Goal: Task Accomplishment & Management: Use online tool/utility

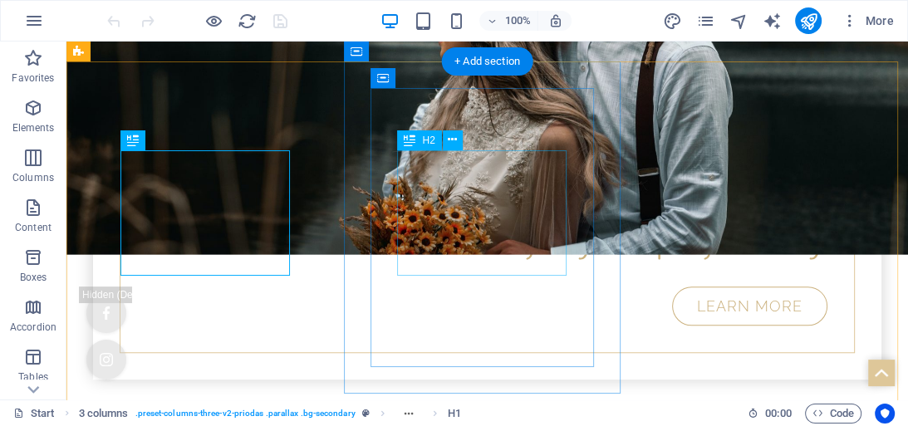
scroll to position [998, 0]
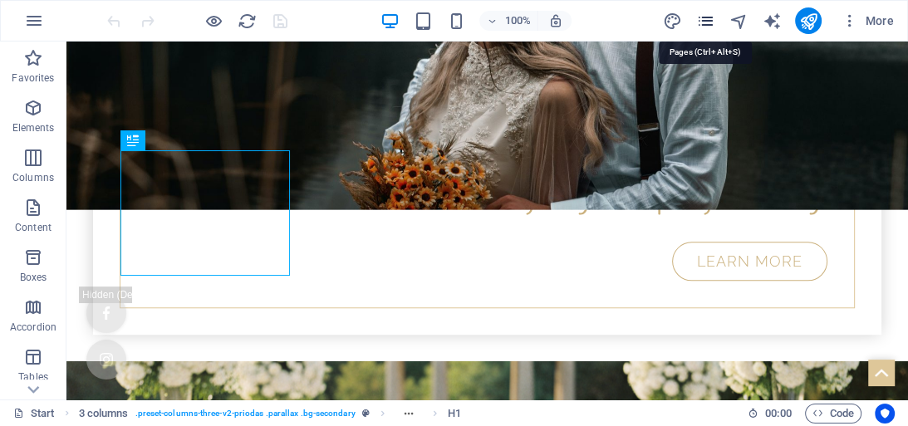
click at [700, 17] on icon "pages" at bounding box center [705, 21] width 19 height 19
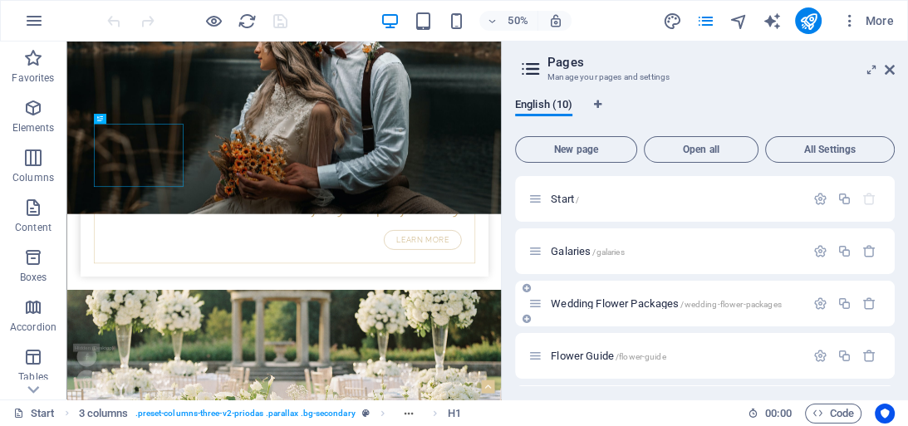
scroll to position [66, 0]
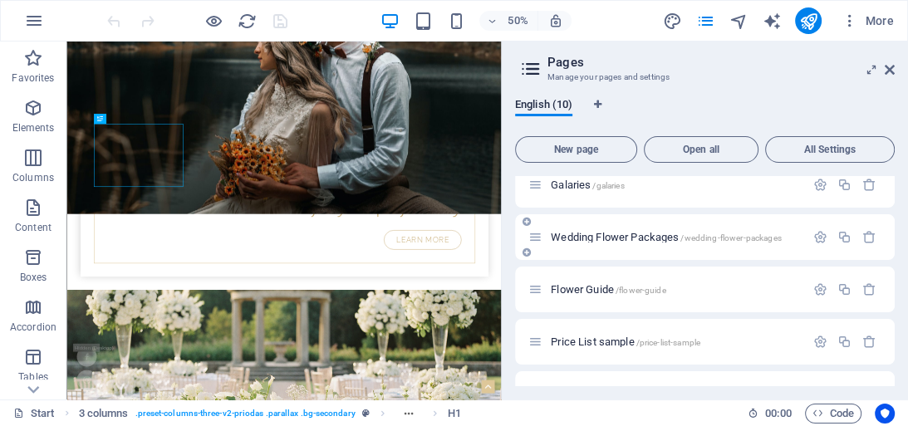
click at [571, 243] on div "Wedding Flower Packages /wedding-flower-packages" at bounding box center [666, 237] width 277 height 19
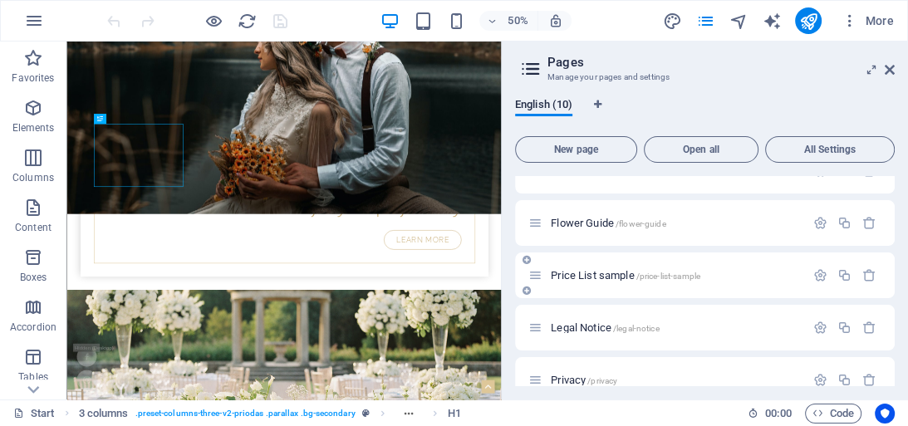
click at [629, 276] on span "Price List sample /price-list-sample" at bounding box center [626, 275] width 150 height 12
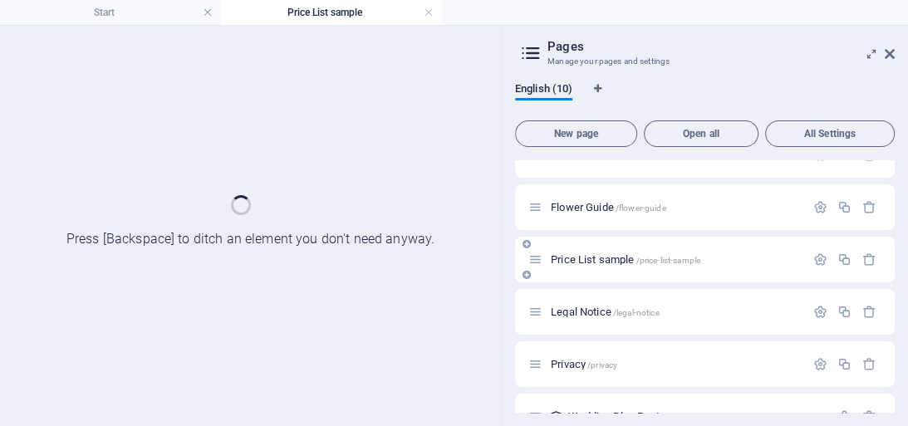
click at [629, 276] on div "Price List sample /price-list-sample" at bounding box center [705, 260] width 380 height 46
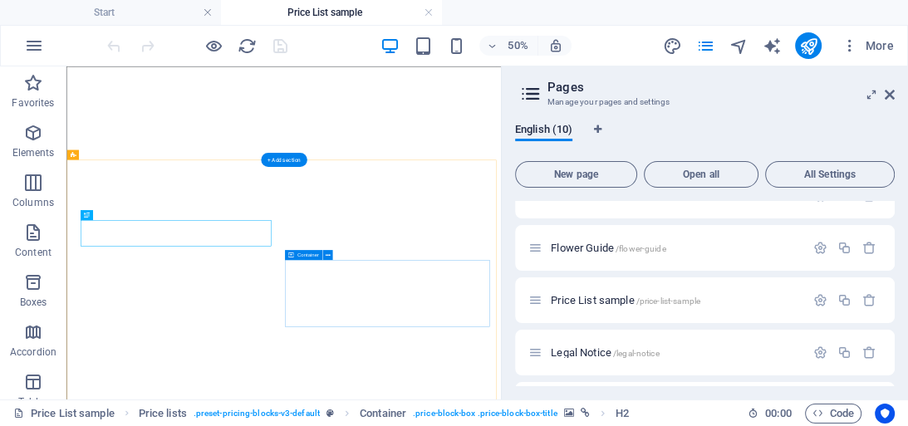
select select "9"
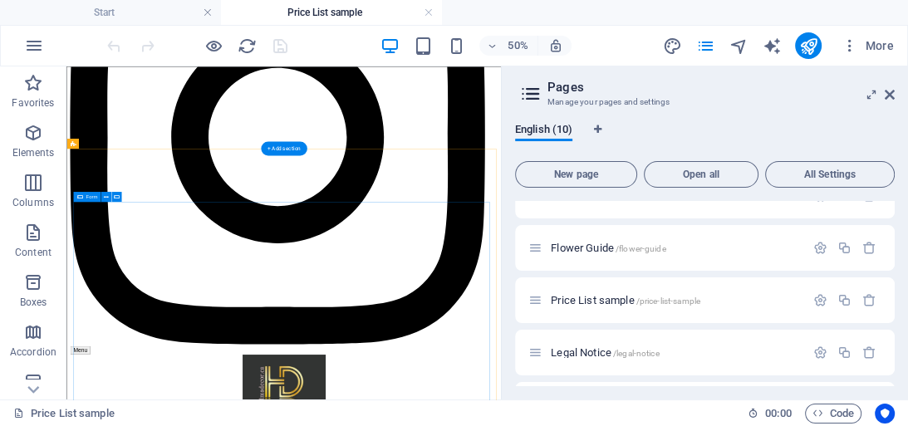
scroll to position [1896, 0]
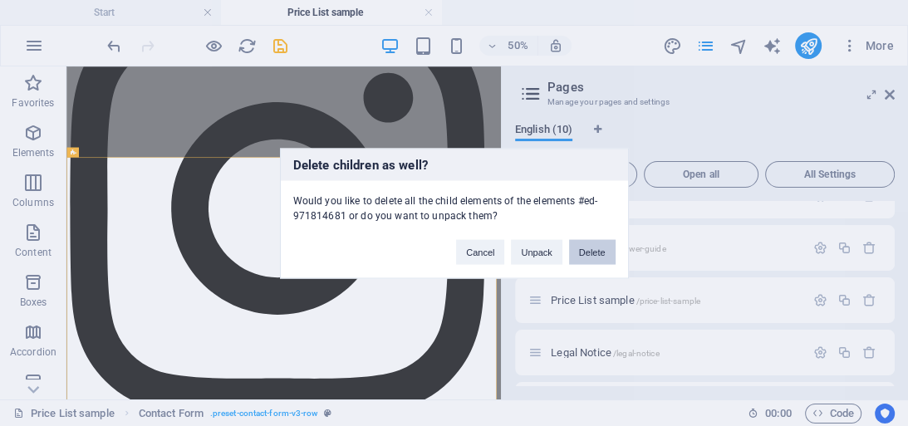
click at [595, 252] on button "Delete" at bounding box center [592, 251] width 47 height 25
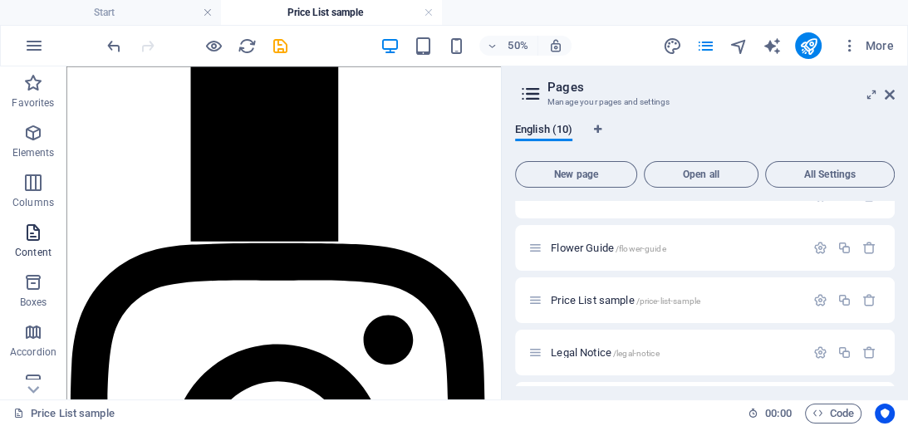
click at [32, 236] on icon "button" at bounding box center [33, 233] width 20 height 20
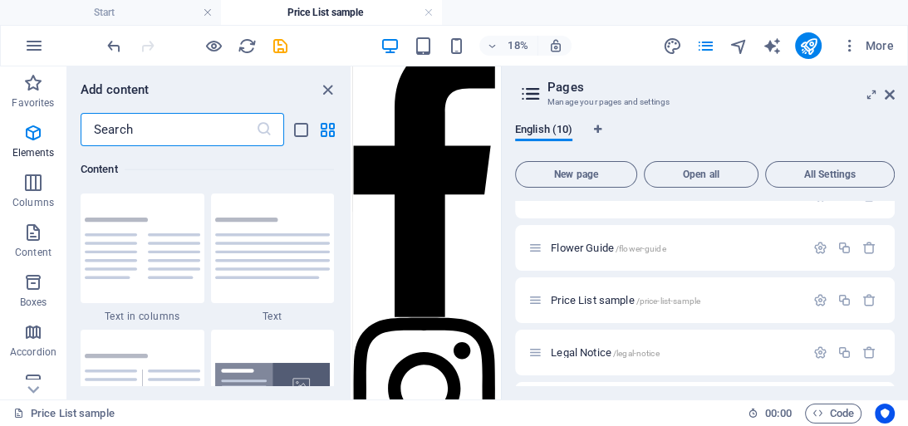
scroll to position [2908, 0]
click at [172, 130] on input "text" at bounding box center [168, 129] width 175 height 33
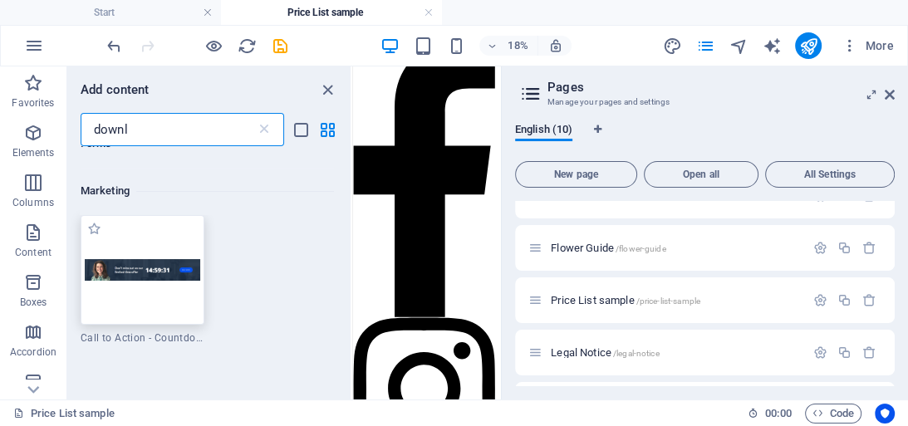
scroll to position [0, 0]
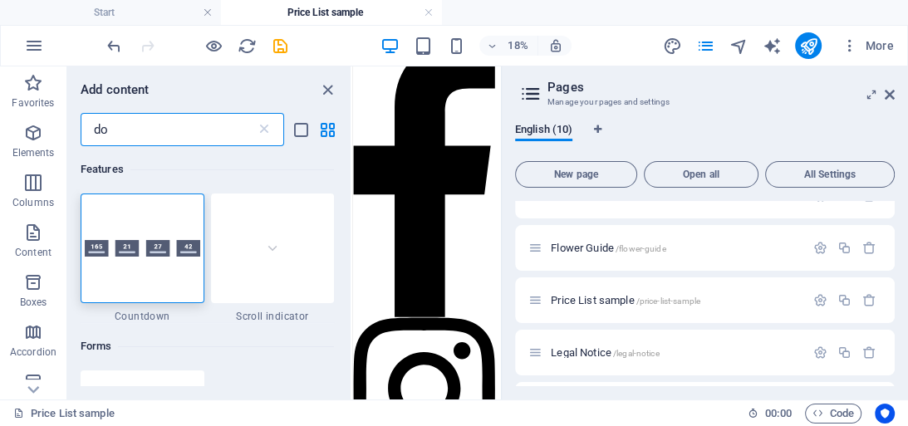
type input "d"
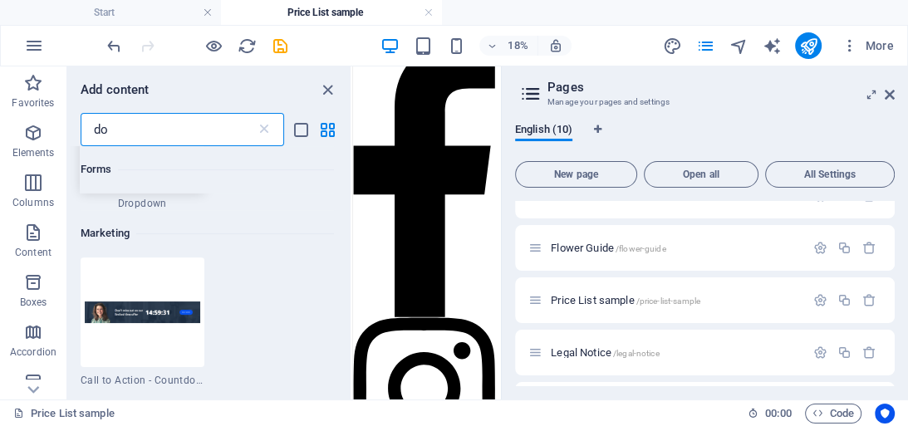
scroll to position [465, 0]
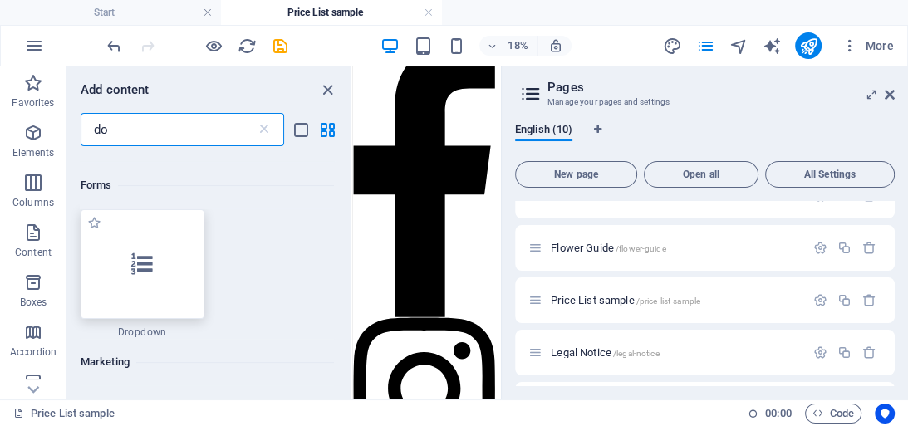
type input "do"
click at [182, 280] on div at bounding box center [143, 264] width 124 height 110
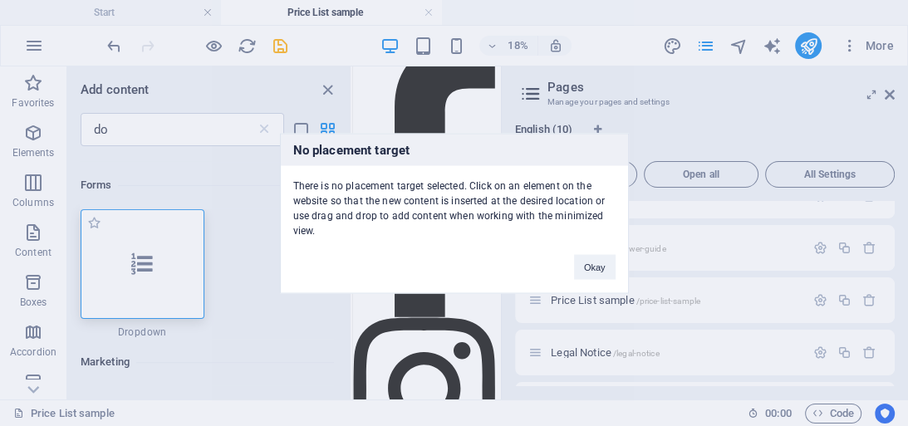
click at [182, 280] on div "No placement target There is no placement target selected. Click on an element …" at bounding box center [454, 213] width 908 height 426
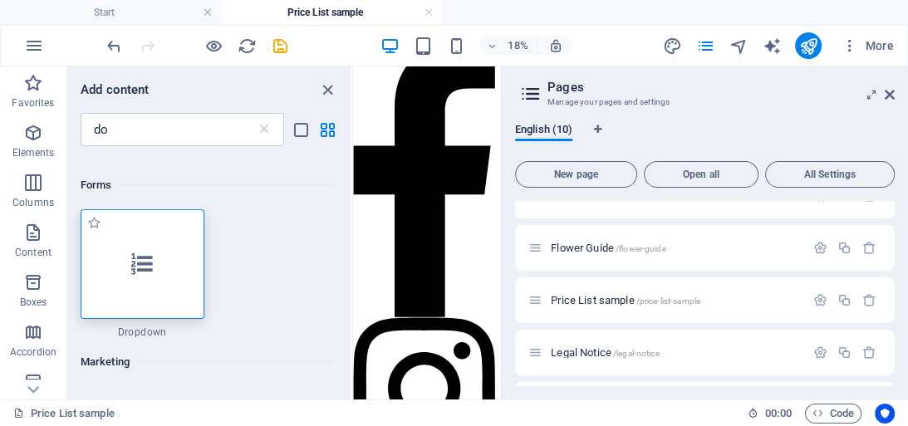
click at [146, 279] on div at bounding box center [143, 264] width 124 height 110
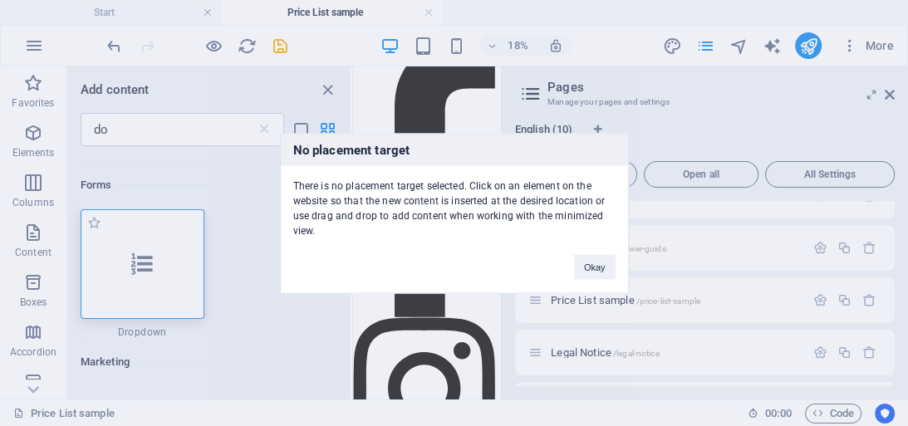
click at [146, 279] on div "No placement target There is no placement target selected. Click on an element …" at bounding box center [454, 213] width 908 height 426
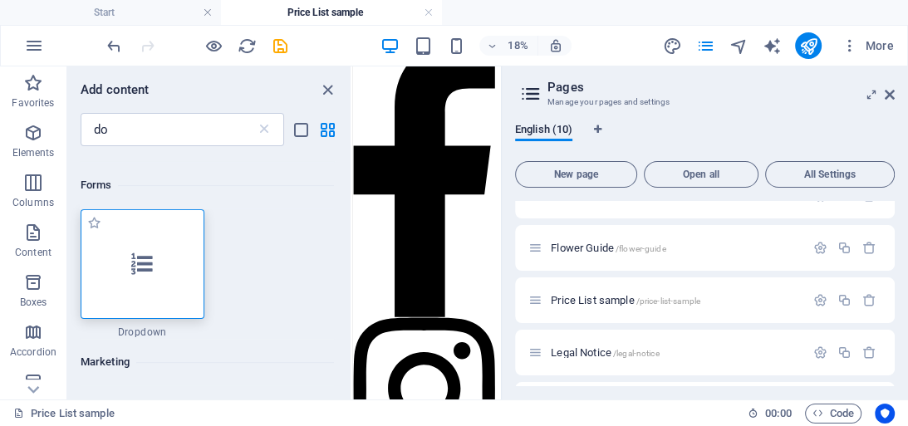
click at [153, 279] on div at bounding box center [143, 264] width 124 height 110
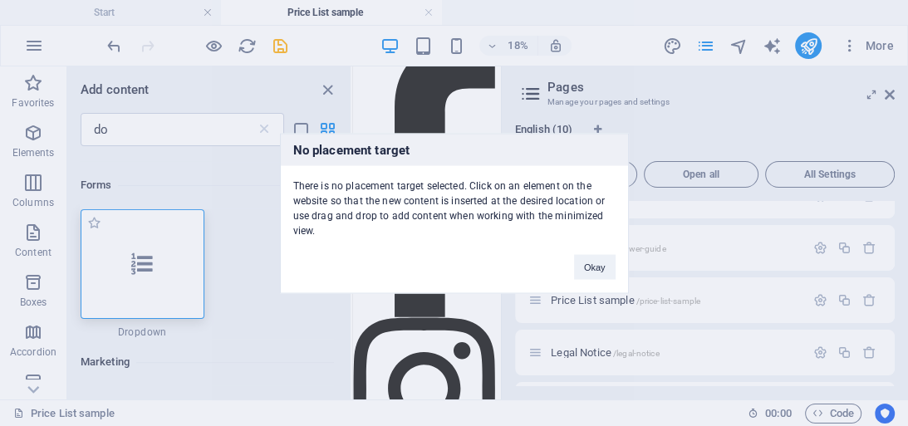
click at [153, 279] on div "No placement target There is no placement target selected. Click on an element …" at bounding box center [454, 213] width 908 height 426
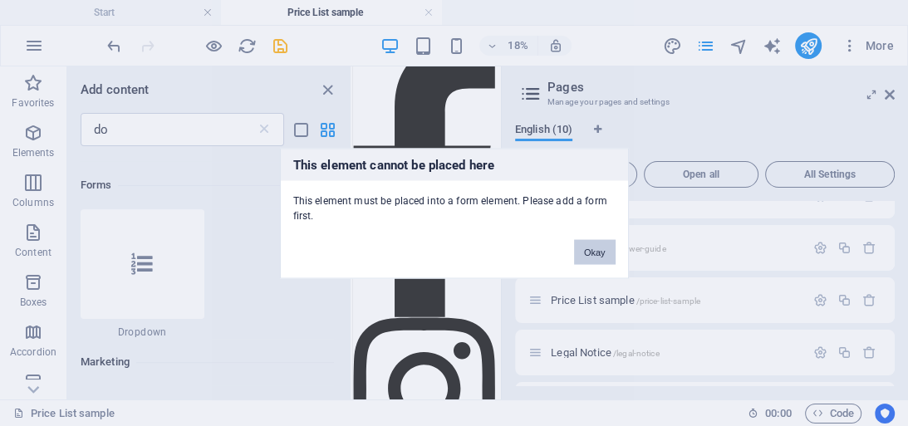
click at [590, 256] on button "Okay" at bounding box center [595, 251] width 42 height 25
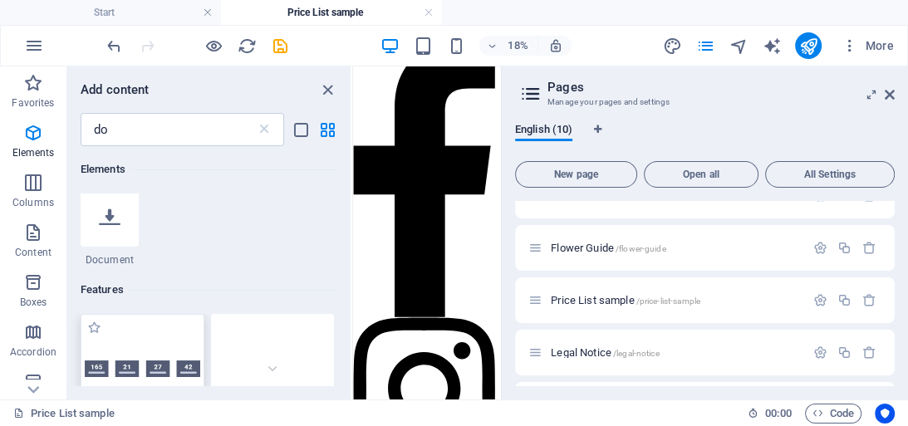
scroll to position [0, 0]
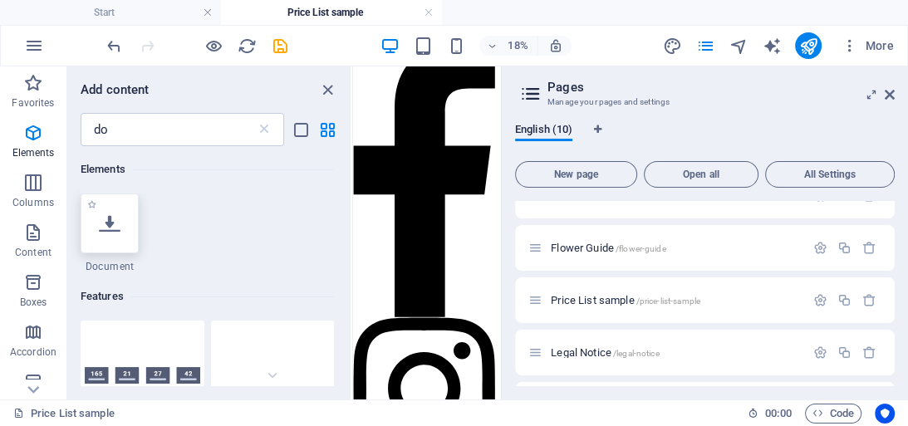
click at [106, 226] on icon at bounding box center [110, 224] width 22 height 22
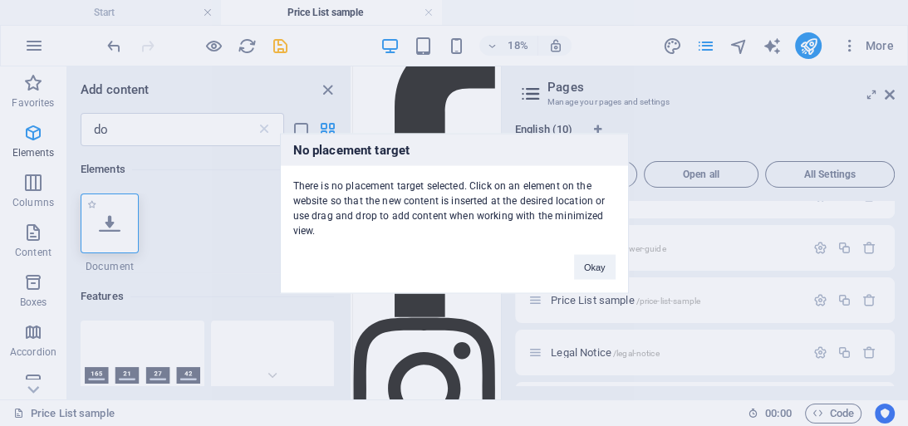
click at [106, 226] on div "No placement target There is no placement target selected. Click on an element …" at bounding box center [454, 213] width 908 height 426
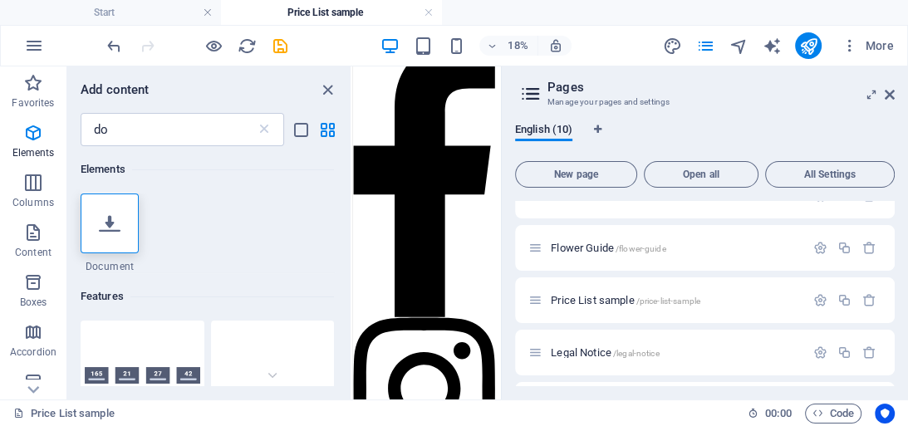
click at [76, 242] on div "Elements 1 Star Document Features 1 Star Countdown 1 Star Scroll indicator Slid…" at bounding box center [208, 266] width 283 height 240
click at [108, 234] on div at bounding box center [110, 224] width 58 height 60
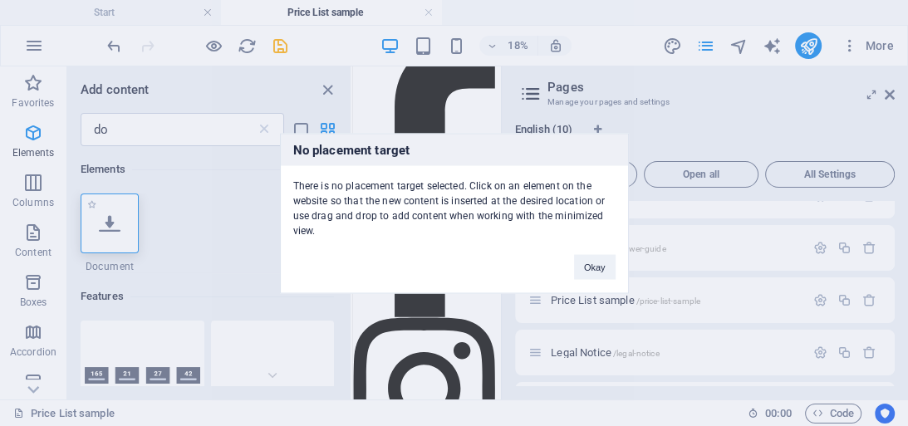
click at [108, 234] on div "No placement target There is no placement target selected. Click on an element …" at bounding box center [454, 213] width 908 height 426
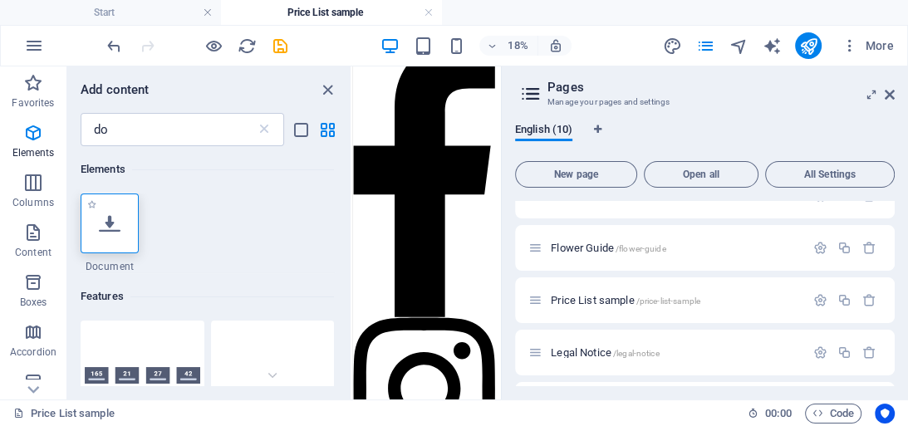
click at [108, 234] on div at bounding box center [110, 224] width 58 height 60
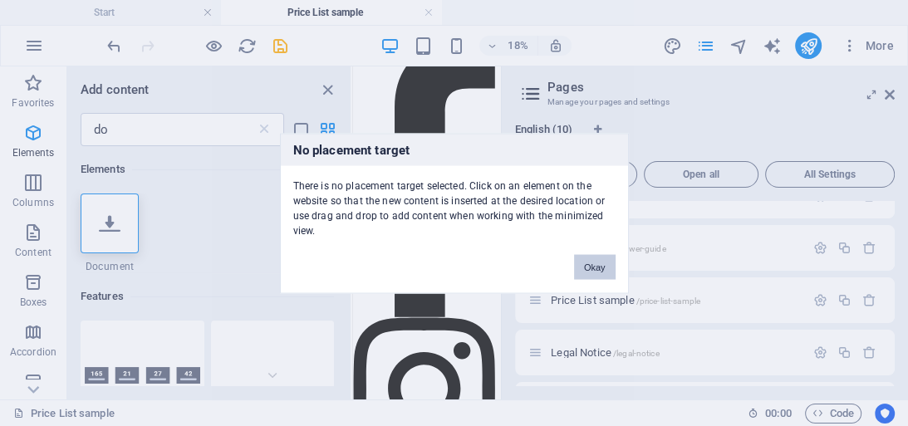
drag, startPoint x: 597, startPoint y: 274, endPoint x: 569, endPoint y: 653, distance: 380.0
click at [597, 274] on button "Okay" at bounding box center [595, 266] width 42 height 25
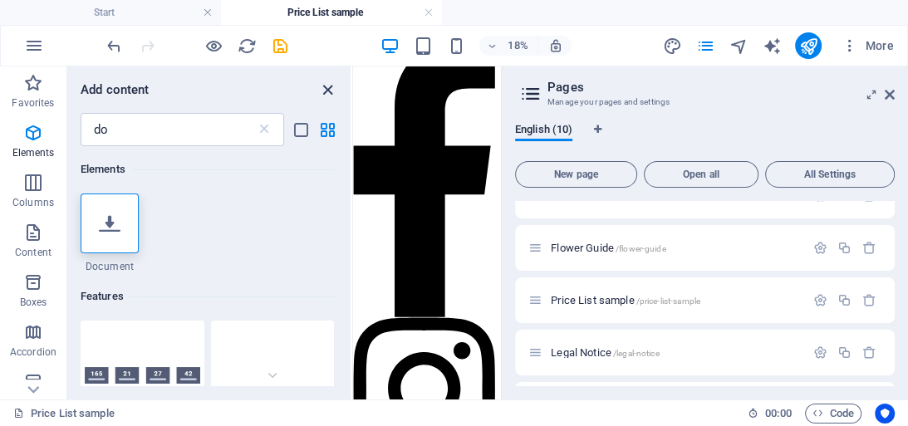
click at [333, 94] on icon "close panel" at bounding box center [327, 90] width 19 height 19
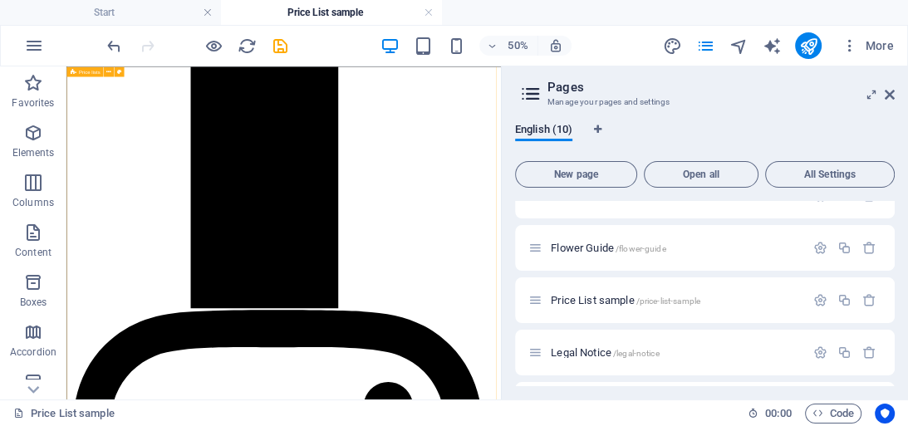
scroll to position [1412, 0]
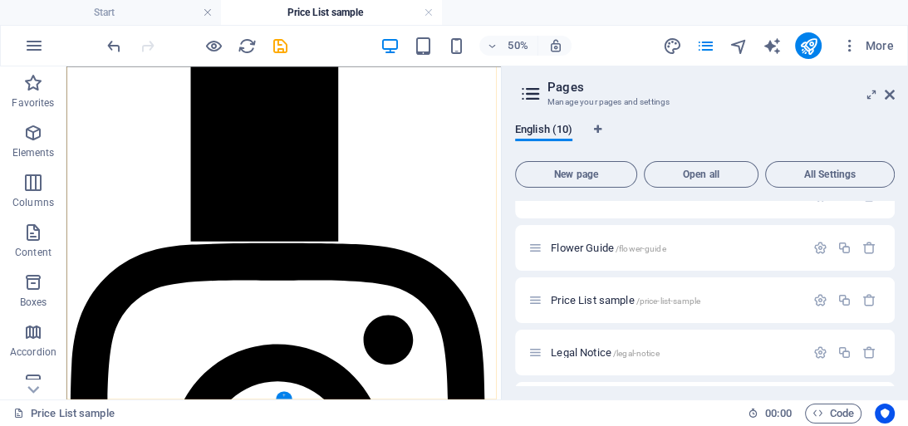
click at [283, 392] on div "+" at bounding box center [284, 394] width 17 height 7
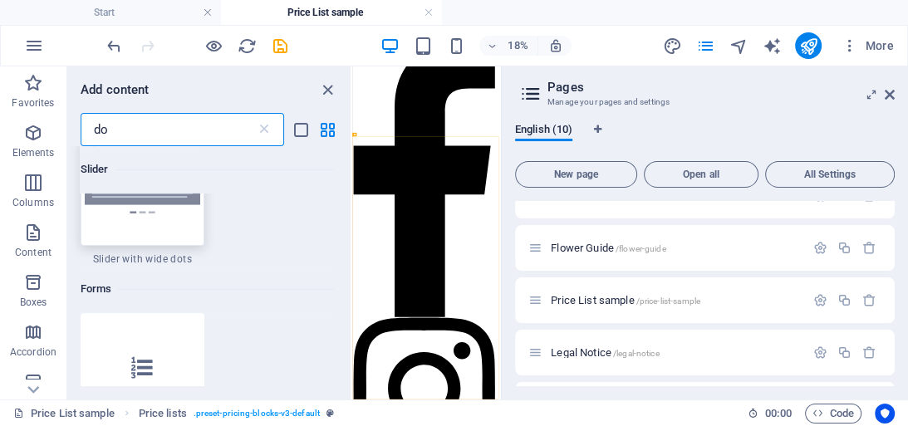
scroll to position [399, 0]
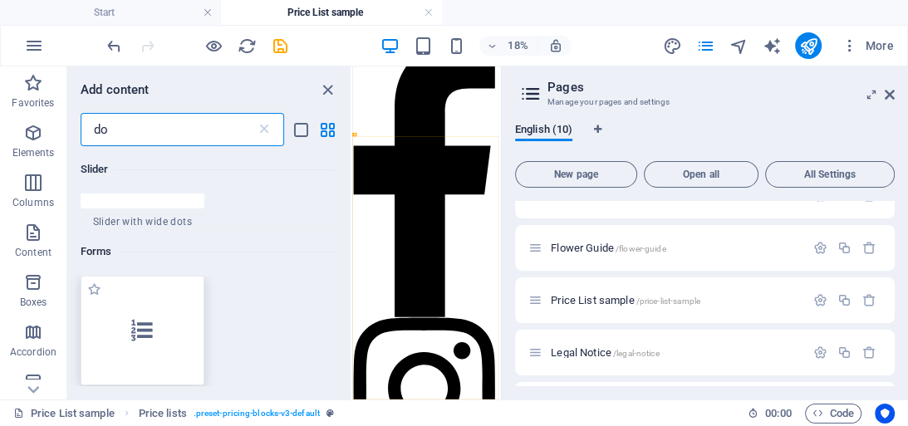
click at [140, 315] on div at bounding box center [143, 331] width 124 height 110
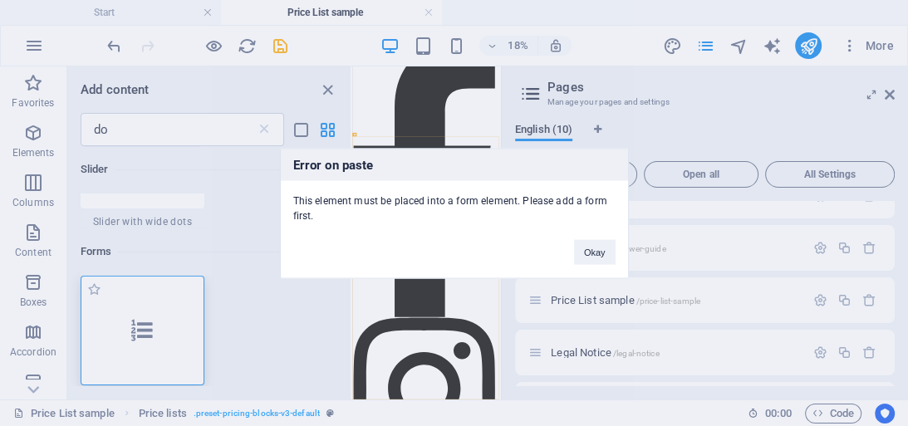
click at [140, 315] on div "Error on paste This element must be placed into a form element. Please add a fo…" at bounding box center [454, 213] width 908 height 426
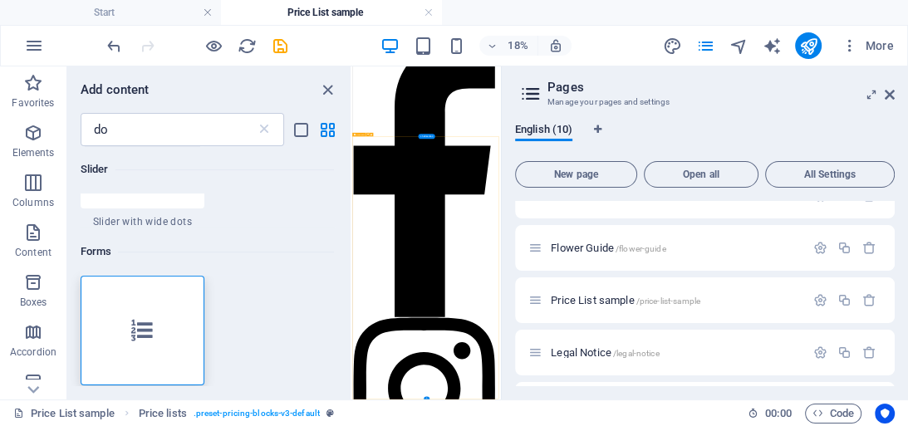
click at [428, 396] on div "+" at bounding box center [427, 397] width 6 height 2
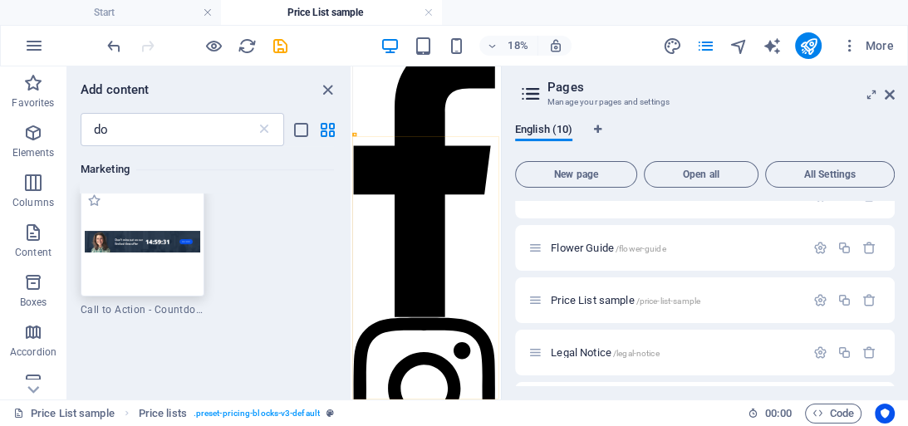
scroll to position [532, 0]
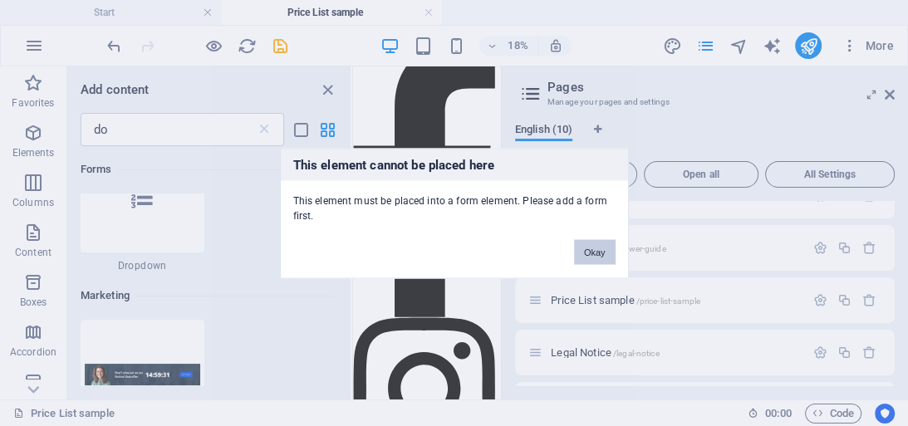
click at [588, 250] on button "Okay" at bounding box center [595, 251] width 42 height 25
click at [590, 250] on button "Okay" at bounding box center [595, 251] width 42 height 25
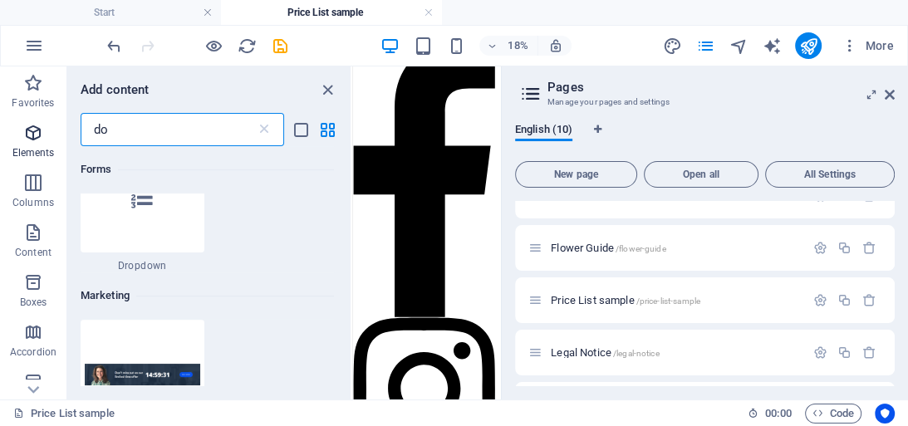
drag, startPoint x: 119, startPoint y: 132, endPoint x: 43, endPoint y: 123, distance: 76.2
click at [46, 134] on div "Favorites Elements Columns Content Boxes Accordion Tables Features Images Slide…" at bounding box center [176, 232] width 352 height 333
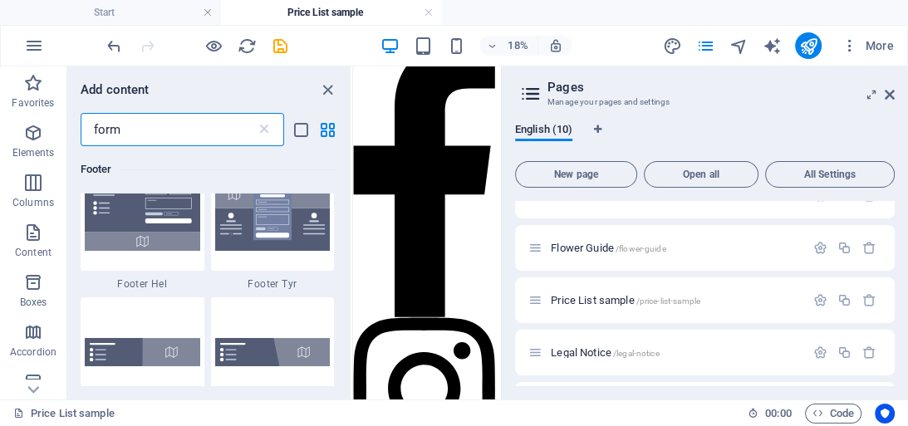
scroll to position [266, 0]
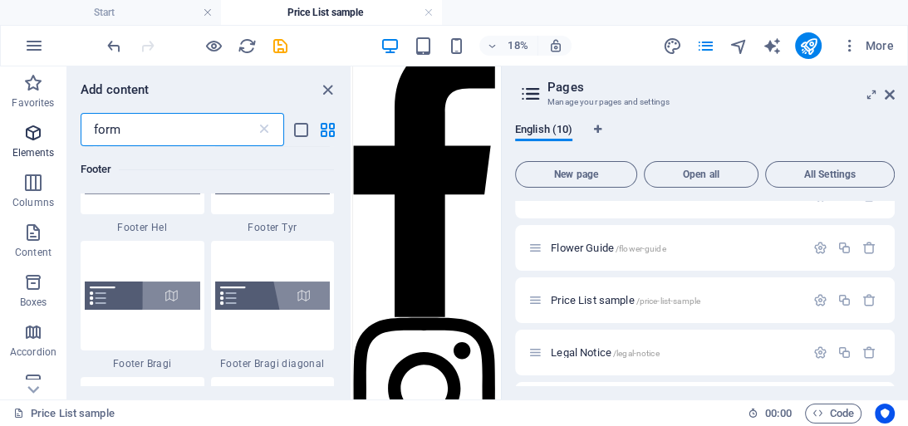
type input "form"
click at [33, 141] on icon "button" at bounding box center [33, 133] width 20 height 20
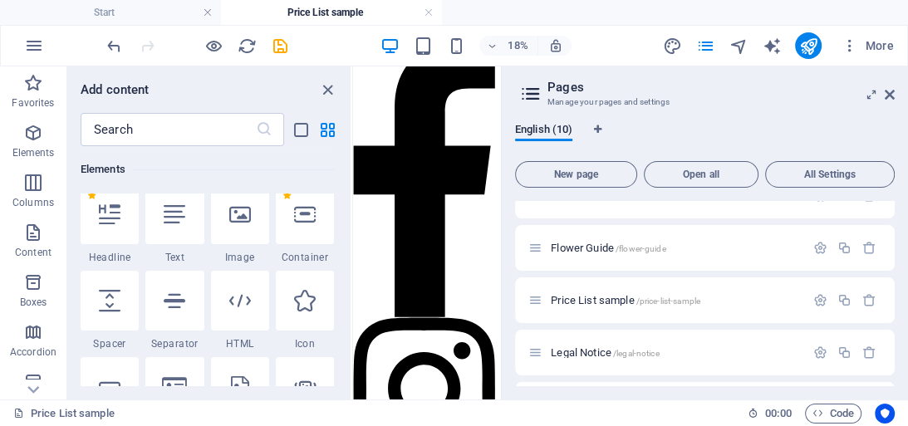
scroll to position [176, 0]
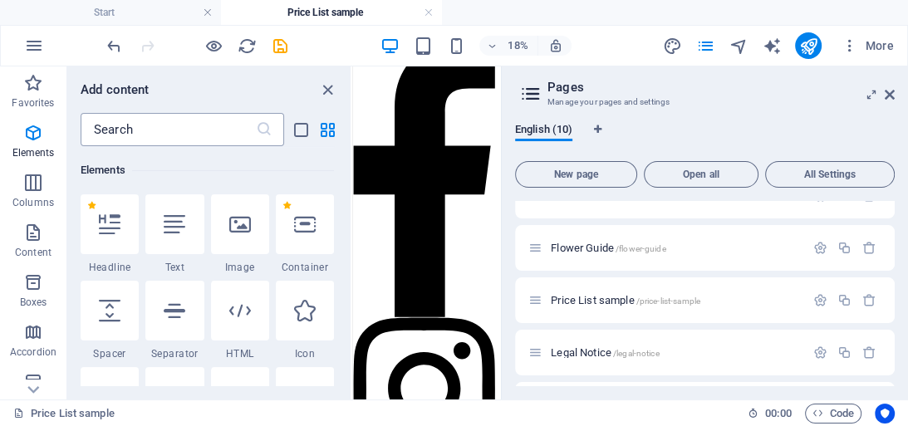
click at [160, 129] on input "text" at bounding box center [168, 129] width 175 height 33
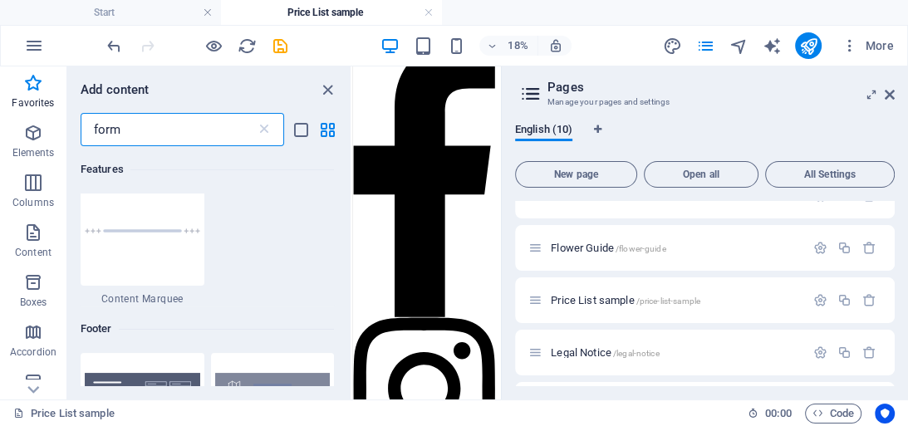
scroll to position [0, 0]
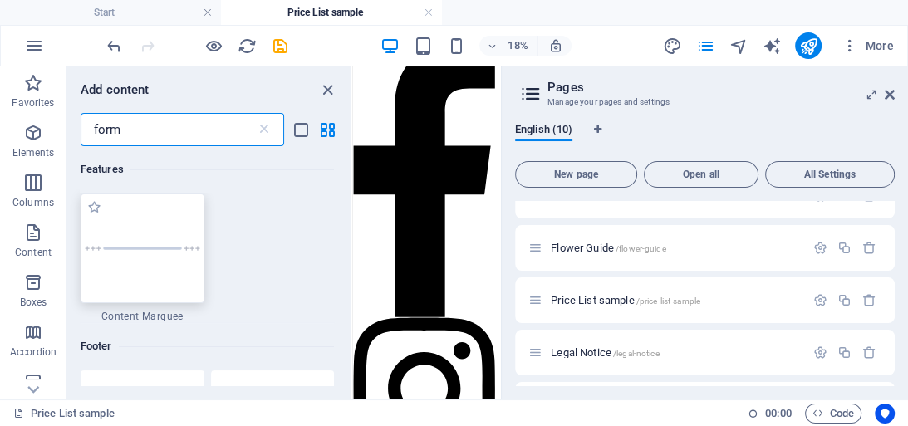
type input "form"
click at [132, 263] on div at bounding box center [143, 249] width 124 height 110
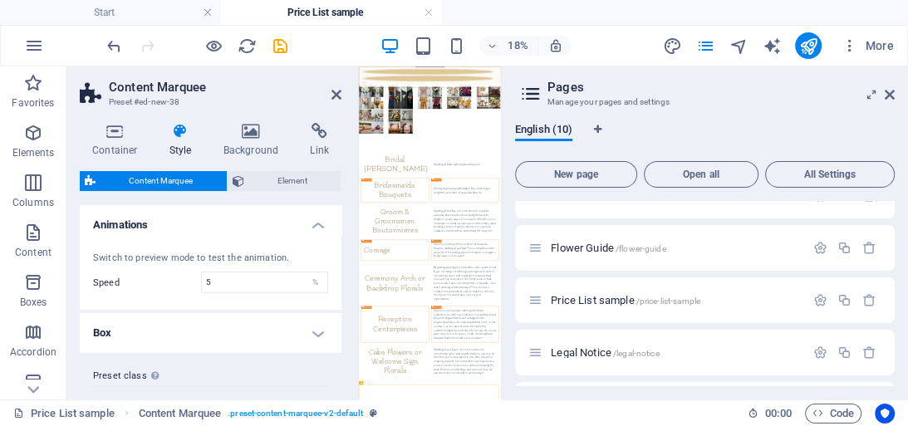
scroll to position [33, 0]
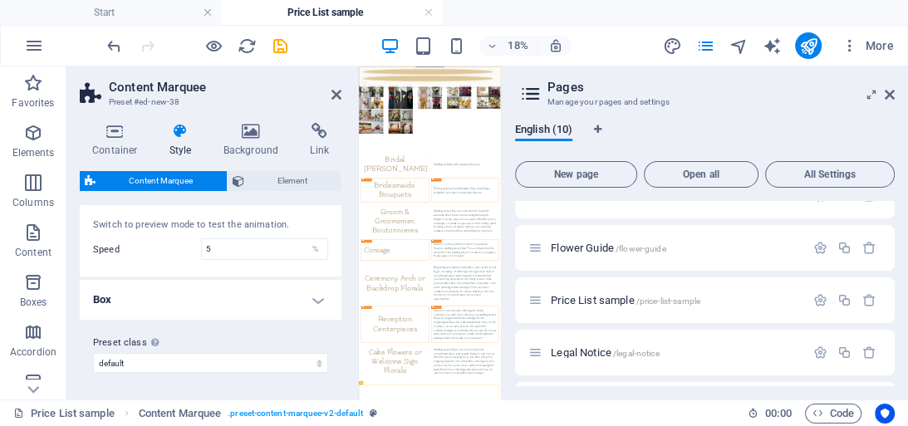
click at [313, 299] on h4 "Box" at bounding box center [211, 300] width 262 height 40
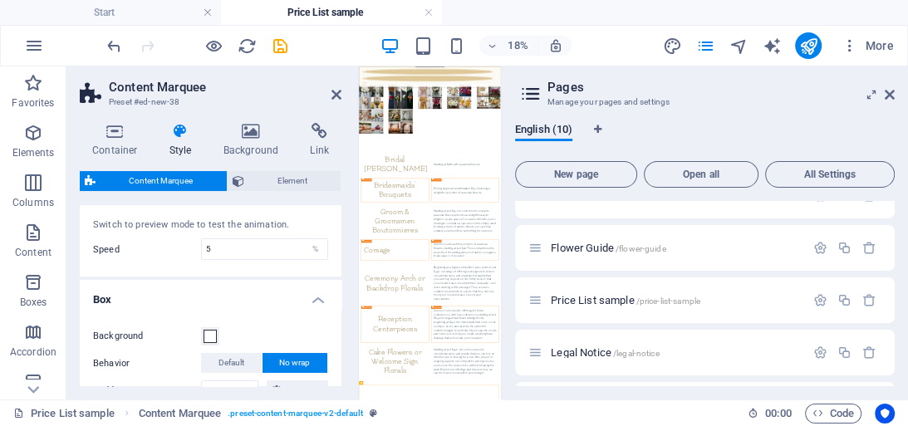
scroll to position [166, 0]
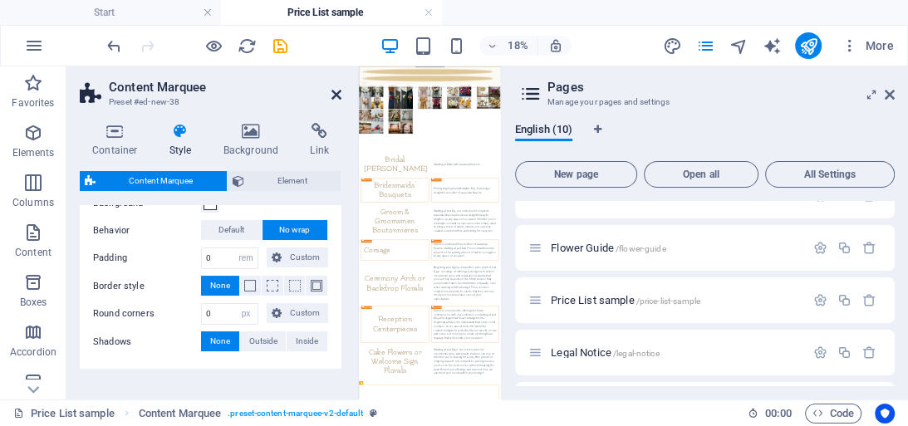
click at [337, 91] on icon at bounding box center [337, 94] width 10 height 13
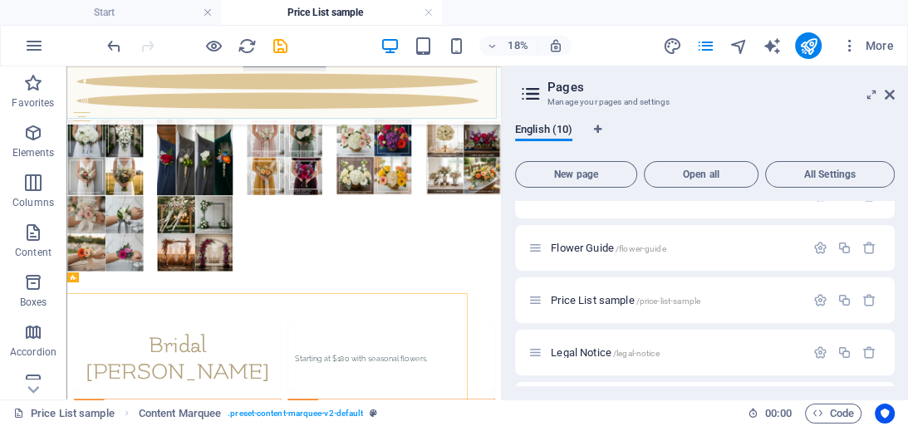
scroll to position [1692, 0]
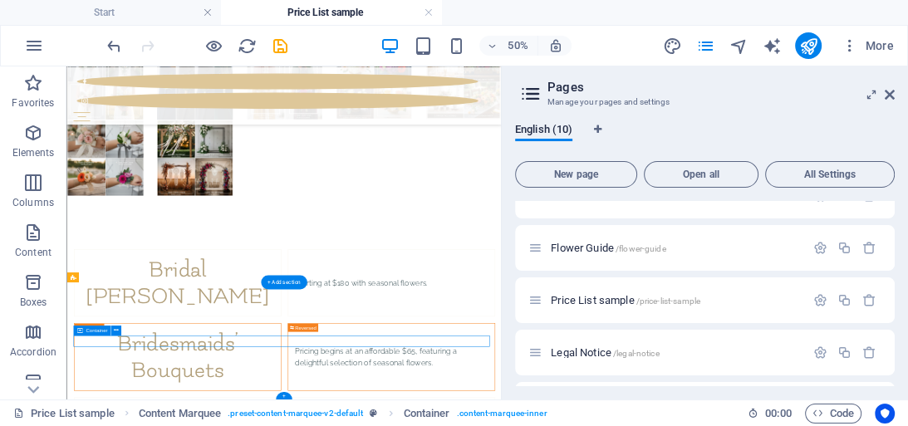
select select "marquee"
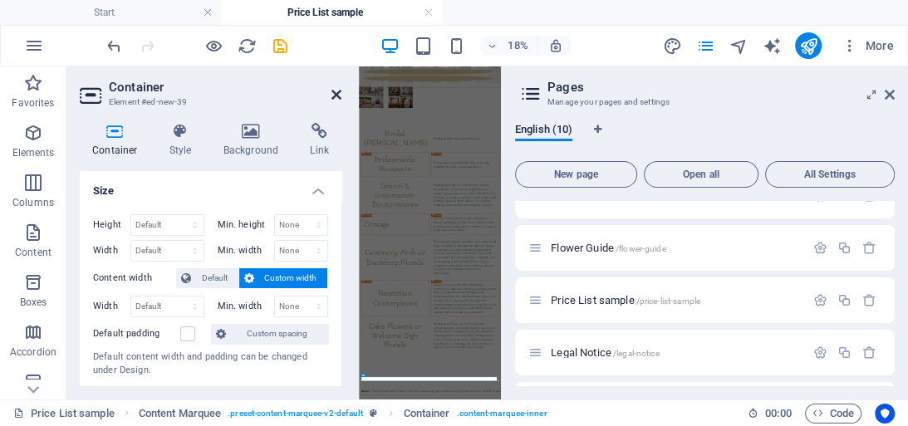
click at [336, 94] on icon at bounding box center [337, 94] width 10 height 13
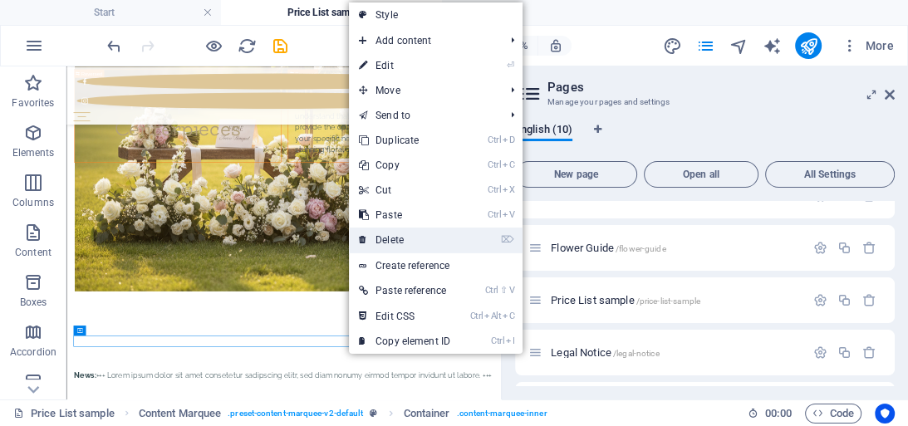
click at [396, 234] on link "⌦ Delete" at bounding box center [404, 240] width 111 height 25
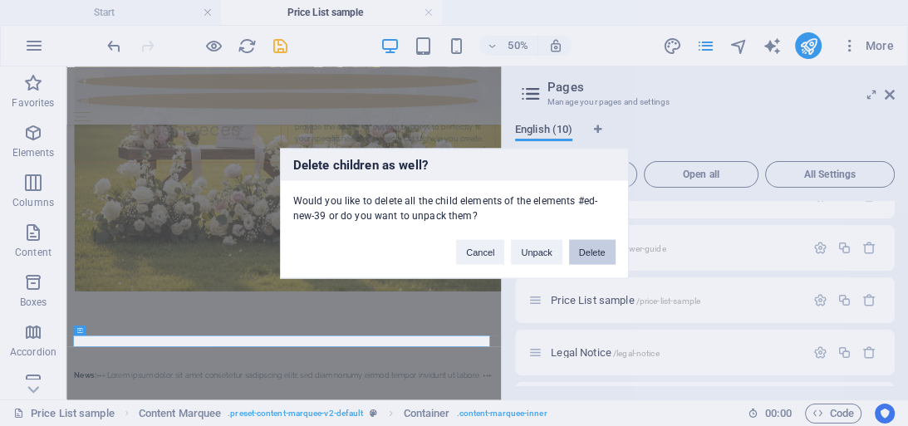
click at [588, 248] on button "Delete" at bounding box center [592, 251] width 47 height 25
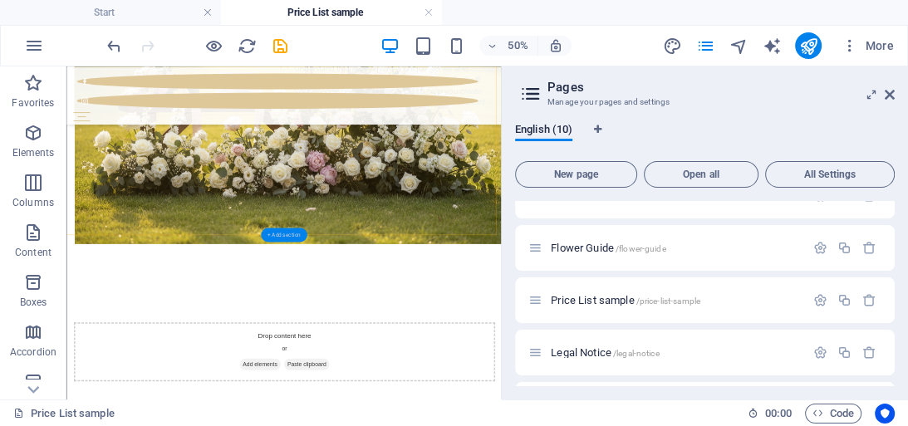
click at [289, 235] on div "+ Add section" at bounding box center [284, 235] width 46 height 14
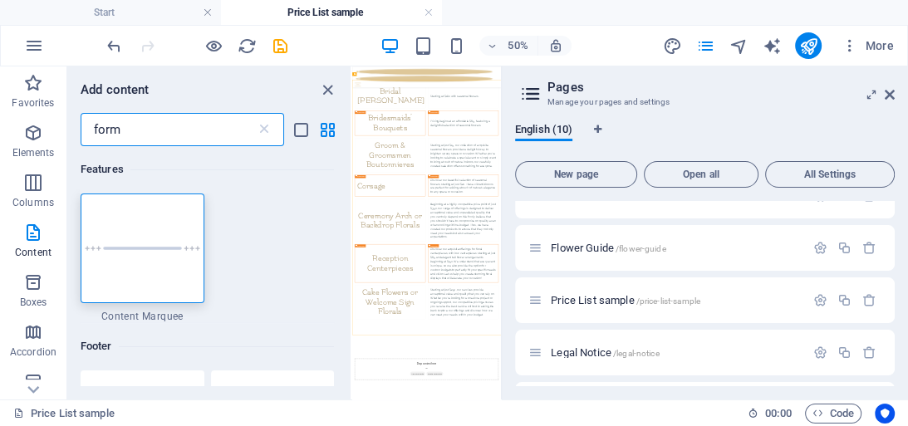
scroll to position [656, 0]
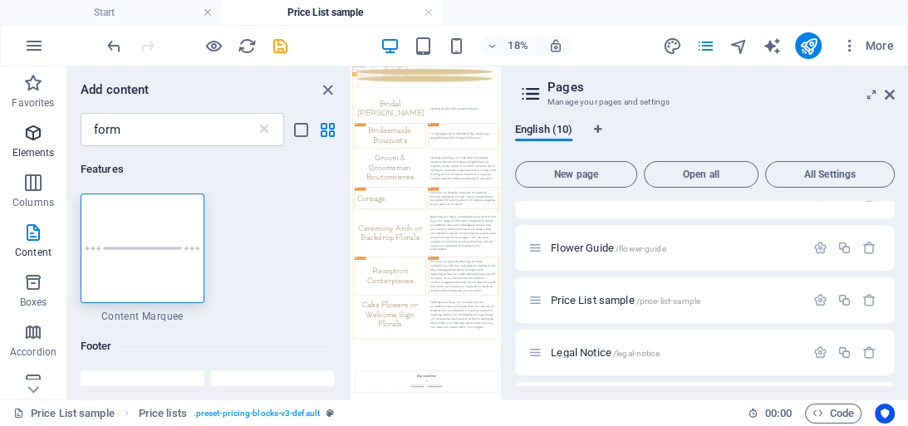
click at [37, 139] on icon "button" at bounding box center [33, 133] width 20 height 20
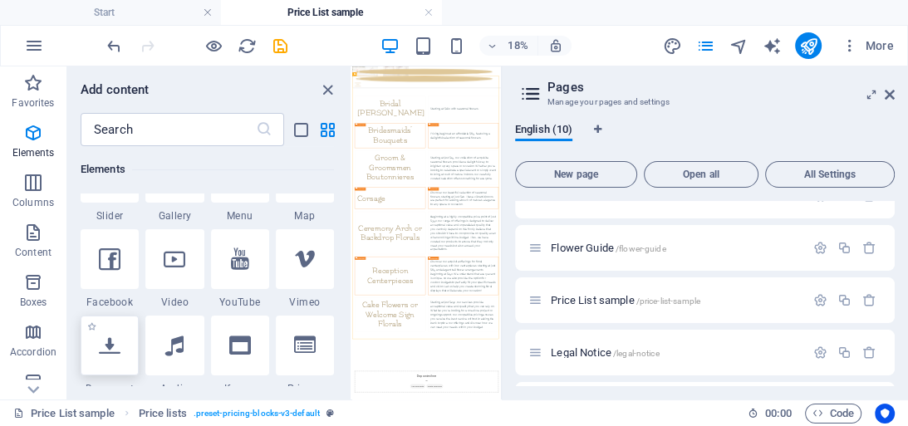
scroll to position [509, 0]
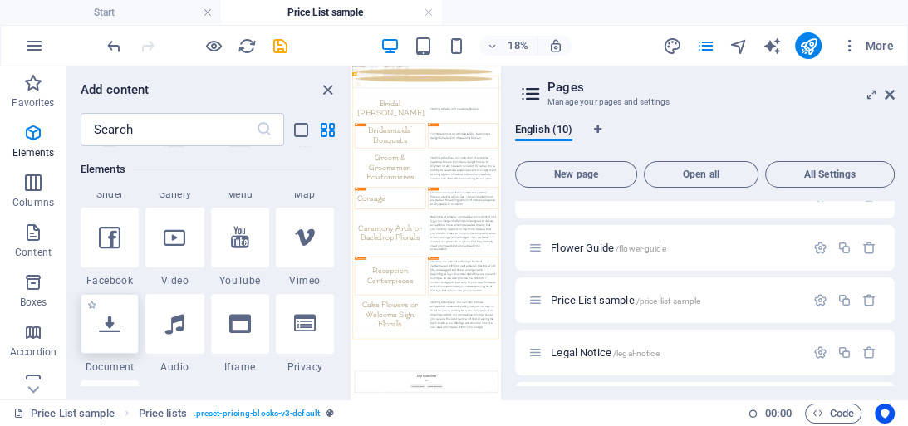
click at [111, 328] on icon at bounding box center [110, 324] width 22 height 22
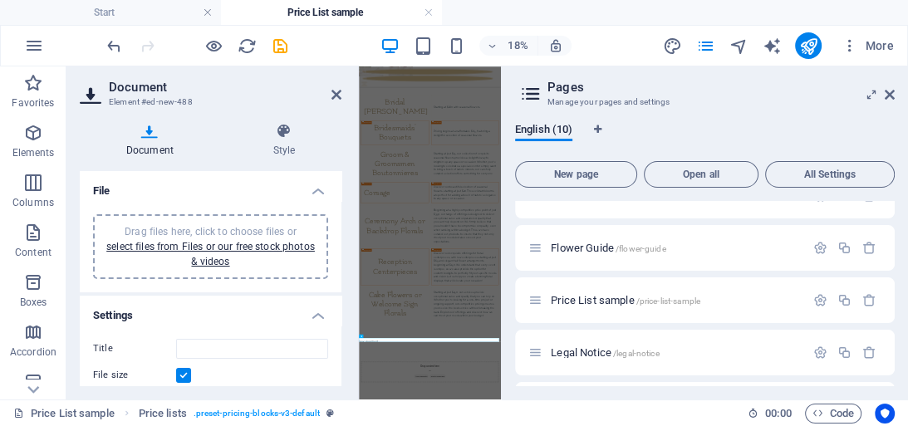
scroll to position [594, 0]
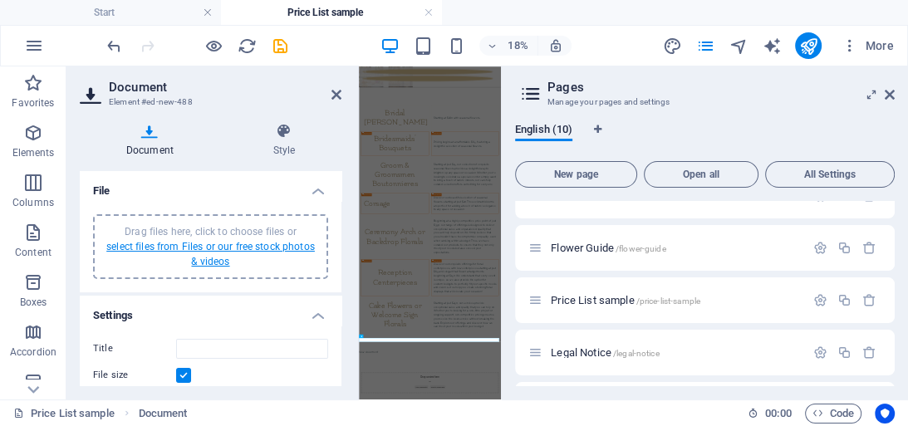
click at [186, 243] on link "select files from Files or our free stock photos & videos" at bounding box center [210, 254] width 209 height 27
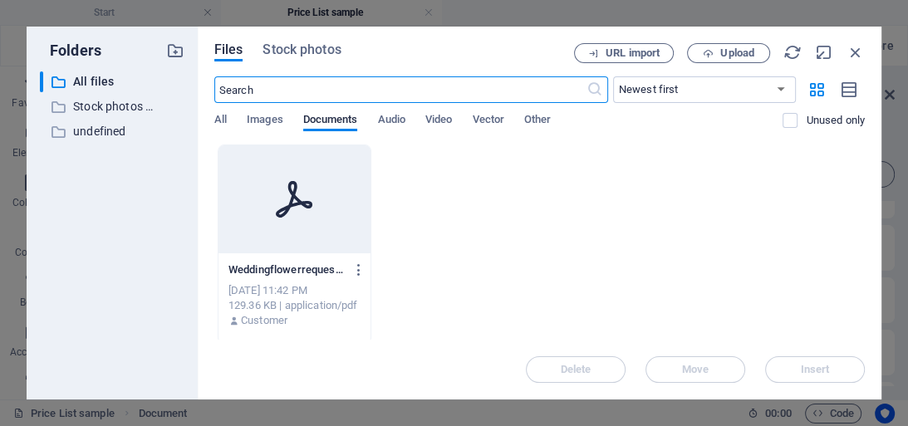
scroll to position [6618, 0]
click at [308, 224] on div at bounding box center [295, 199] width 152 height 108
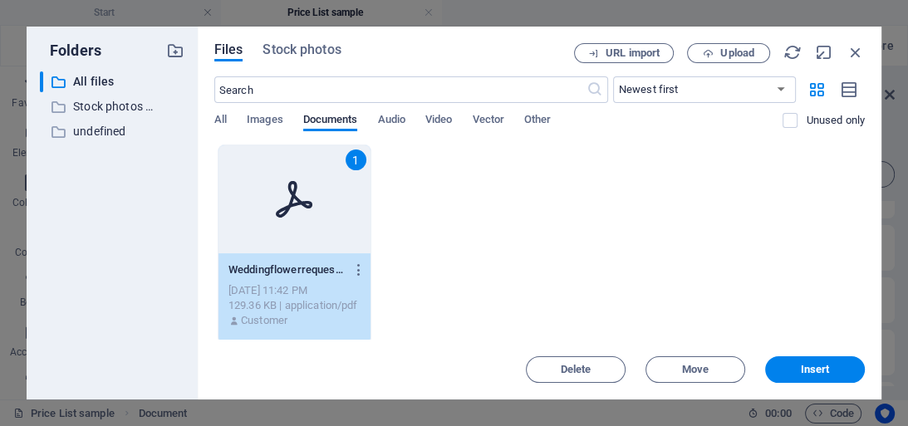
click at [308, 224] on div "1" at bounding box center [295, 199] width 152 height 108
type input "Weddingflowerrequestform-GRul9ddtKeJQkne7vRu_xA.pdf"
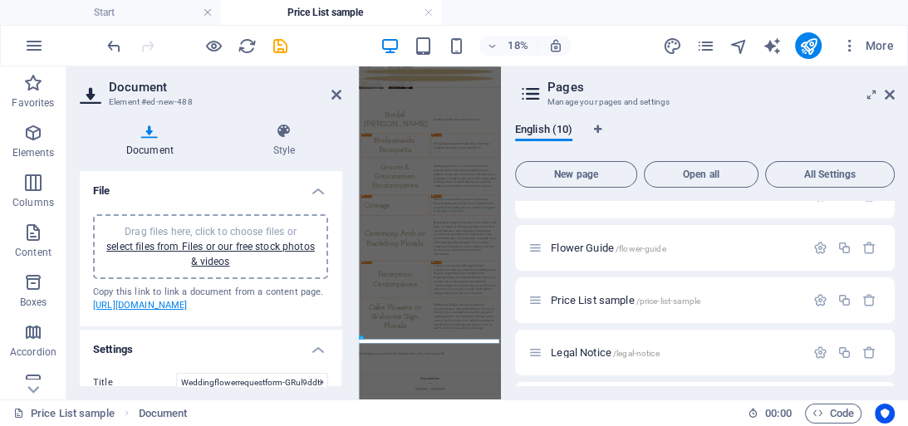
scroll to position [73, 0]
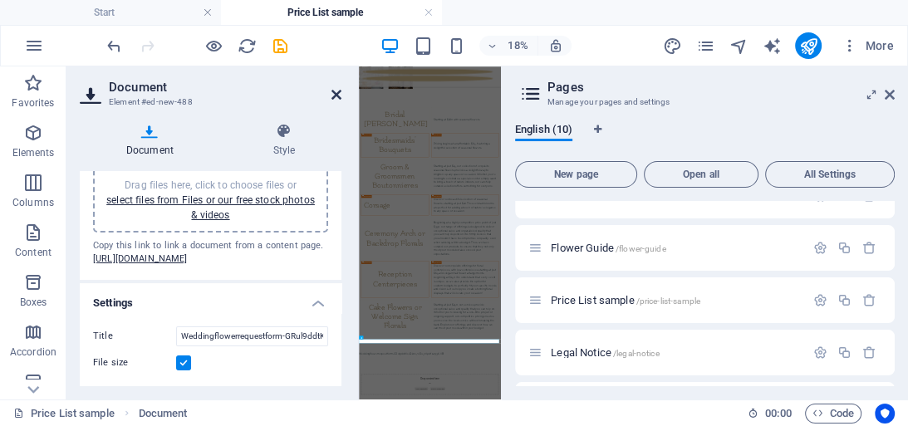
click at [337, 93] on icon at bounding box center [337, 94] width 10 height 13
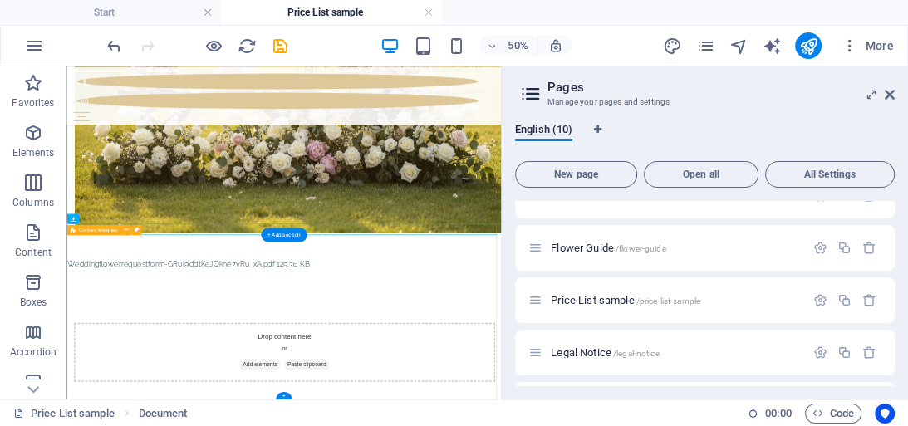
scroll to position [1809, 0]
drag, startPoint x: 369, startPoint y: 294, endPoint x: 389, endPoint y: 444, distance: 150.9
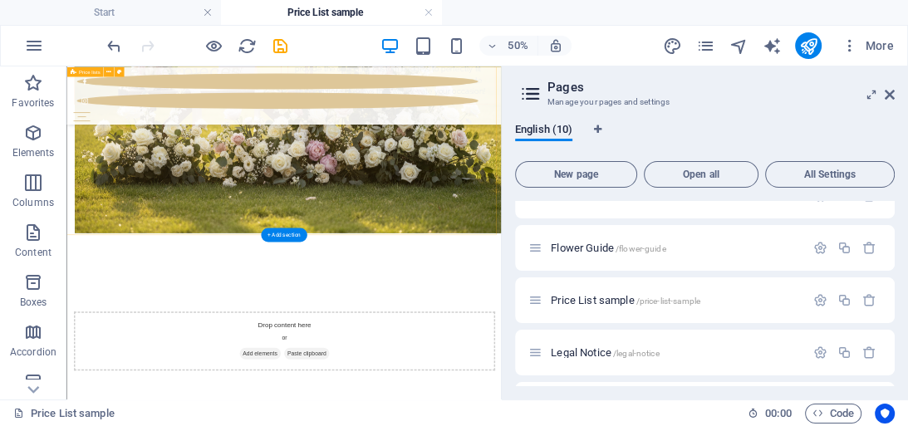
scroll to position [1787, 0]
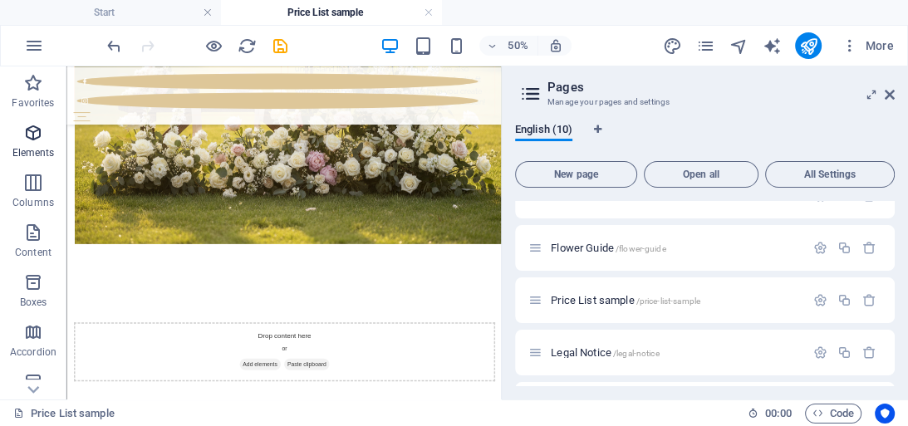
click at [37, 143] on icon "button" at bounding box center [33, 133] width 20 height 20
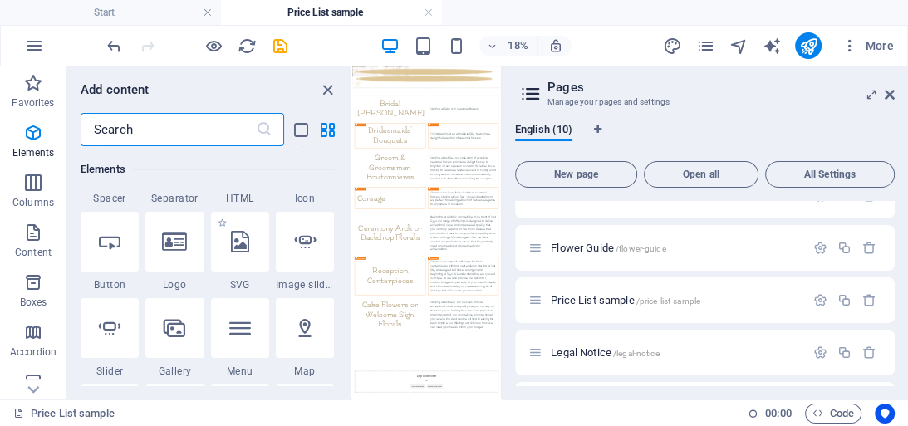
scroll to position [309, 0]
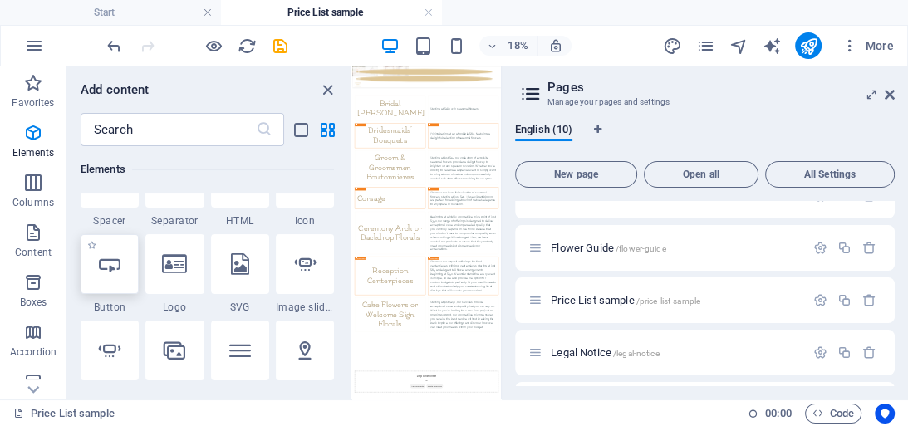
click at [106, 273] on icon at bounding box center [110, 264] width 22 height 22
click at [108, 273] on icon at bounding box center [110, 264] width 22 height 22
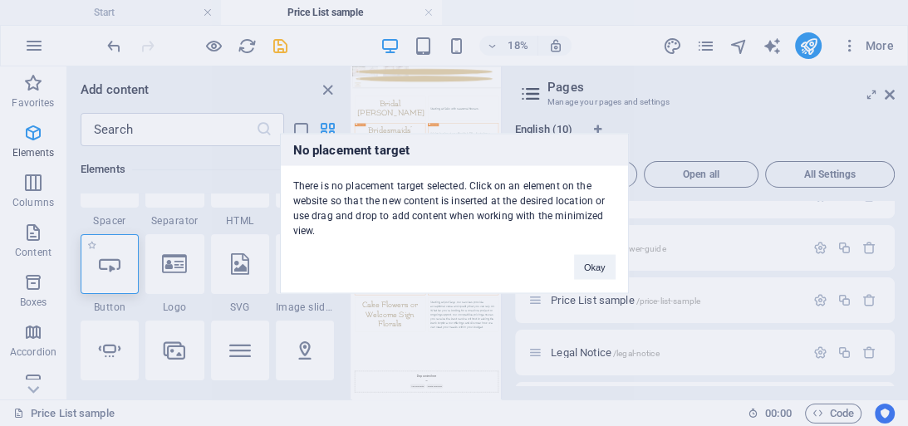
click at [108, 273] on div "No placement target There is no placement target selected. Click on an element …" at bounding box center [454, 213] width 908 height 426
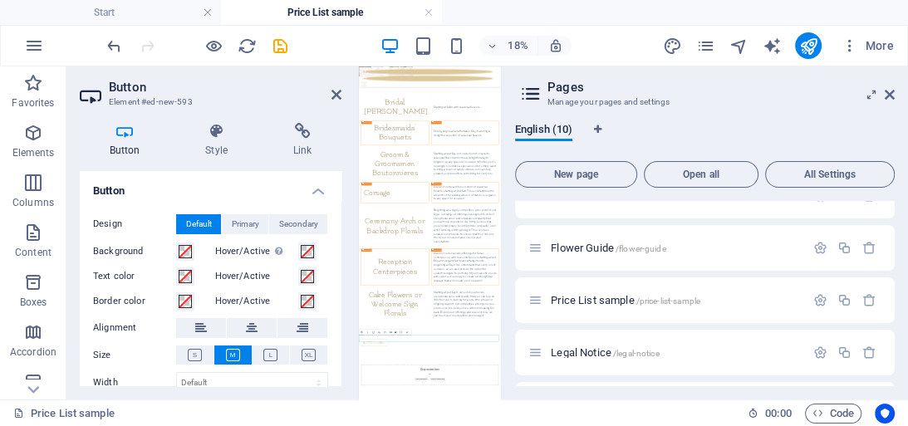
scroll to position [611, 0]
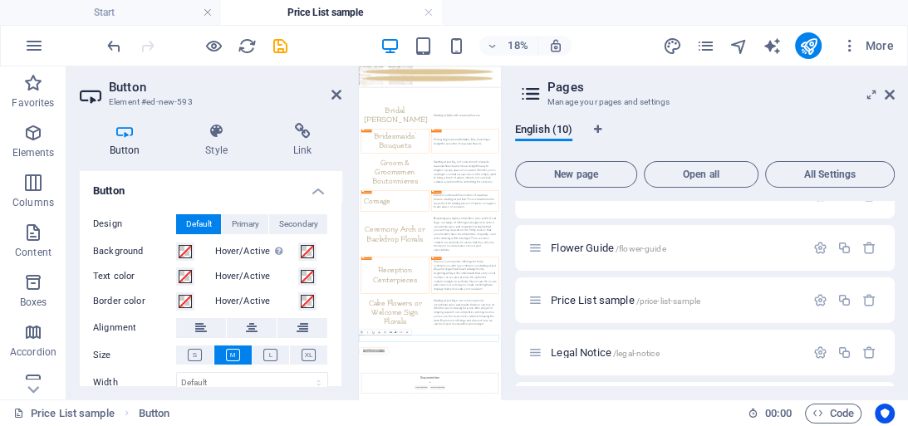
click at [342, 96] on aside "Button Element #ed-new-593 Button Style Link Button Design Default Primary Seco…" at bounding box center [212, 232] width 293 height 333
click at [337, 92] on icon at bounding box center [337, 94] width 10 height 13
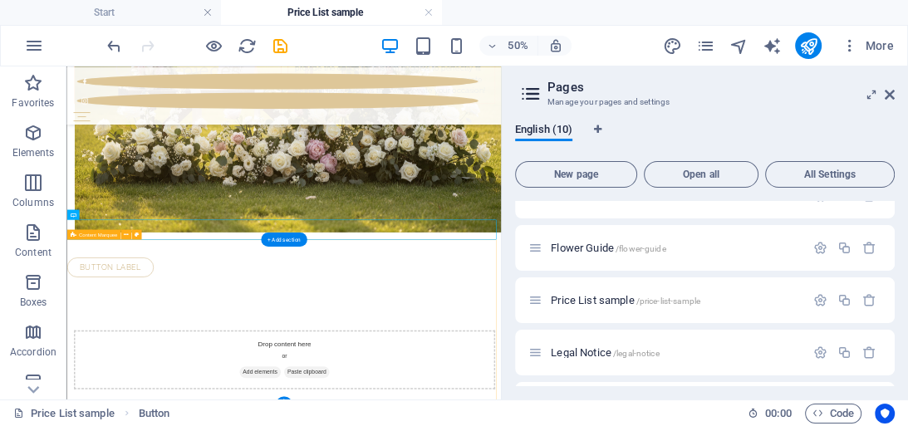
scroll to position [1826, 0]
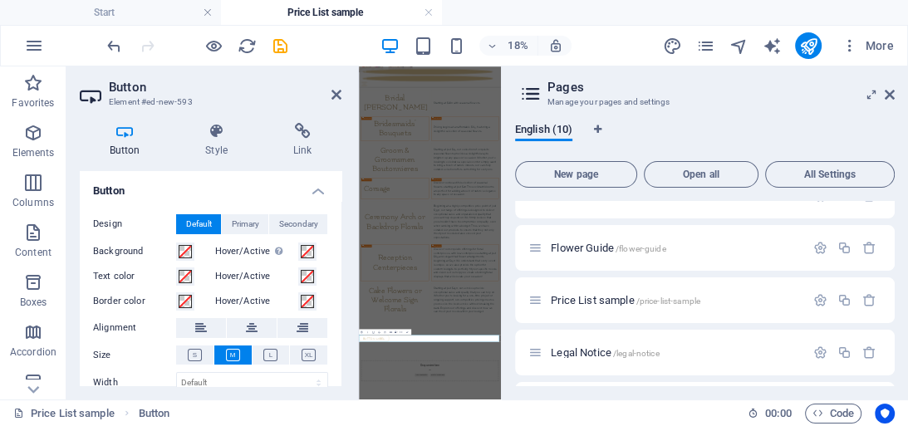
scroll to position [611, 0]
click at [301, 134] on icon at bounding box center [302, 131] width 78 height 17
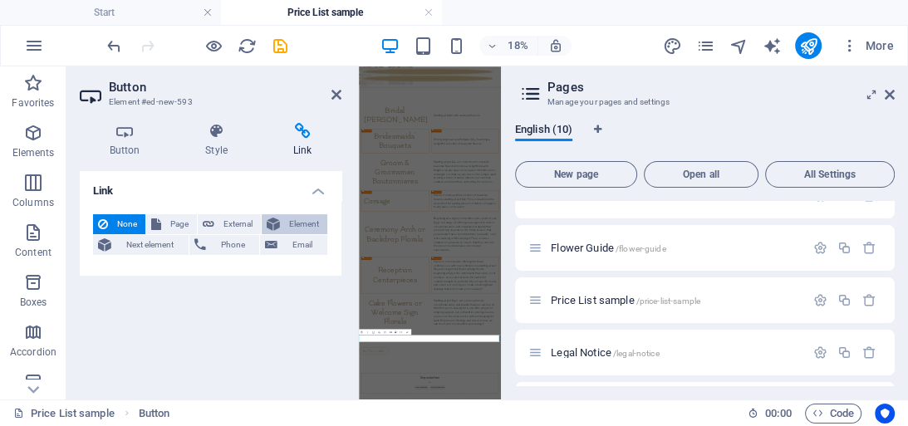
click at [310, 223] on span "Element" at bounding box center [303, 224] width 37 height 20
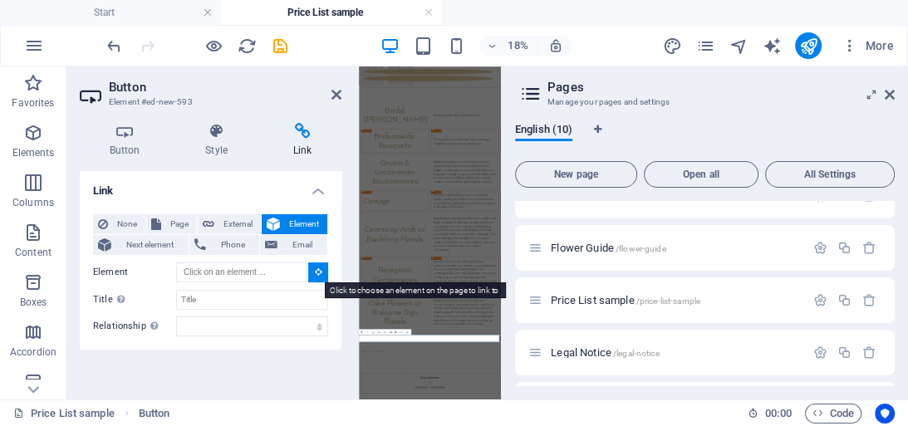
click at [315, 273] on icon at bounding box center [318, 272] width 7 height 8
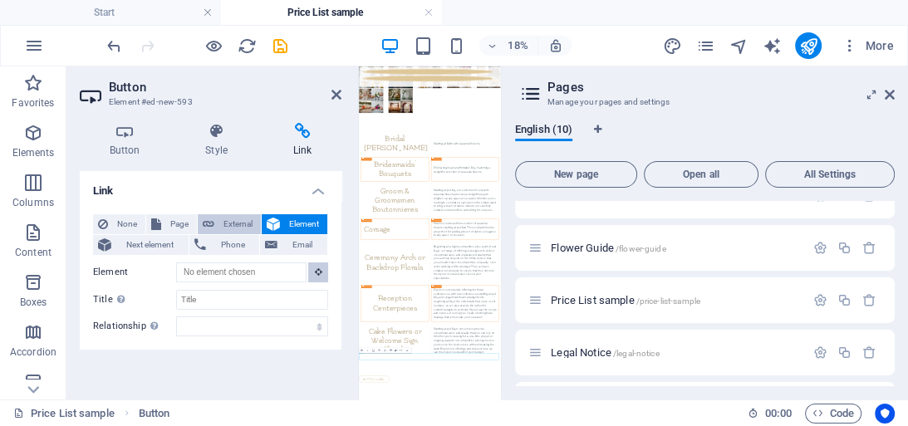
scroll to position [403, 0]
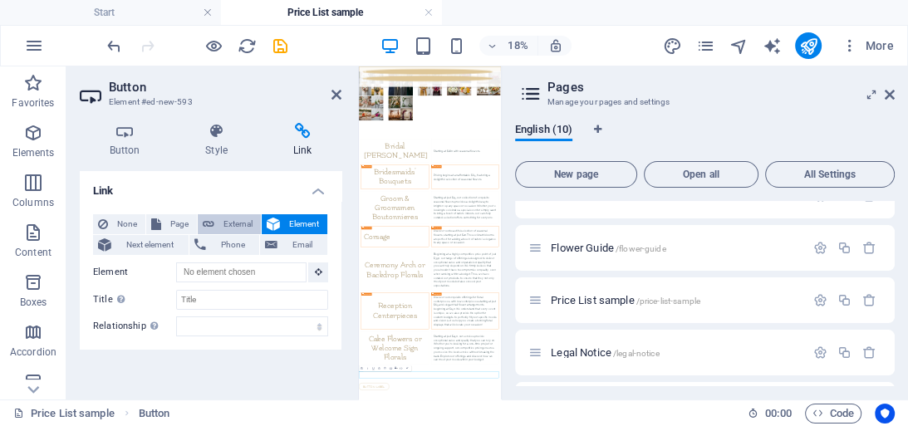
click at [232, 224] on span "External" at bounding box center [237, 224] width 37 height 20
select select "blank"
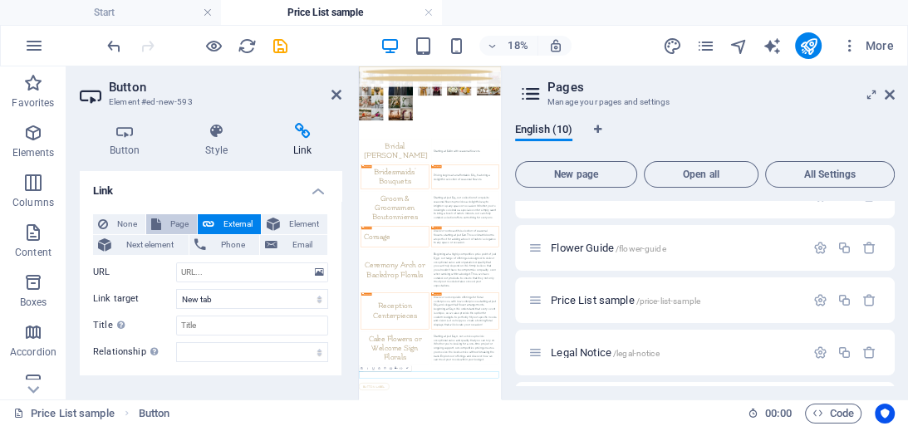
click at [179, 223] on span "Page" at bounding box center [179, 224] width 26 height 20
select select
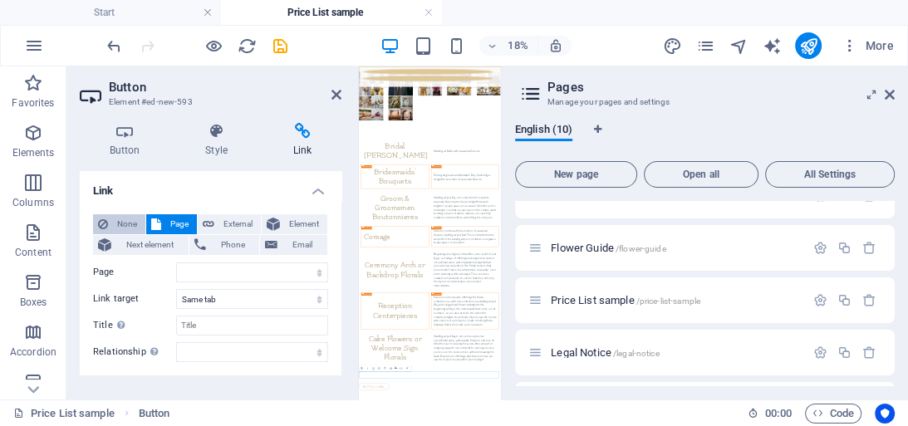
click at [122, 229] on span "None" at bounding box center [126, 224] width 27 height 20
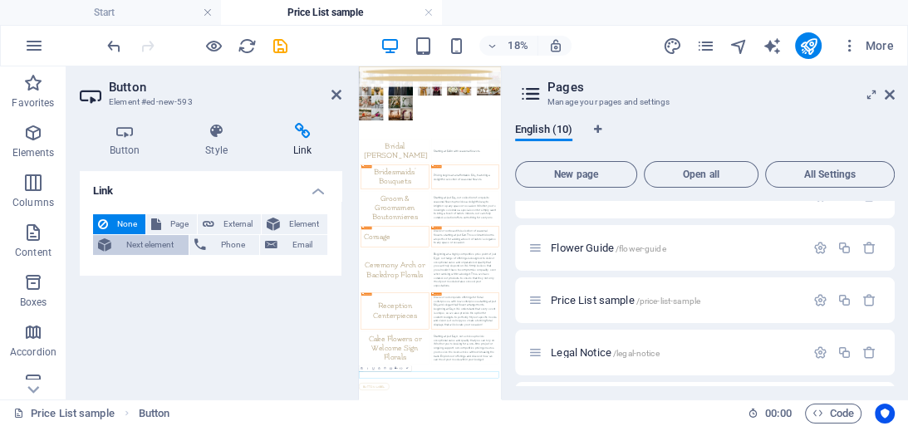
click at [126, 248] on span "Next element" at bounding box center [149, 245] width 67 height 20
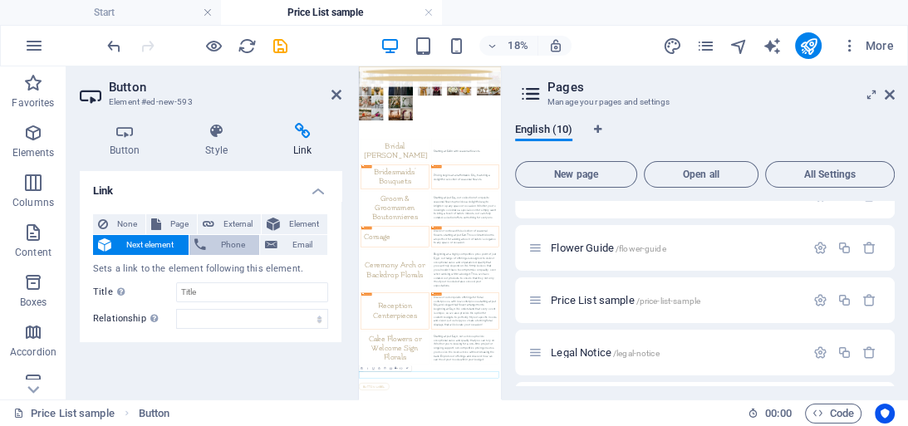
click at [228, 248] on span "Phone" at bounding box center [233, 245] width 44 height 20
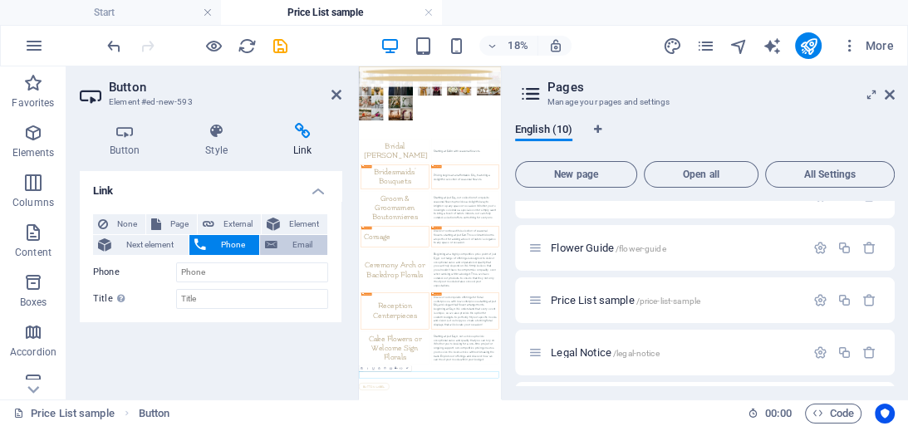
click at [302, 240] on span "Email" at bounding box center [303, 245] width 40 height 20
click at [338, 91] on icon at bounding box center [337, 94] width 10 height 13
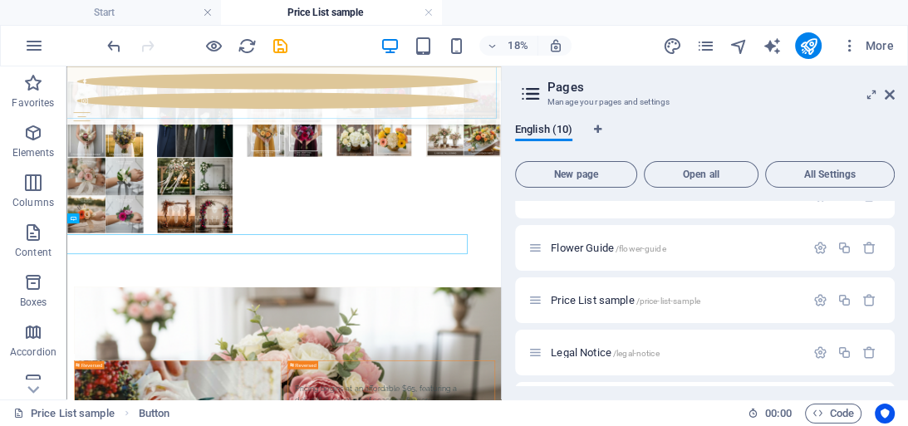
scroll to position [1810, 0]
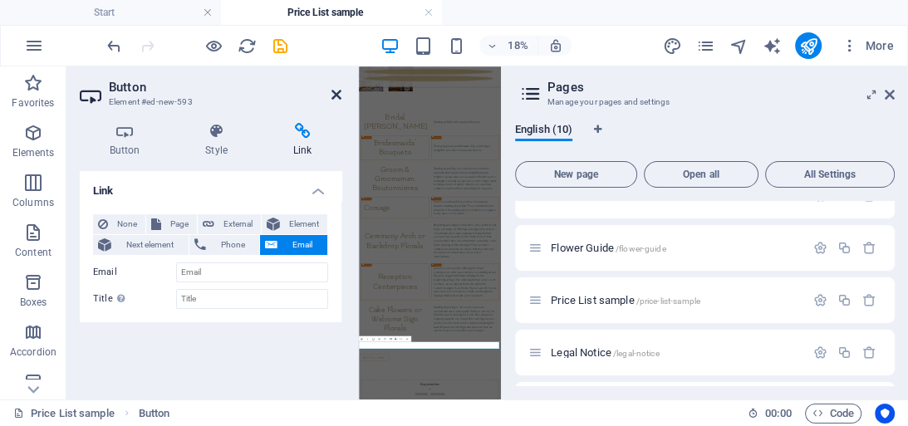
click at [332, 93] on icon at bounding box center [337, 94] width 10 height 13
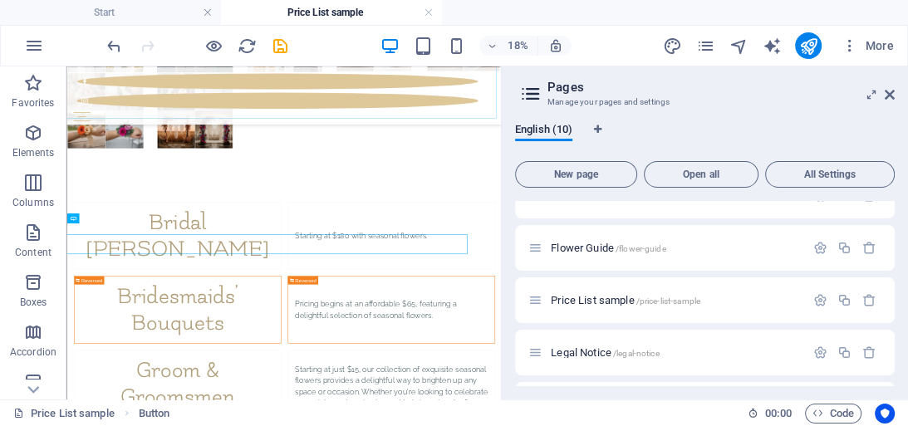
scroll to position [1810, 0]
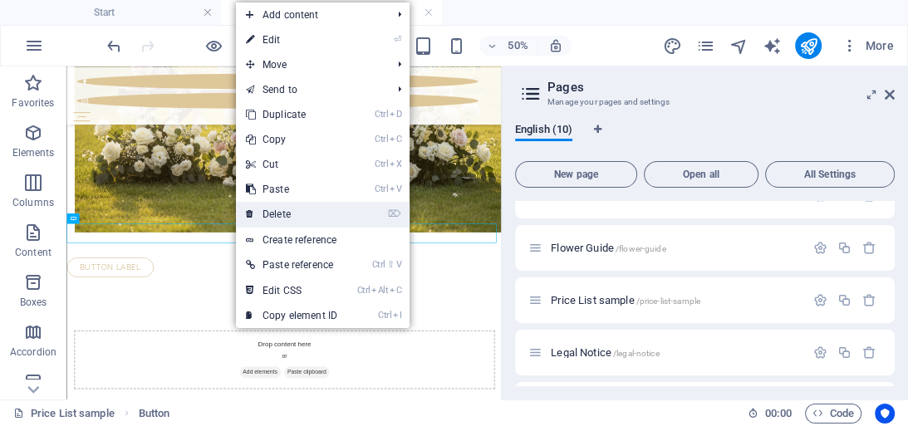
drag, startPoint x: 286, startPoint y: 213, endPoint x: 482, endPoint y: 293, distance: 211.7
click at [286, 213] on link "⌦ Delete" at bounding box center [291, 214] width 111 height 25
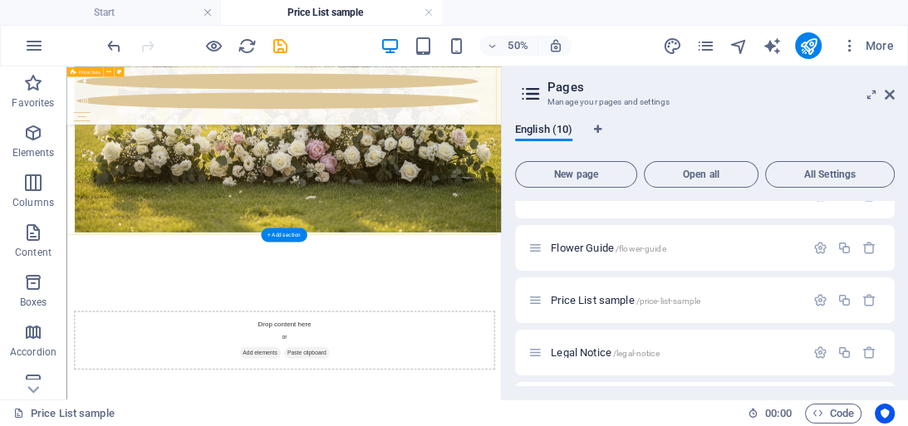
scroll to position [1787, 0]
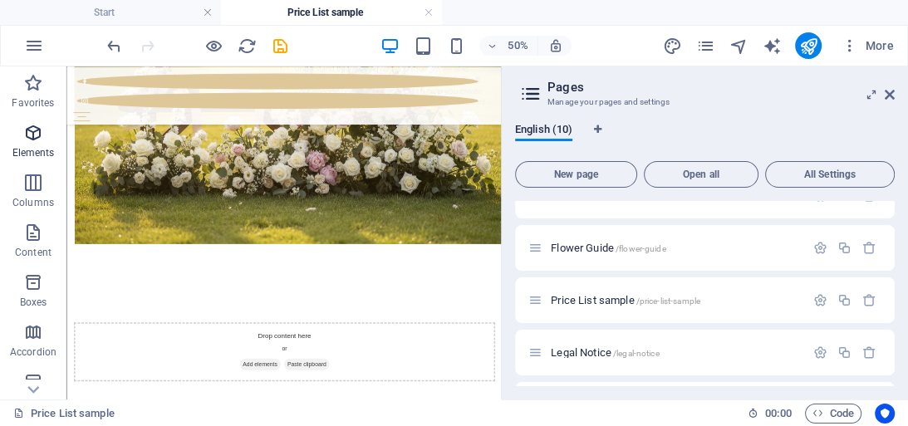
click at [40, 135] on icon "button" at bounding box center [33, 133] width 20 height 20
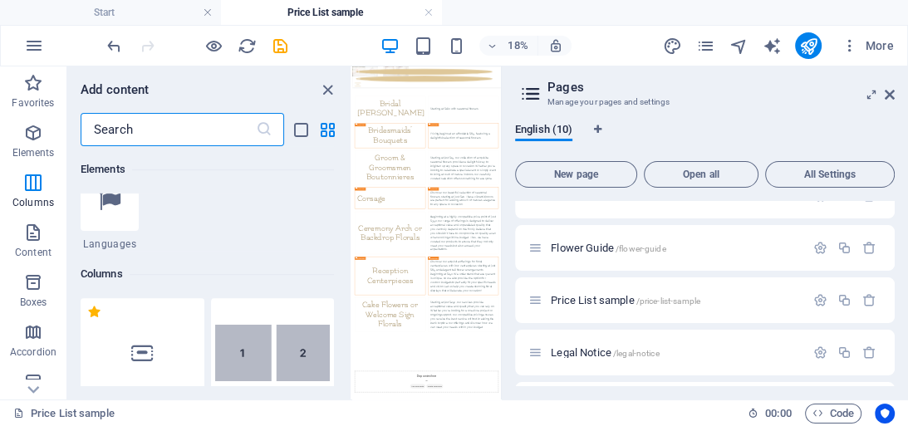
scroll to position [642, 0]
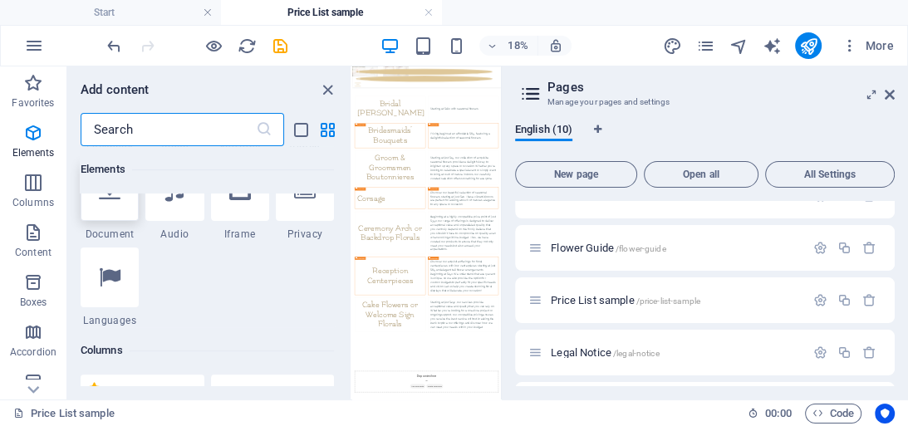
click at [121, 209] on div at bounding box center [110, 191] width 58 height 60
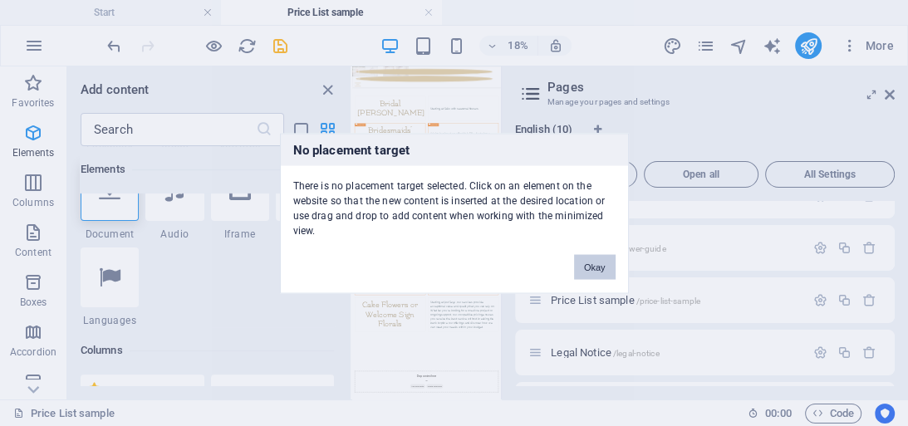
click at [583, 257] on button "Okay" at bounding box center [595, 266] width 42 height 25
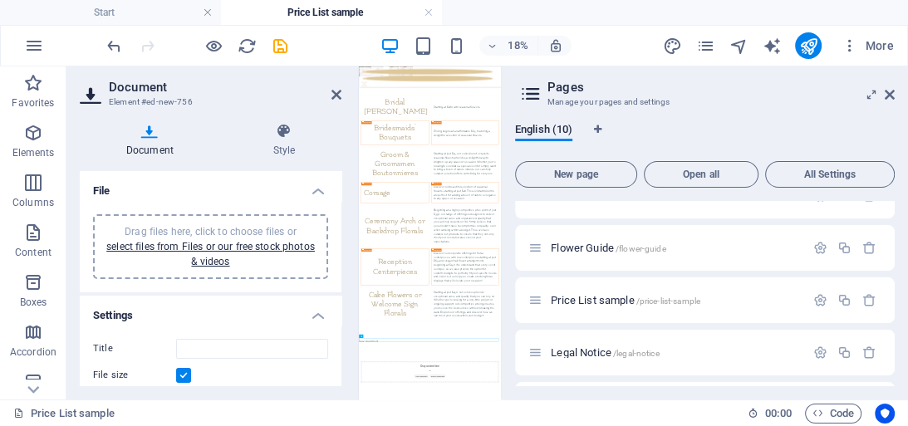
scroll to position [594, 0]
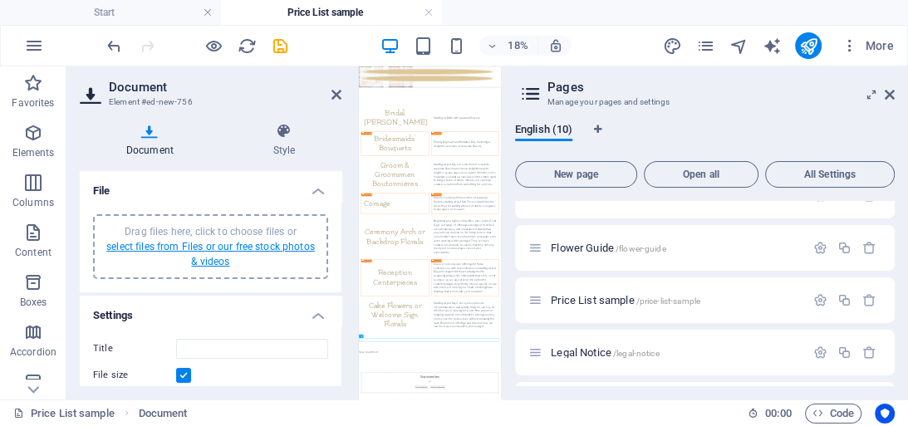
click at [261, 243] on link "select files from Files or our free stock photos & videos" at bounding box center [210, 254] width 209 height 27
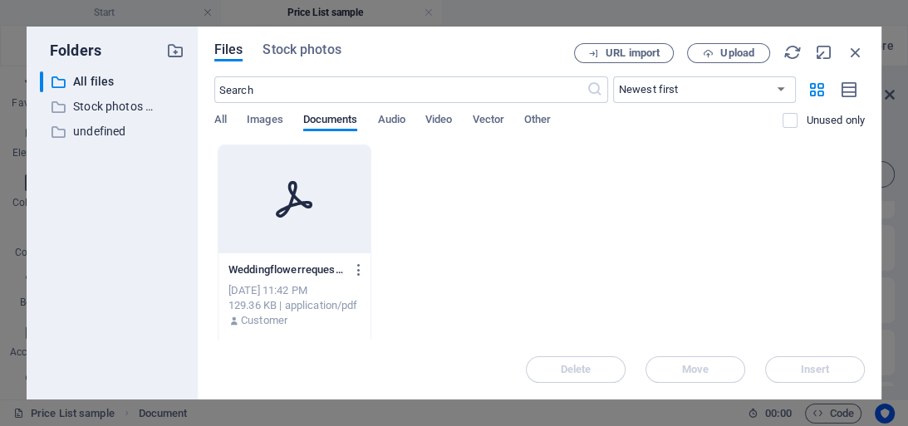
click at [286, 219] on div at bounding box center [295, 199] width 152 height 108
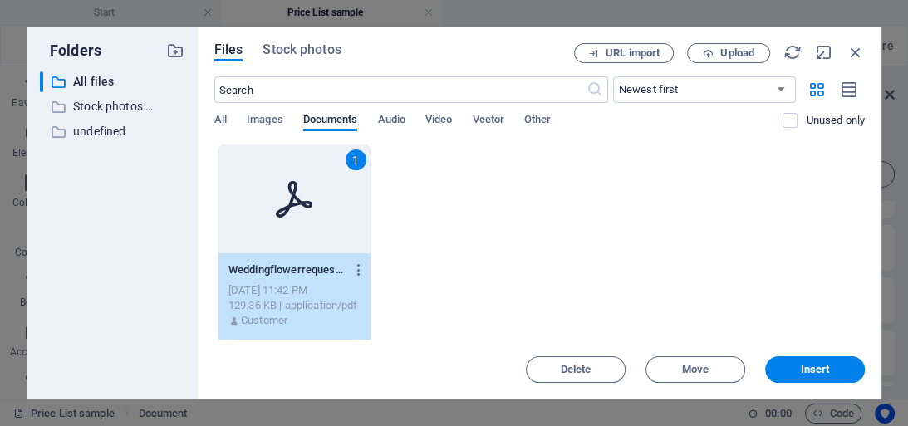
click at [286, 219] on div "1" at bounding box center [295, 199] width 152 height 108
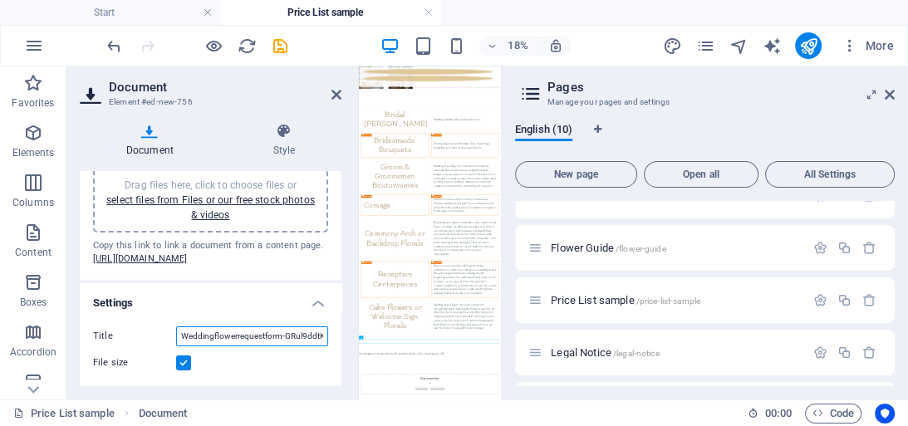
scroll to position [0, 76]
drag, startPoint x: 279, startPoint y: 337, endPoint x: 249, endPoint y: 352, distance: 33.4
click at [251, 357] on div "Title Weddingflowerrequestform-GRul9ddtKeJQkne7vRu_xA.pdf File size" at bounding box center [211, 349] width 262 height 73
click at [242, 335] on input "Weddingflowerrequestform-GRul9ddtKeJQkne7vRu_xA.pdf" at bounding box center [252, 337] width 152 height 20
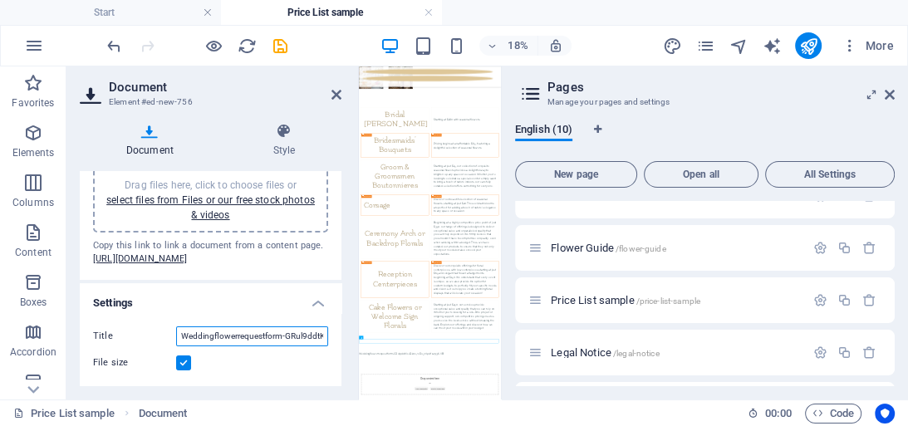
drag, startPoint x: 306, startPoint y: 336, endPoint x: 281, endPoint y: 345, distance: 26.6
click at [281, 345] on input "Weddingflowerrequestform-GRul9ddtKeJQkne7vRu_xA.pdf" at bounding box center [252, 337] width 152 height 20
drag, startPoint x: 283, startPoint y: 336, endPoint x: 336, endPoint y: 336, distance: 52.4
click at [336, 336] on div "Title Weddingflowerrequestform.pdf File size" at bounding box center [211, 349] width 262 height 73
click at [212, 336] on input "Weddingflowerrequestform." at bounding box center [252, 337] width 152 height 20
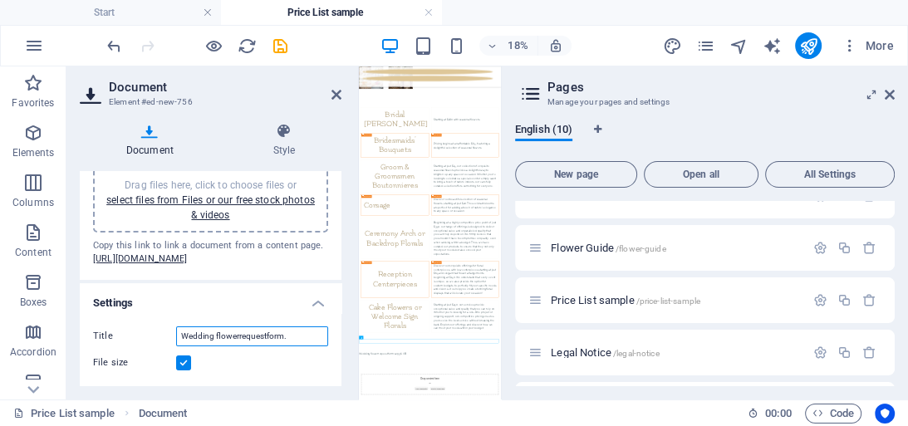
click at [236, 334] on input "Wedding flowerrequestform." at bounding box center [252, 337] width 152 height 20
click at [236, 335] on input "Wedding flowerrequestform." at bounding box center [252, 337] width 152 height 20
click at [268, 332] on input "Wedding flower requestform." at bounding box center [252, 337] width 152 height 20
click at [308, 322] on div "Title Wedding flower request form. File size" at bounding box center [211, 349] width 262 height 73
click at [309, 332] on input "Wedding flower request form." at bounding box center [252, 337] width 152 height 20
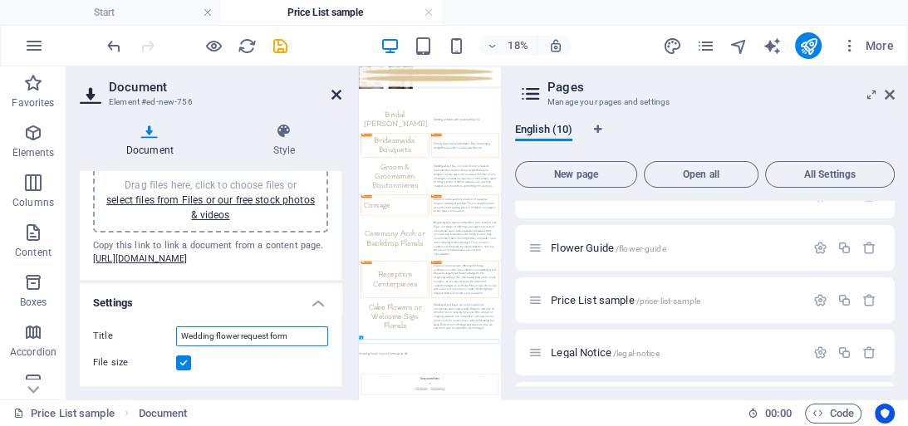
type input "Wedding flower request form"
click at [337, 96] on icon at bounding box center [337, 94] width 10 height 13
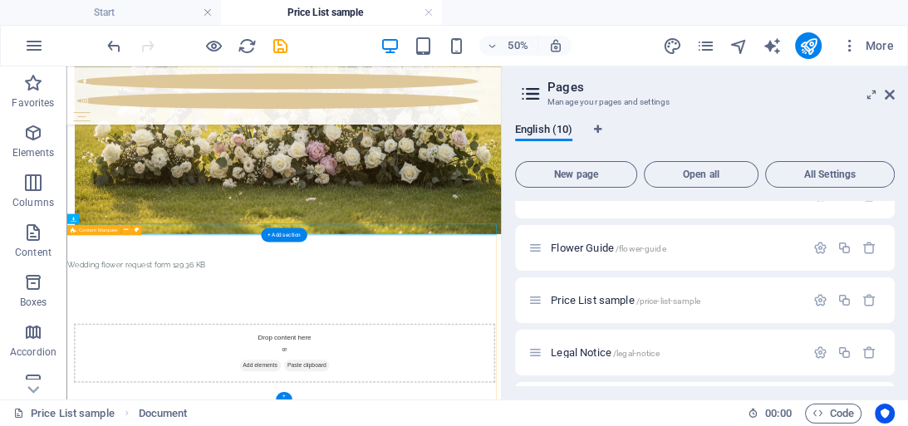
scroll to position [1809, 0]
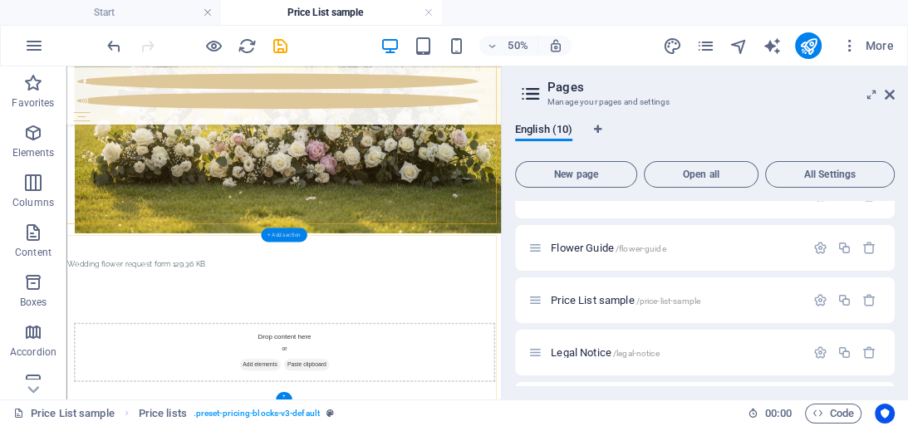
click at [283, 233] on div "+ Add section" at bounding box center [284, 235] width 46 height 14
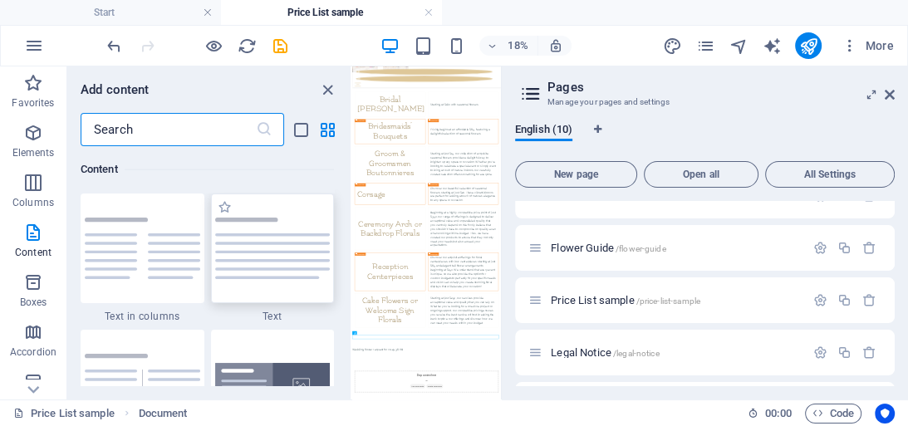
scroll to position [2974, 0]
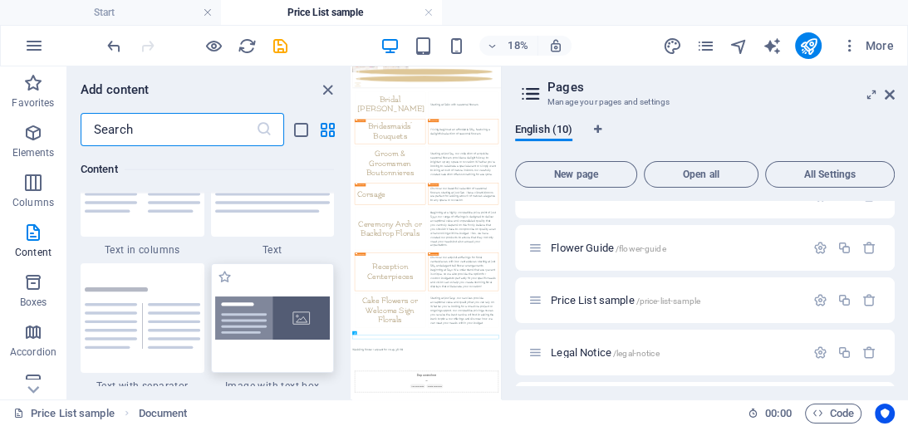
click at [271, 327] on img at bounding box center [273, 319] width 116 height 44
click at [352, 326] on div "Container H2 Price lists Container Text Footer Skadi Container Text Container T…" at bounding box center [426, 232] width 149 height 333
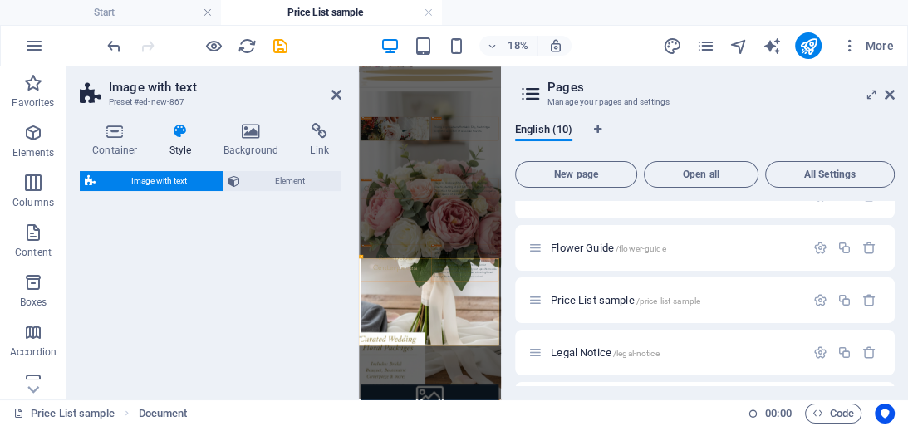
select select "rem"
select select "px"
select select "preset-text-with-image-v4-boxed"
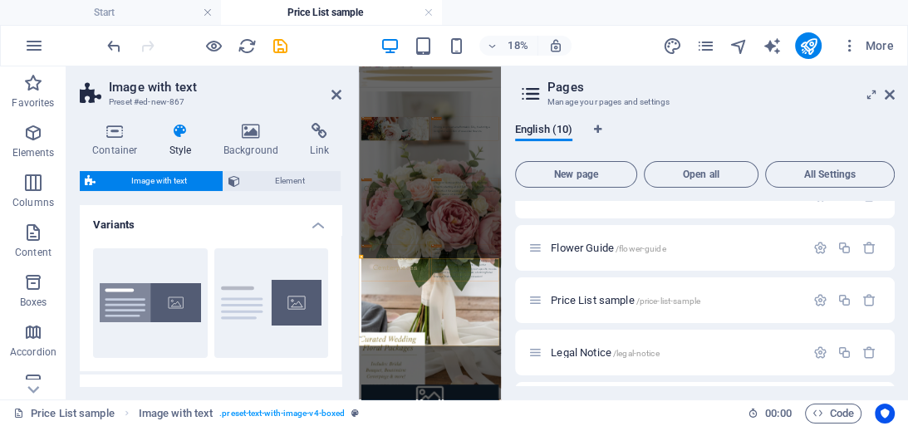
scroll to position [1071, 0]
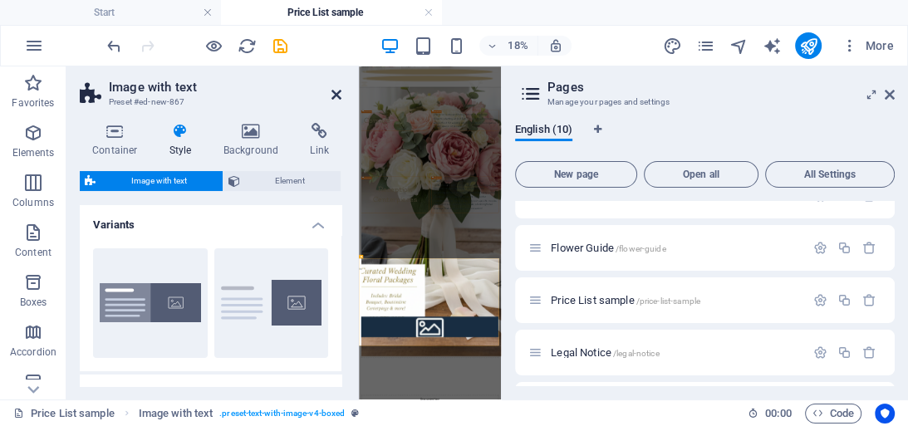
click at [337, 90] on icon at bounding box center [337, 94] width 10 height 13
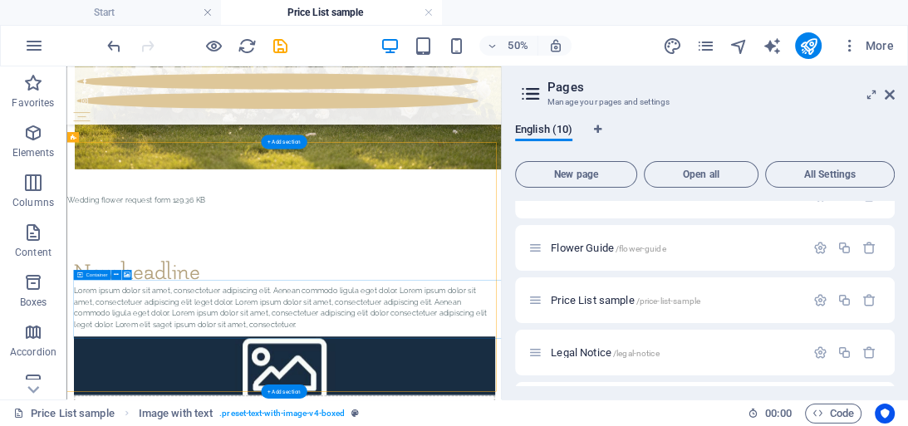
scroll to position [1863, 0]
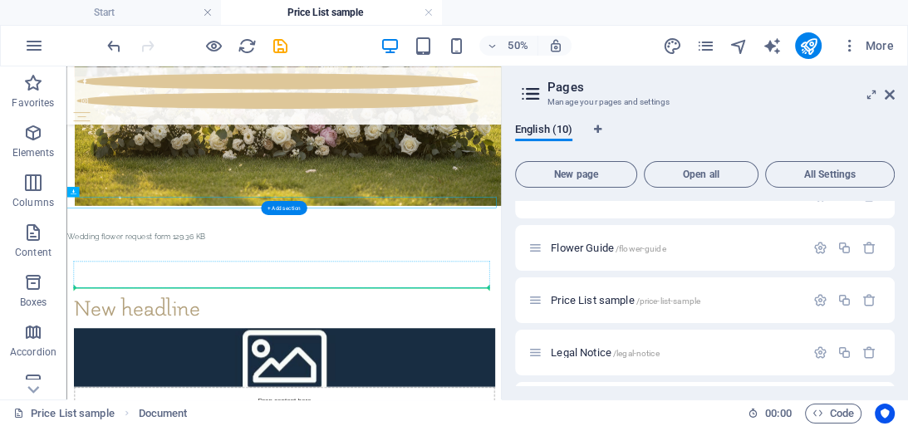
drag, startPoint x: 234, startPoint y: 337, endPoint x: 236, endPoint y: 494, distance: 157.1
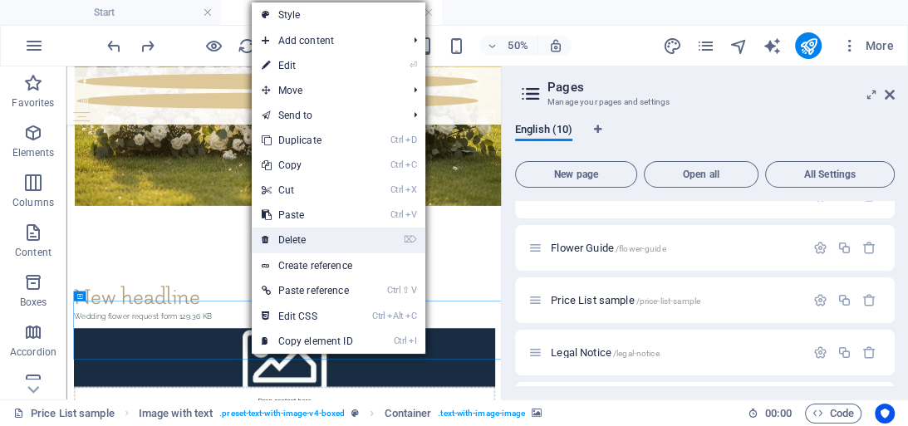
click at [294, 243] on link "⌦ Delete" at bounding box center [307, 240] width 111 height 25
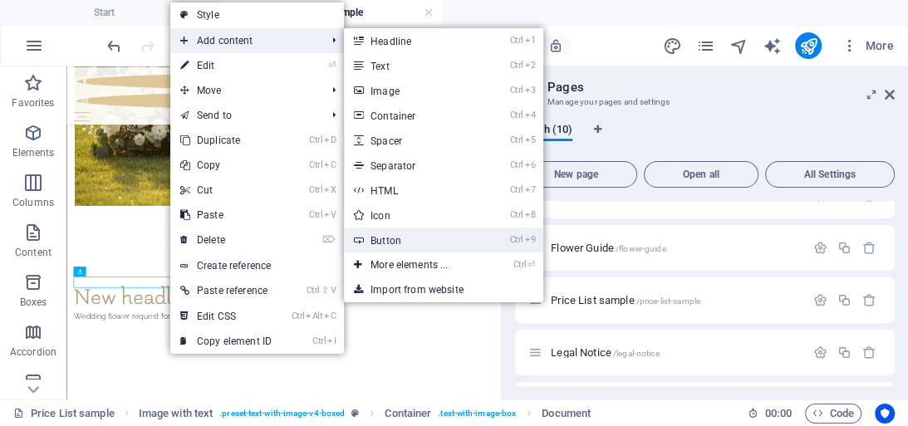
click at [449, 242] on link "Ctrl 9 Button" at bounding box center [412, 240] width 137 height 25
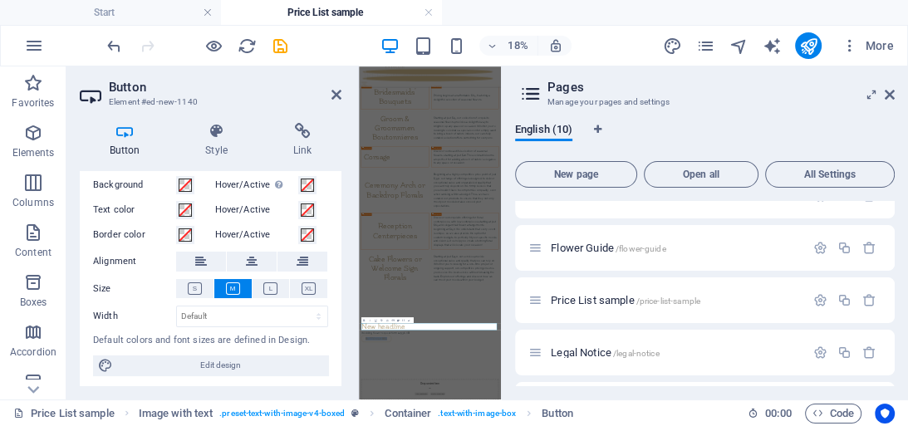
scroll to position [69, 0]
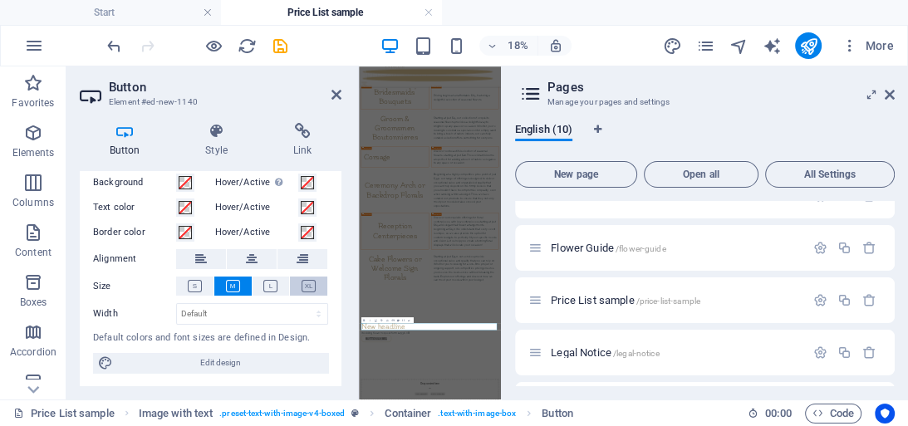
click at [309, 288] on icon at bounding box center [309, 286] width 14 height 12
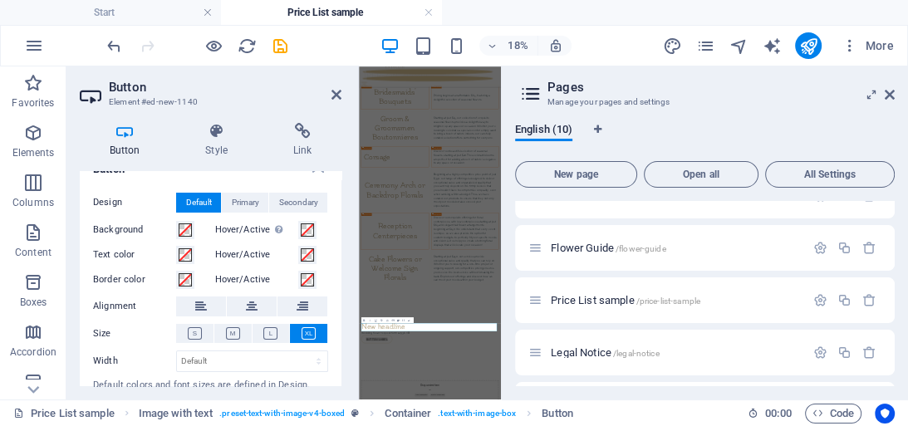
scroll to position [0, 0]
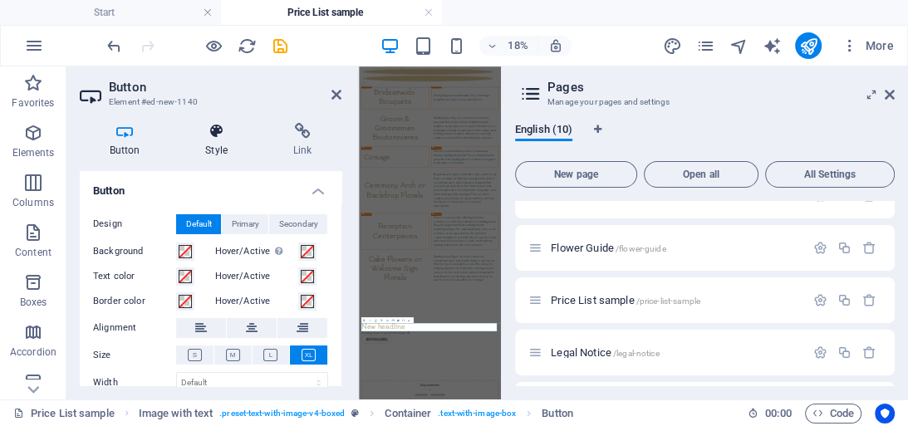
click at [216, 141] on h4 "Style" at bounding box center [220, 140] width 88 height 35
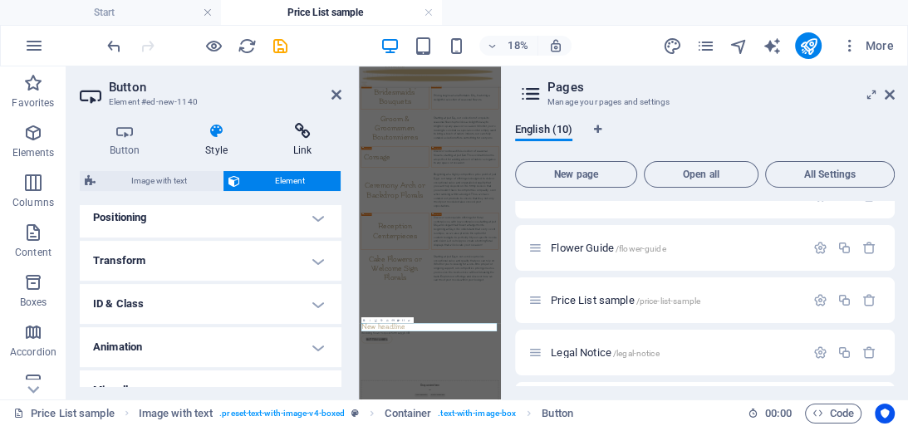
scroll to position [520, 0]
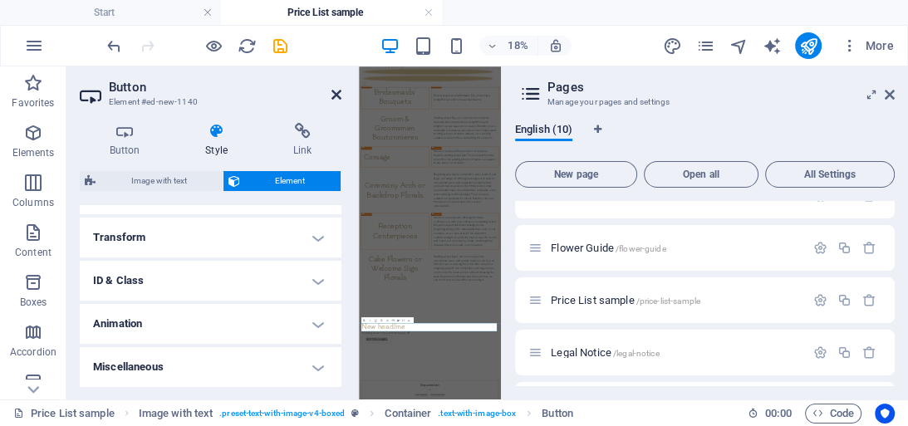
click at [338, 93] on icon at bounding box center [337, 94] width 10 height 13
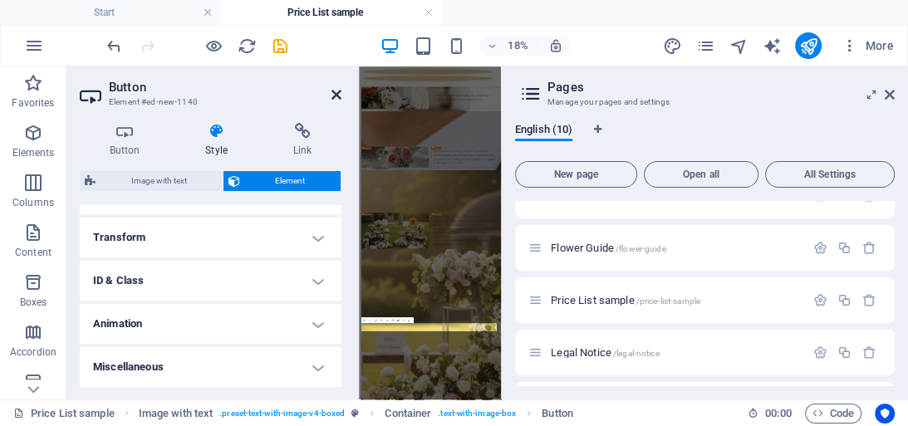
scroll to position [1994, 0]
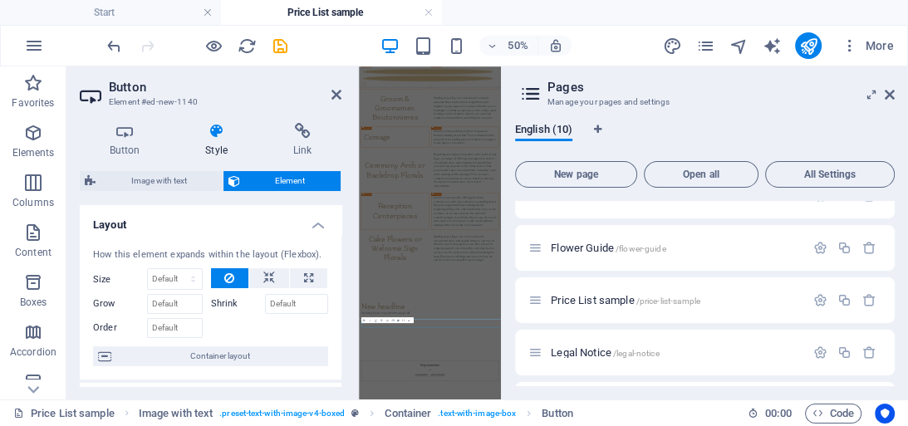
scroll to position [860, 0]
click at [342, 90] on aside "Button Element #ed-new-1140 Button Style Link Button Design Default Primary Sec…" at bounding box center [212, 232] width 293 height 333
click at [332, 96] on icon at bounding box center [337, 94] width 10 height 13
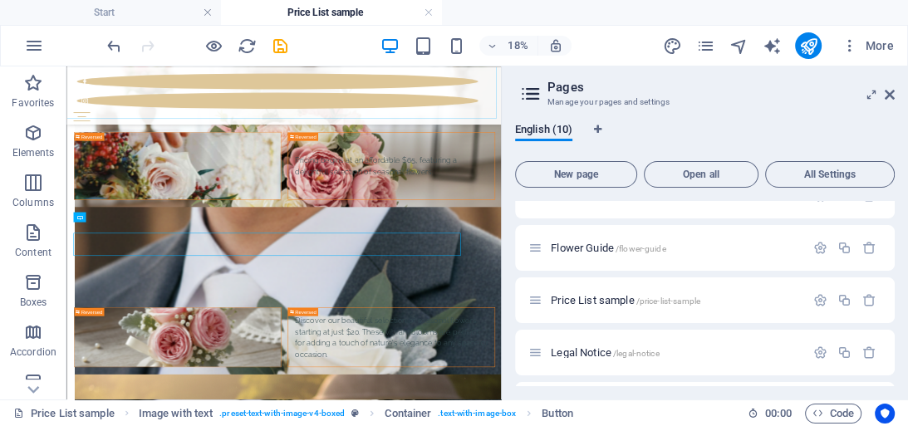
scroll to position [1994, 0]
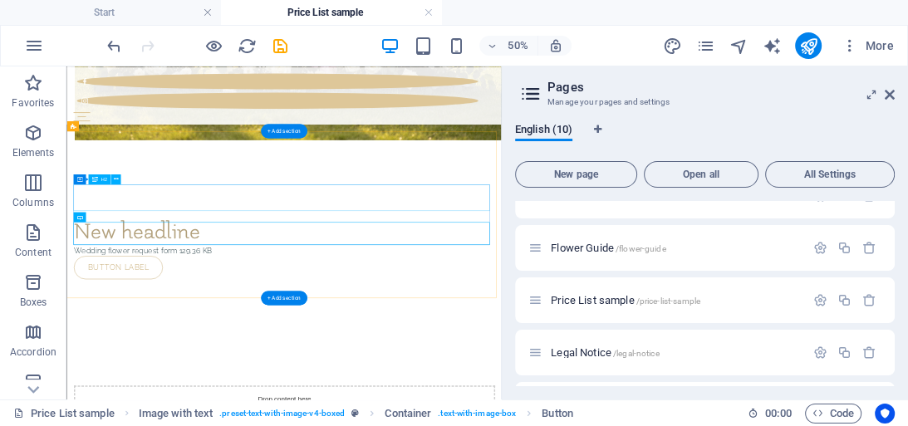
click at [209, 371] on div "New headline" at bounding box center [501, 397] width 843 height 53
click at [219, 371] on div "New headline" at bounding box center [501, 397] width 843 height 53
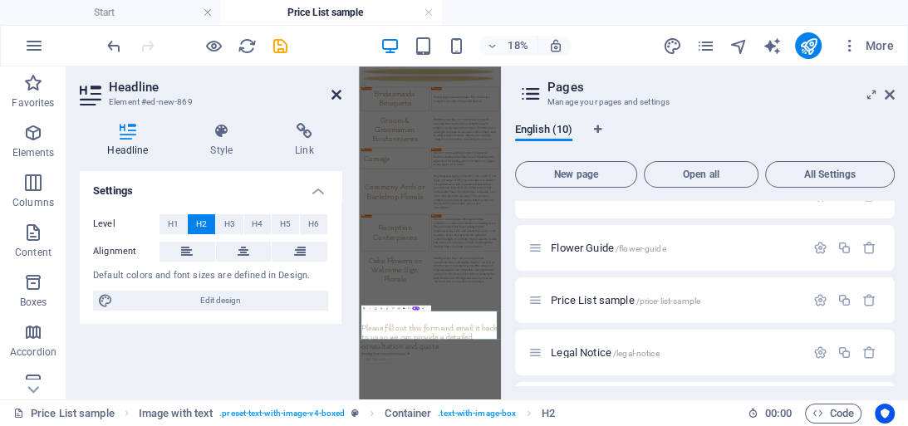
drag, startPoint x: 339, startPoint y: 95, endPoint x: 545, endPoint y: 53, distance: 210.2
click at [339, 95] on icon at bounding box center [337, 94] width 10 height 13
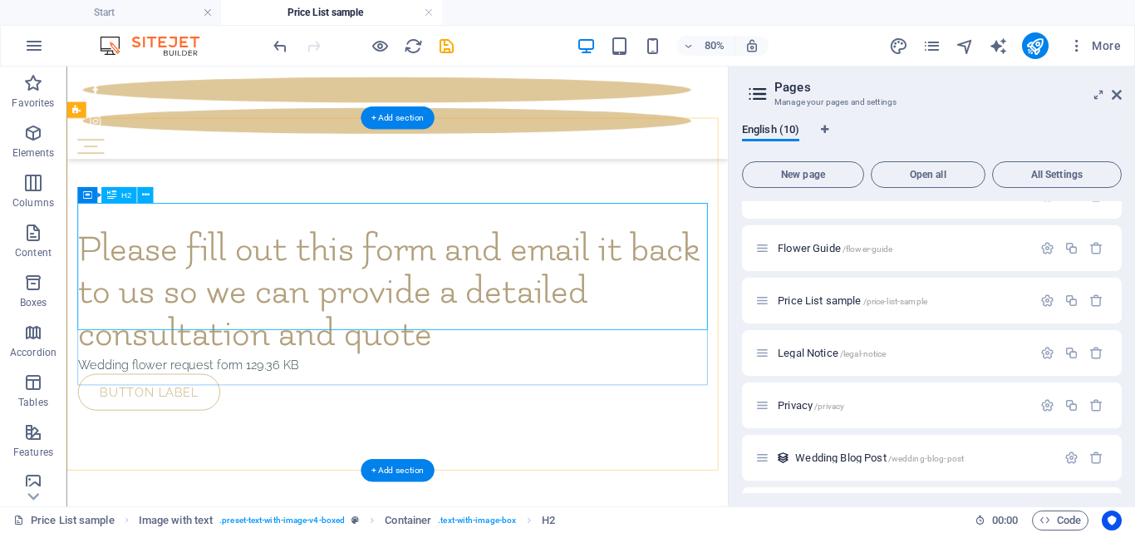
scroll to position [2150, 0]
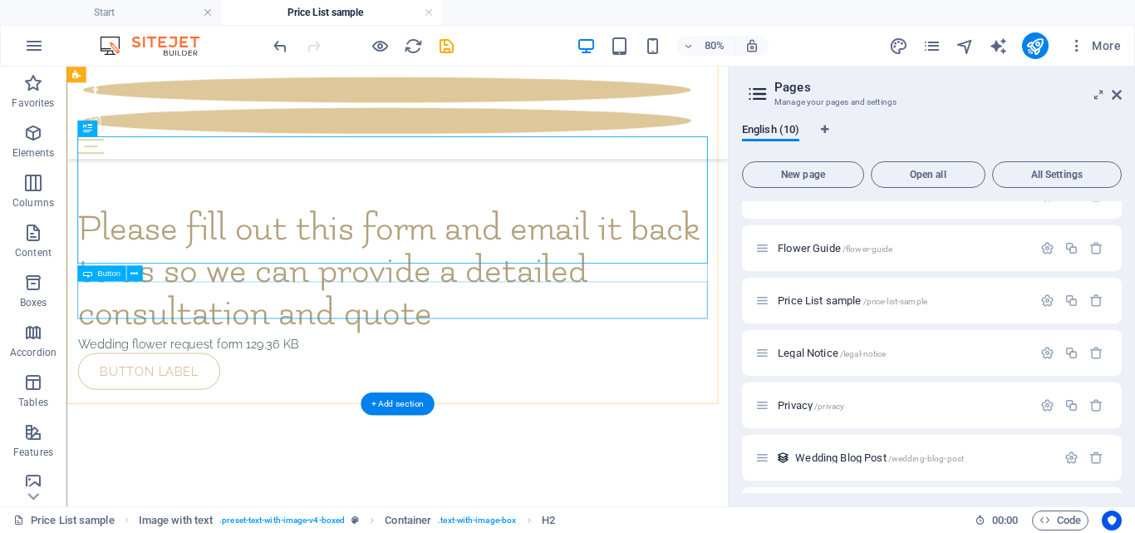
click at [209, 424] on div "Button label" at bounding box center [480, 447] width 800 height 47
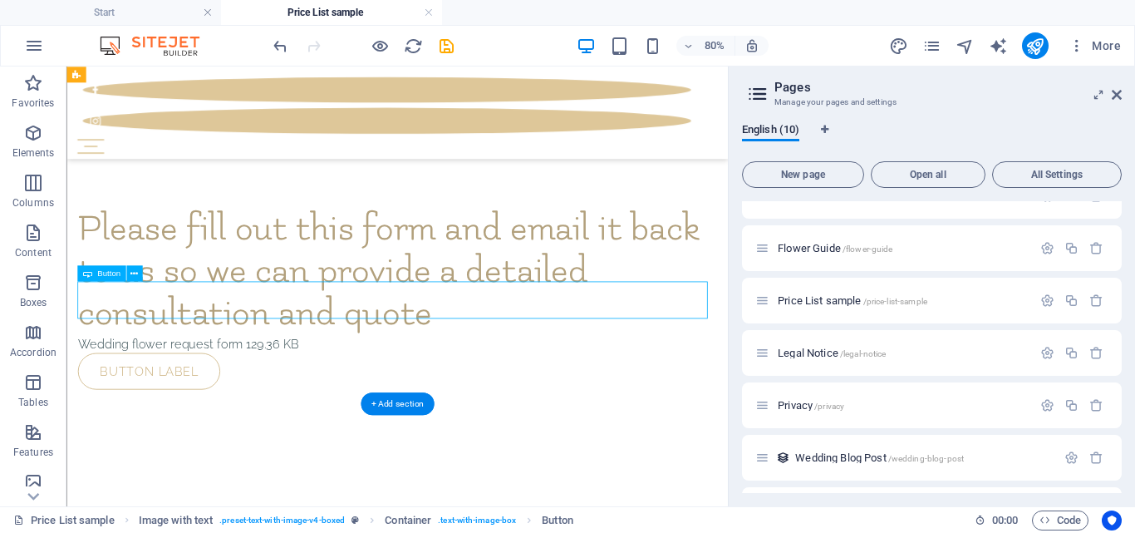
click at [209, 424] on div "Button label" at bounding box center [480, 447] width 800 height 47
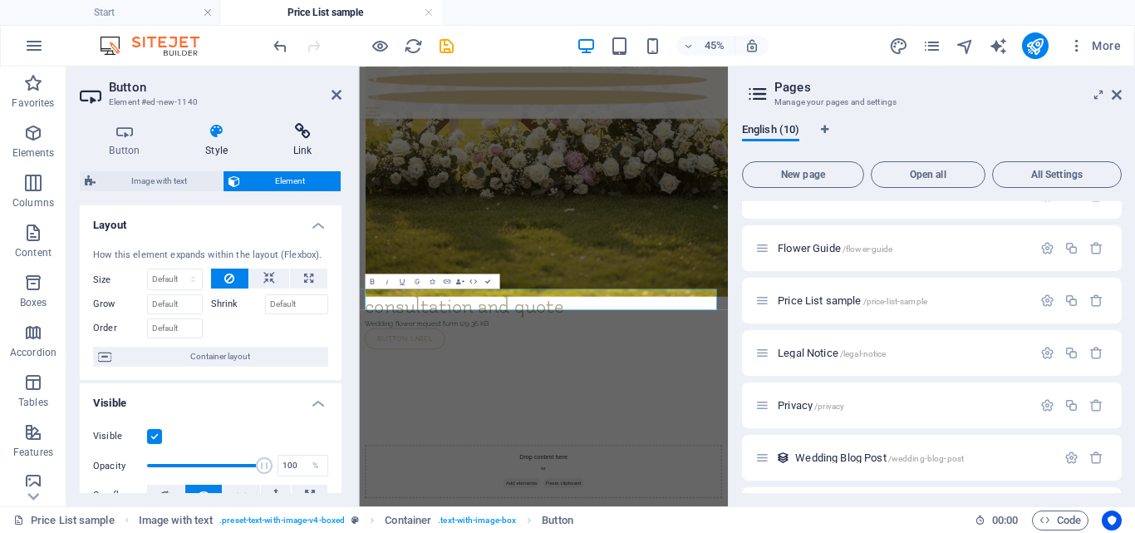
click at [300, 136] on icon at bounding box center [302, 131] width 78 height 17
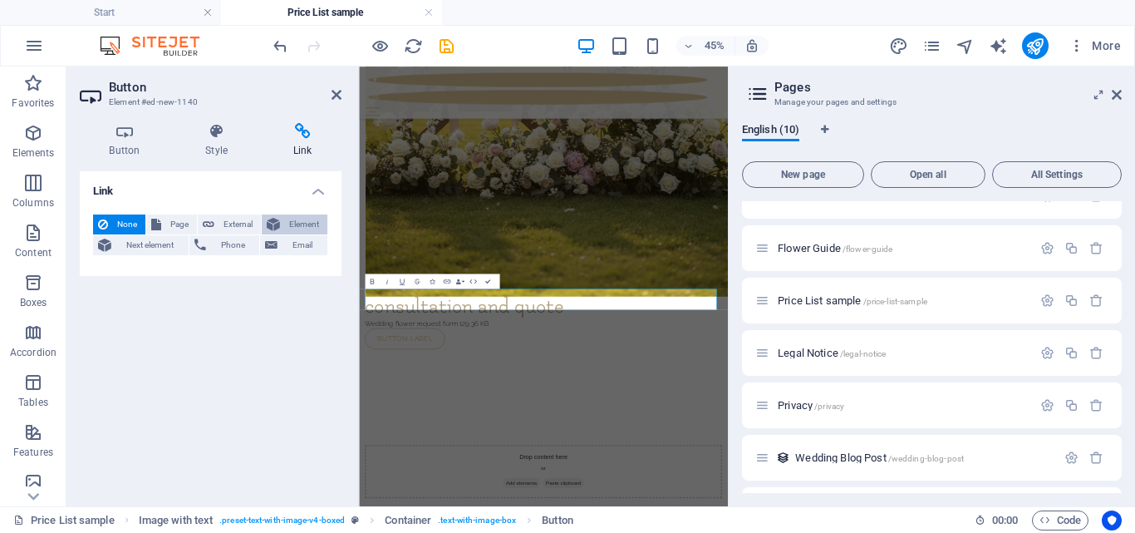
click at [293, 227] on span "Element" at bounding box center [303, 224] width 37 height 20
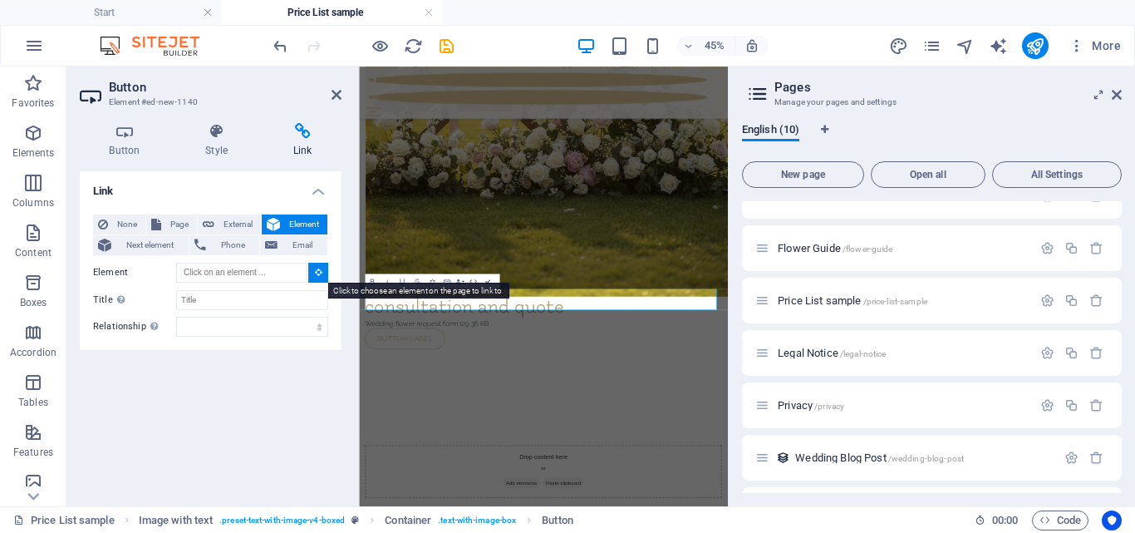
click at [322, 273] on button at bounding box center [318, 273] width 20 height 20
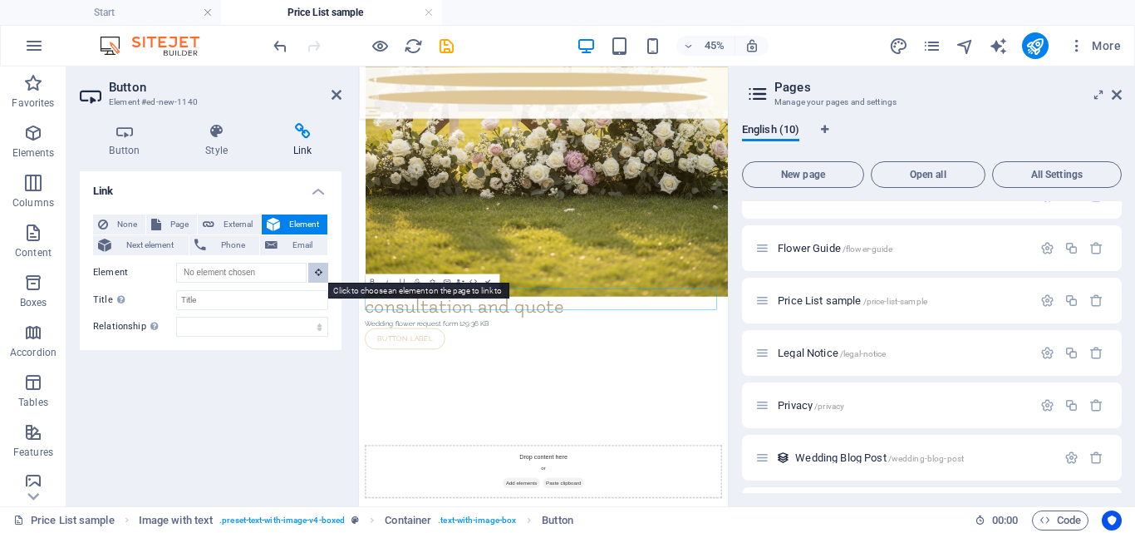
click at [318, 268] on icon at bounding box center [318, 272] width 7 height 8
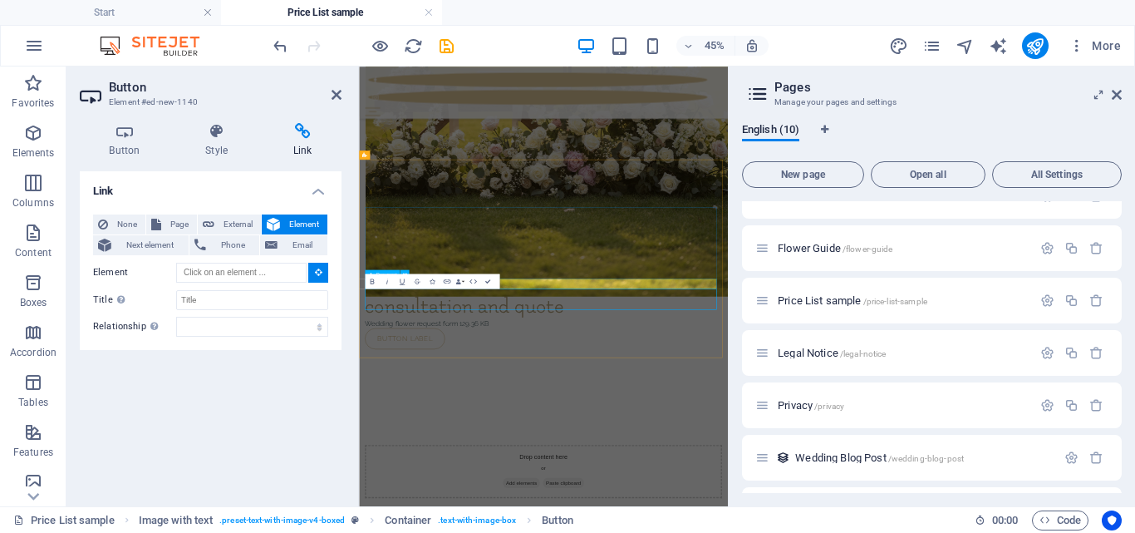
type input "#ed-new-756"
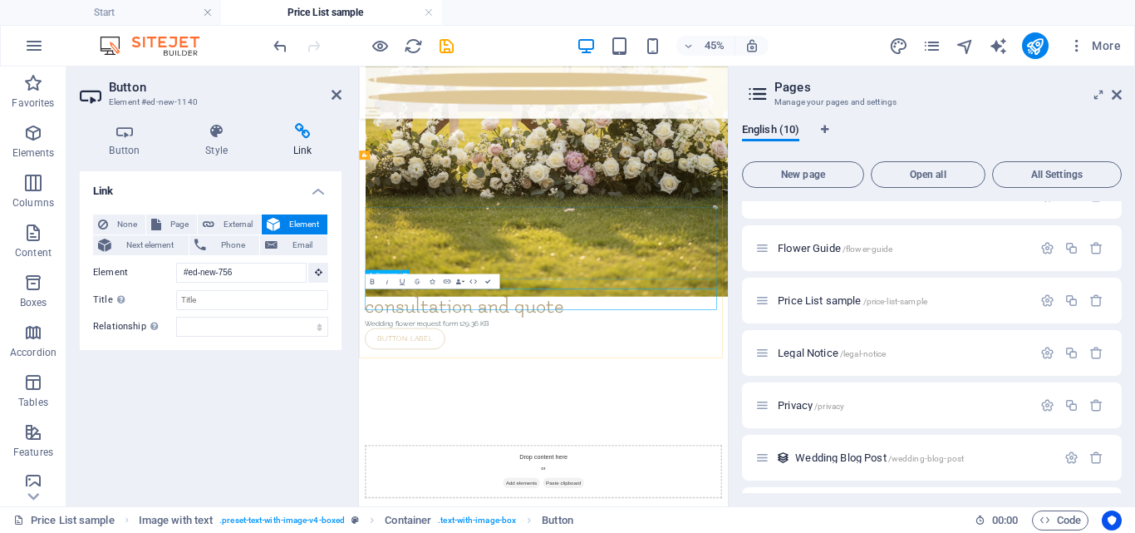
drag, startPoint x: 698, startPoint y: 548, endPoint x: 916, endPoint y: 337, distance: 303.2
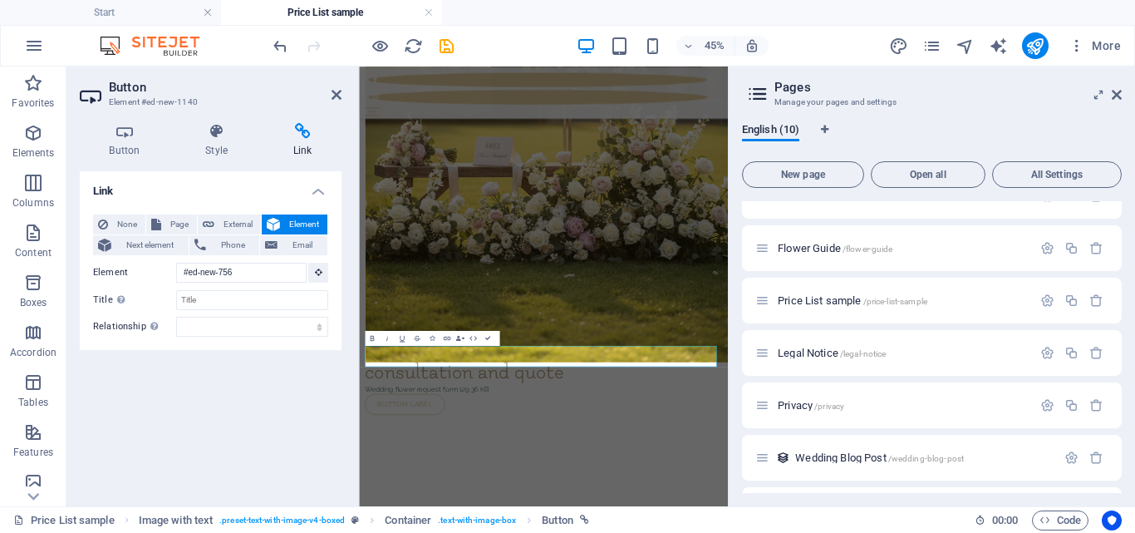
scroll to position [1772, 0]
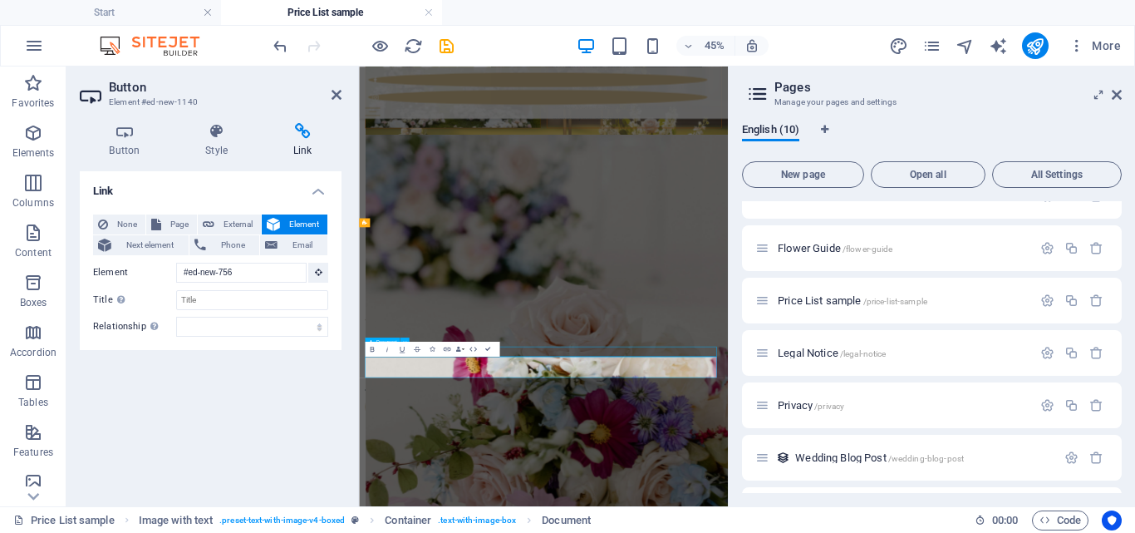
scroll to position [2132, 0]
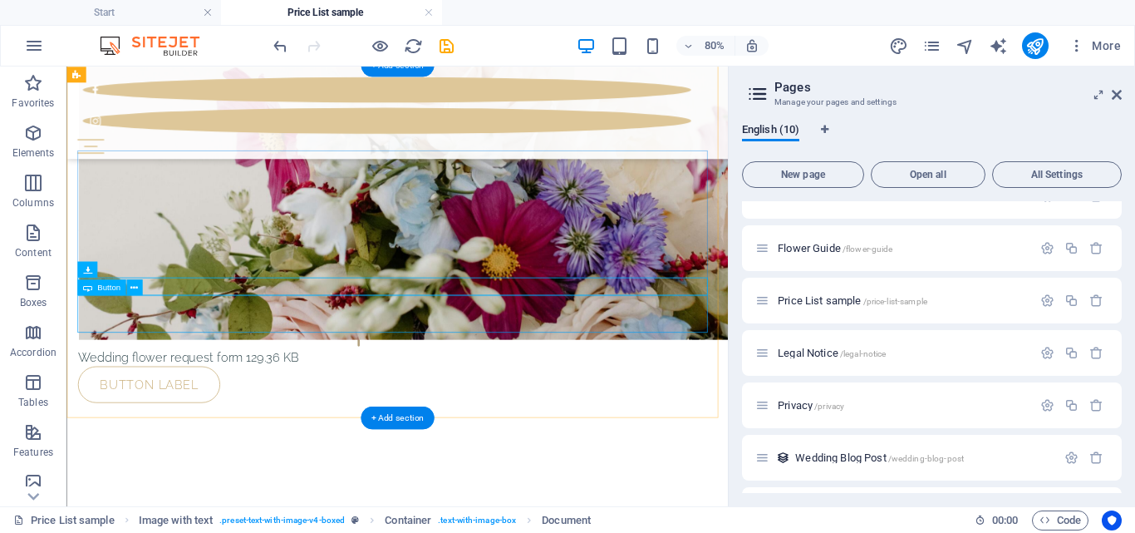
click at [213, 425] on div "Button label" at bounding box center [480, 464] width 800 height 47
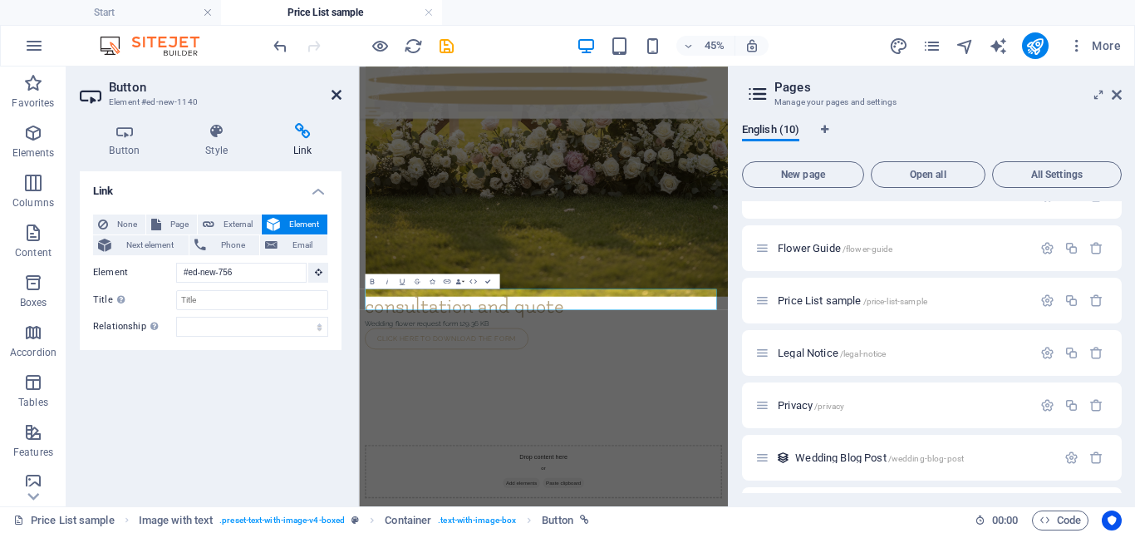
click at [338, 96] on icon at bounding box center [337, 94] width 10 height 13
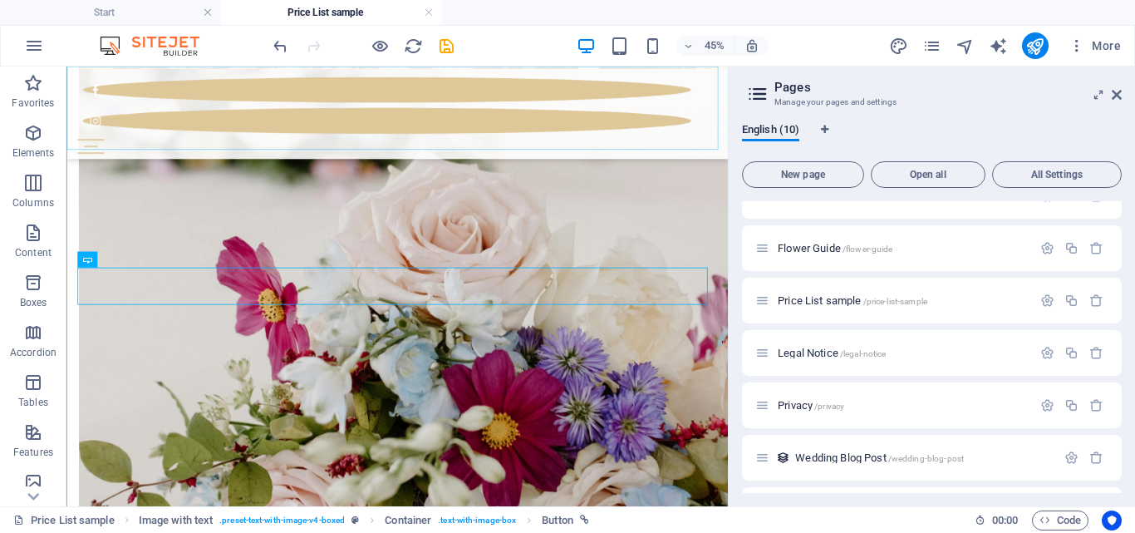
scroll to position [2167, 0]
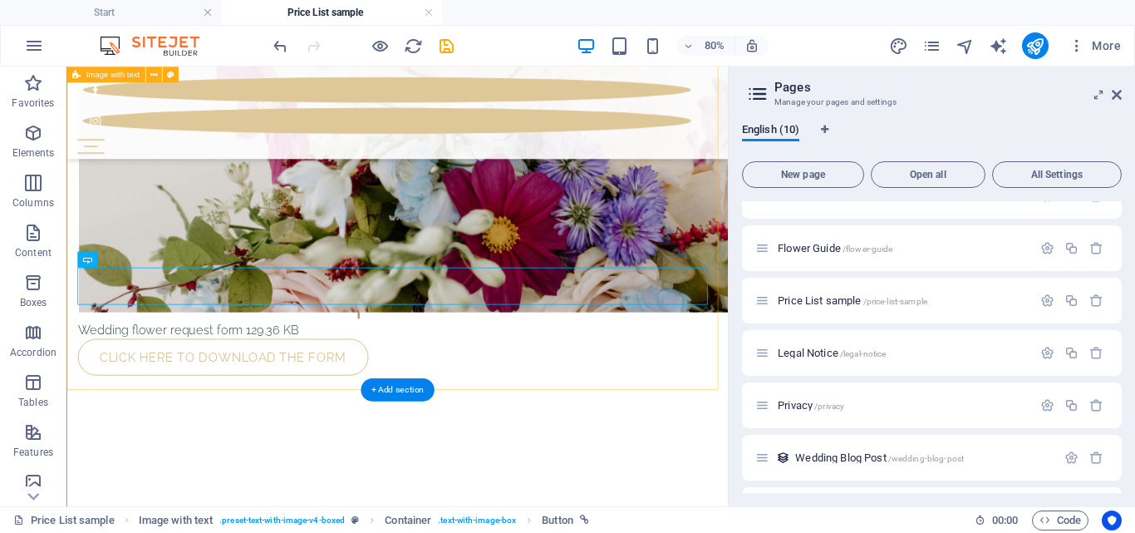
click at [391, 409] on div "Please fill out this form and email it back to us so we can provide a detailed …" at bounding box center [479, 338] width 827 height 440
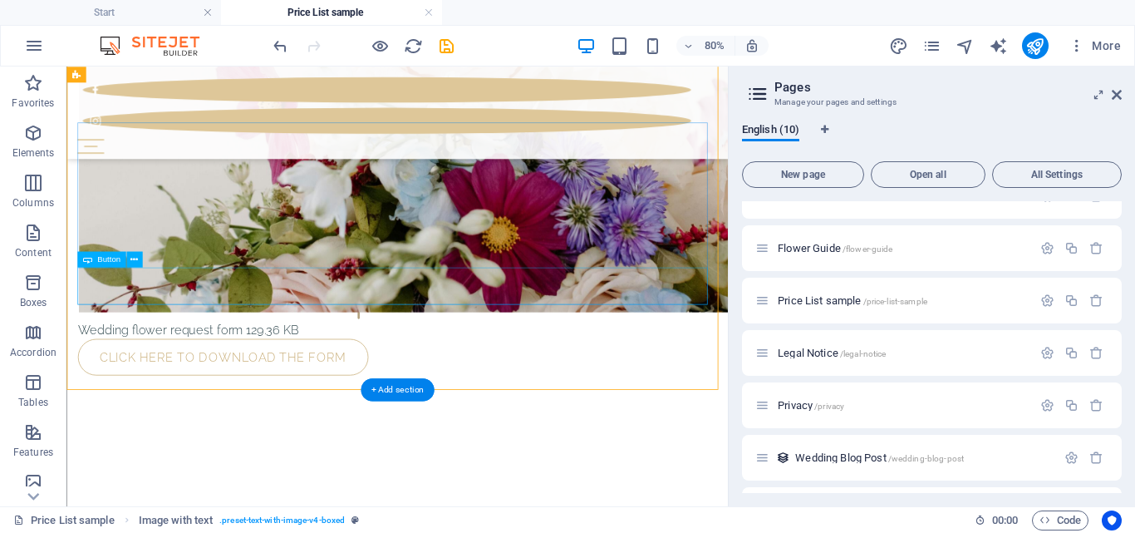
click at [338, 406] on div "Click here to Download the form" at bounding box center [480, 429] width 800 height 47
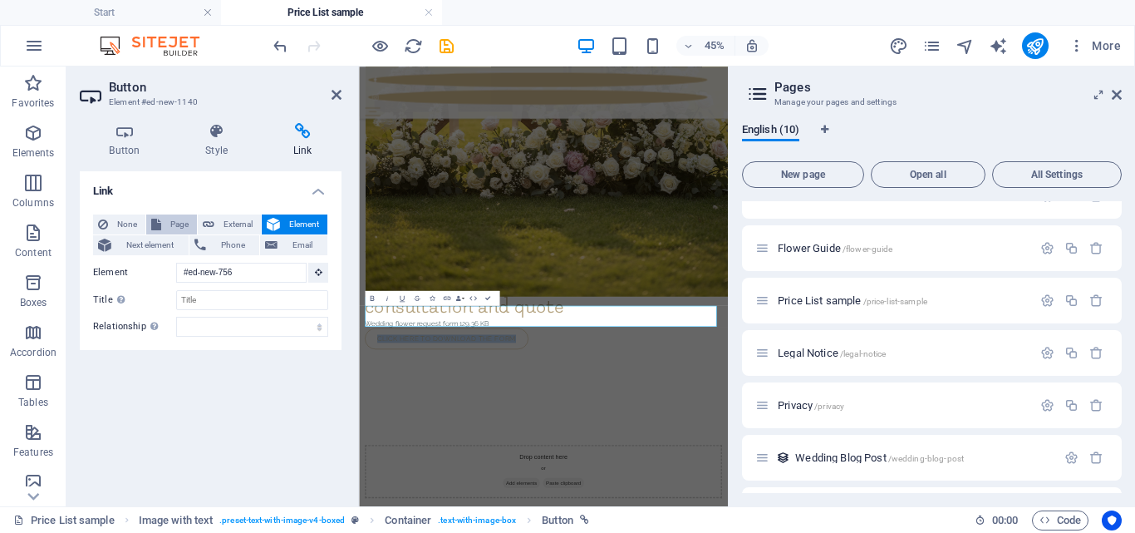
scroll to position [1818, 0]
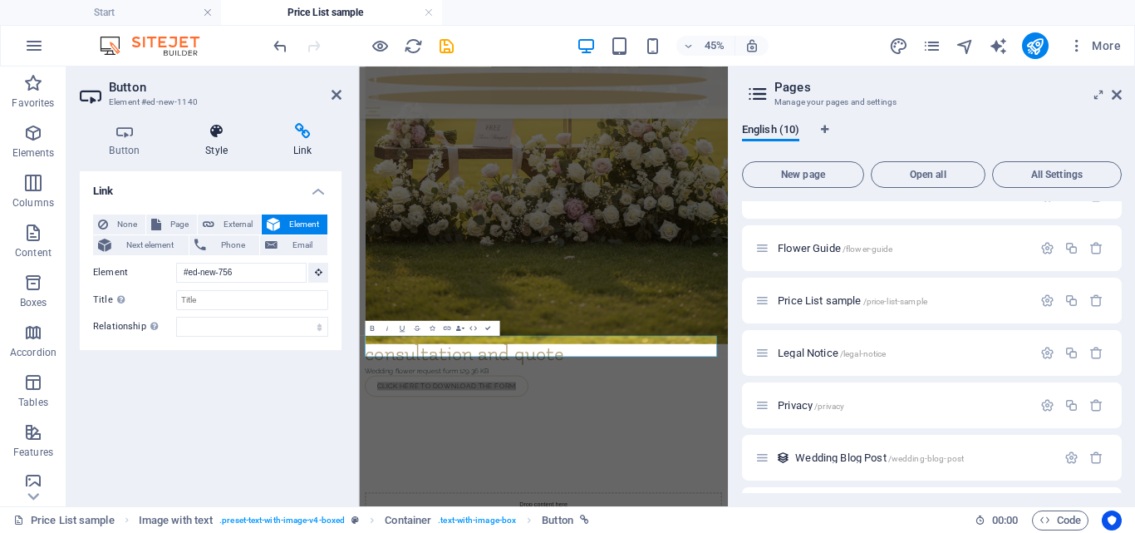
click at [221, 140] on h4 "Style" at bounding box center [220, 140] width 88 height 35
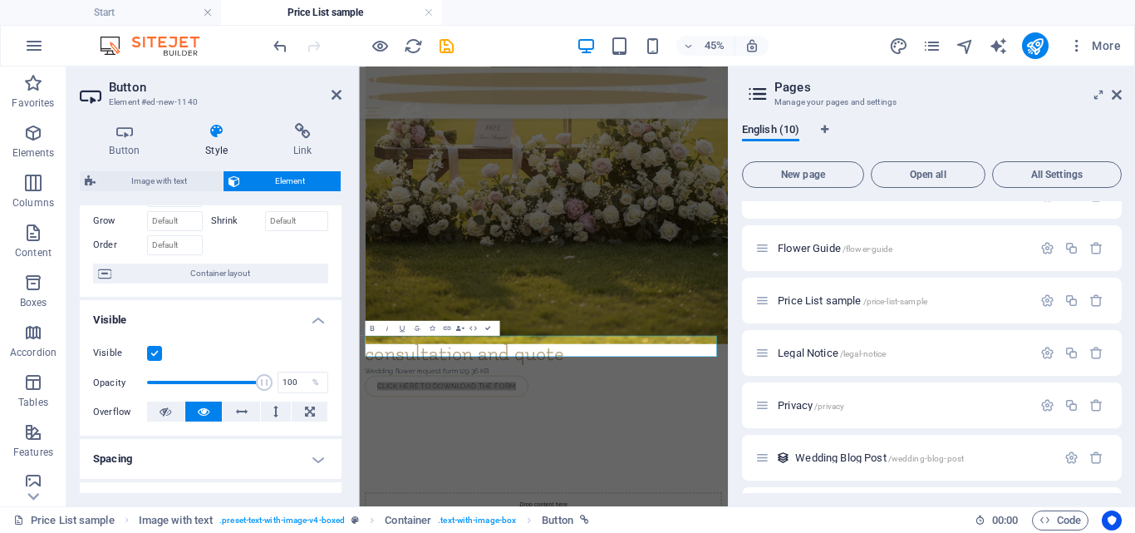
scroll to position [166, 0]
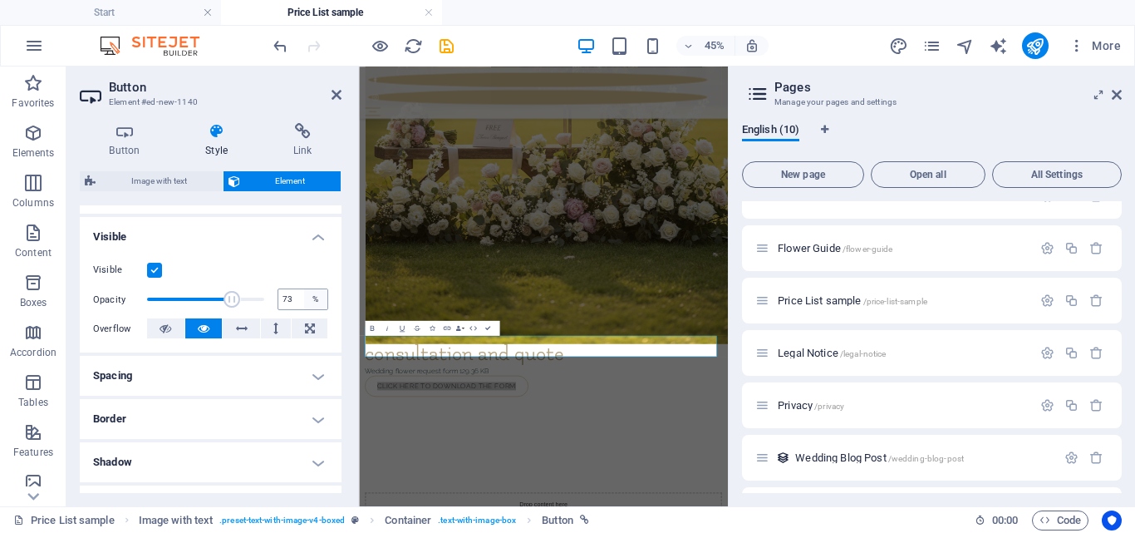
type input "100"
drag, startPoint x: 263, startPoint y: 302, endPoint x: 323, endPoint y: 307, distance: 60.9
click at [323, 307] on div "Opacity 100 %" at bounding box center [210, 299] width 235 height 25
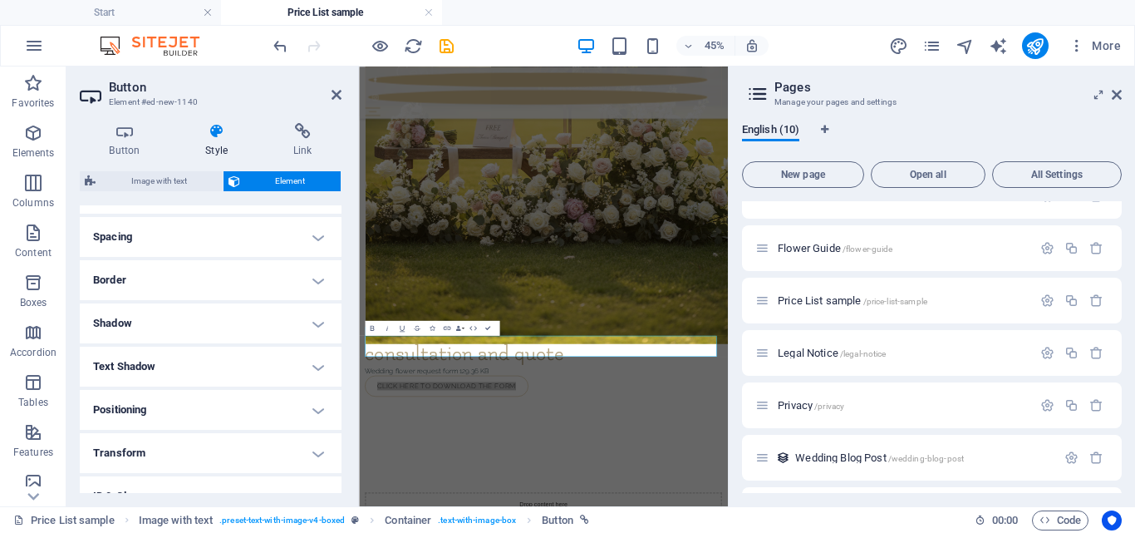
scroll to position [332, 0]
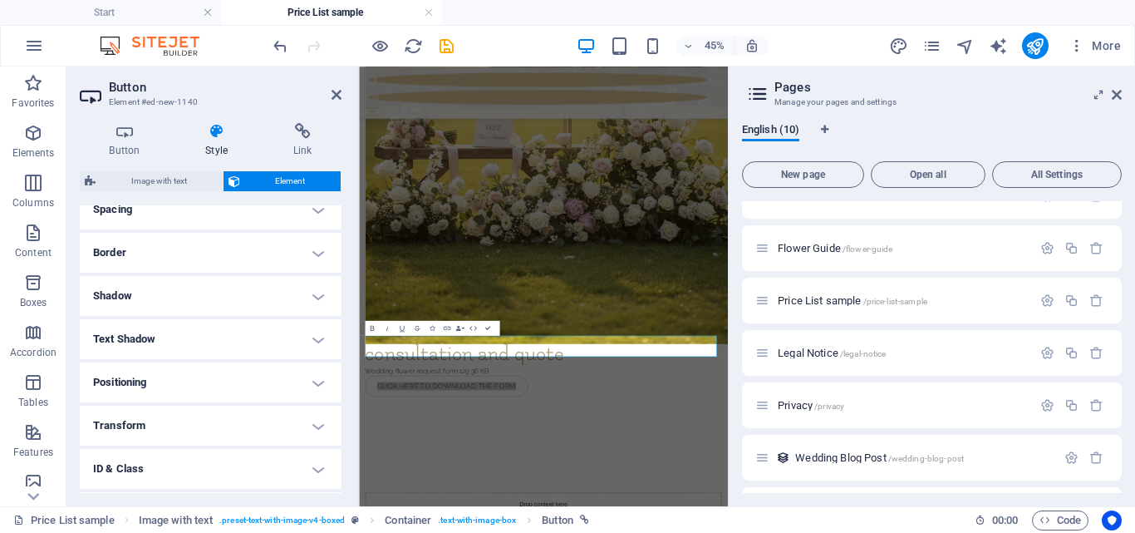
click at [326, 260] on h4 "Border" at bounding box center [211, 253] width 262 height 40
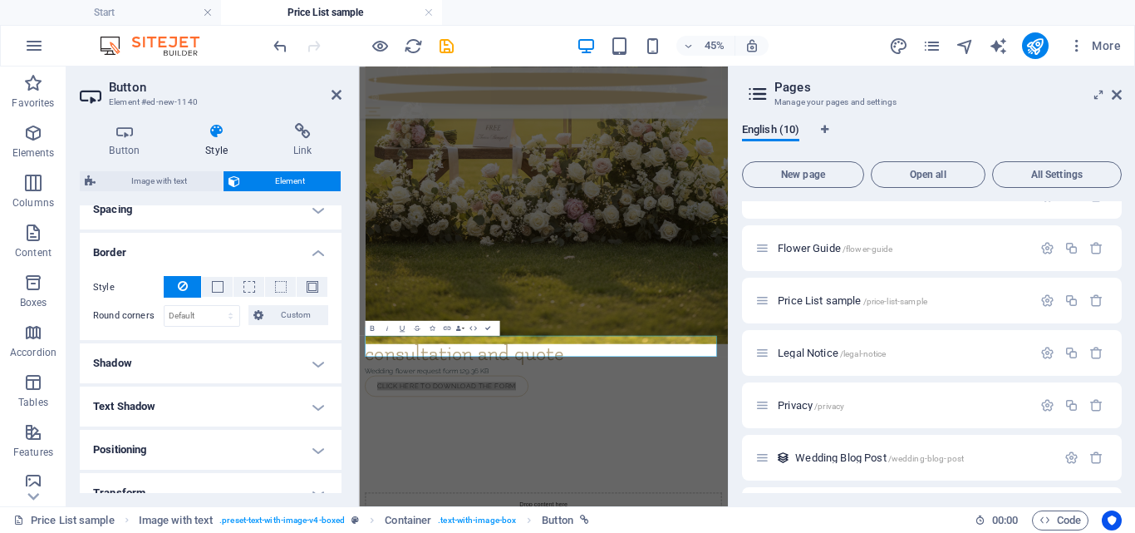
scroll to position [482, 0]
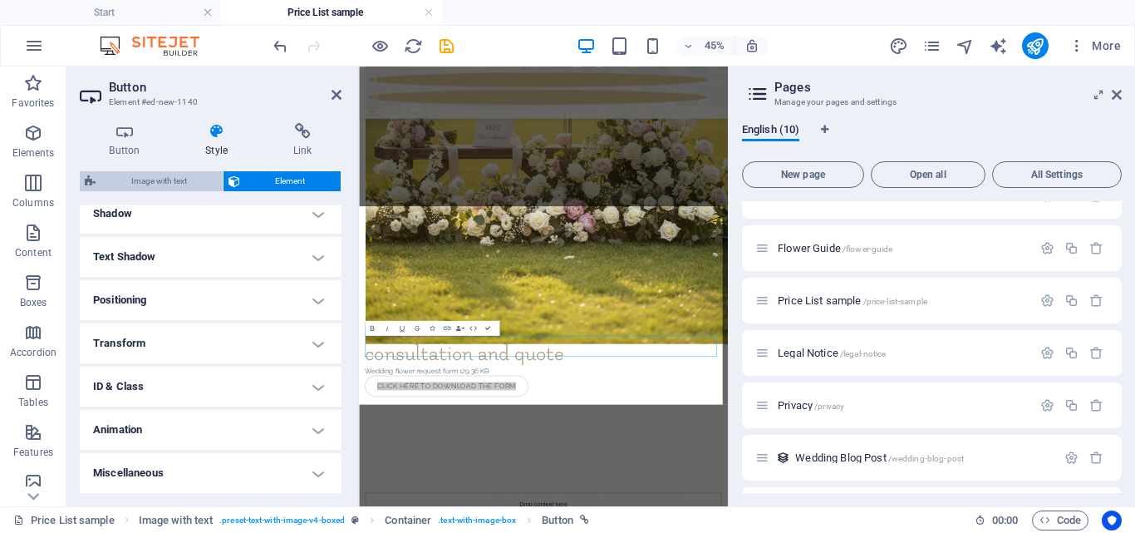
click at [163, 181] on span "Image with text" at bounding box center [159, 181] width 117 height 20
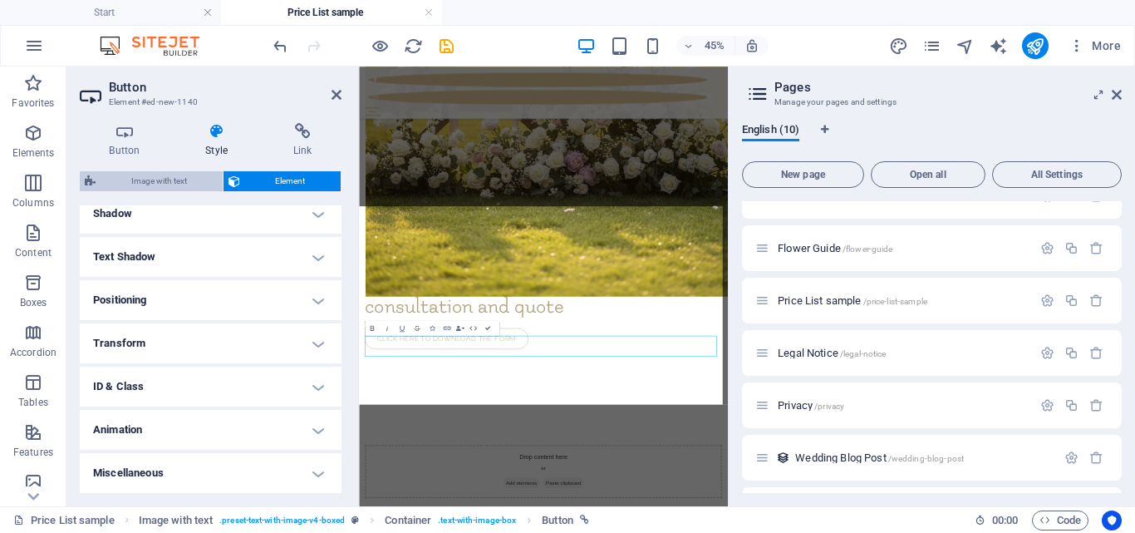
select select "rem"
select select "px"
select select "preset-text-with-image-v4-boxed"
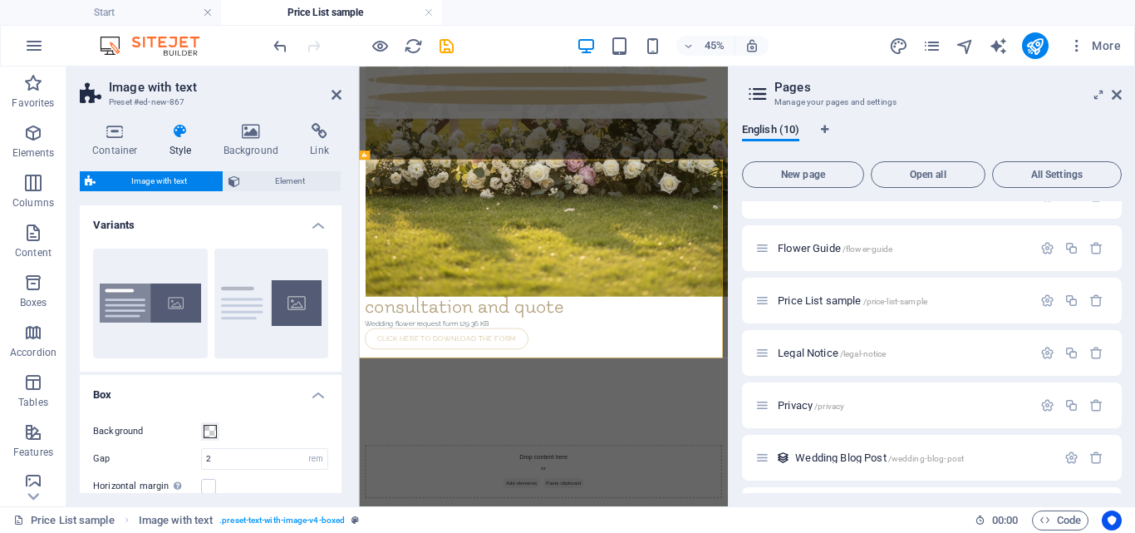
click at [163, 179] on span "Image with text" at bounding box center [159, 181] width 117 height 20
click at [294, 180] on span "Element" at bounding box center [290, 181] width 91 height 20
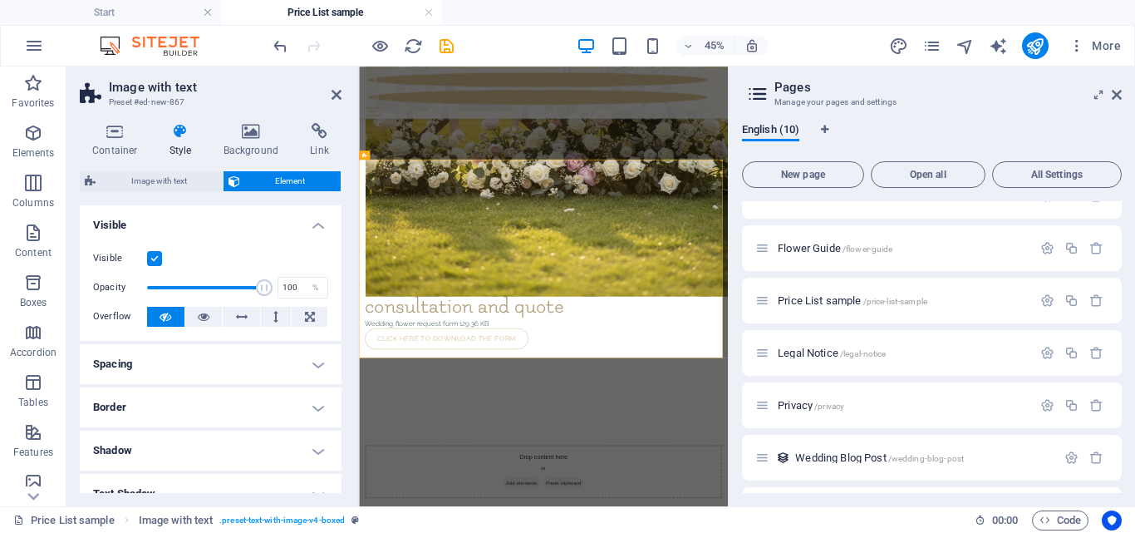
click at [150, 261] on label at bounding box center [154, 258] width 15 height 15
click at [0, 0] on input "Visible" at bounding box center [0, 0] width 0 height 0
click at [152, 258] on label at bounding box center [154, 258] width 15 height 15
click at [0, 0] on input "Visible" at bounding box center [0, 0] width 0 height 0
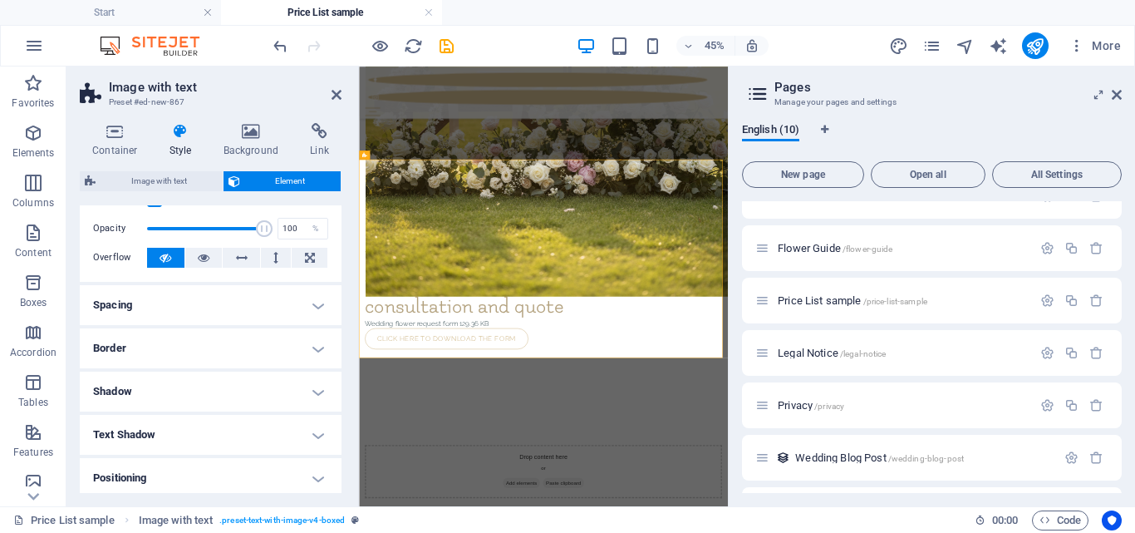
scroll to position [83, 0]
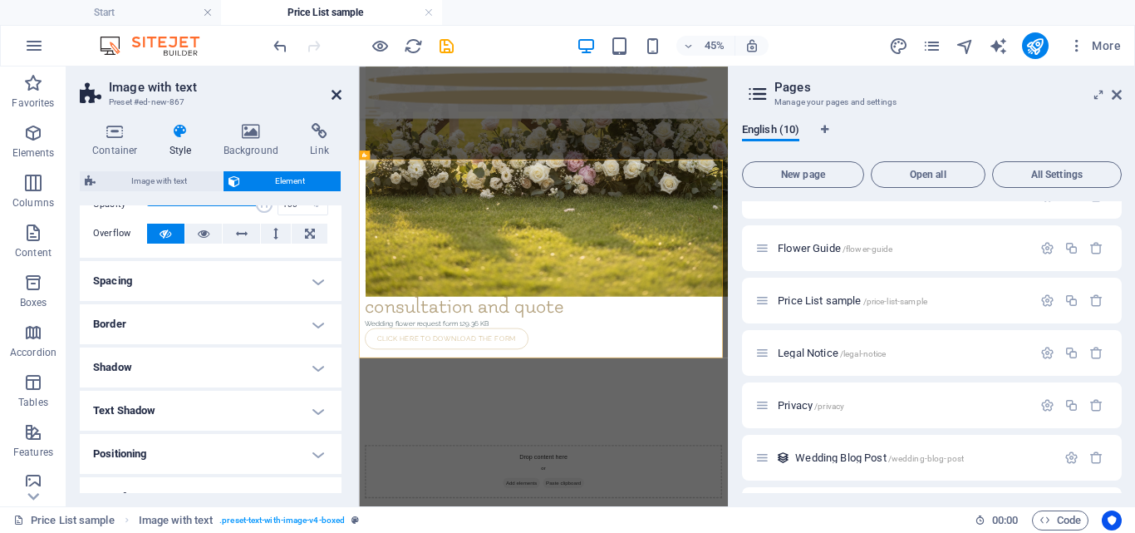
click at [341, 96] on icon at bounding box center [337, 94] width 10 height 13
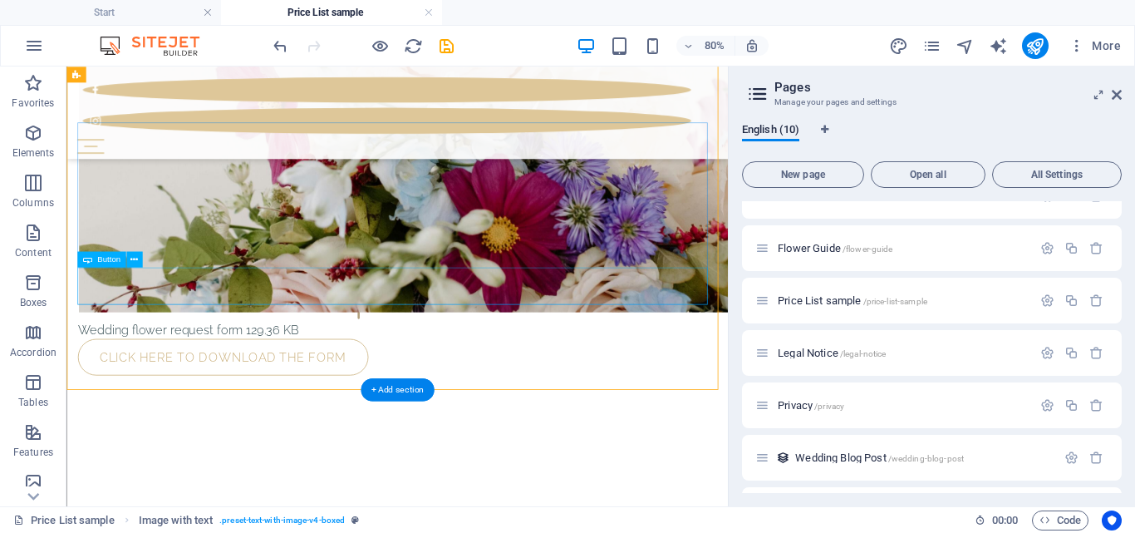
click at [140, 406] on div "Click here to Download the form" at bounding box center [480, 429] width 800 height 47
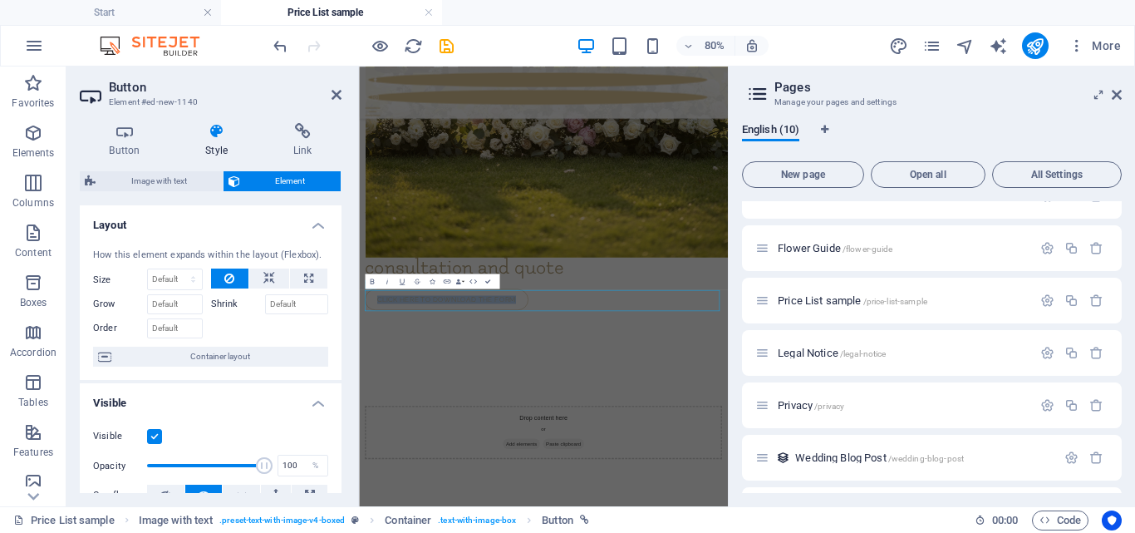
scroll to position [1922, 0]
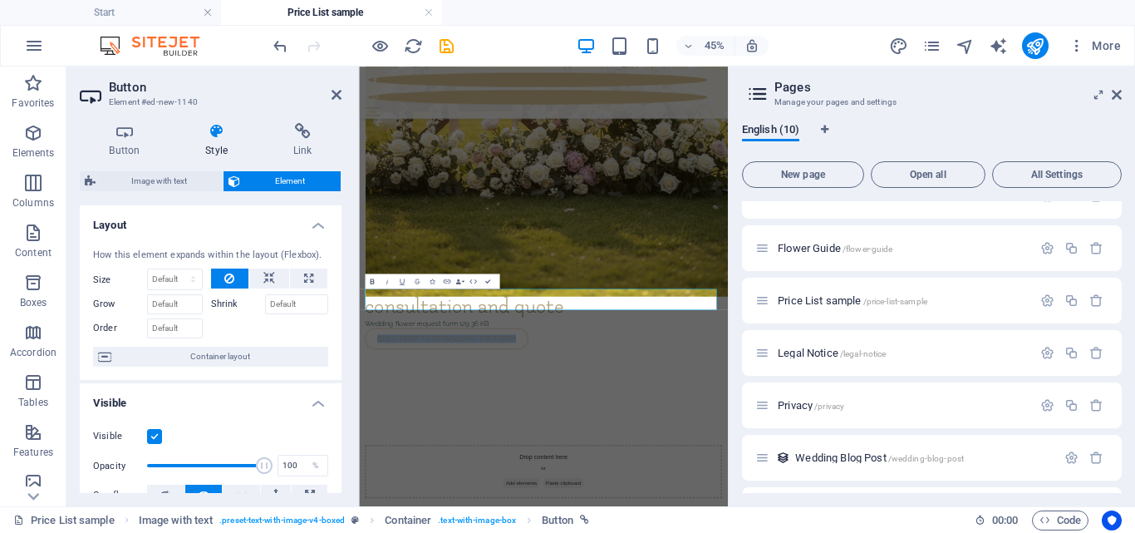
click at [372, 282] on icon "button" at bounding box center [372, 280] width 4 height 5
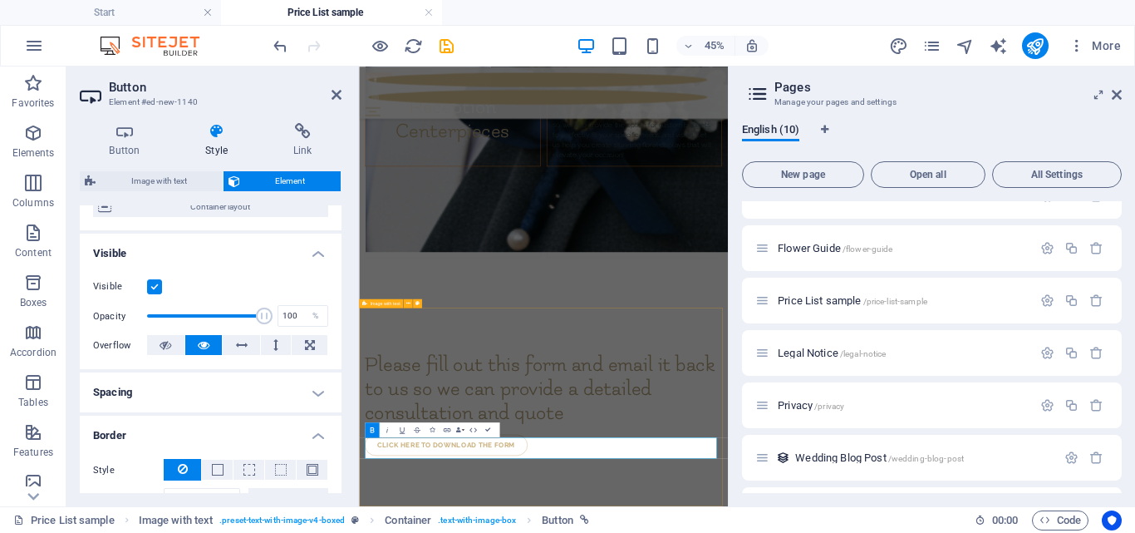
scroll to position [1590, 0]
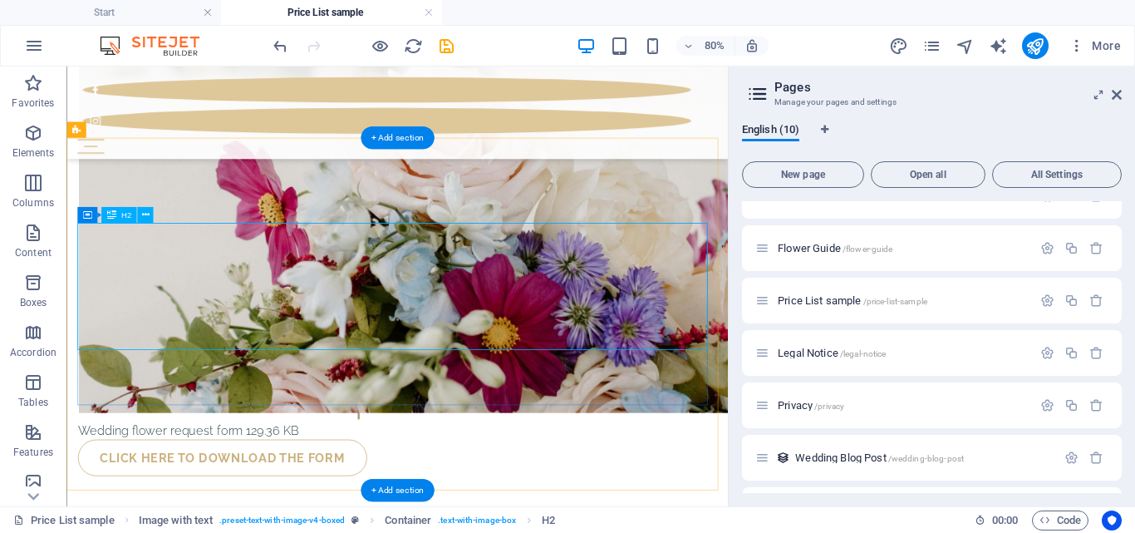
scroll to position [2125, 0]
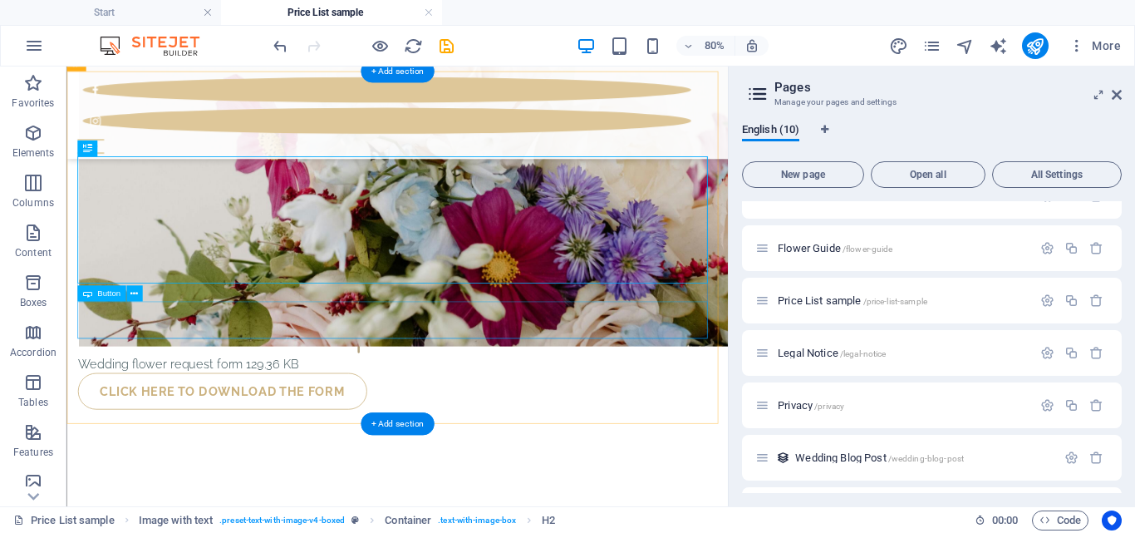
click at [324, 425] on div "Click here to Download the form" at bounding box center [480, 472] width 800 height 47
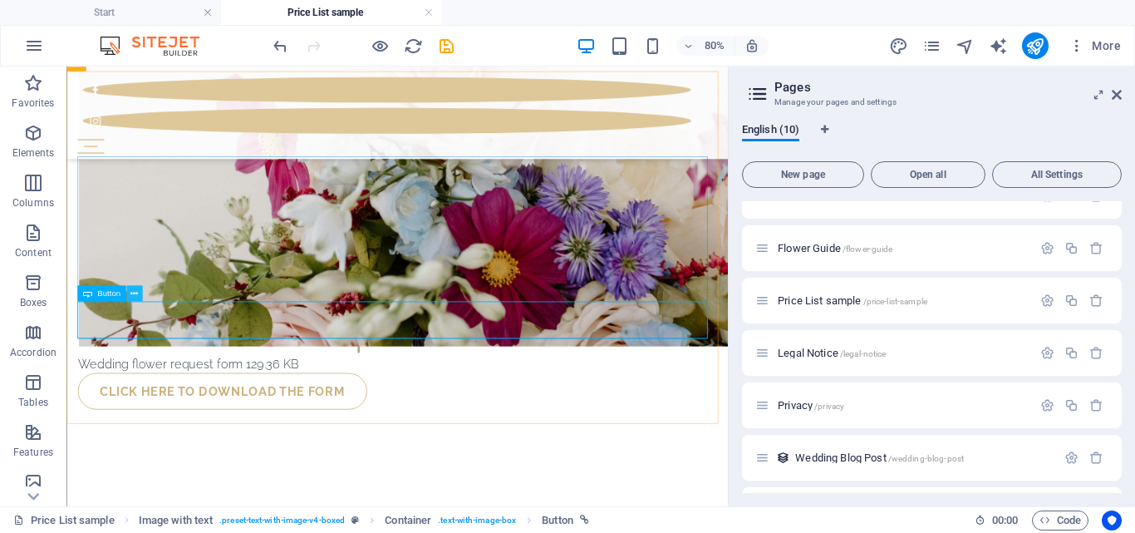
click at [139, 294] on button at bounding box center [134, 293] width 16 height 16
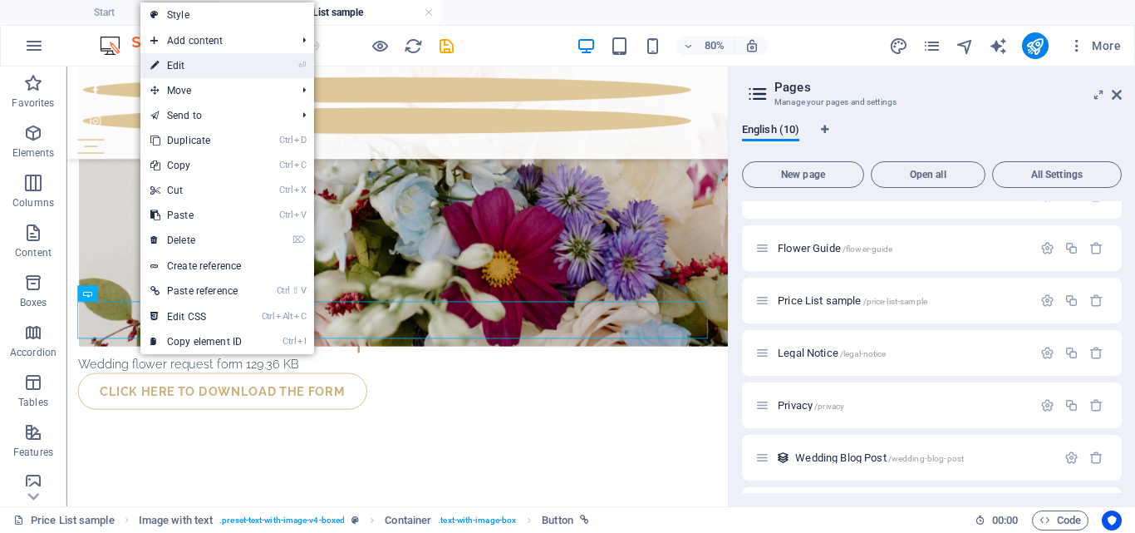
click at [224, 56] on link "⏎ Edit" at bounding box center [195, 65] width 111 height 25
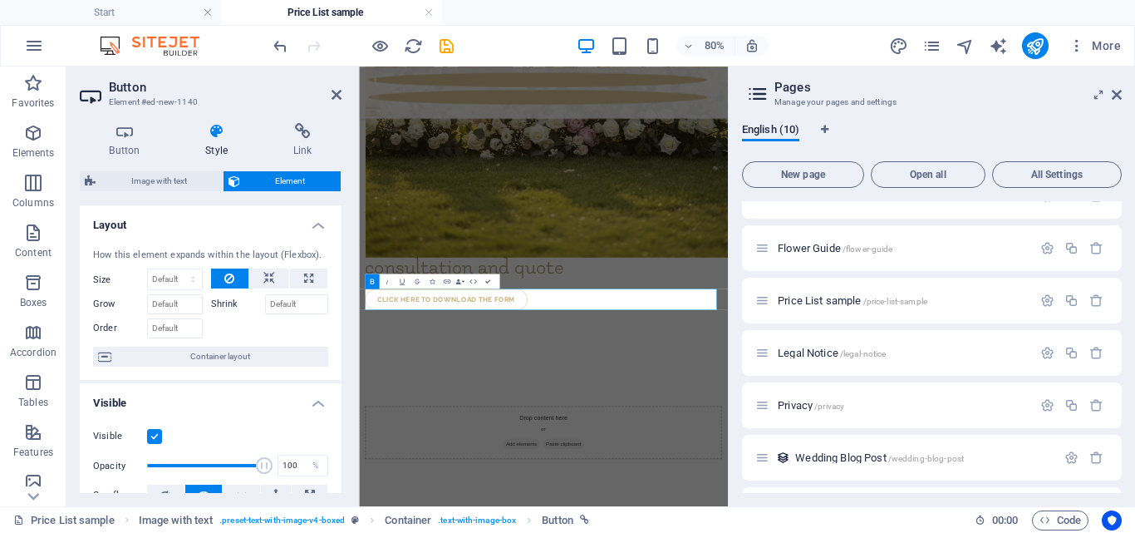
scroll to position [1922, 0]
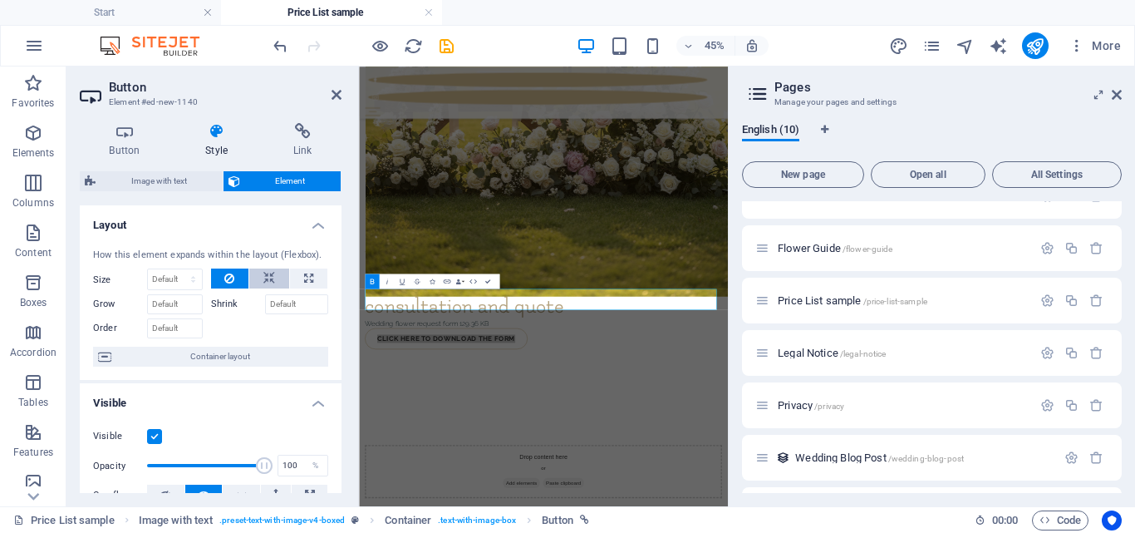
click at [267, 275] on icon at bounding box center [269, 278] width 12 height 20
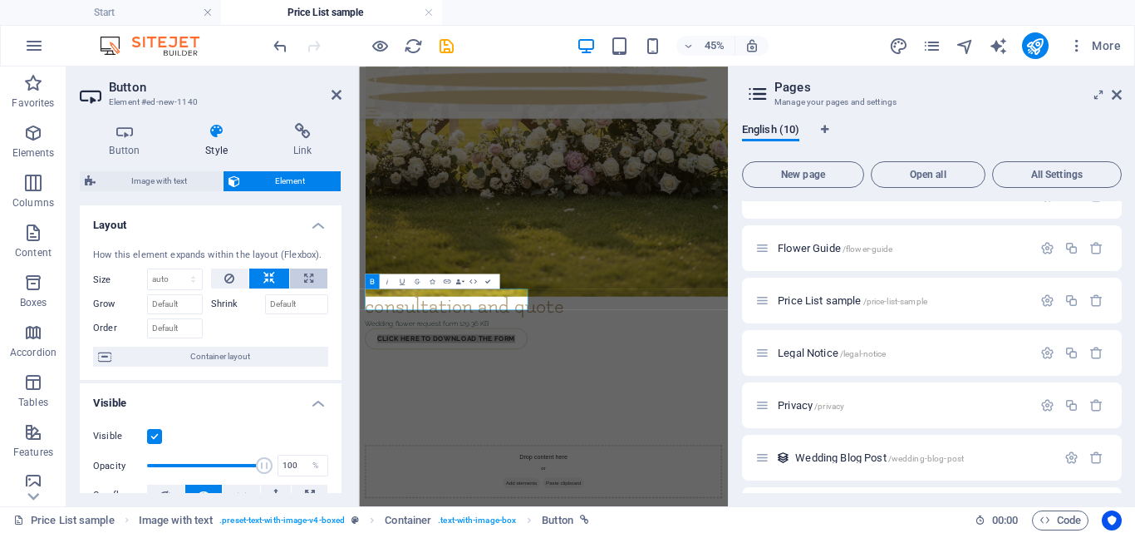
click at [315, 286] on button at bounding box center [308, 278] width 37 height 20
type input "100"
select select "%"
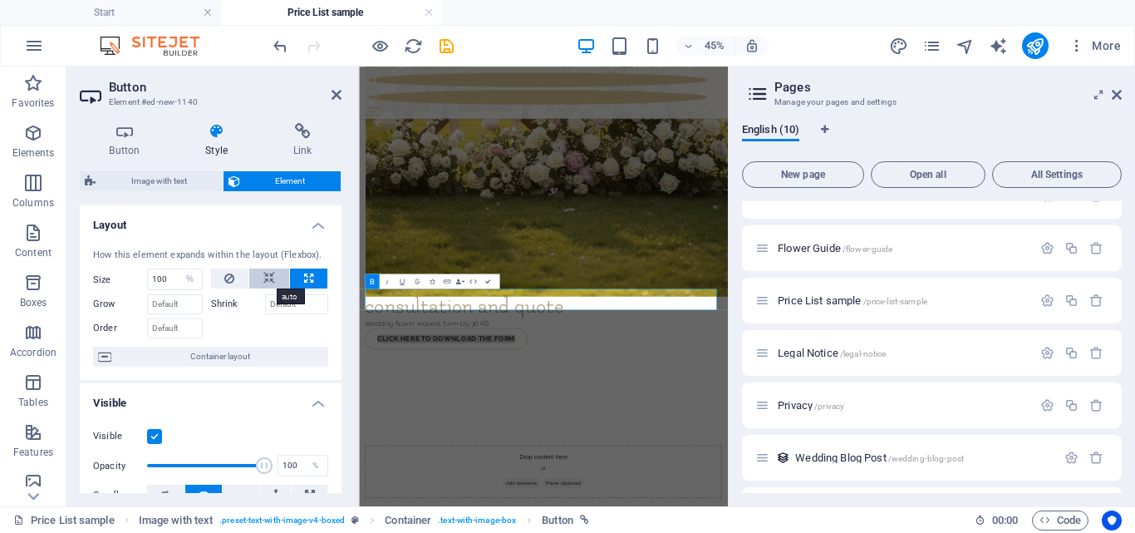
click at [267, 277] on icon at bounding box center [269, 278] width 12 height 20
select select "DISABLED_OPTION_VALUE"
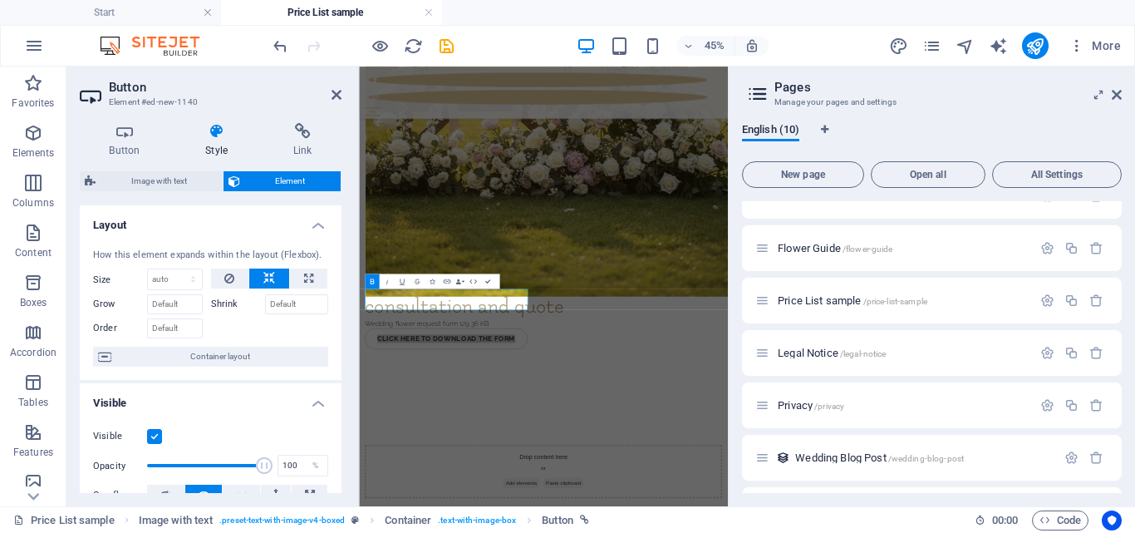
scroll to position [83, 0]
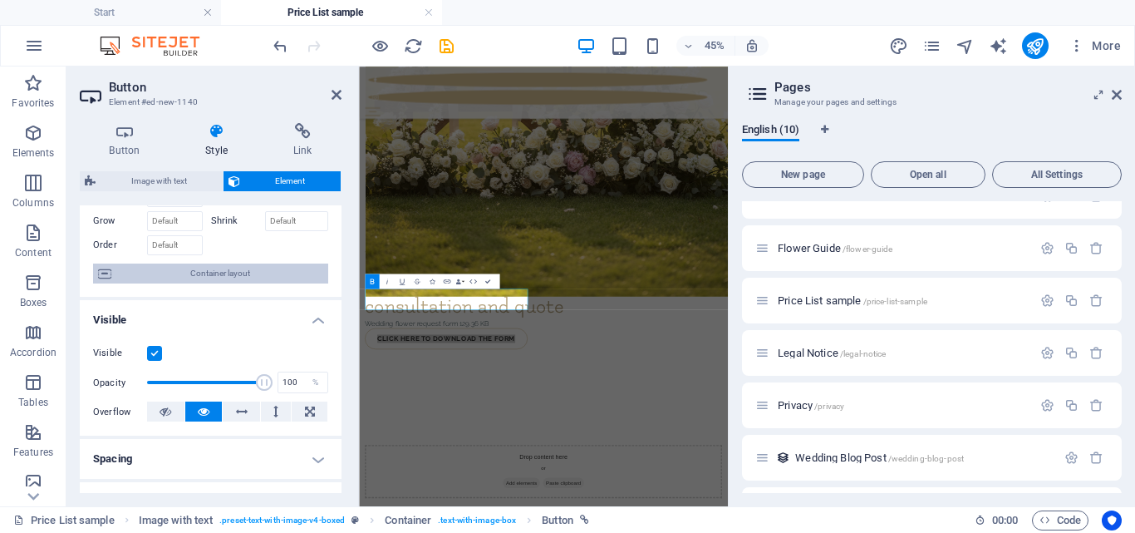
click at [242, 274] on span "Container layout" at bounding box center [219, 273] width 207 height 20
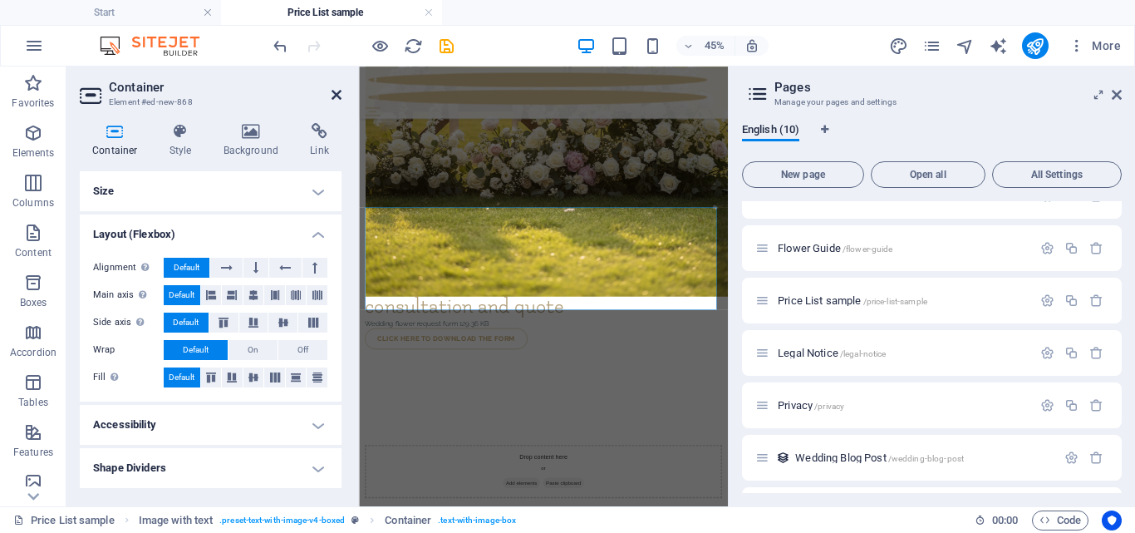
click at [332, 95] on icon at bounding box center [337, 94] width 10 height 13
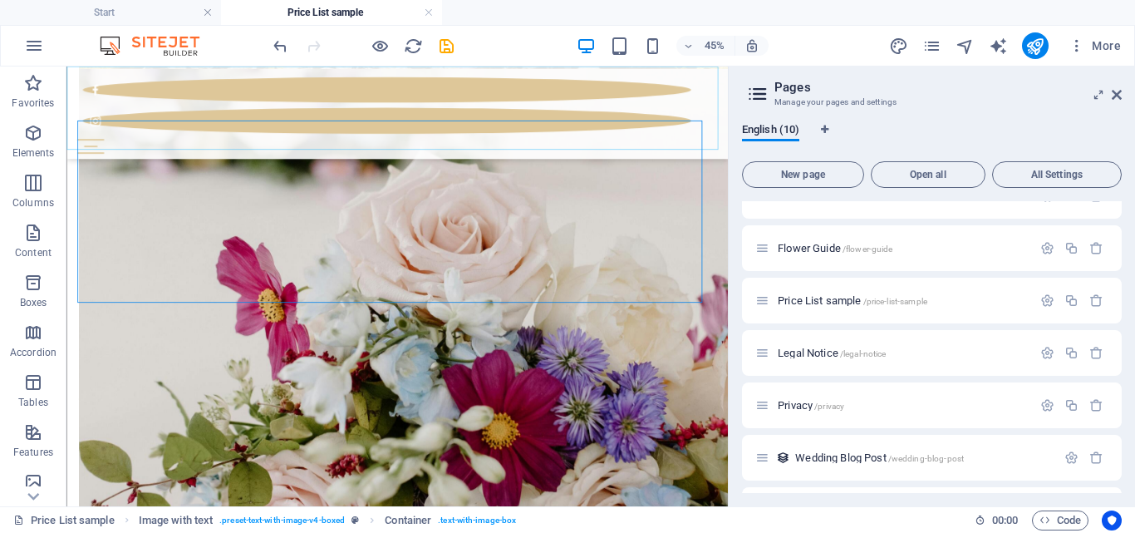
scroll to position [2167, 0]
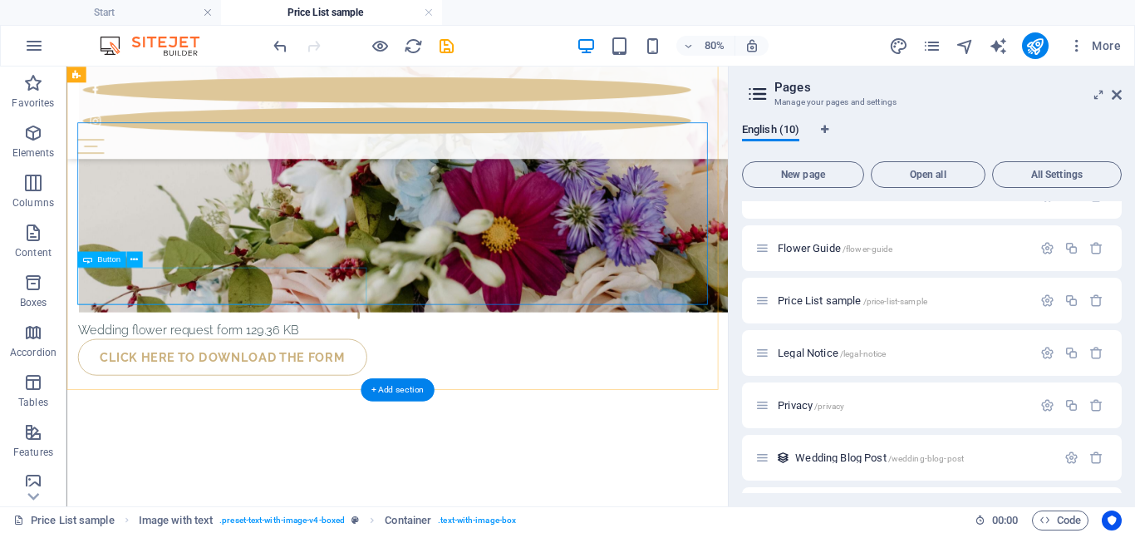
click at [259, 406] on div "Click here to Download the form" at bounding box center [480, 429] width 800 height 47
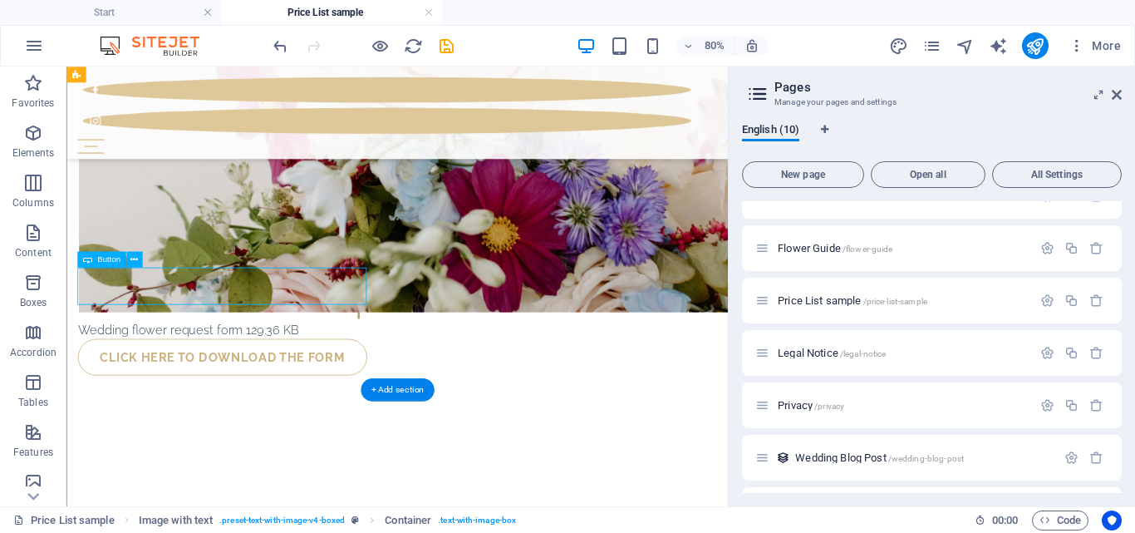
click at [259, 406] on div "Click here to Download the form" at bounding box center [480, 429] width 800 height 47
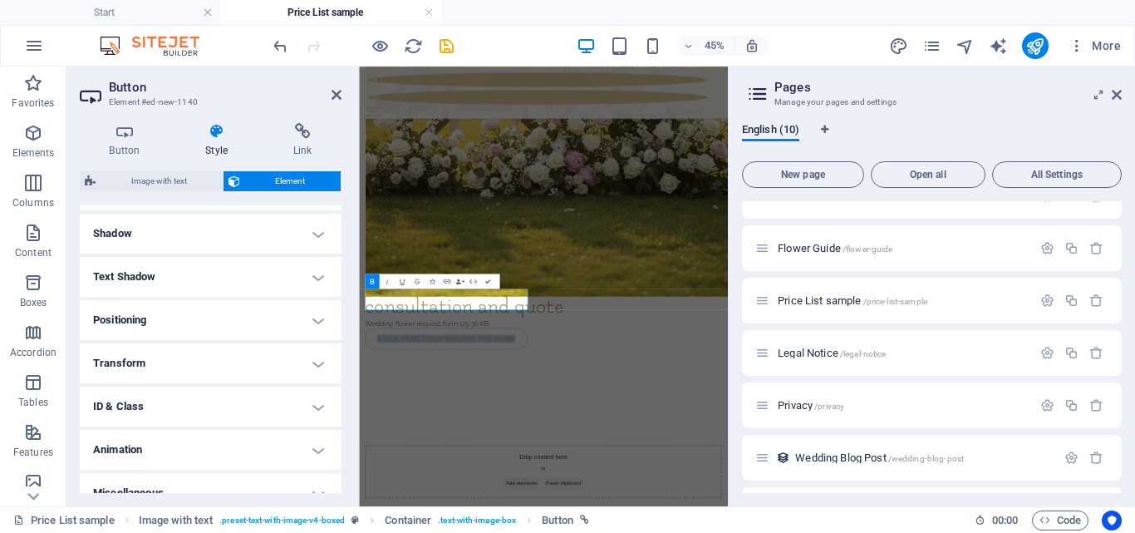
scroll to position [482, 0]
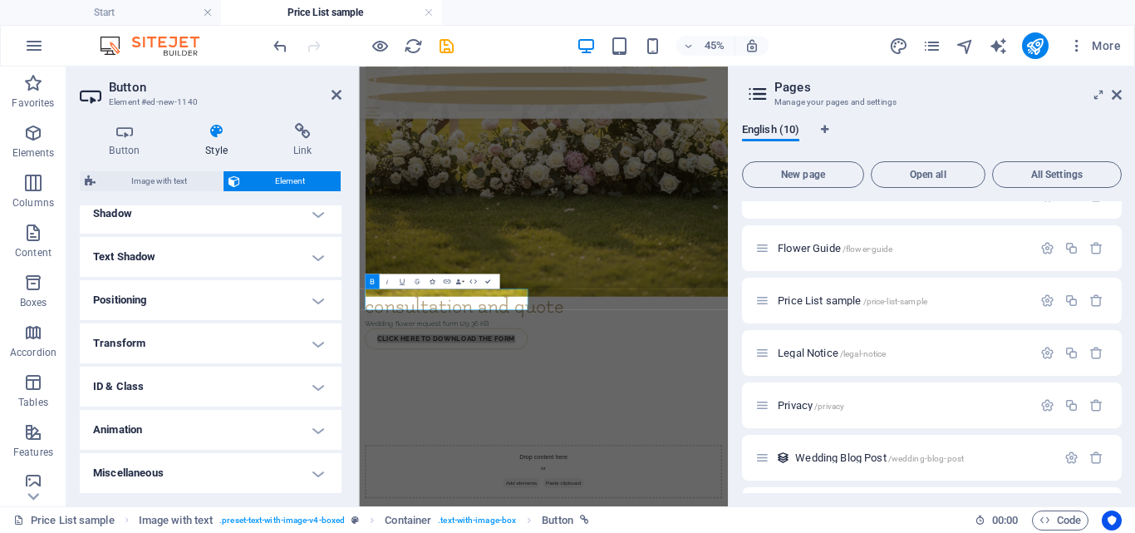
click at [434, 284] on button "Icons" at bounding box center [432, 280] width 14 height 15
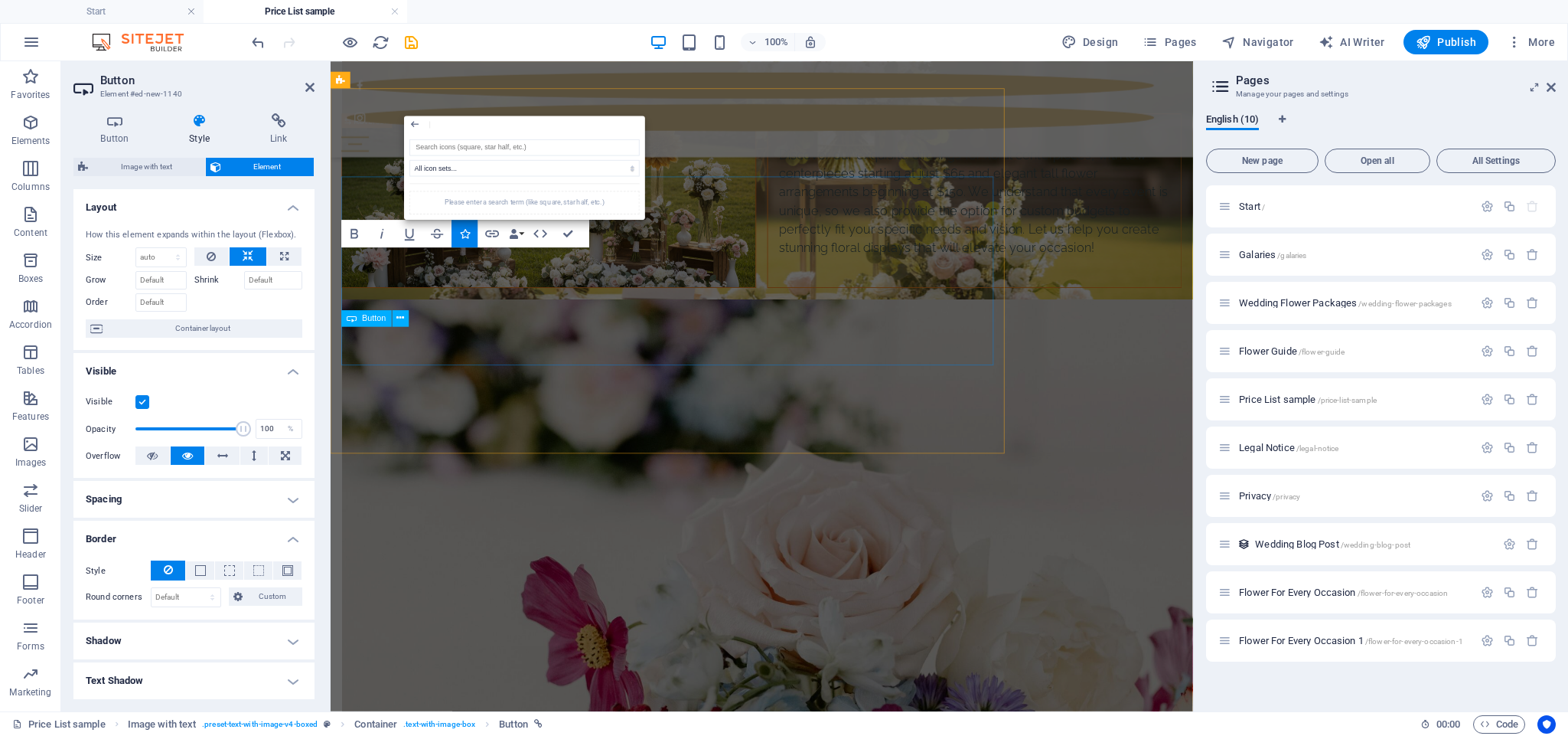
scroll to position [1936, 0]
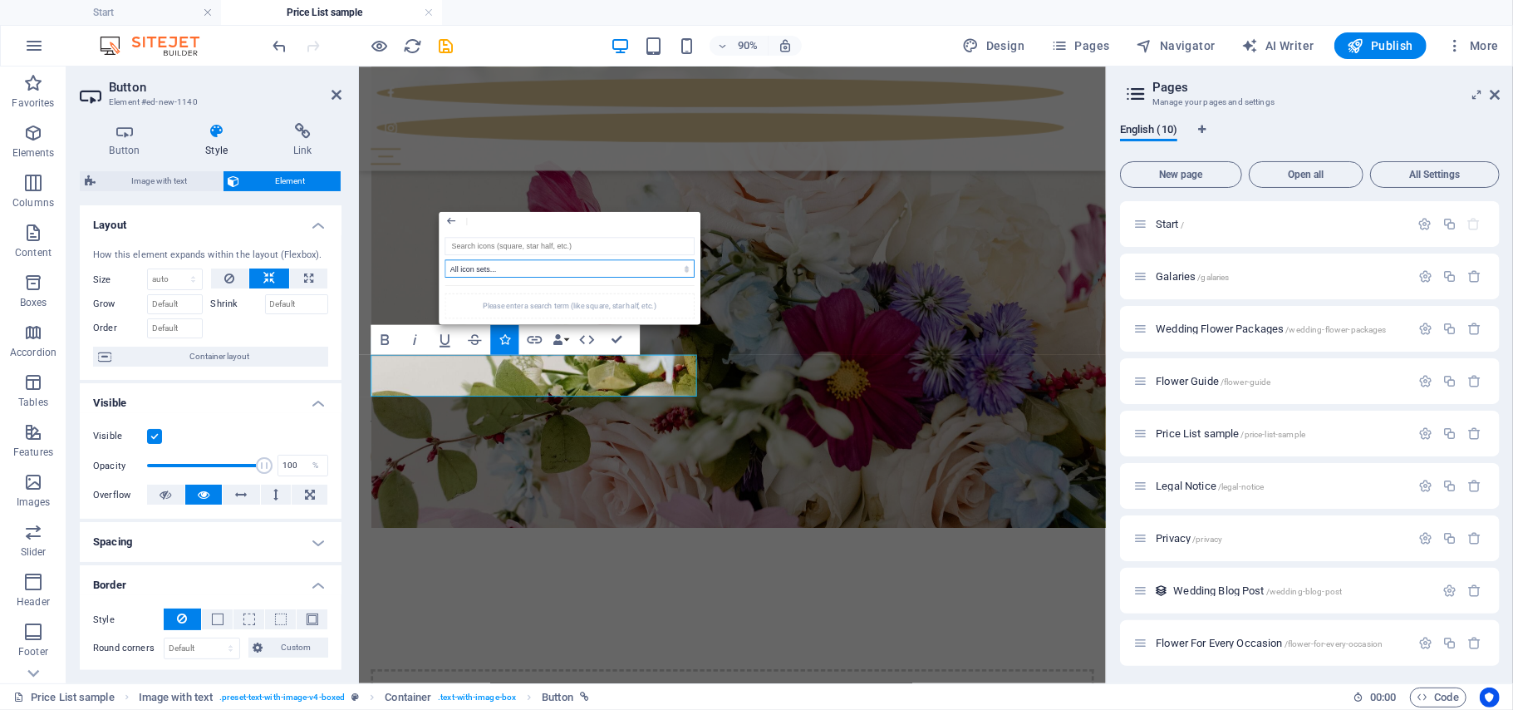
click at [670, 273] on select "All icon sets... IcoFont Ionicons FontAwesome Brands FontAwesome Duotone FontAw…" at bounding box center [570, 268] width 250 height 18
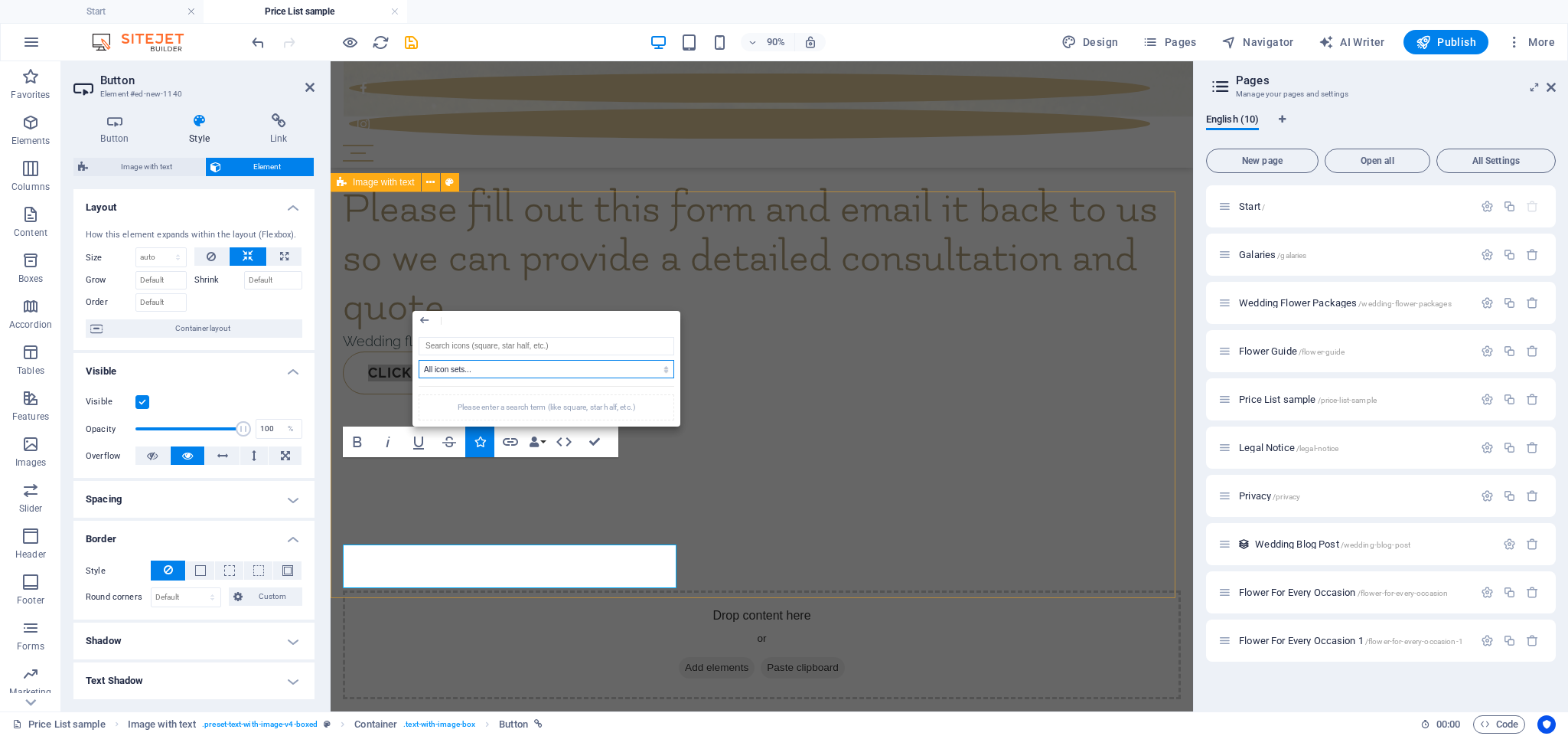
scroll to position [1747, 0]
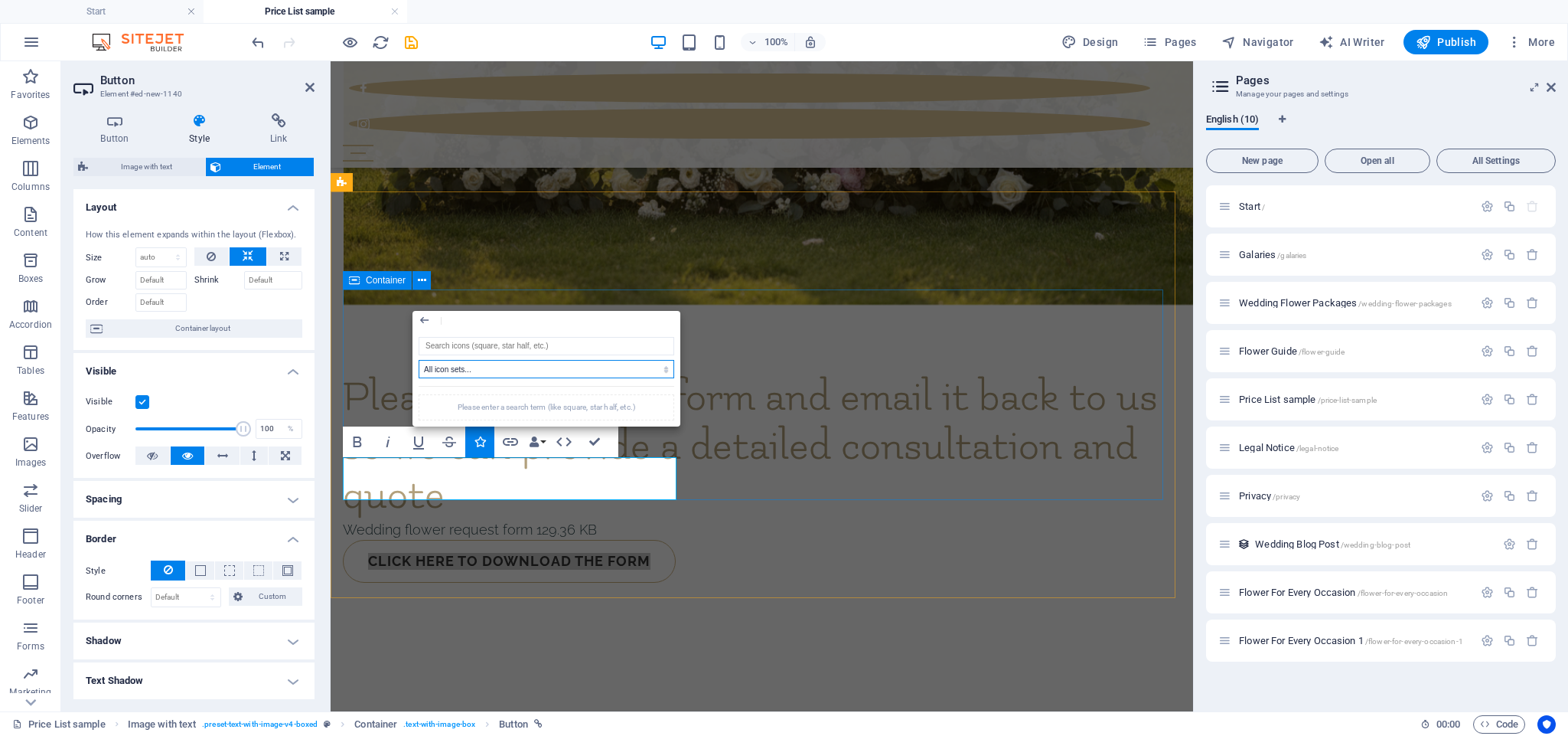
click at [812, 391] on div "Please fill out this form and email it back to us so we can provide a detailed …" at bounding box center [761, 478] width 838 height 210
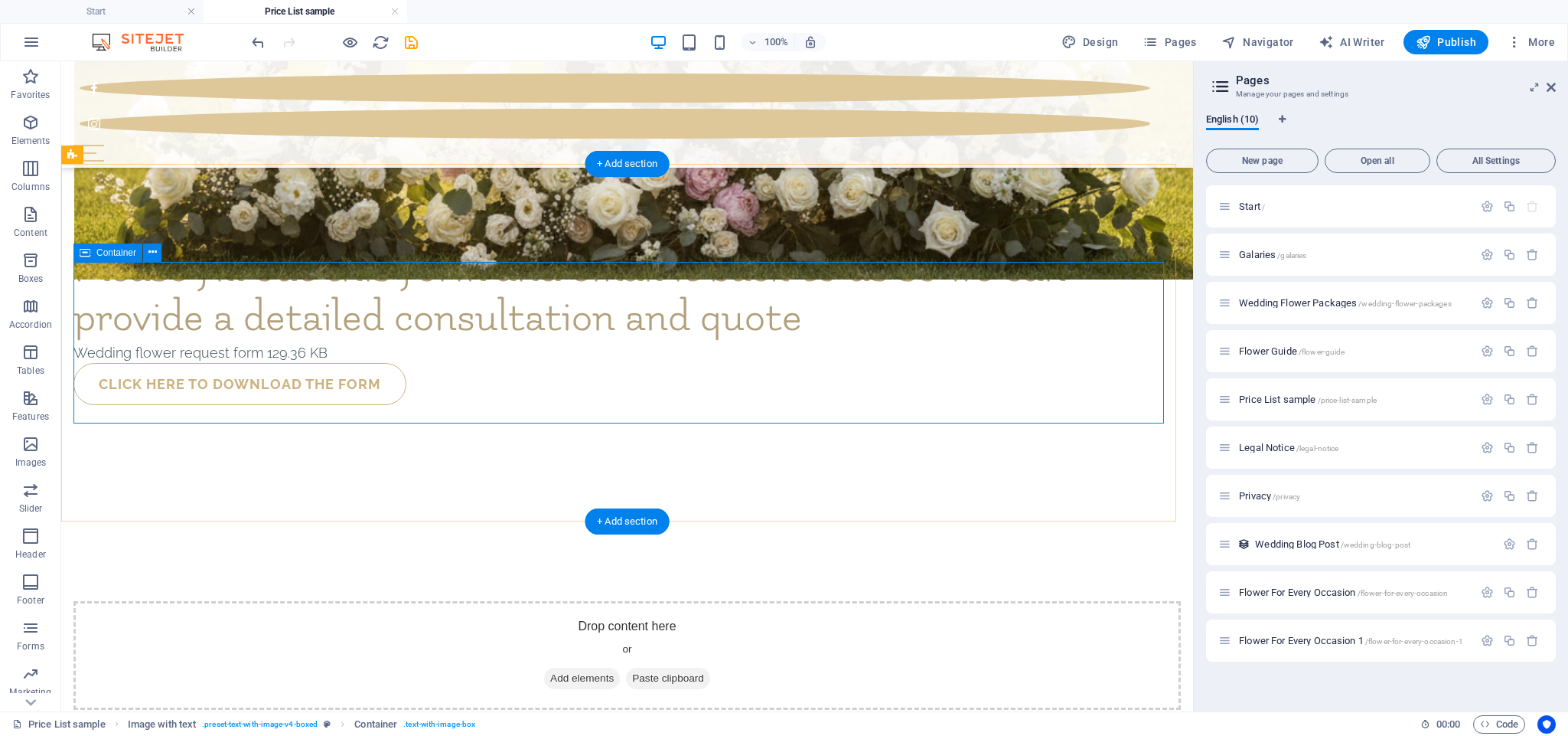
scroll to position [1725, 0]
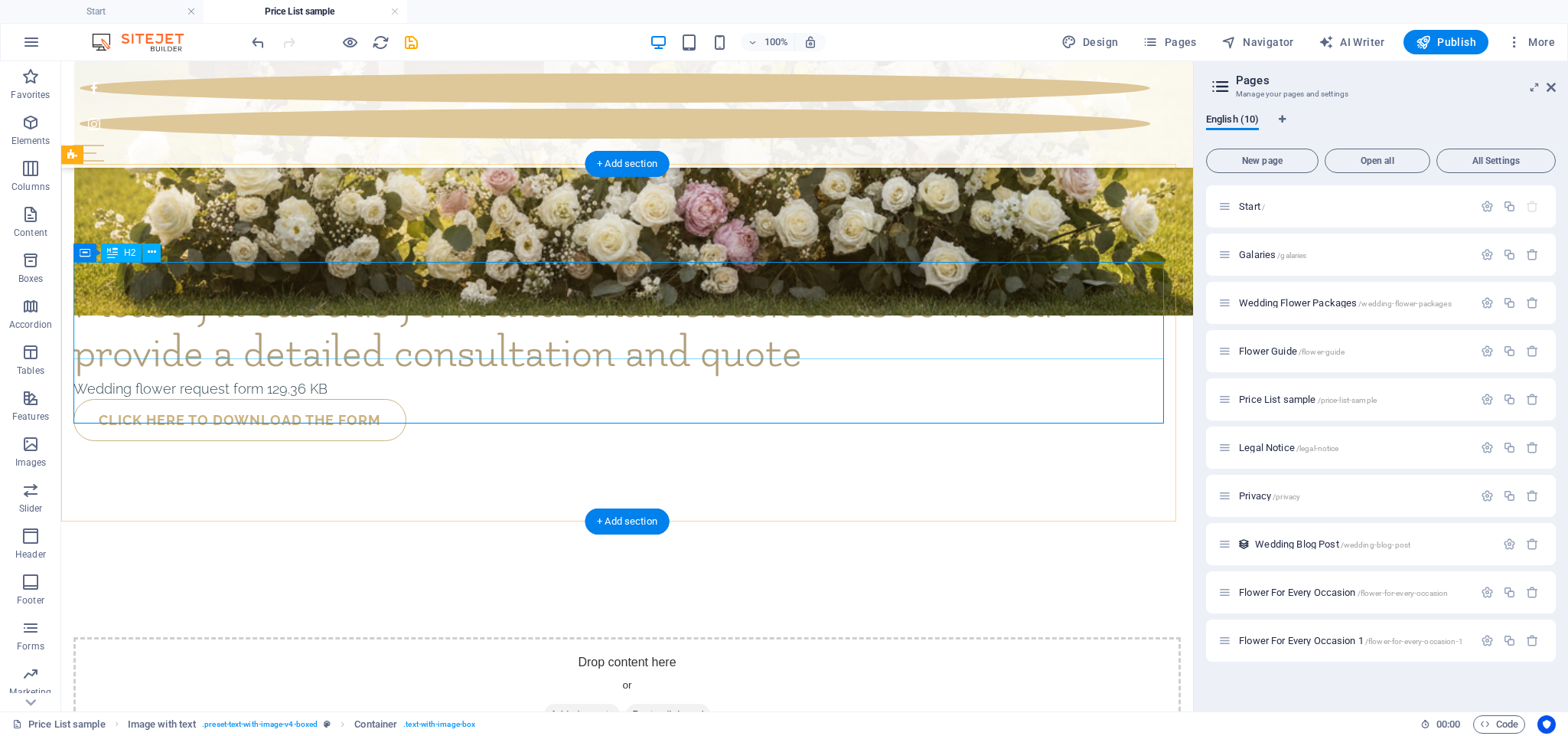
click at [835, 283] on div "Please fill out this form and email it back to us so we can provide a detailed …" at bounding box center [627, 329] width 1107 height 98
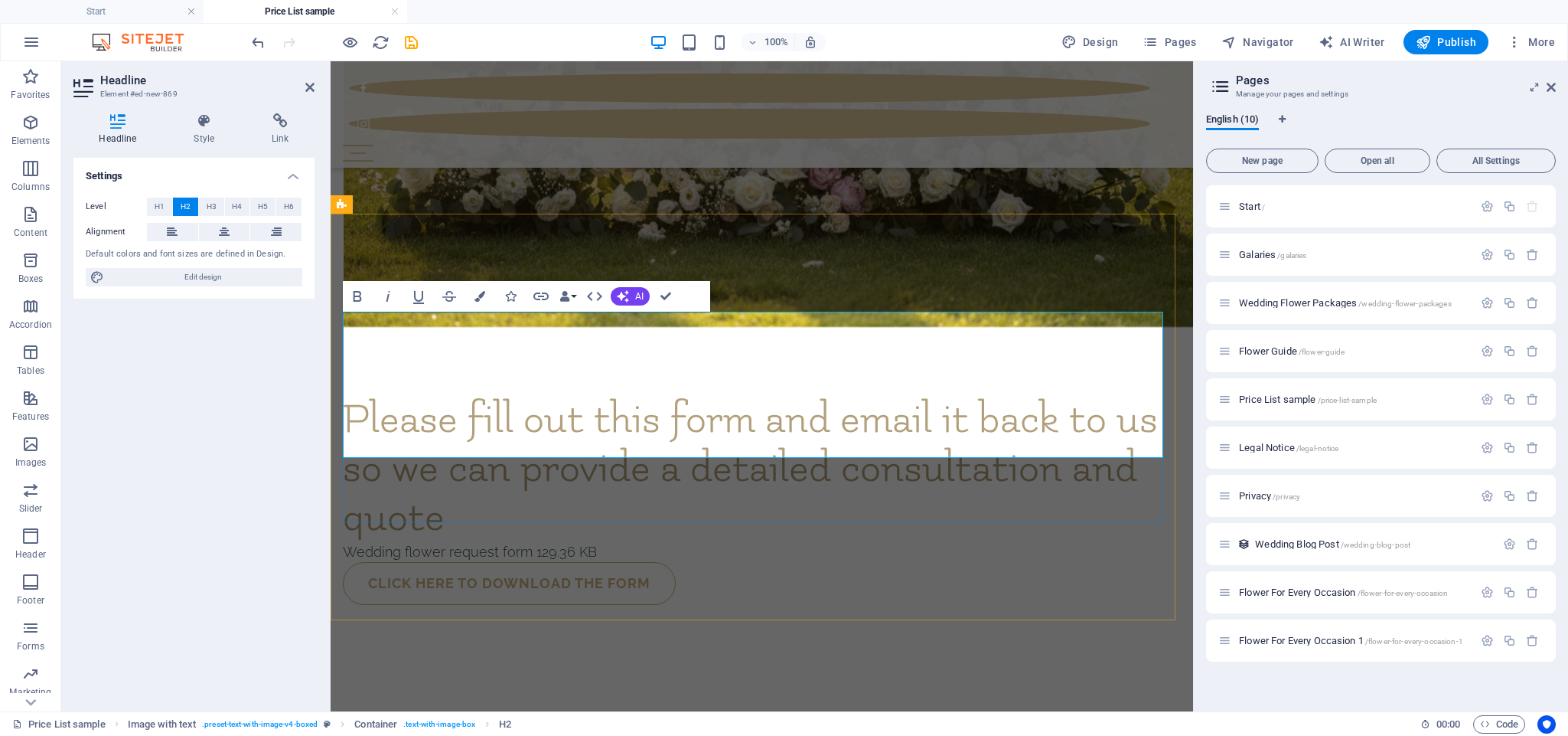
click at [835, 391] on h2 "Please fill out this form and email it back to us so we can provide a detailed …" at bounding box center [761, 468] width 838 height 146
drag, startPoint x: 1109, startPoint y: 343, endPoint x: 1146, endPoint y: 352, distance: 38.1
click at [835, 391] on h2 "Please fill out this form and email it back to us so we can provide a detailed …" at bounding box center [761, 468] width 838 height 146
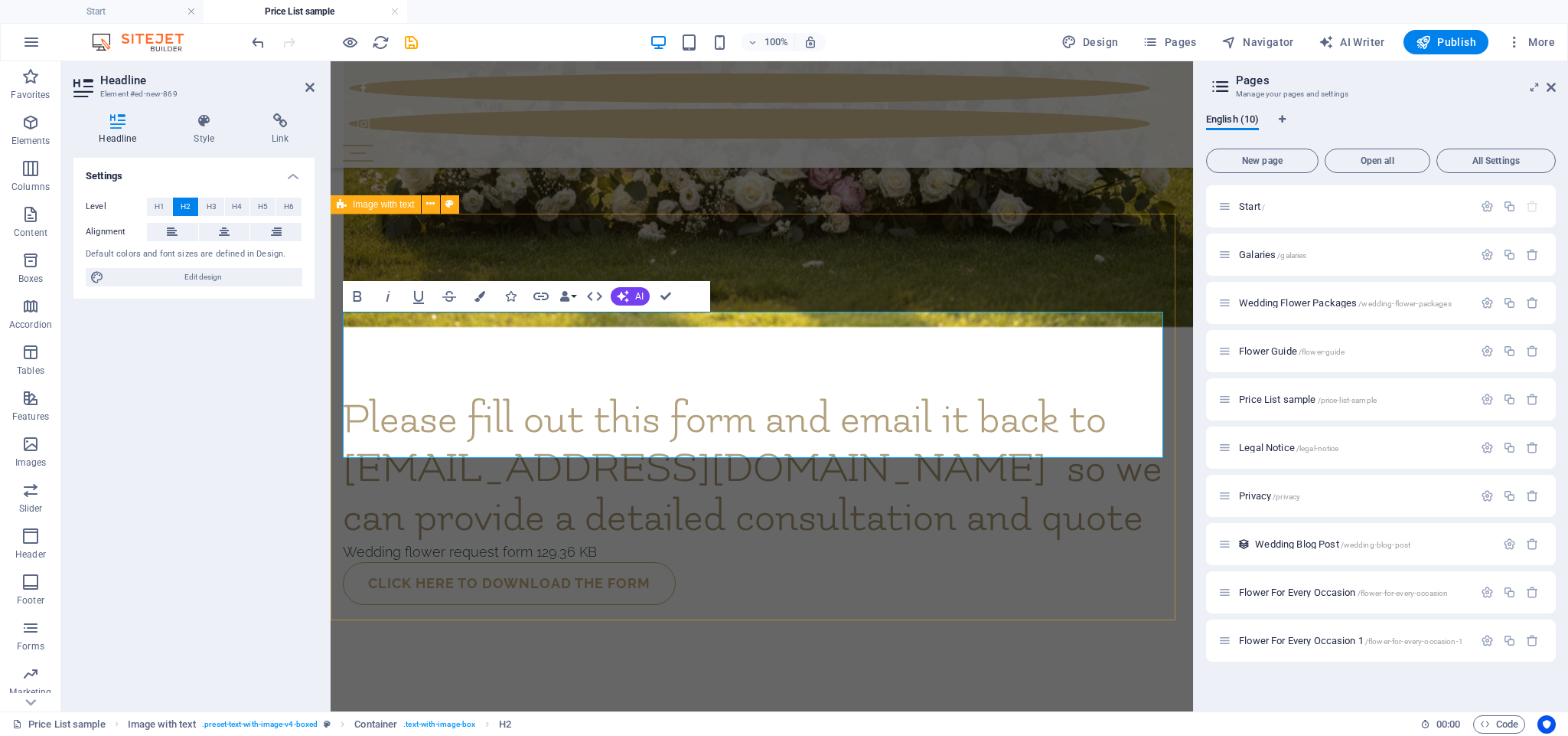
click at [835, 391] on div "Please fill out this form and email it back to info@handmadecor.ca so we can pr…" at bounding box center [761, 499] width 863 height 405
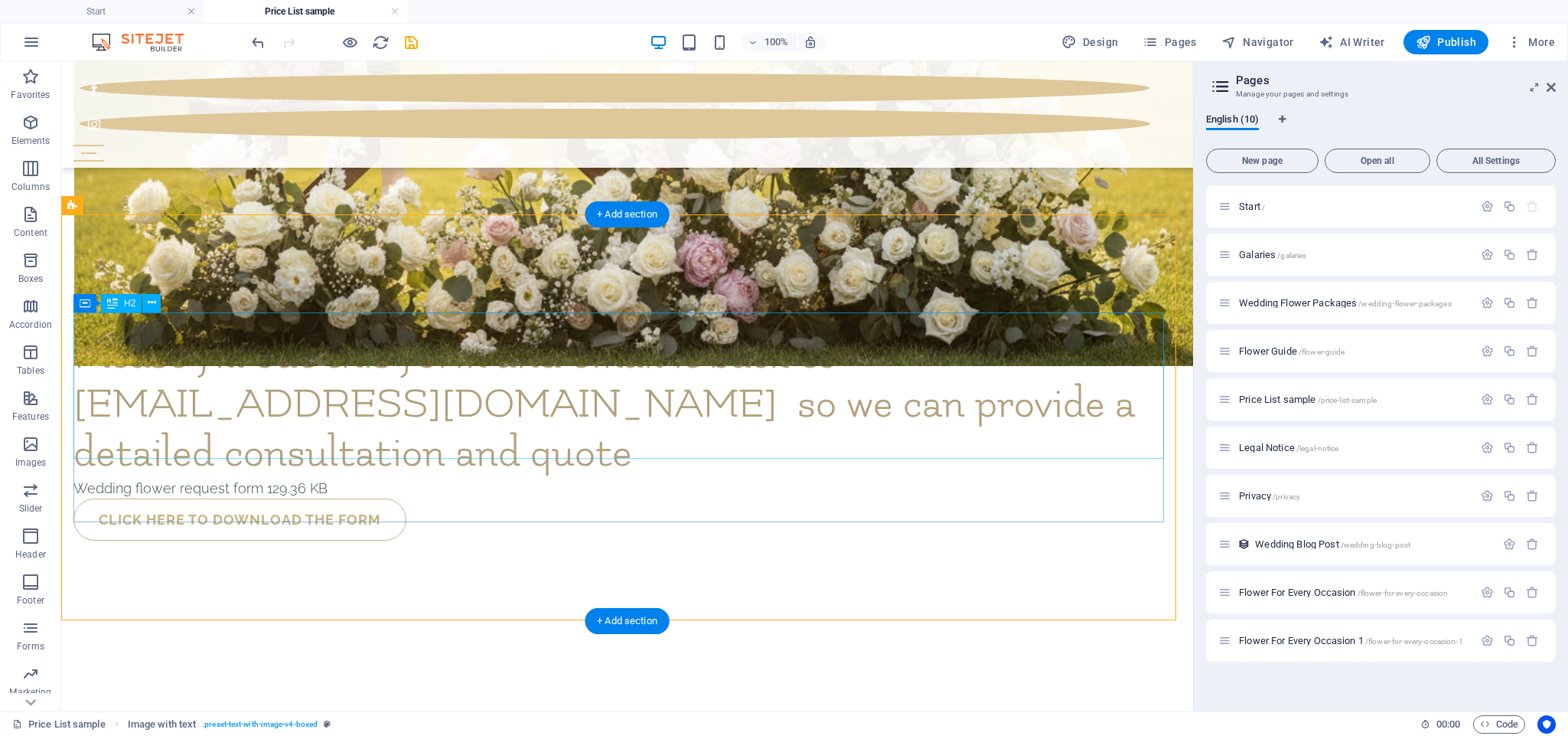
click at [616, 391] on div "Please fill out this form and email it back to [EMAIL_ADDRESS][DOMAIN_NAME] so …" at bounding box center [627, 403] width 1107 height 146
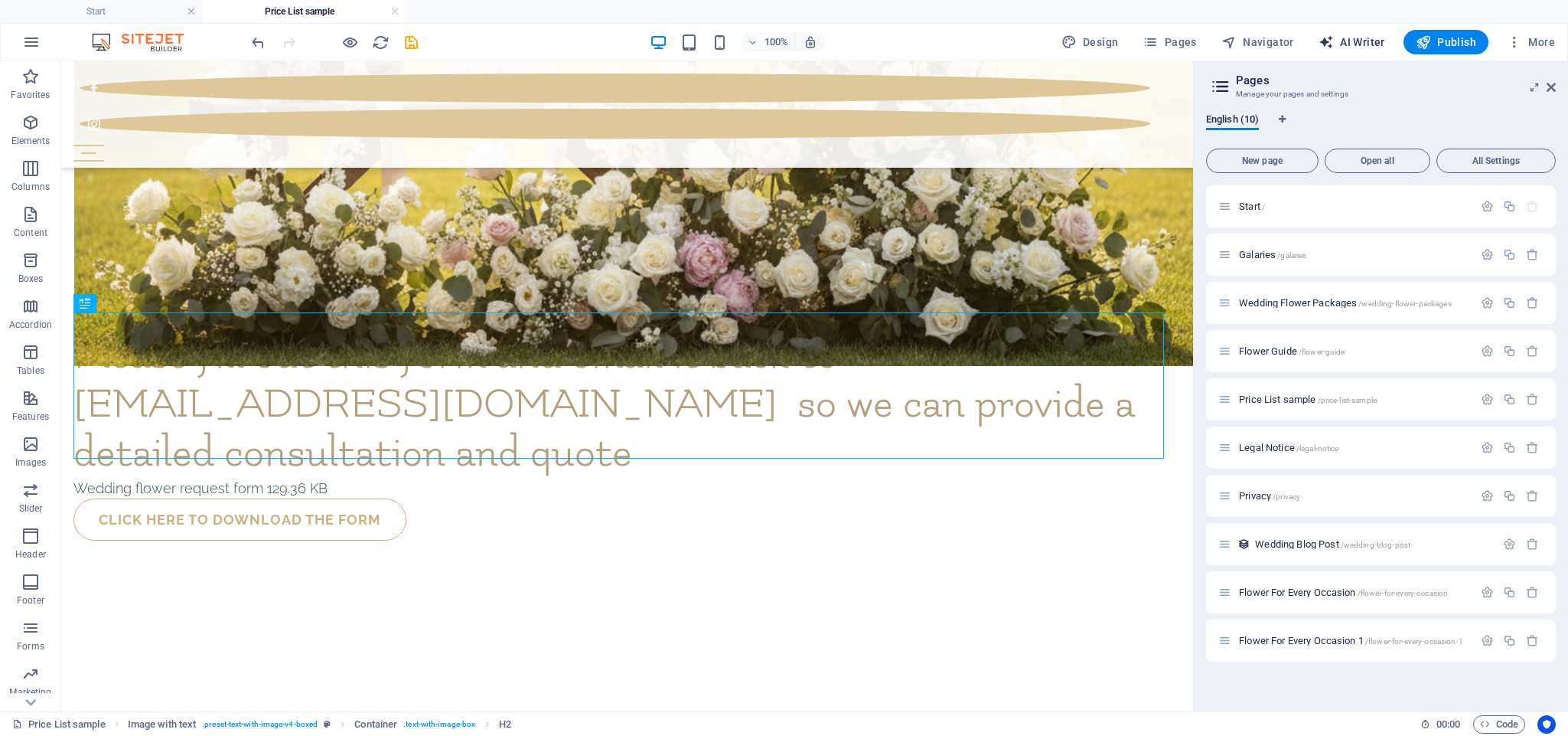
click at [835, 46] on span "AI Writer" at bounding box center [1352, 41] width 66 height 16
select select "English"
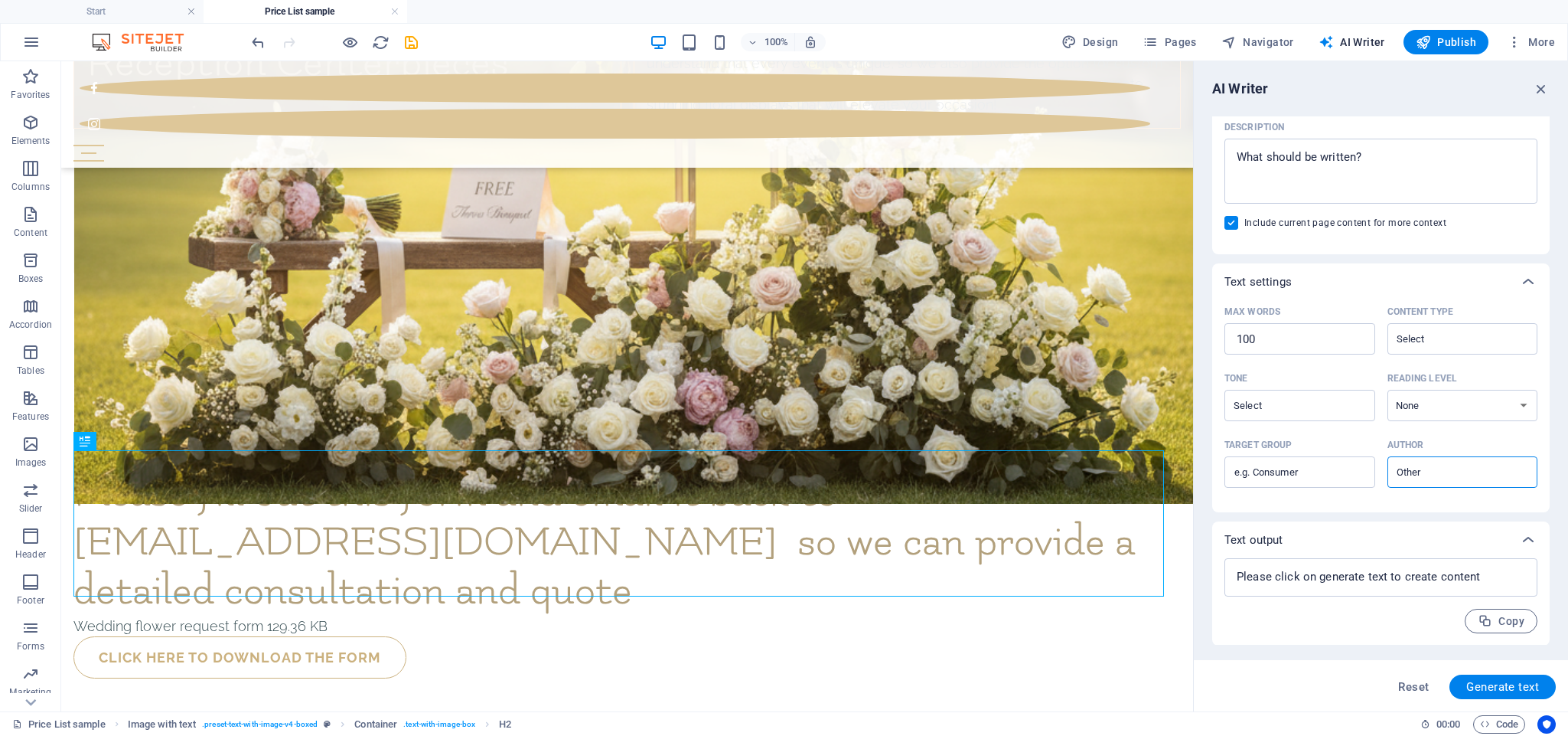
scroll to position [0, 0]
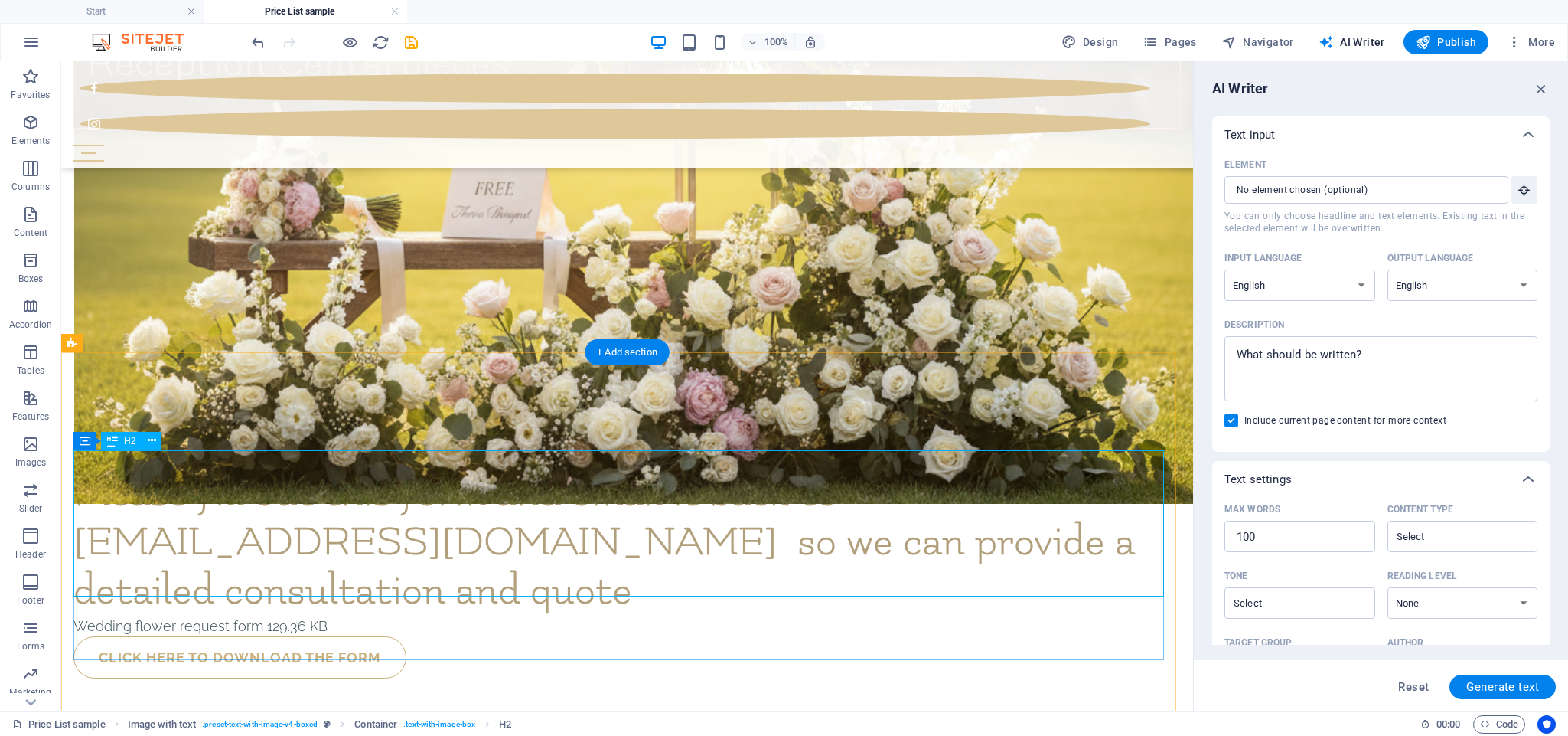
click at [226, 391] on div "Please fill out this form and email it back to [EMAIL_ADDRESS][DOMAIN_NAME] so …" at bounding box center [627, 542] width 1107 height 146
click at [224, 391] on div "Please fill out this form and email it back to [EMAIL_ADDRESS][DOMAIN_NAME] so …" at bounding box center [627, 542] width 1107 height 146
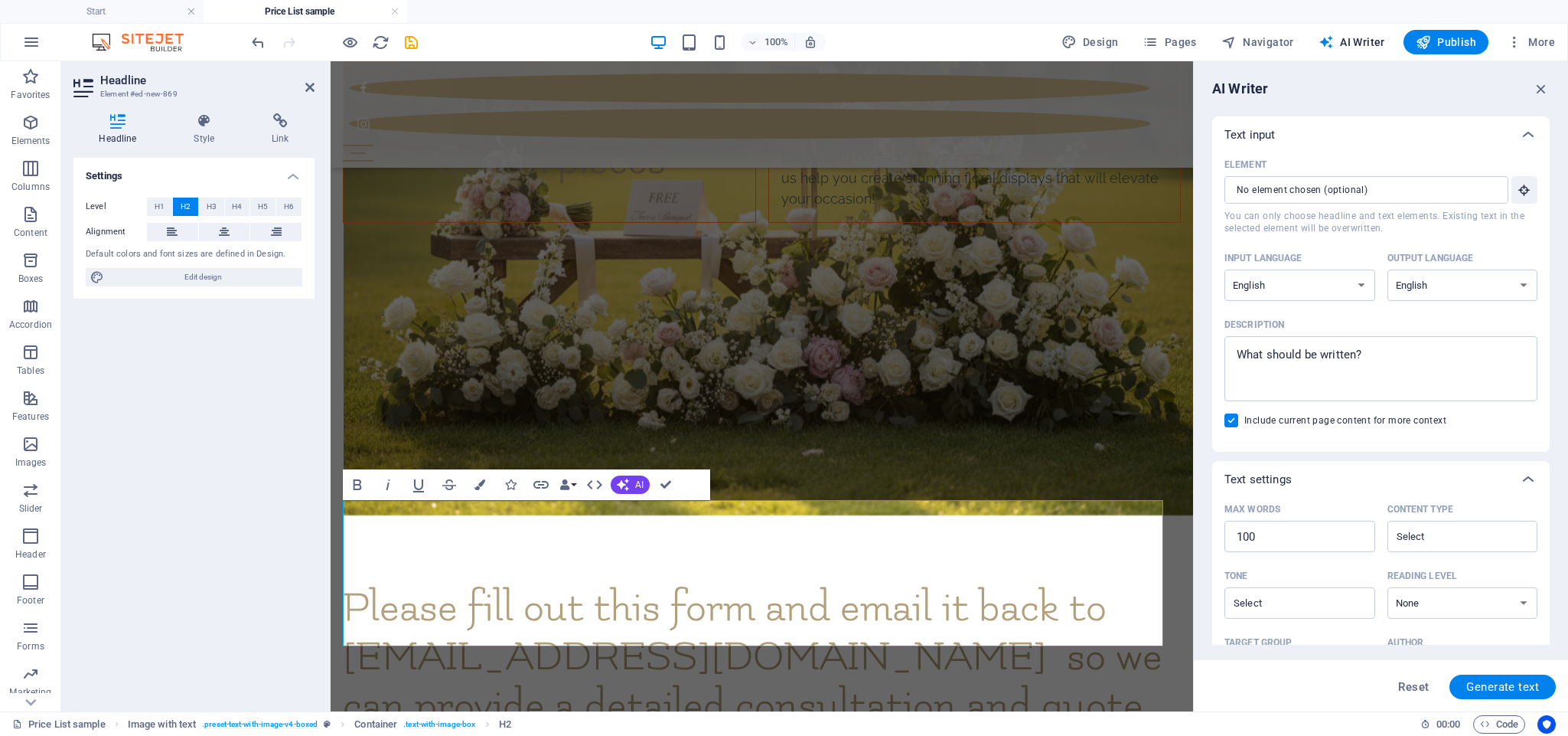
drag, startPoint x: 1421, startPoint y: 342, endPoint x: 1215, endPoint y: 359, distance: 206.7
click at [835, 359] on div "Element ​ You can only choose headline and text elements. Existing text in the …" at bounding box center [1380, 302] width 337 height 298
type textarea "x"
click at [835, 365] on textarea "Description x ​" at bounding box center [1380, 368] width 297 height 50
drag, startPoint x: 1379, startPoint y: 352, endPoint x: 1235, endPoint y: 350, distance: 144.0
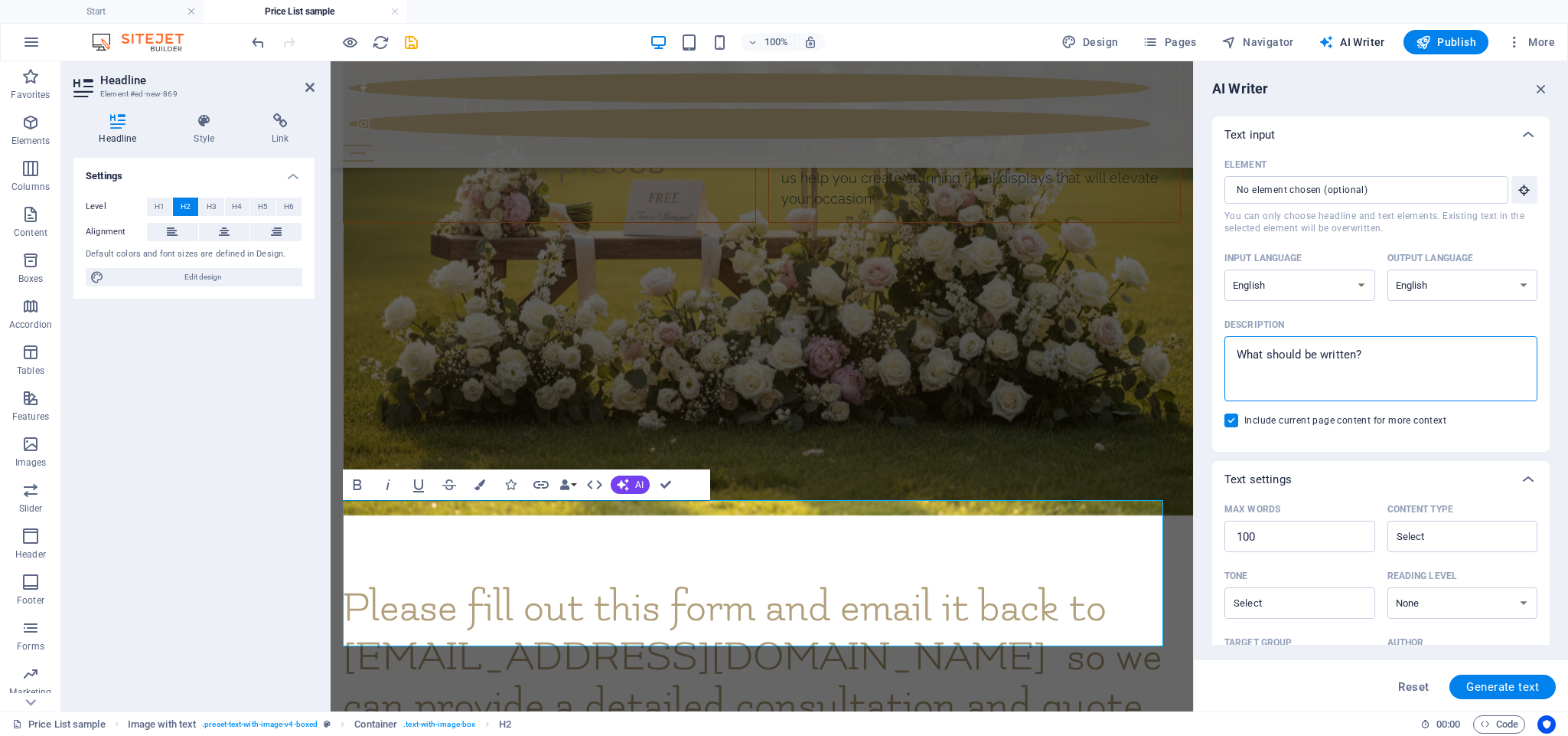
click at [835, 350] on textarea "Description x ​" at bounding box center [1380, 368] width 297 height 50
paste textarea "Please fill out this form and email it back to info@handmadecor.ca so we can pr…"
type textarea "Please fill out this form and email it back to info@handmadecor.ca so we can pr…"
type textarea "x"
type textarea "Please fill out this form and email it back to info@handmadecor.ca so we can pr…"
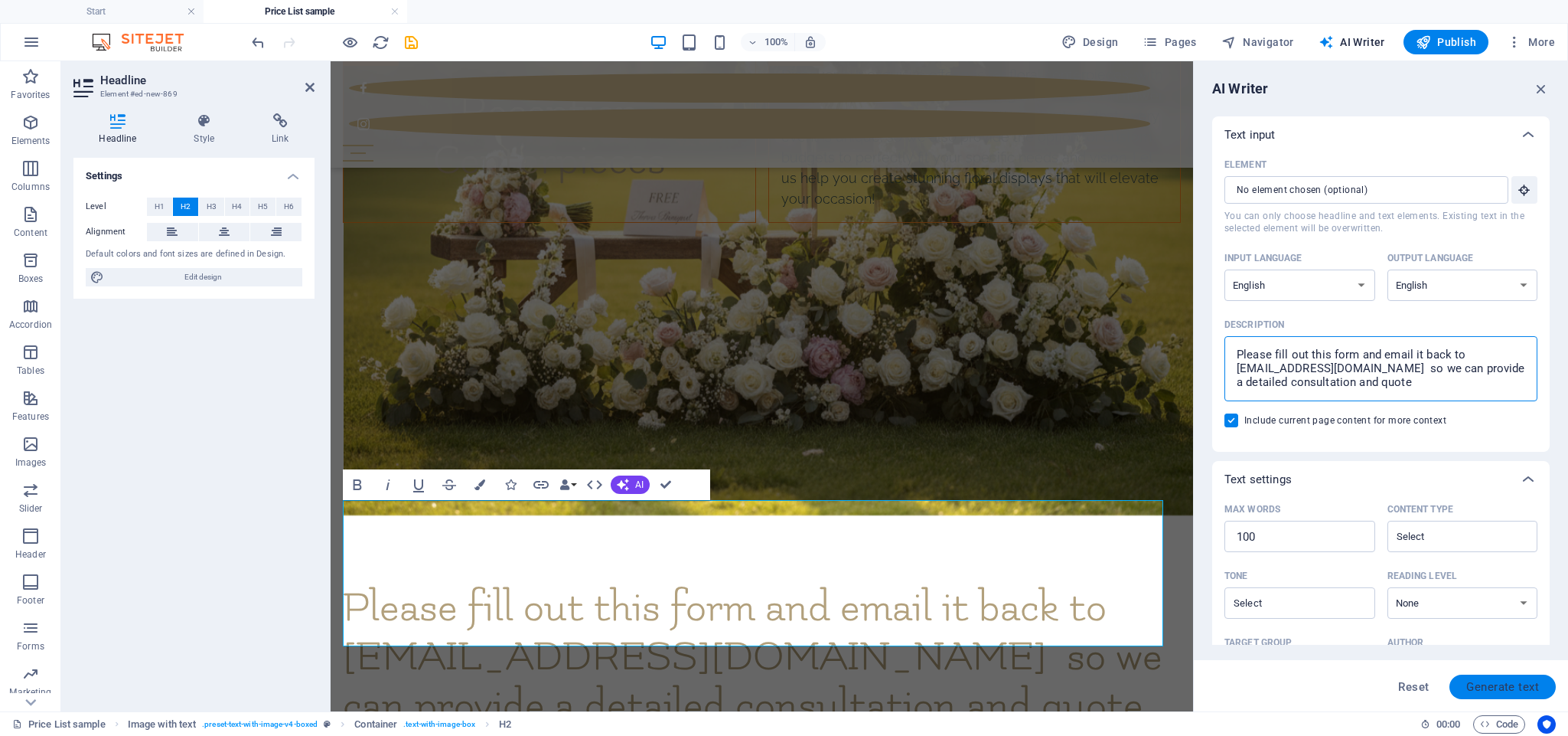
click at [835, 391] on span "Generate text" at bounding box center [1502, 686] width 73 height 12
type textarea "x"
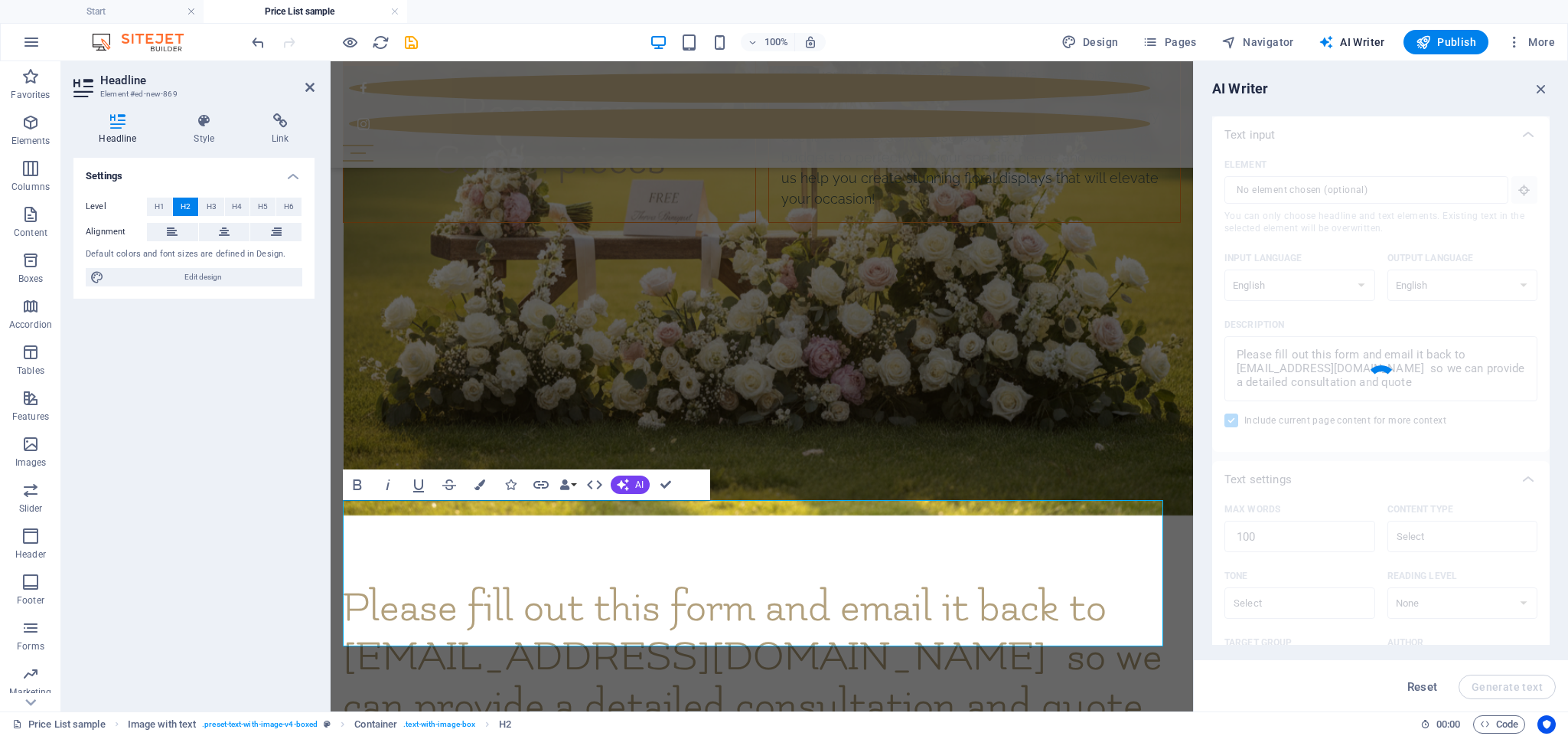
type textarea "x"
type textarea "For a detailed consultation and quote, please complete the provided form and re…"
type textarea "x"
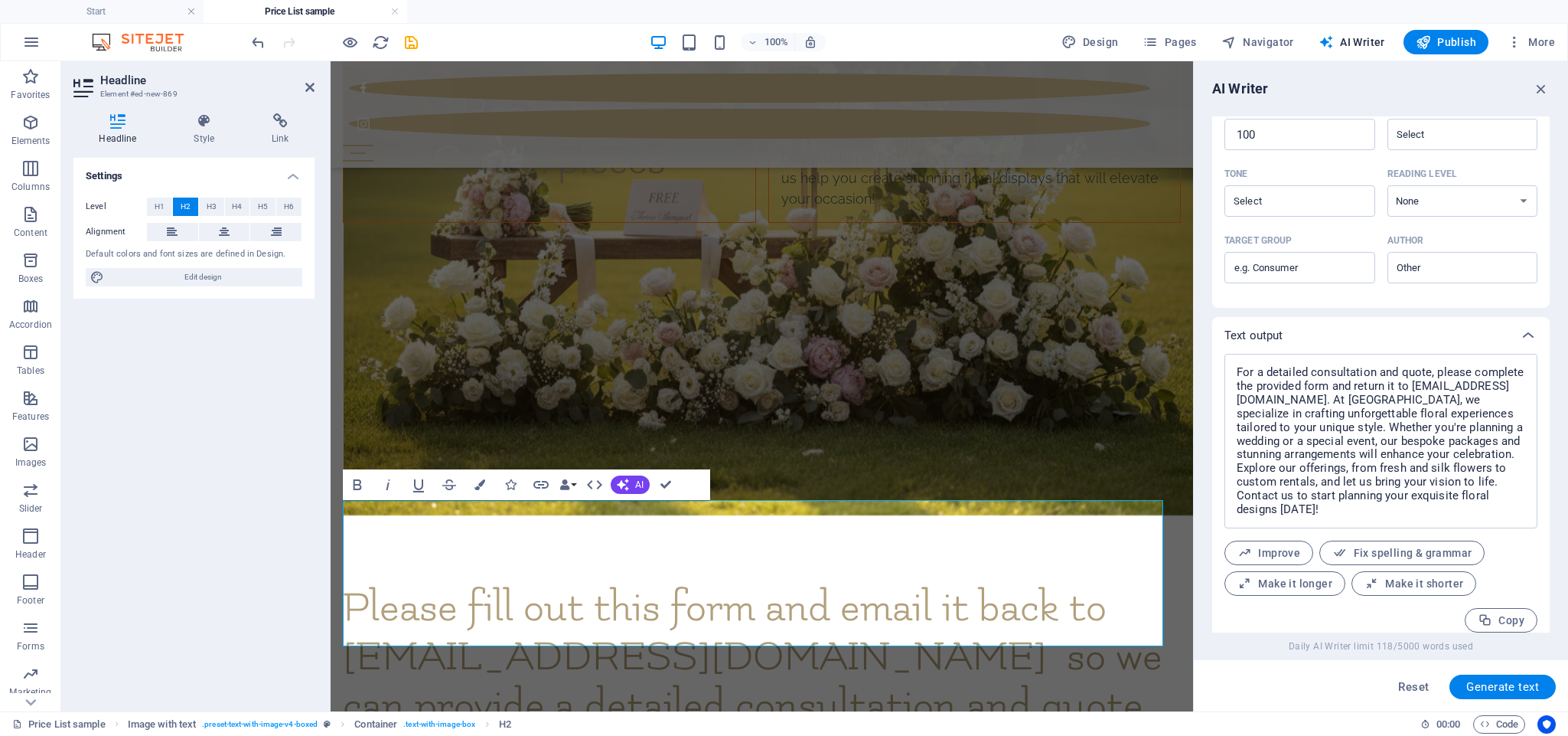
scroll to position [414, 0]
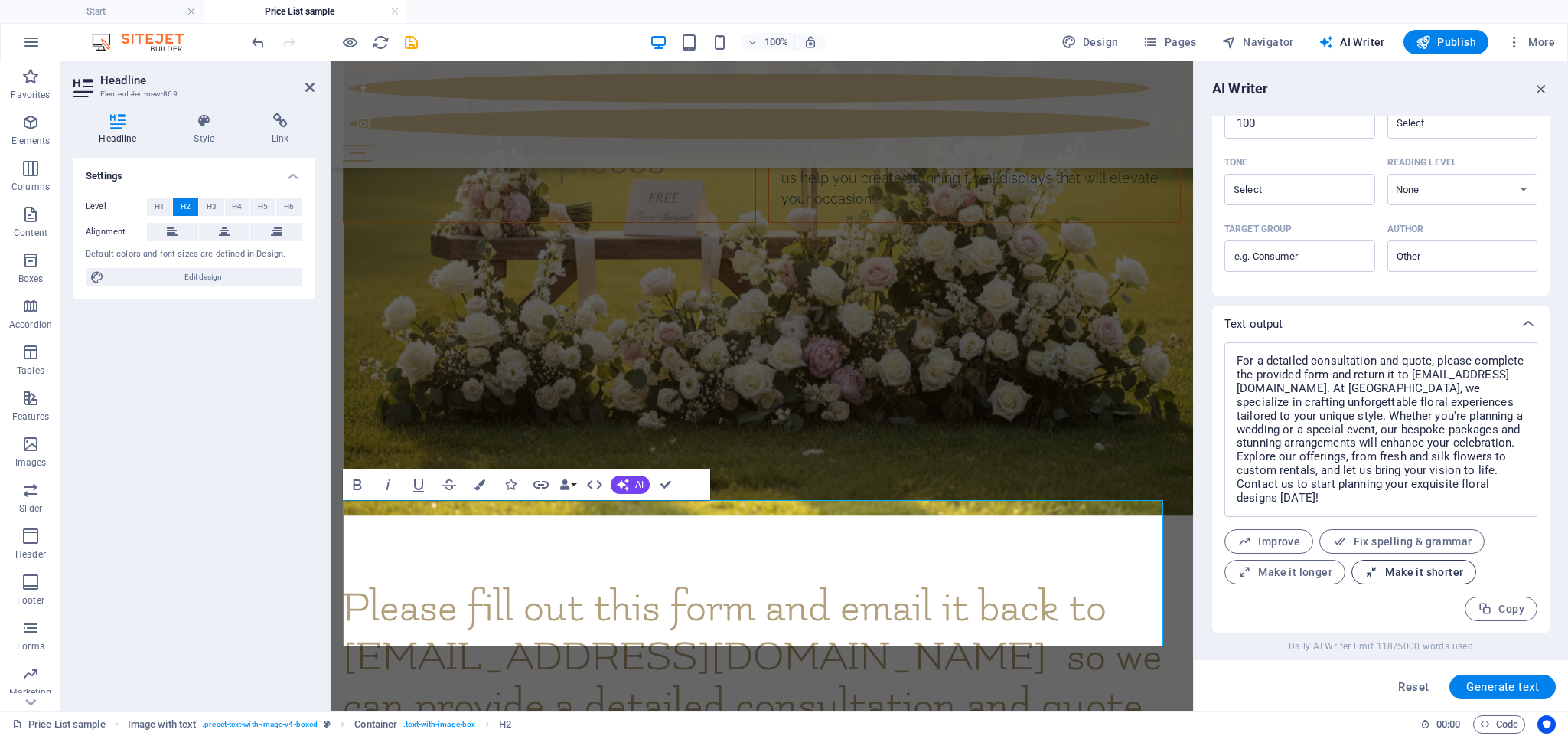
click at [835, 391] on span "Make it shorter" at bounding box center [1413, 572] width 99 height 15
type textarea "x"
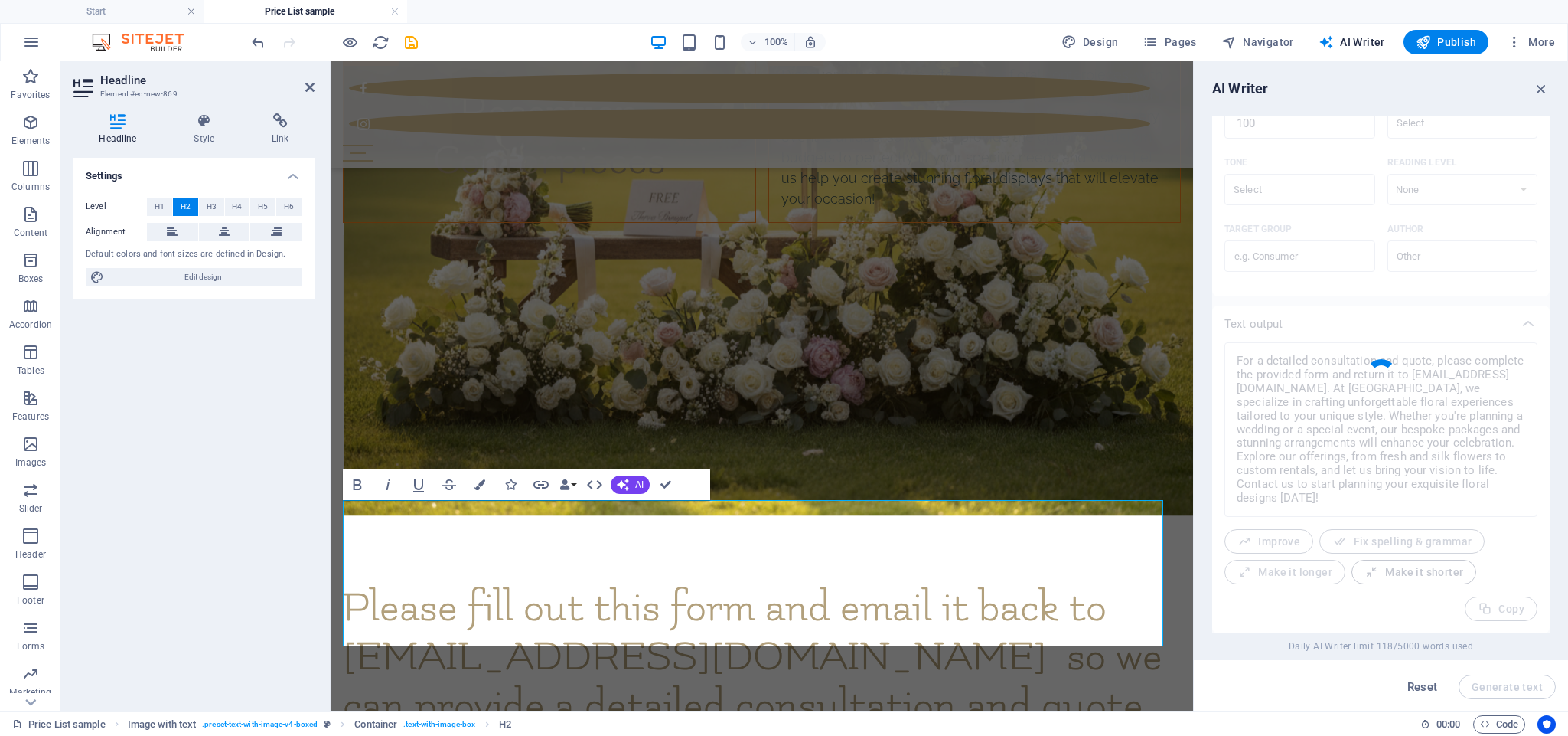
type textarea "x"
type textarea "For a consultation and quote, please fill out the form and email it to info@han…"
type textarea "x"
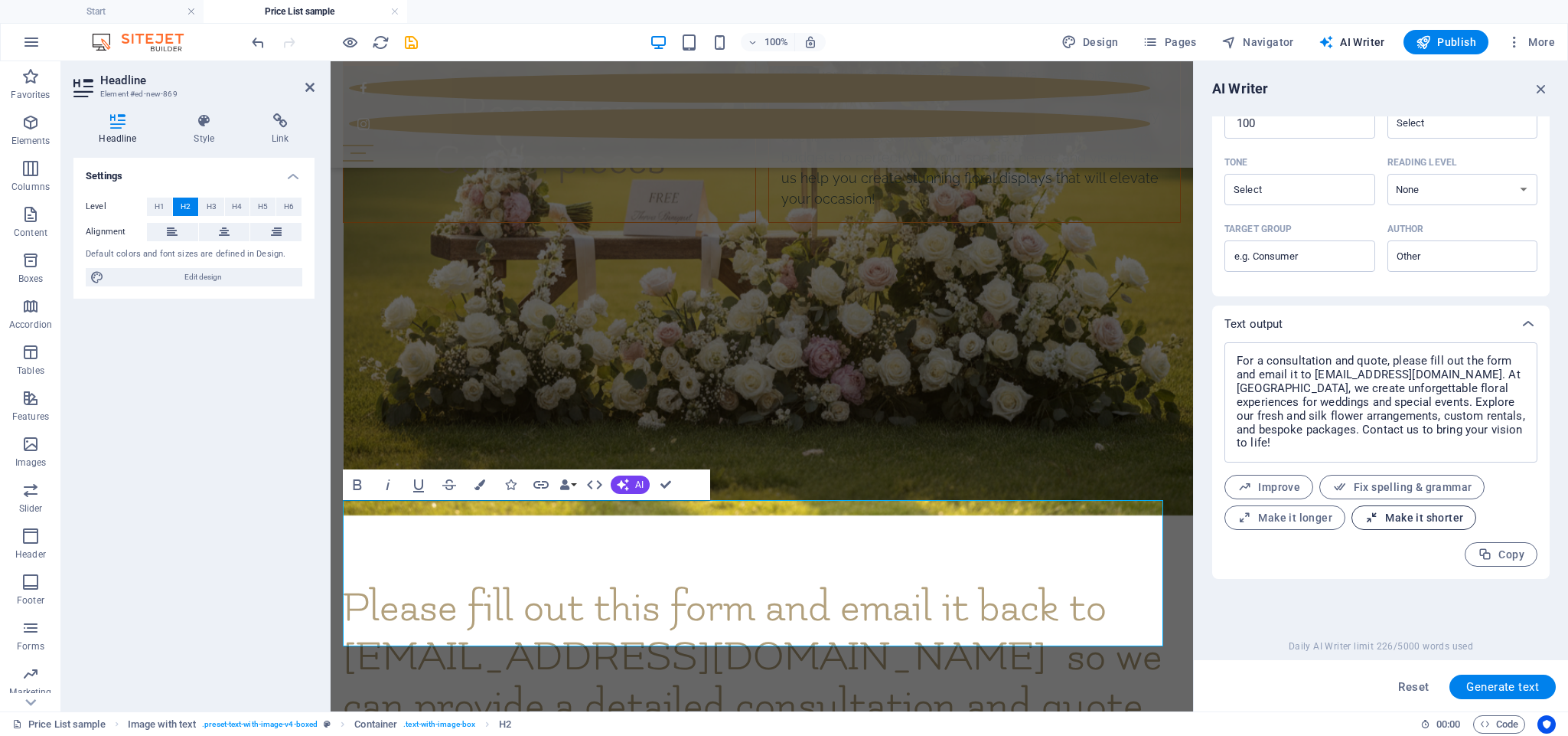
click at [835, 391] on span "Make it shorter" at bounding box center [1413, 518] width 99 height 15
type textarea "x"
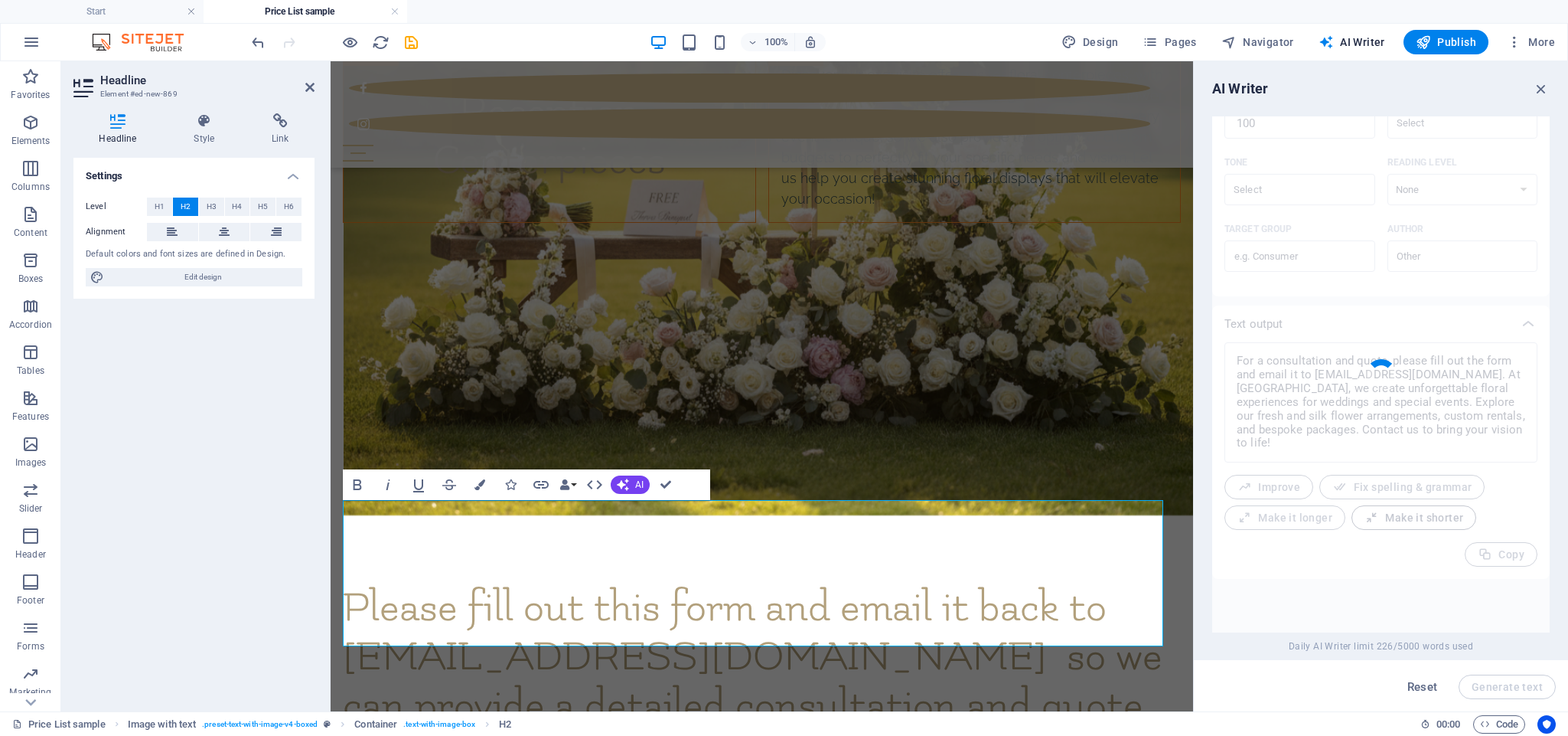
type textarea "x"
type textarea "For a consultation and quote, fill out the form and email it to info@handmadeco…"
type textarea "x"
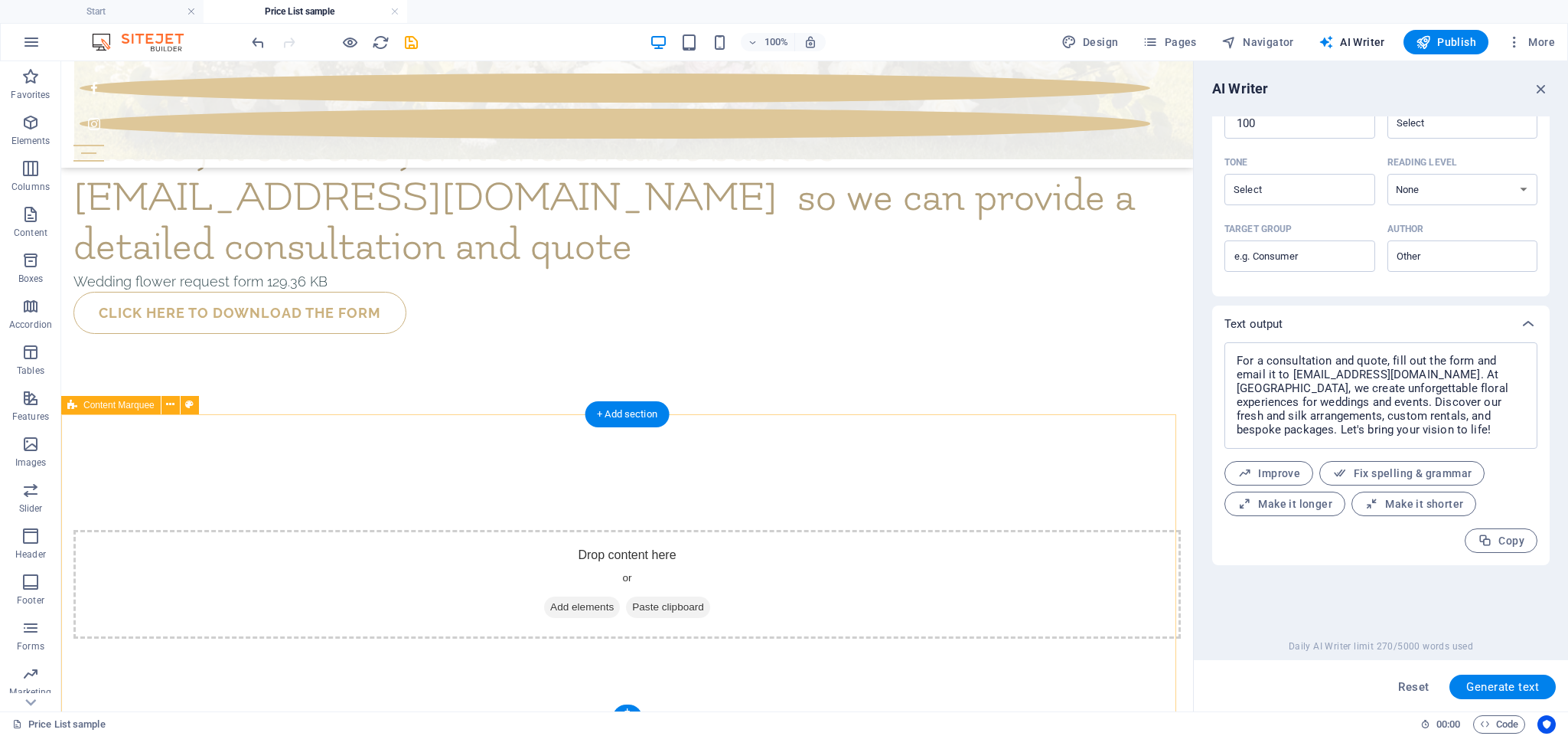
scroll to position [1888, 0]
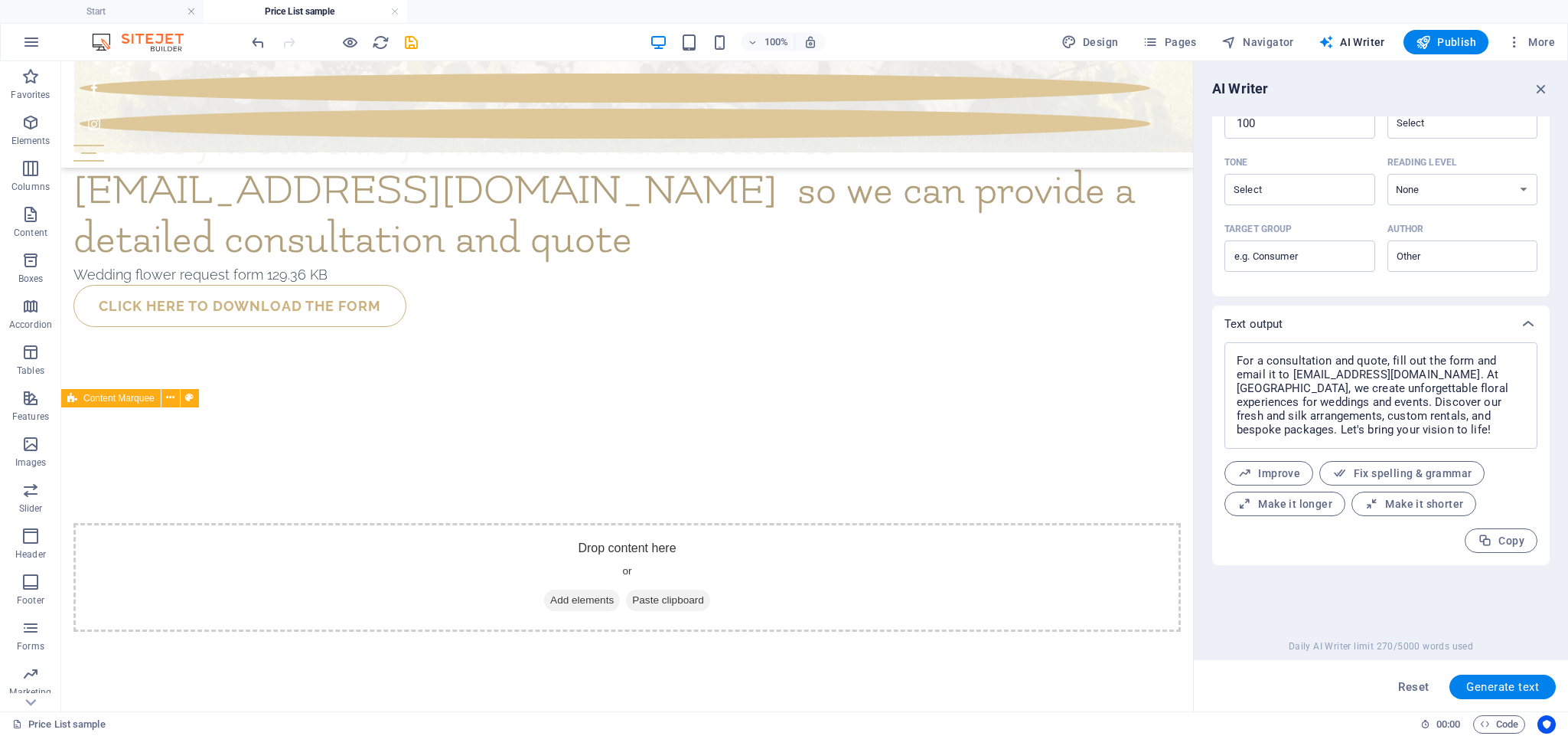
drag, startPoint x: 681, startPoint y: 465, endPoint x: 528, endPoint y: 460, distance: 153.1
click at [528, 391] on div "Drop content here or Add elements Paste clipboard" at bounding box center [626, 577] width 1132 height 305
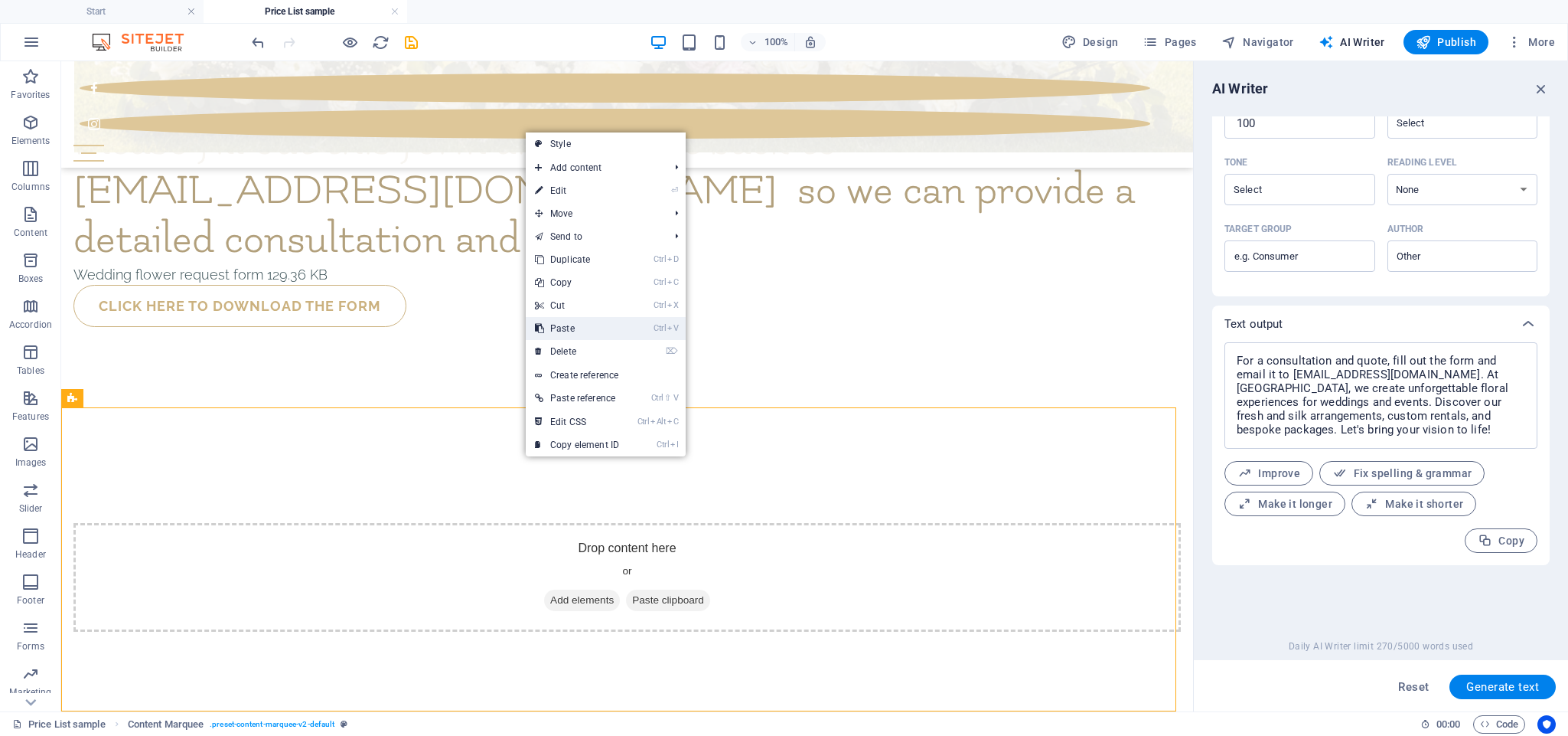
click at [583, 328] on link "Ctrl V Paste" at bounding box center [576, 328] width 102 height 23
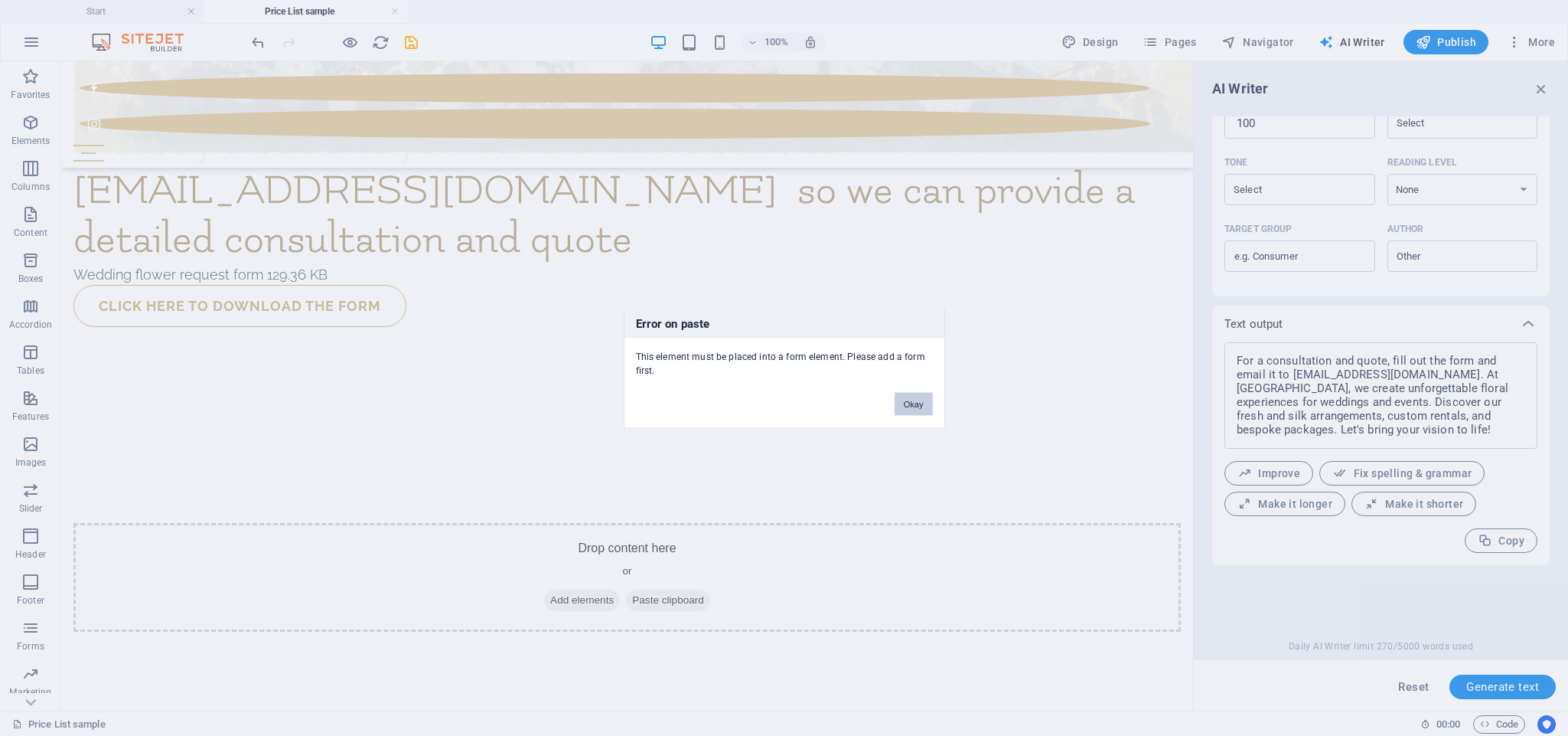
click at [835, 391] on button "Okay" at bounding box center [913, 403] width 39 height 23
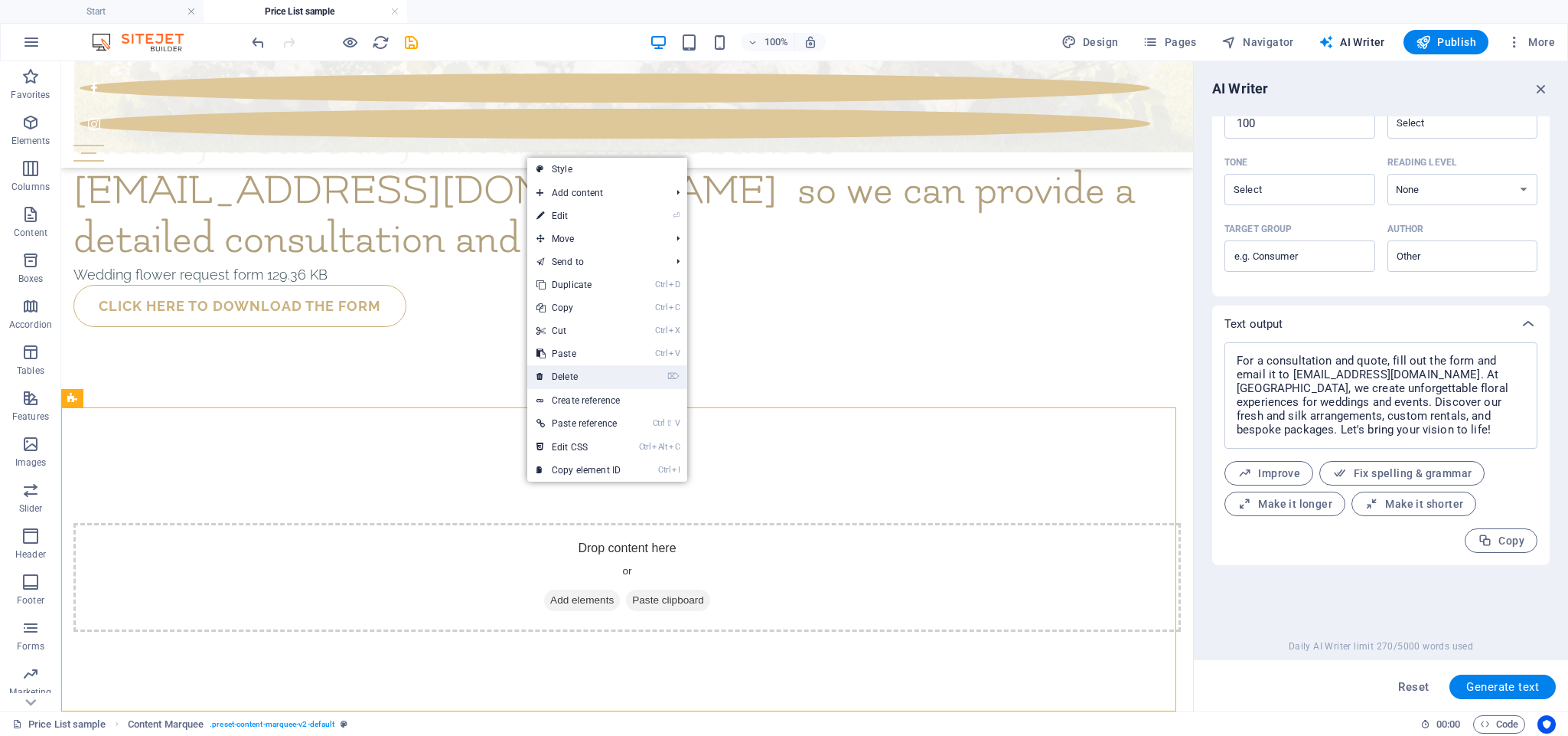
drag, startPoint x: 630, startPoint y: 378, endPoint x: 568, endPoint y: 351, distance: 67.6
click at [630, 378] on link "⌦ Delete" at bounding box center [578, 376] width 102 height 23
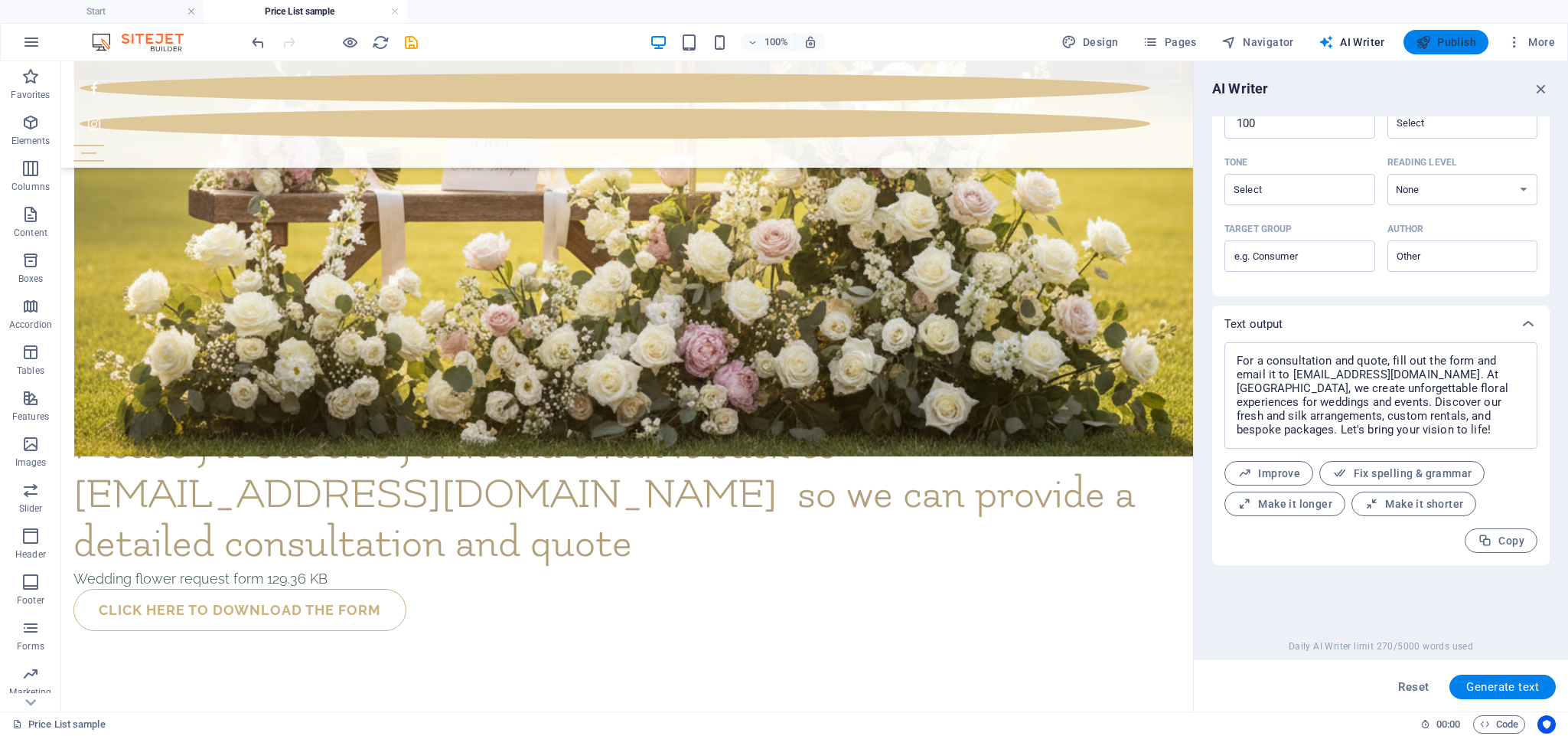
click at [835, 51] on button "Publish" at bounding box center [1446, 41] width 85 height 25
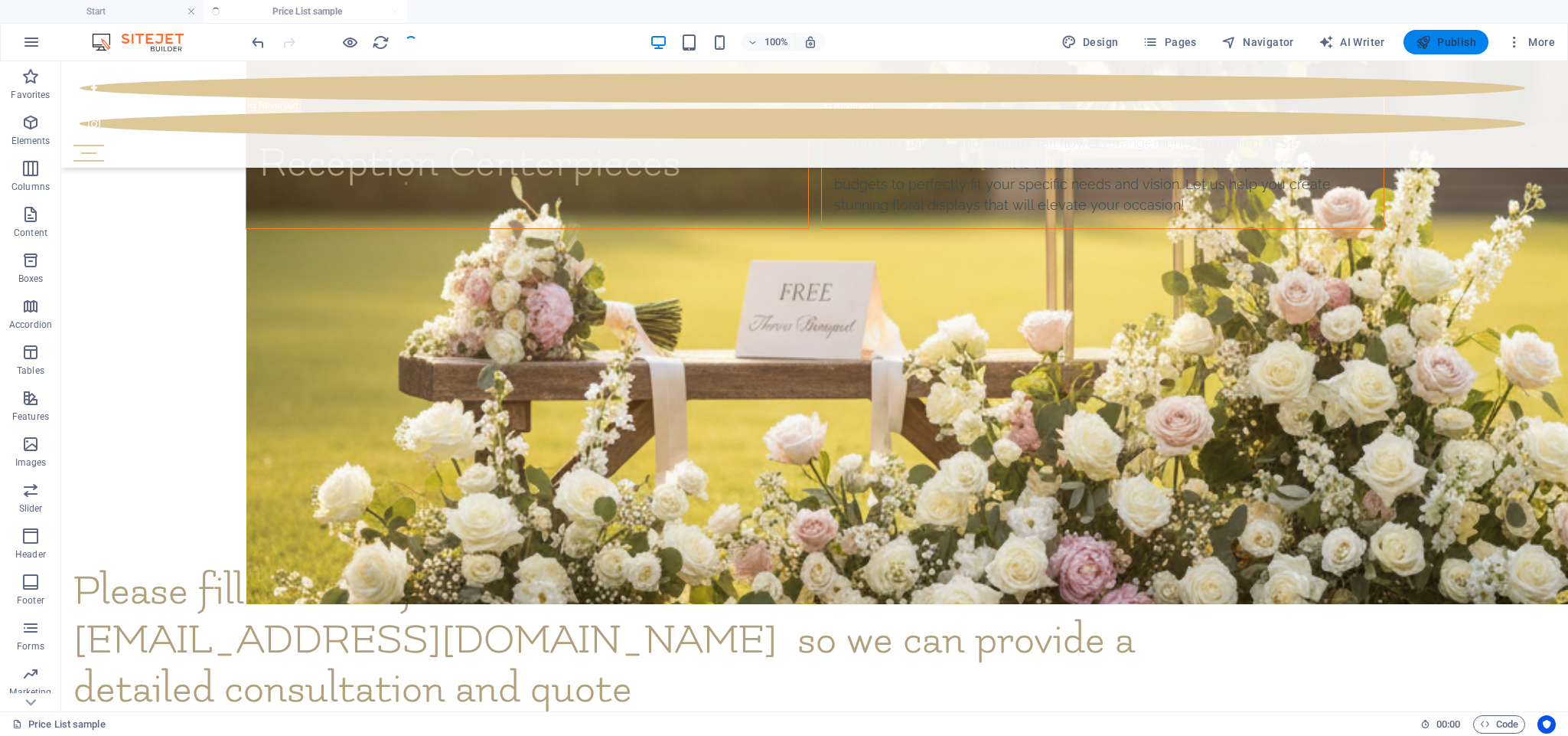
scroll to position [1715, 0]
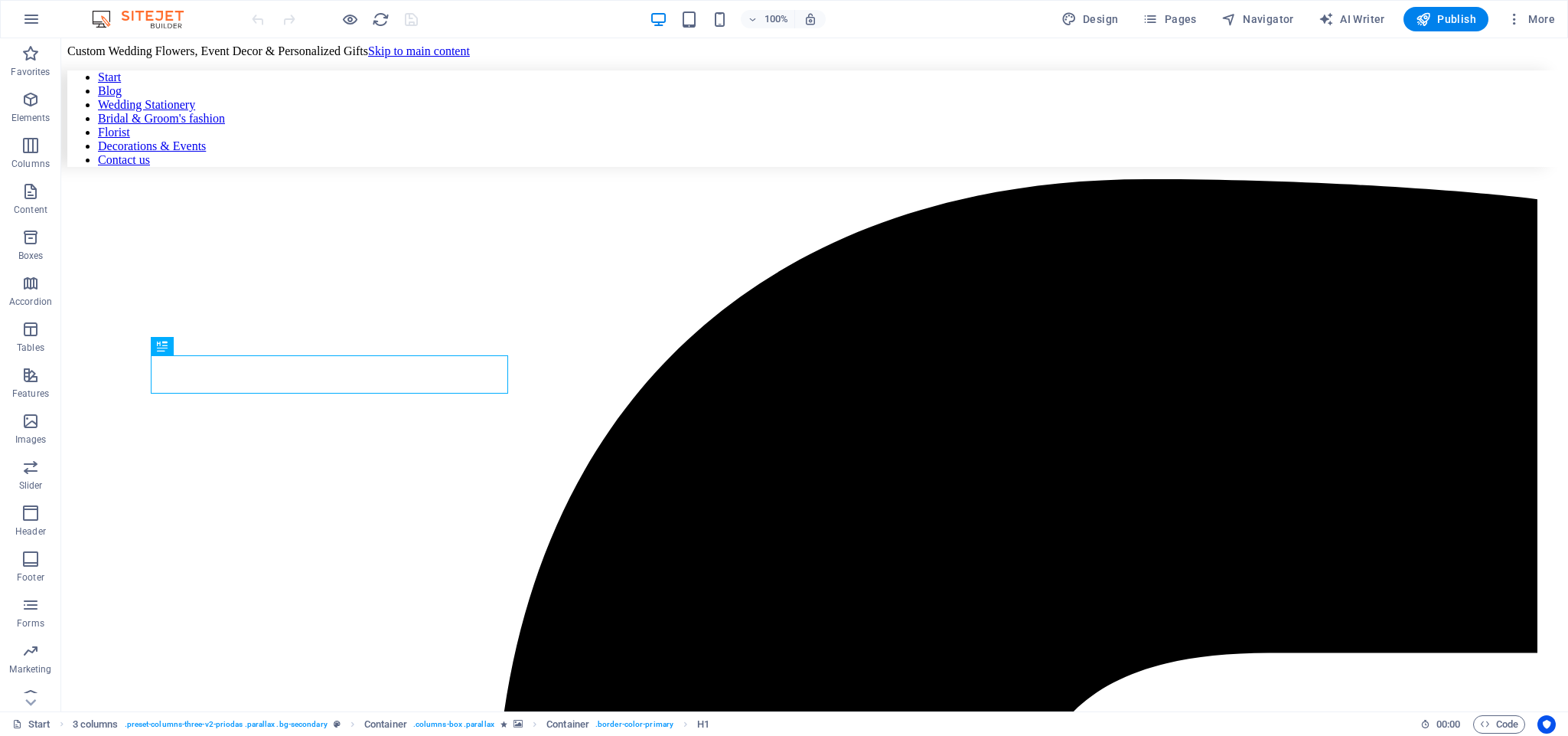
scroll to position [800, 0]
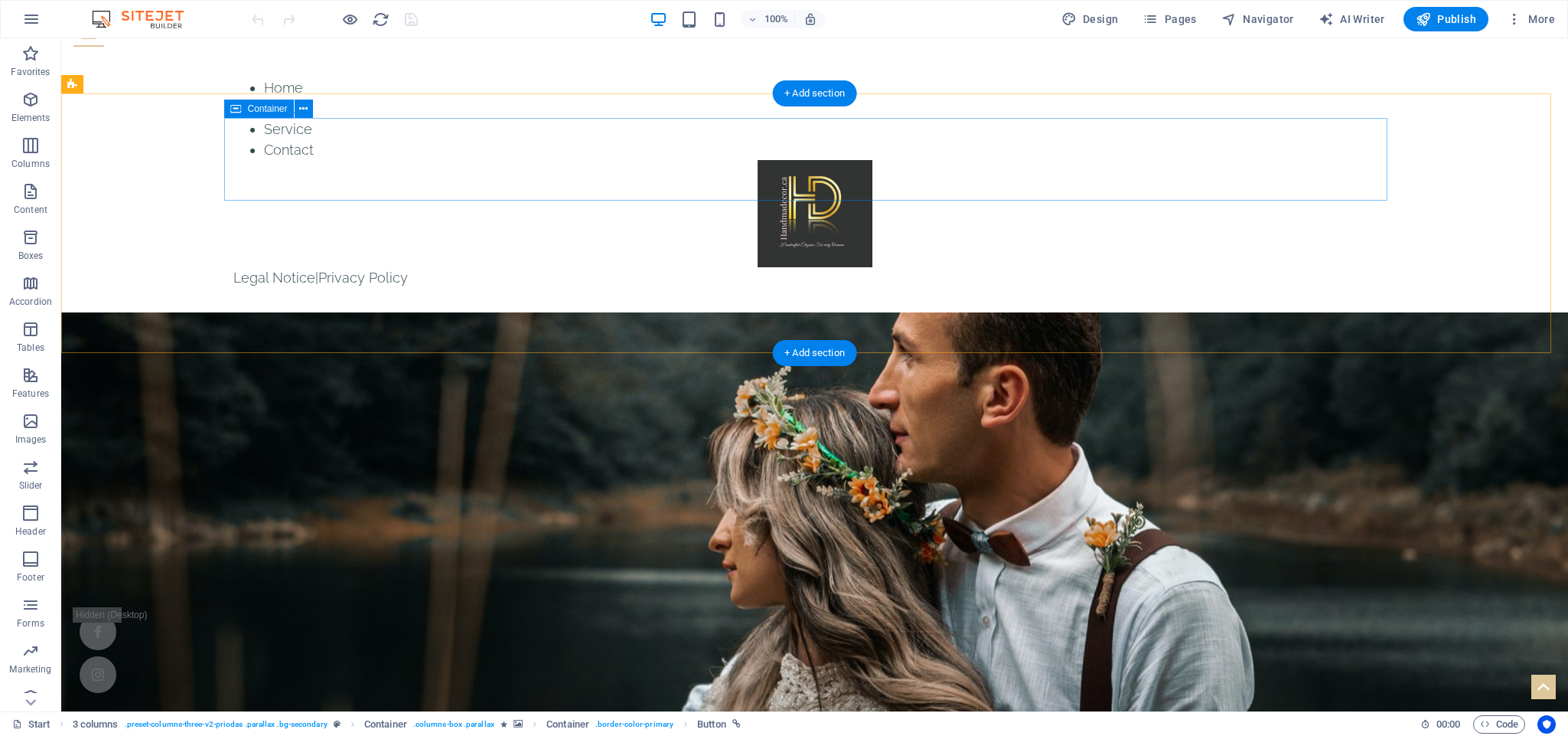
scroll to position [0, 0]
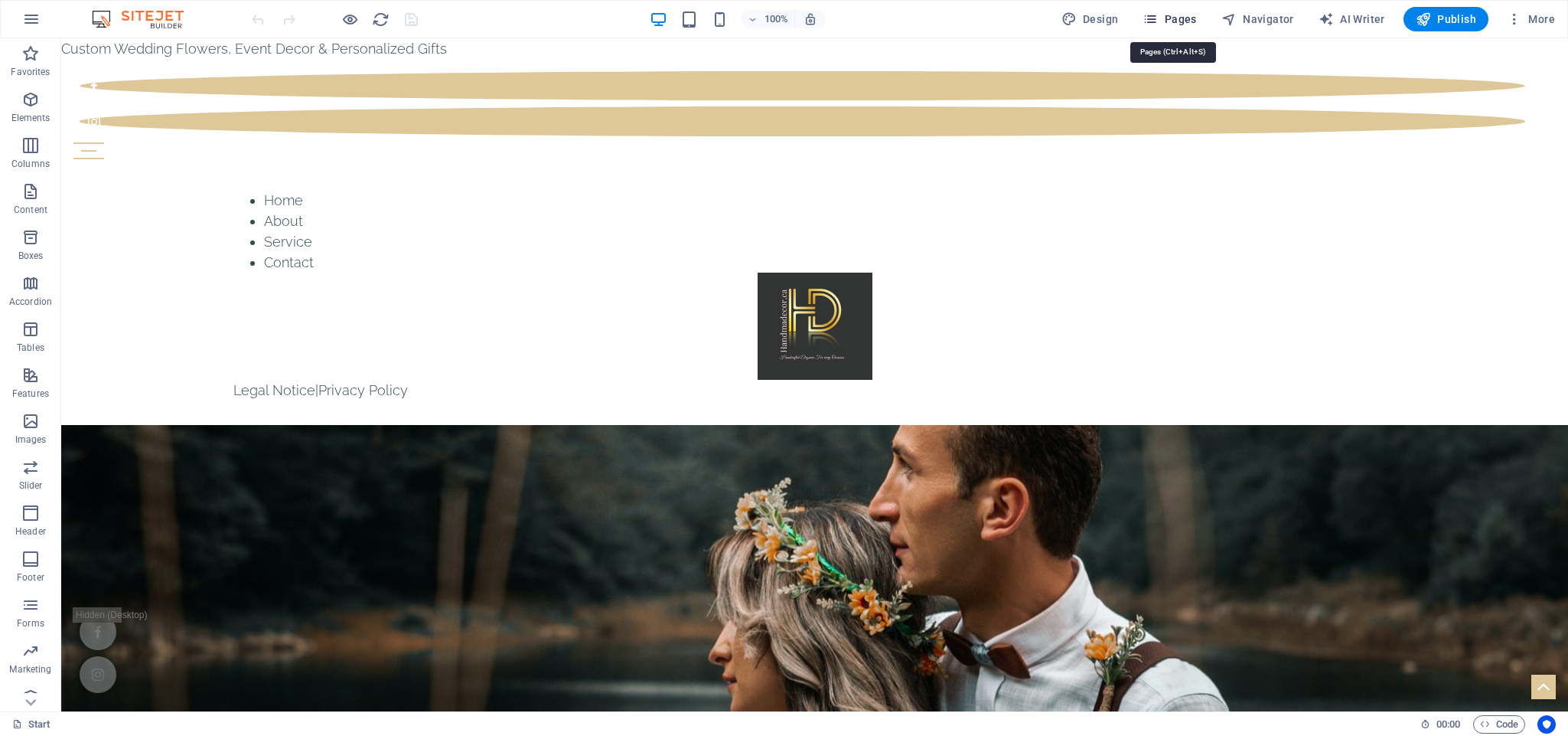
click at [1190, 26] on span "Pages" at bounding box center [1169, 18] width 53 height 16
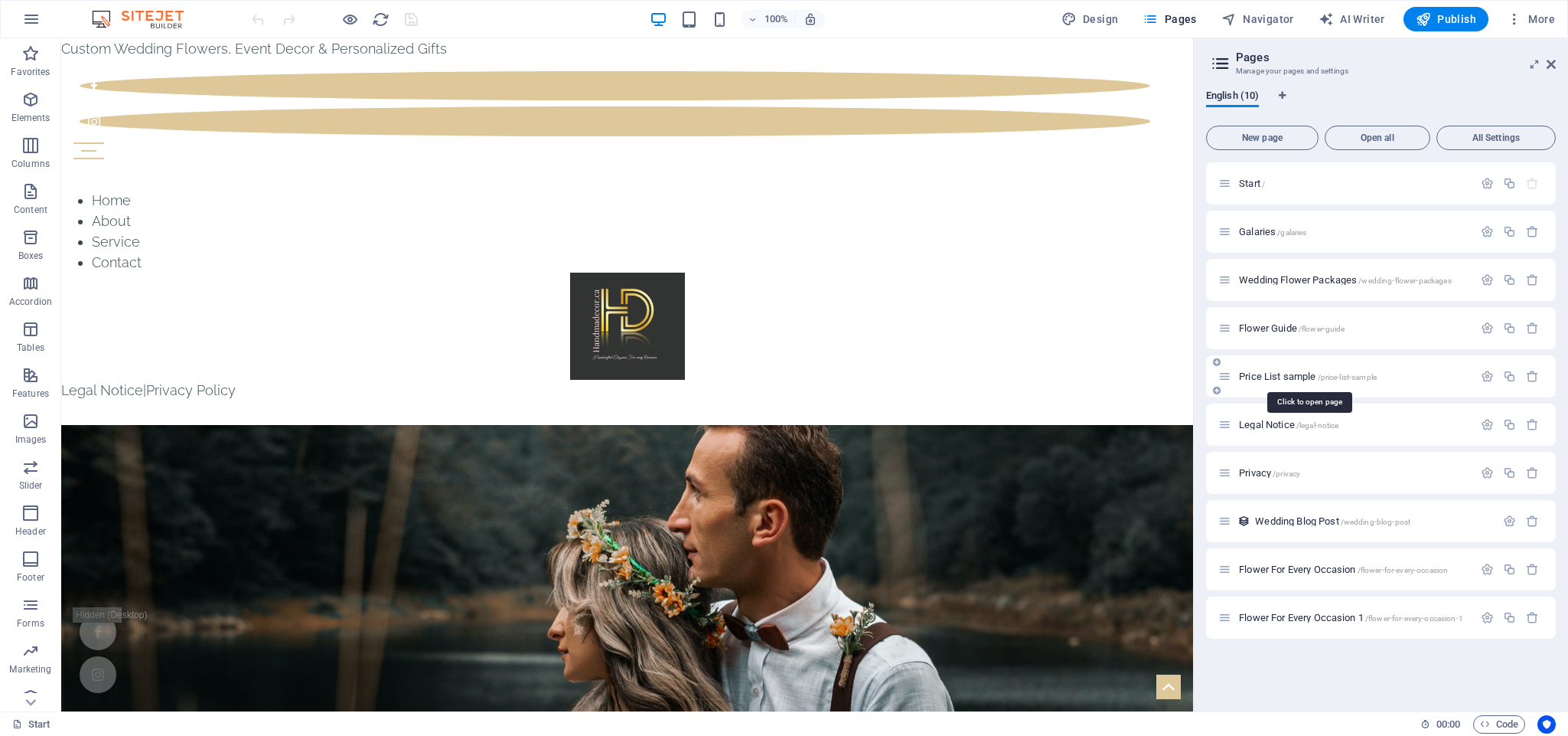
click at [1265, 378] on span "Price List sample /price-list-sample" at bounding box center [1307, 376] width 138 height 11
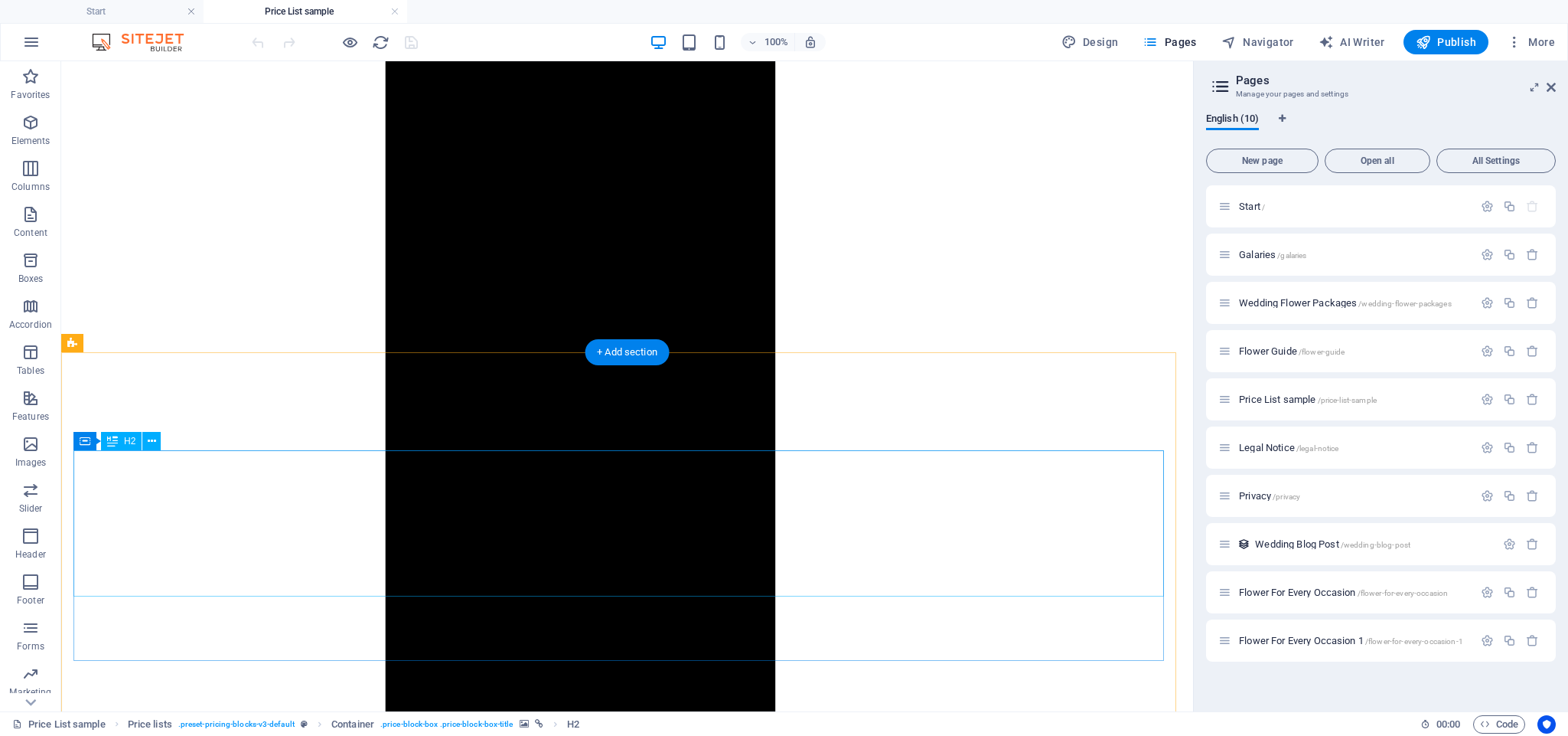
scroll to position [1542, 0]
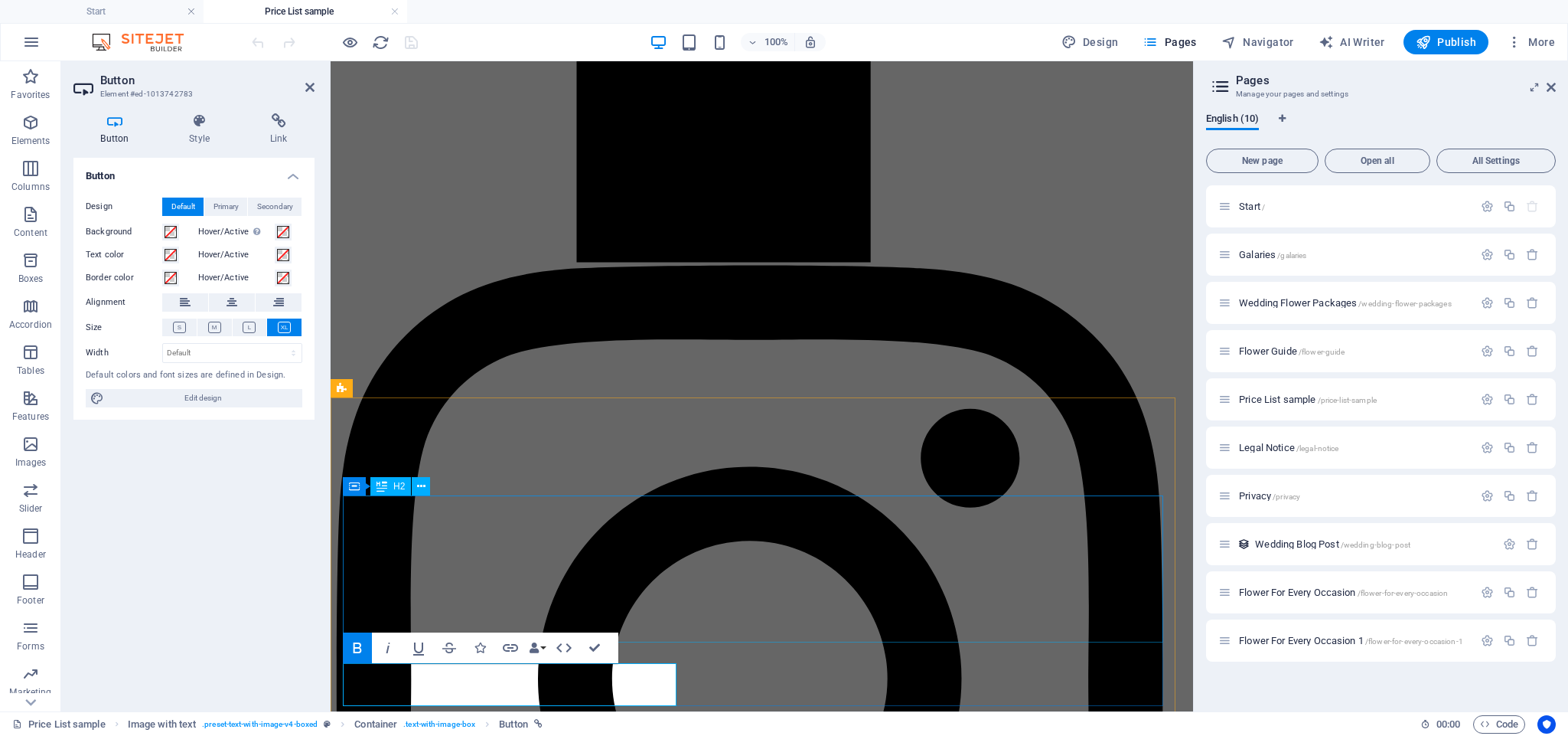
scroll to position [1500, 0]
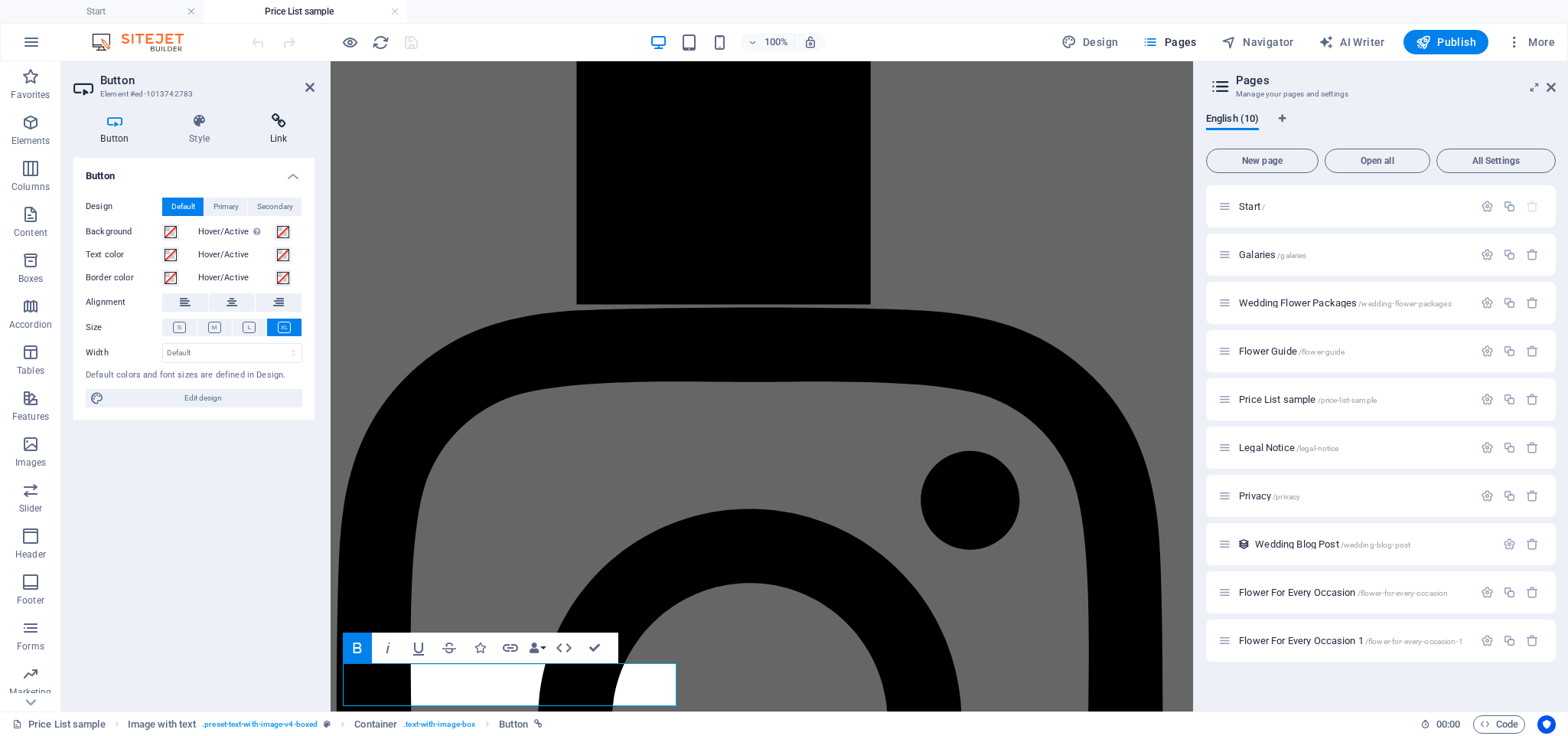
click at [294, 141] on h4 "Link" at bounding box center [278, 129] width 72 height 32
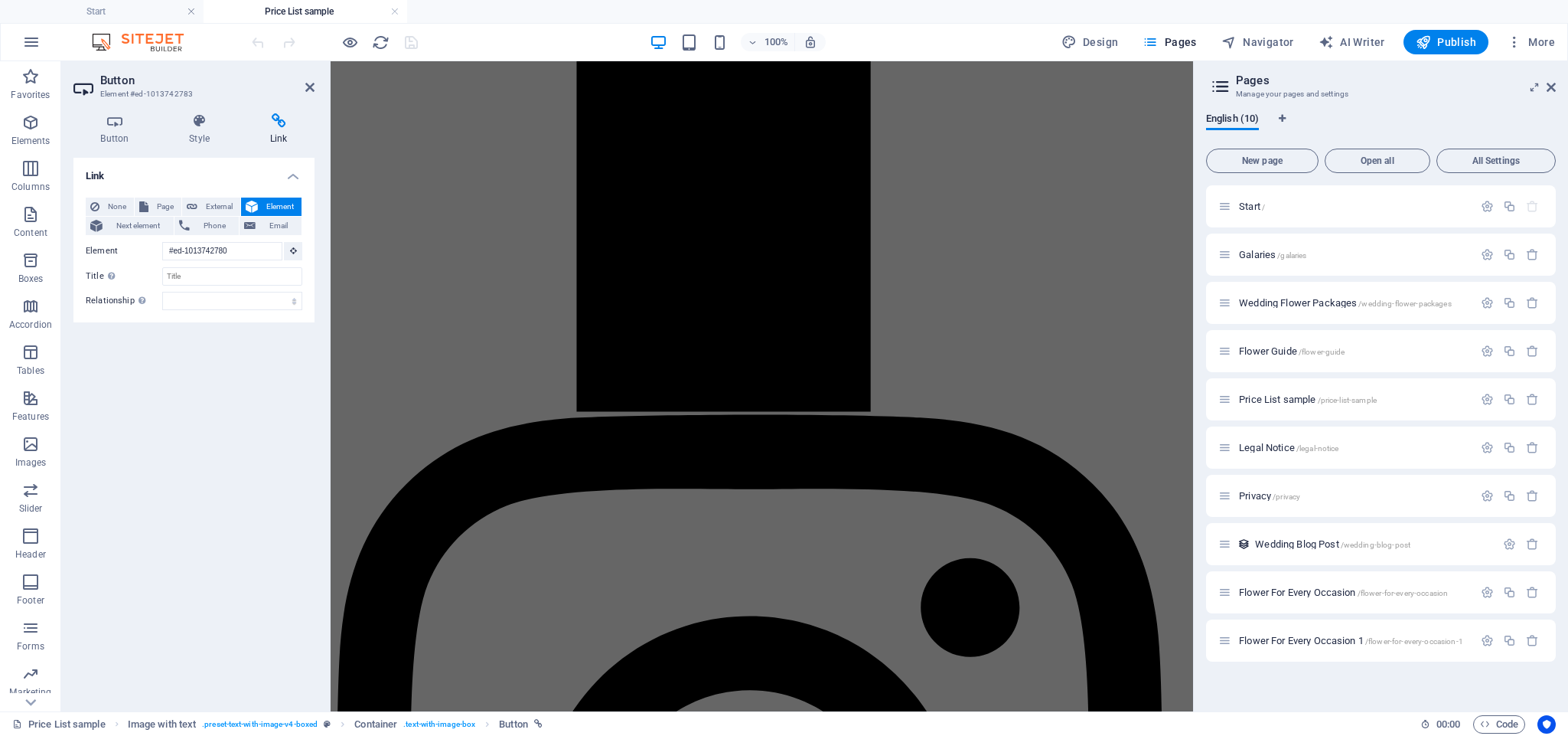
scroll to position [1392, 0]
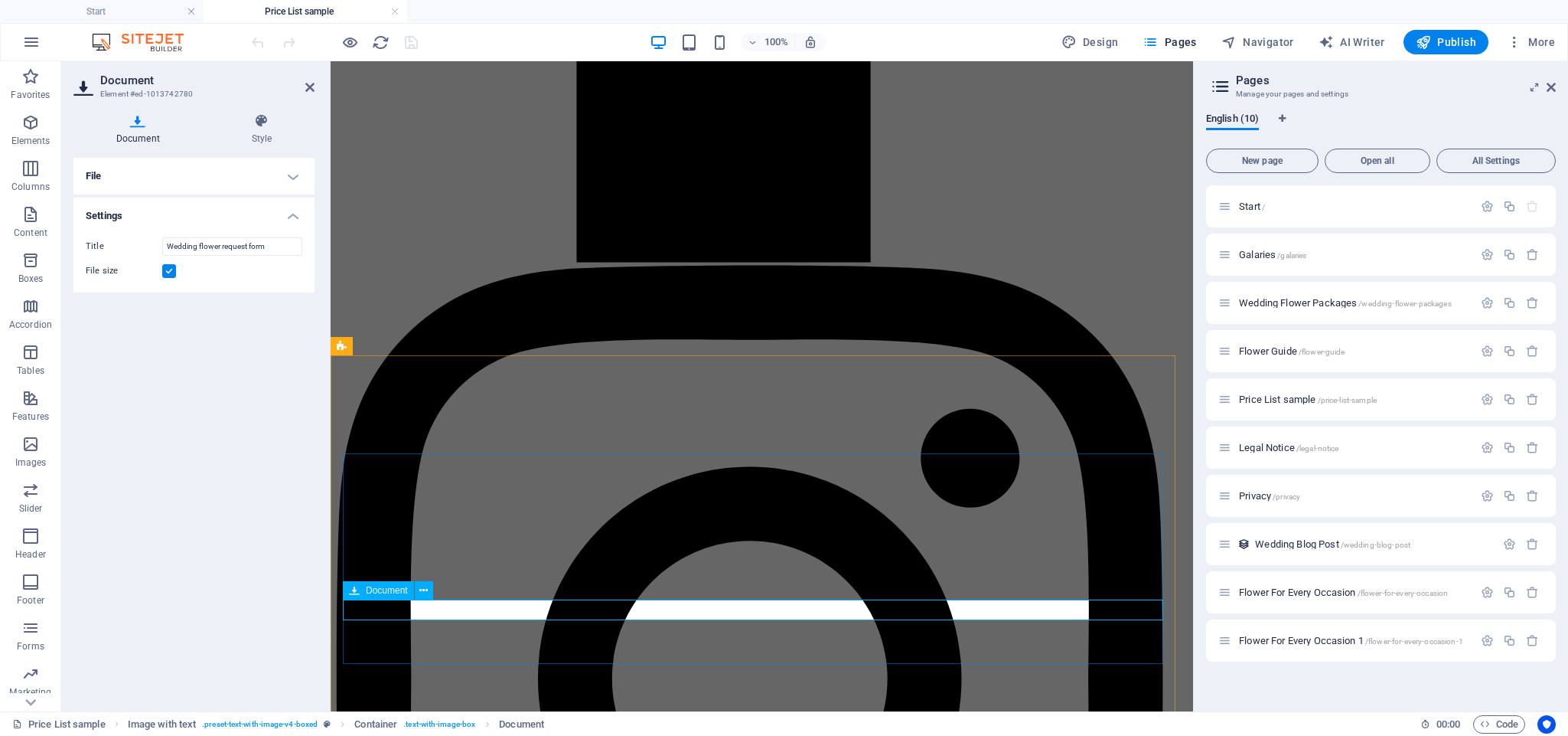
drag, startPoint x: 278, startPoint y: 249, endPoint x: 41, endPoint y: 251, distance: 237.0
click at [41, 251] on section "Favorites Elements Columns Content Boxes Accordion Tables Features Images Slide…" at bounding box center [596, 385] width 1192 height 649
type input "C"
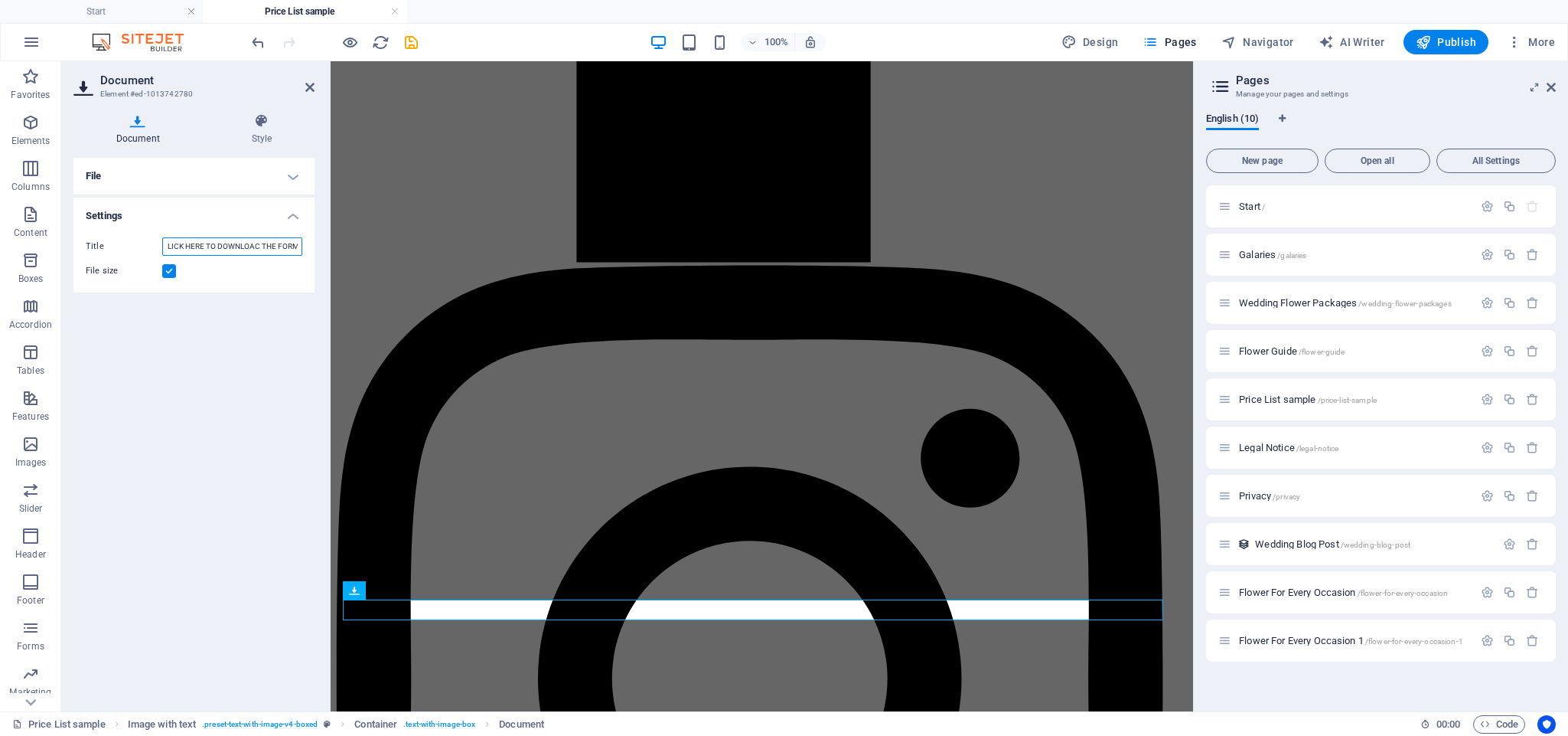
type input "CLICK HERE TO DOWNLOAC THE FORM"
click at [247, 181] on h4 "File" at bounding box center [194, 176] width 241 height 37
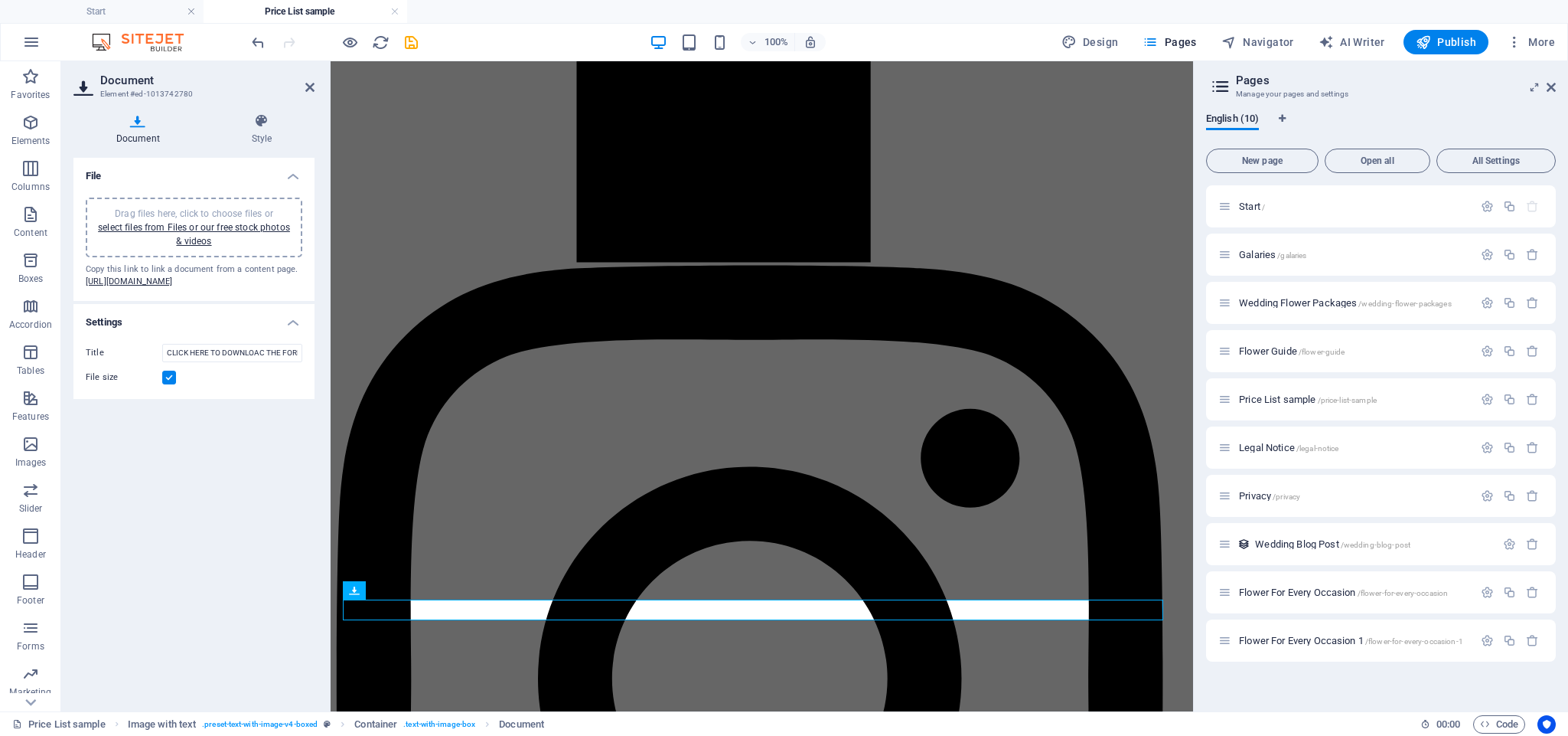
click at [166, 384] on label at bounding box center [168, 377] width 14 height 14
click at [0, 0] on input "File size" at bounding box center [0, 0] width 0 height 0
click at [271, 124] on icon at bounding box center [261, 121] width 106 height 16
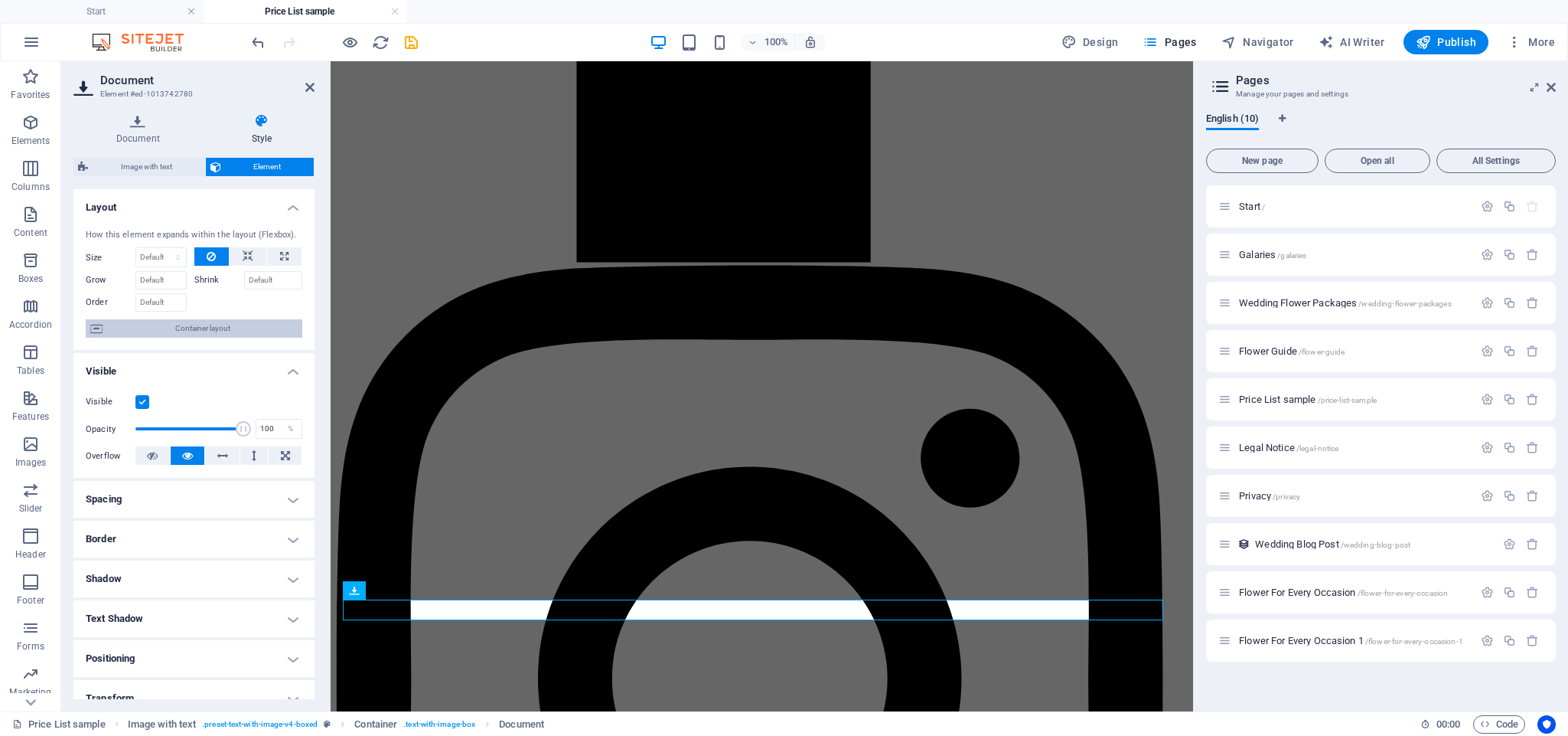
click at [216, 332] on span "Container layout" at bounding box center [202, 329] width 191 height 18
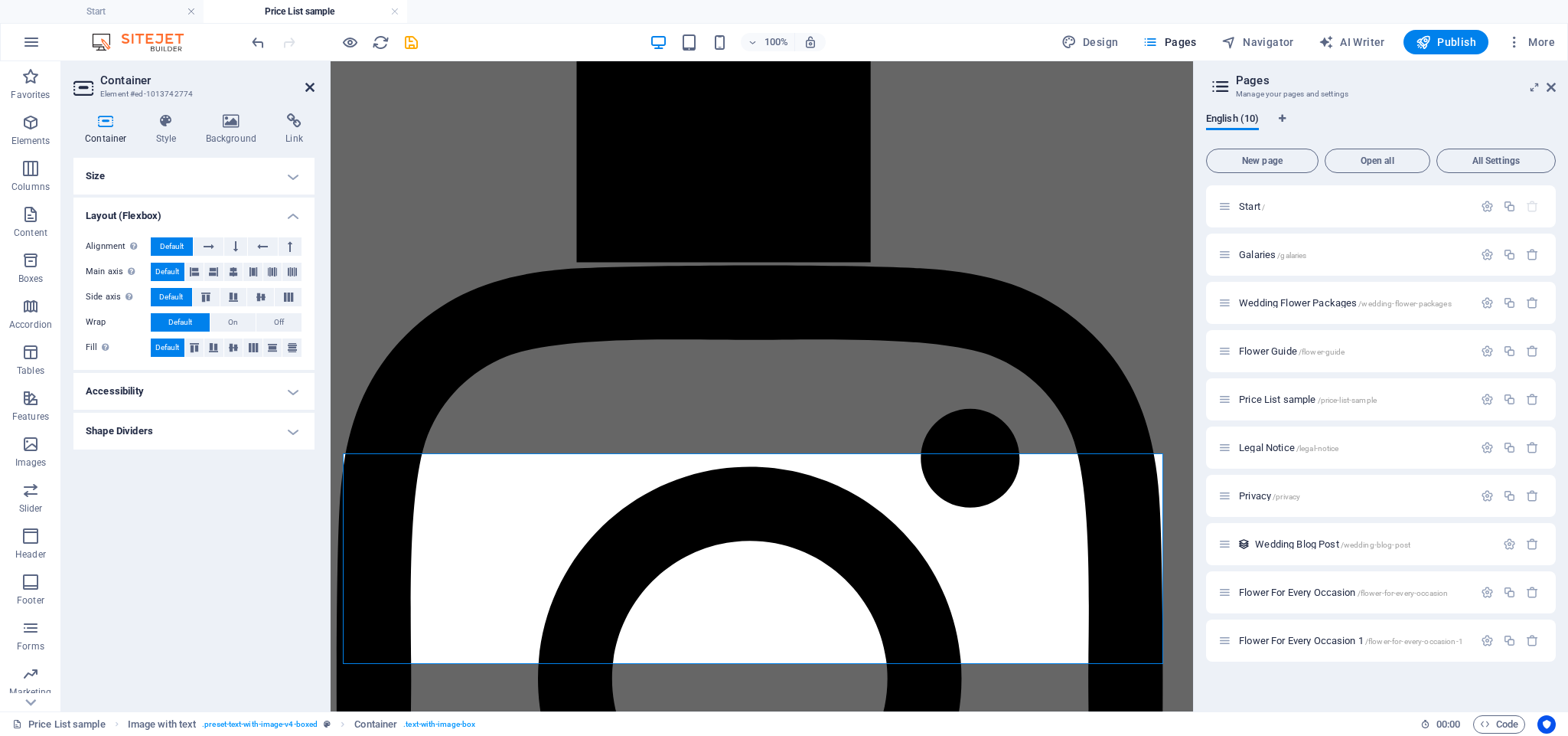
click at [308, 83] on icon at bounding box center [310, 87] width 9 height 12
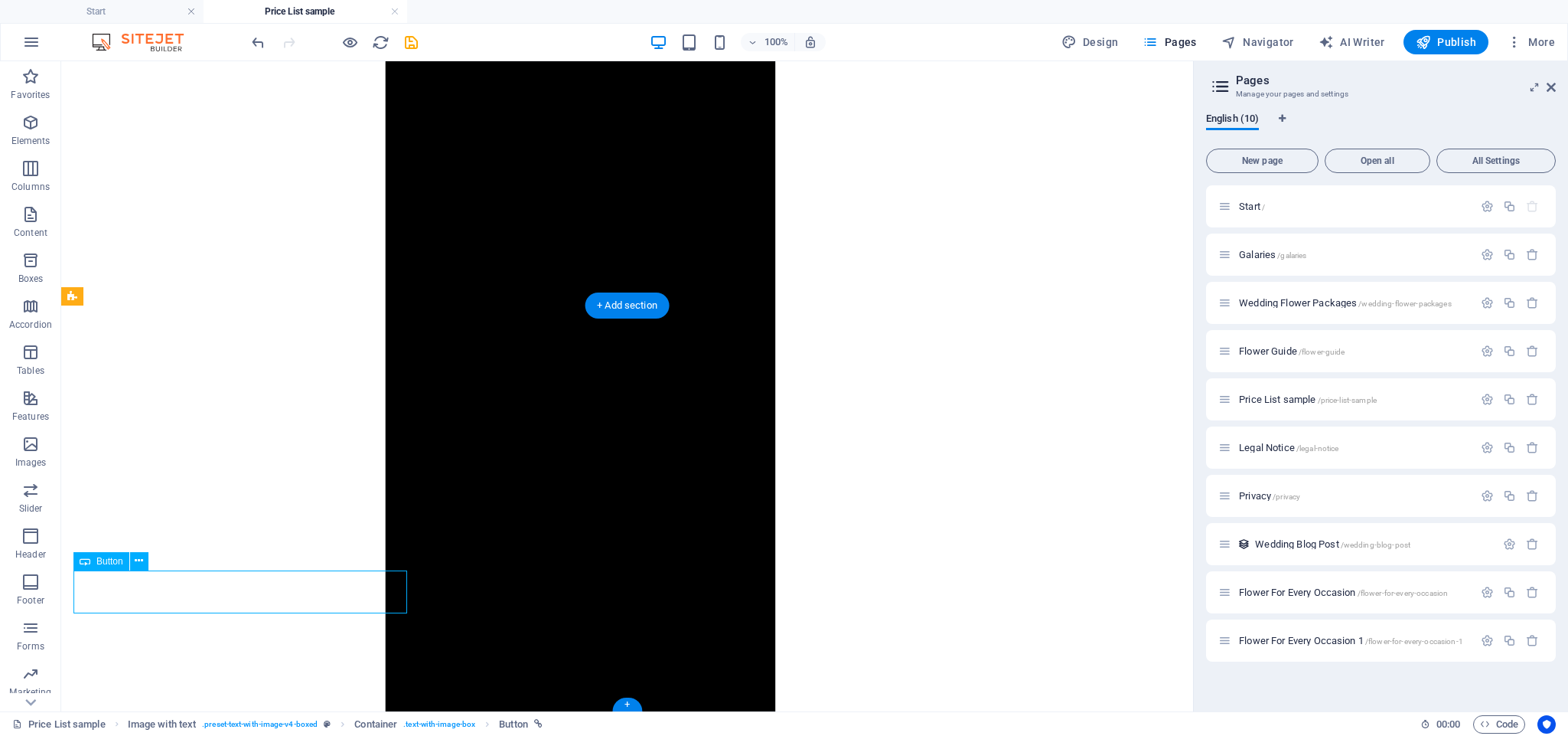
scroll to position [1500, 0]
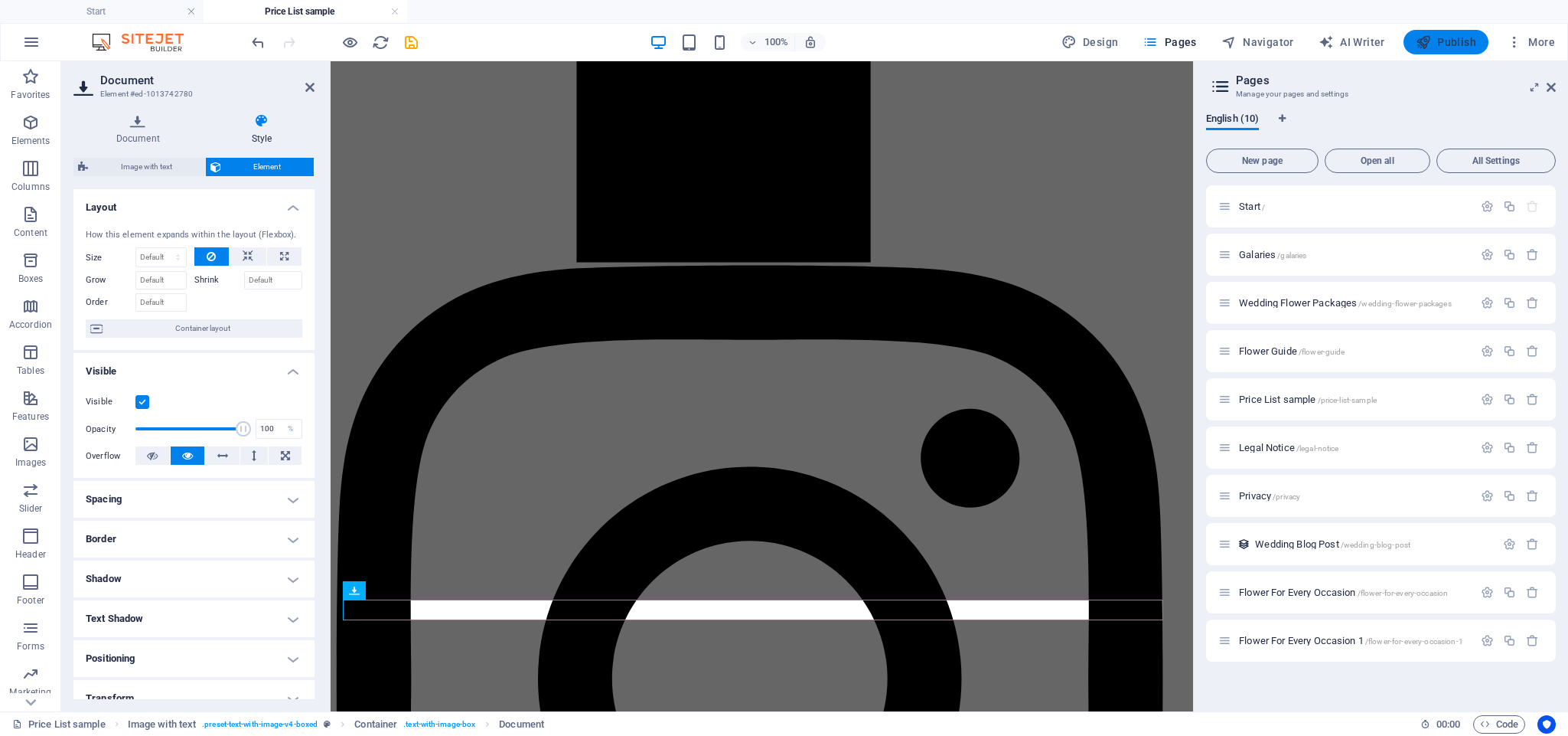
click at [1458, 43] on span "Publish" at bounding box center [1446, 41] width 61 height 16
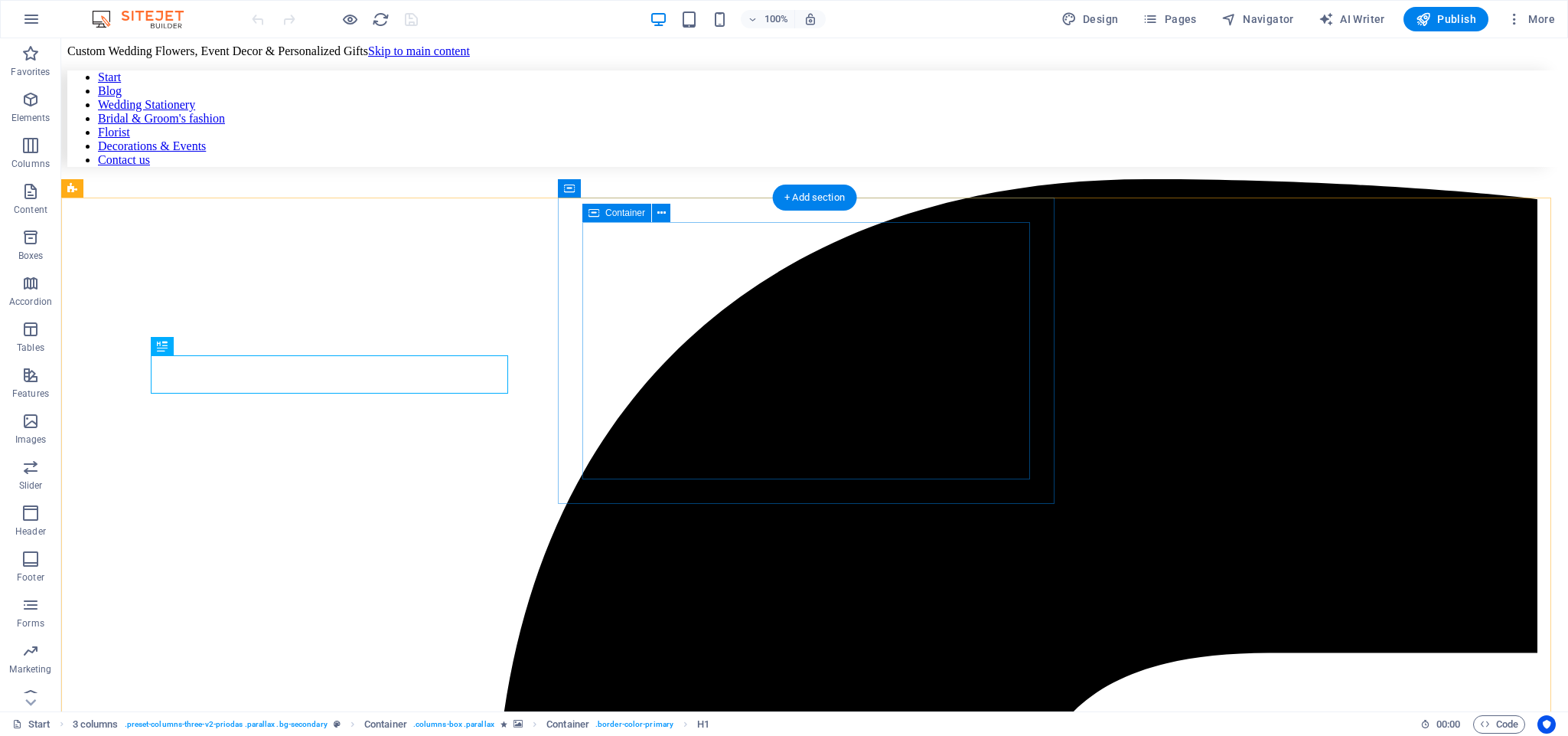
scroll to position [800, 0]
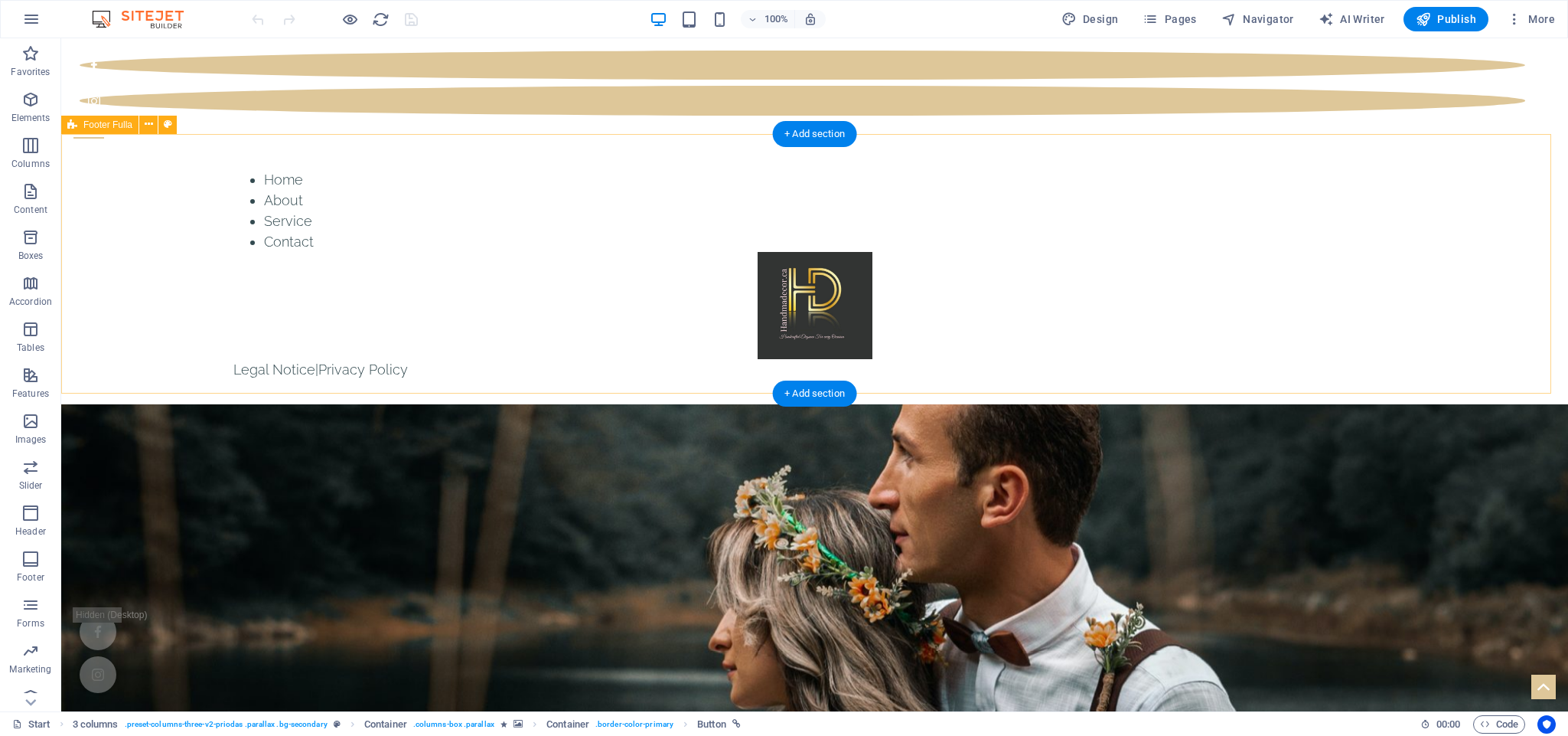
scroll to position [0, 0]
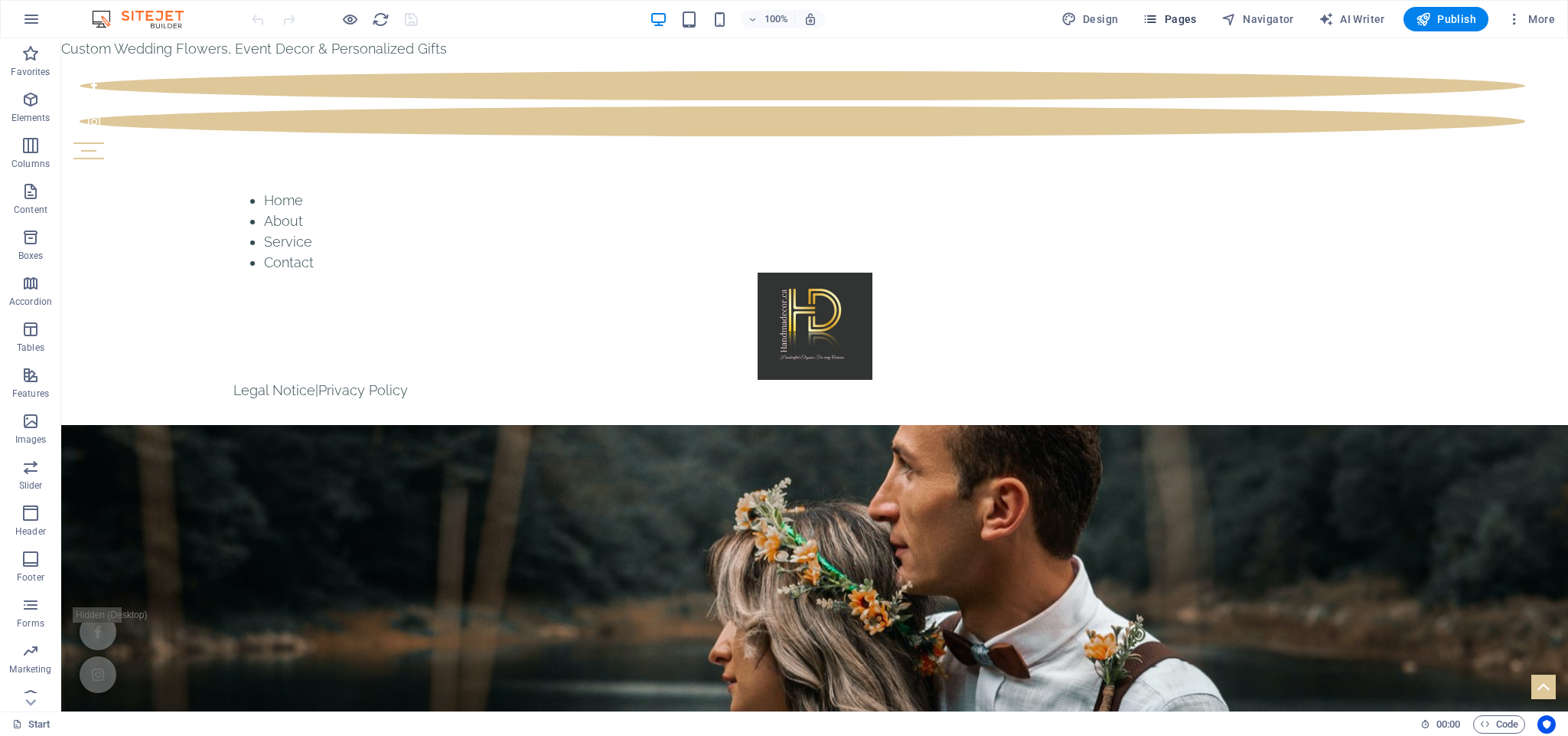
click at [1187, 20] on span "Pages" at bounding box center [1169, 18] width 53 height 16
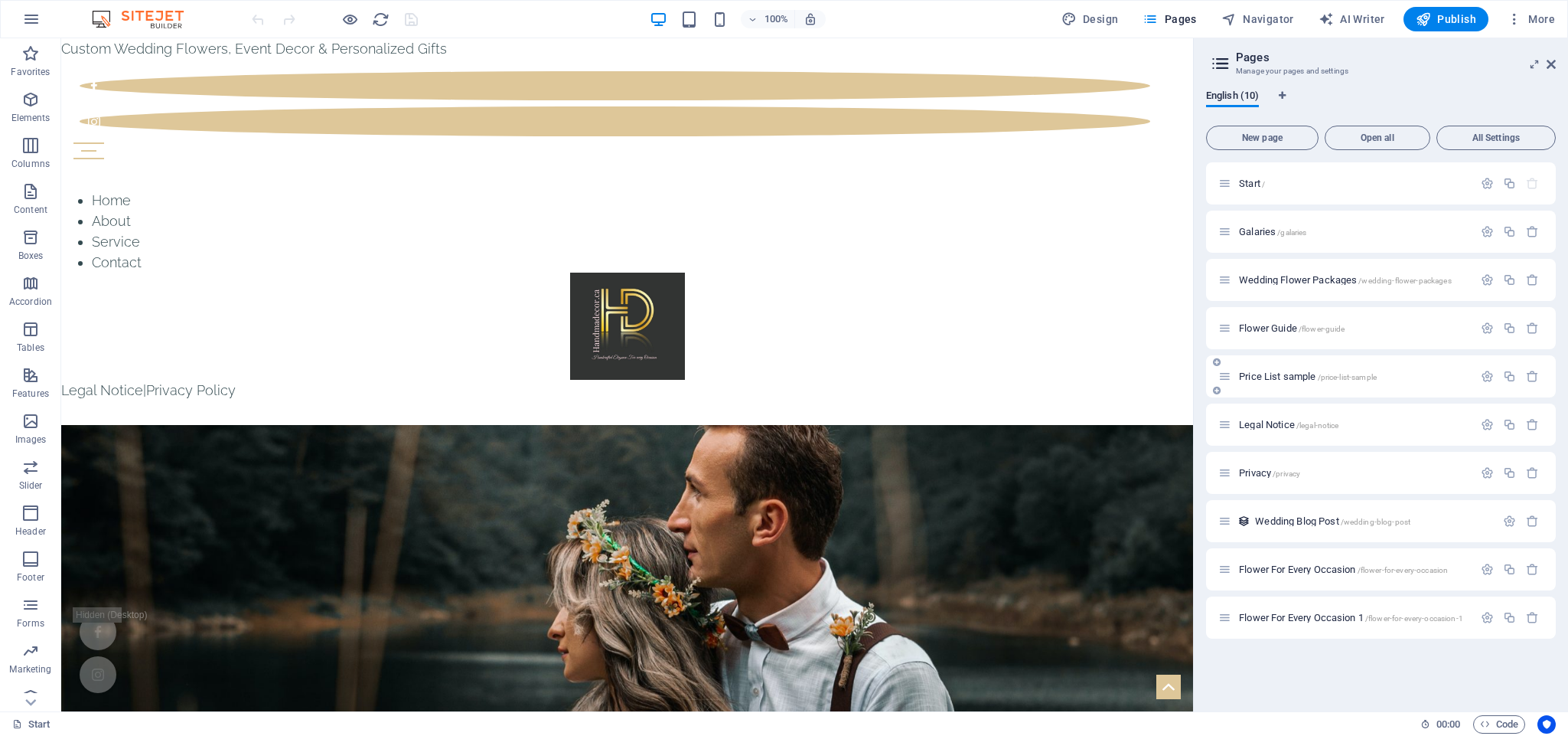
click at [1290, 369] on div "Price List sample /price-list-sample" at bounding box center [1345, 376] width 255 height 18
click at [1272, 380] on span "Price List sample /price-list-sample" at bounding box center [1307, 376] width 138 height 11
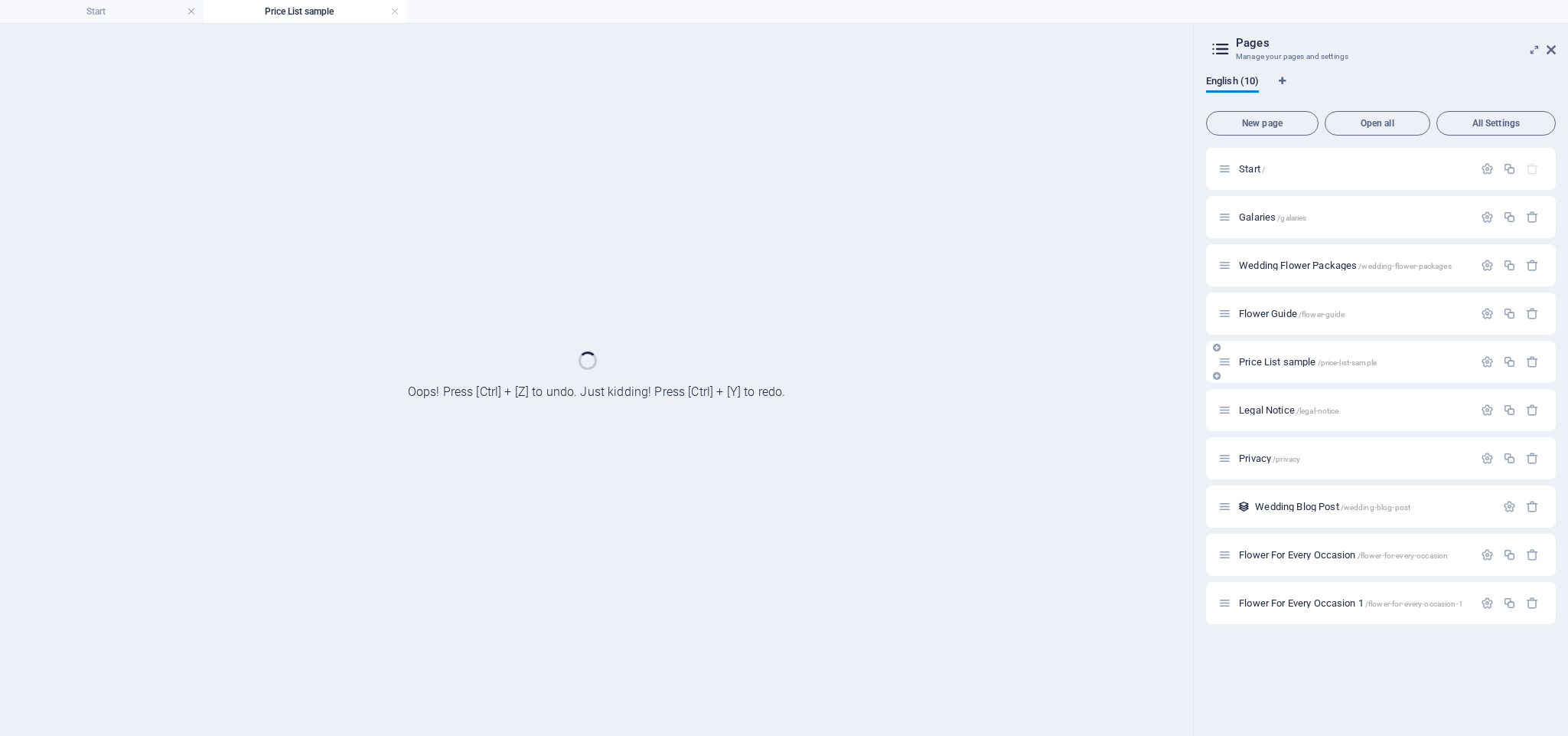
click at [1272, 380] on div "Price List sample /price-list-sample" at bounding box center [1381, 362] width 350 height 42
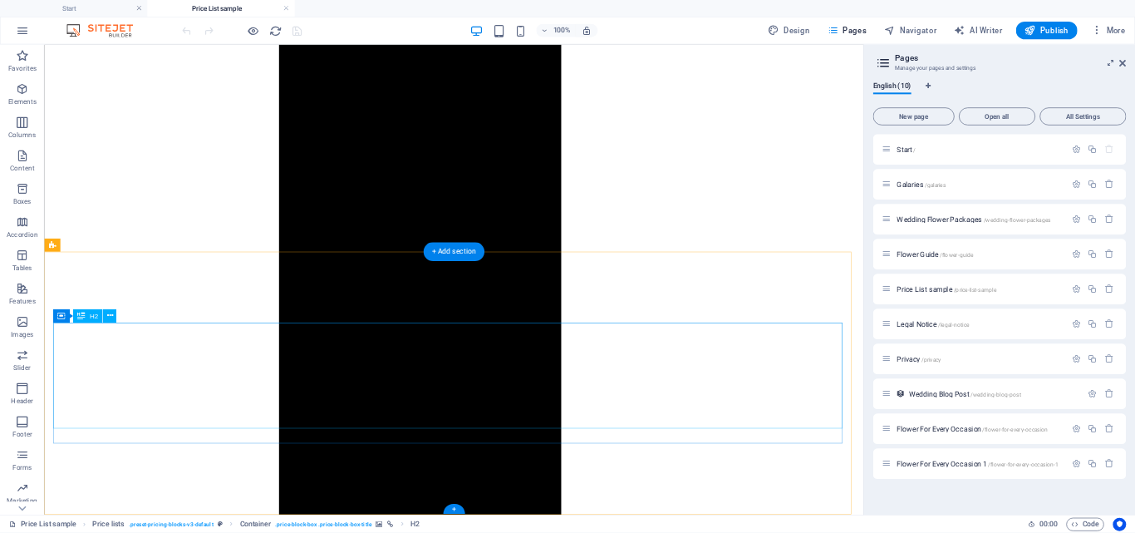
scroll to position [1628, 0]
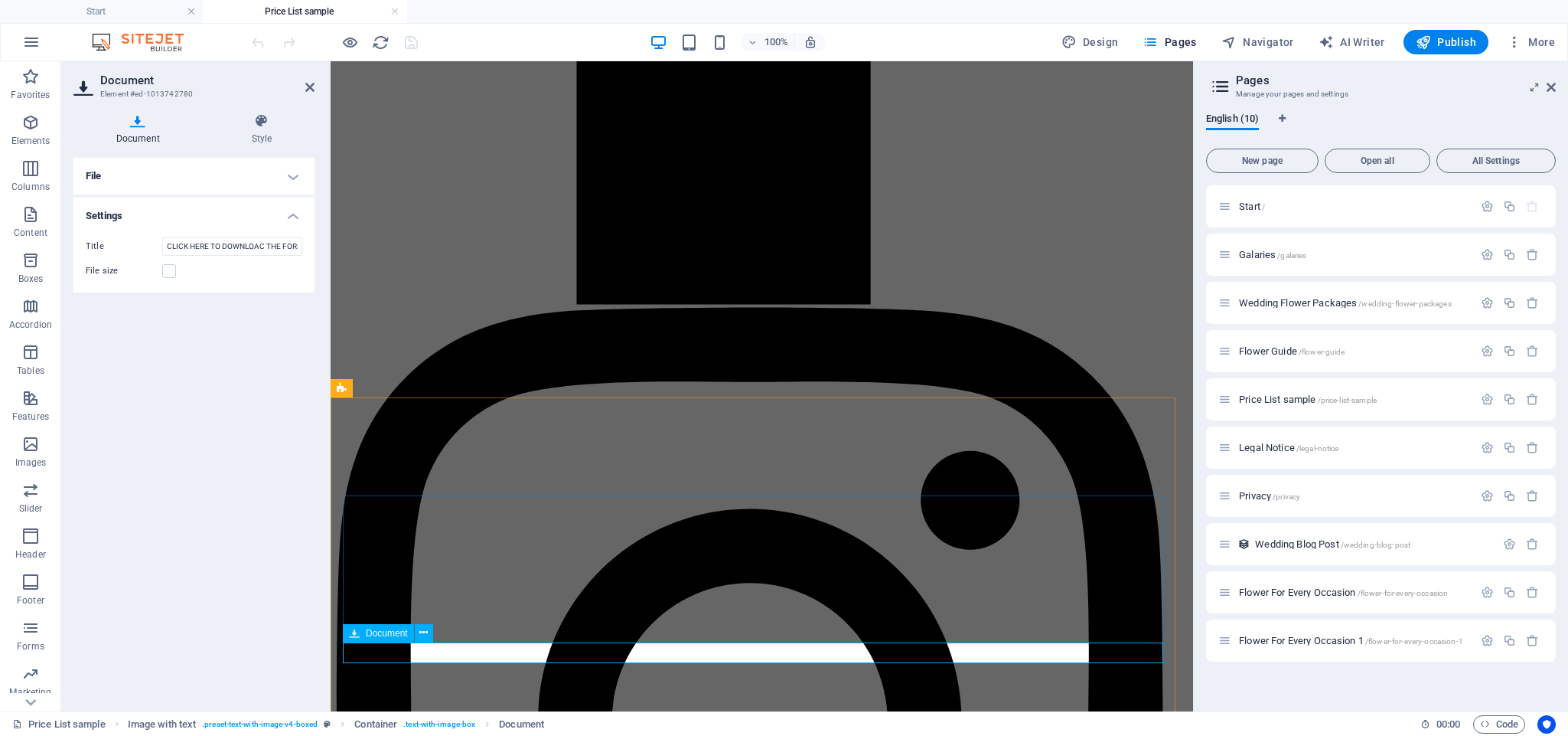
click at [252, 241] on input "CLICK HERE TO DOWNLOAC THE FORM" at bounding box center [232, 247] width 140 height 18
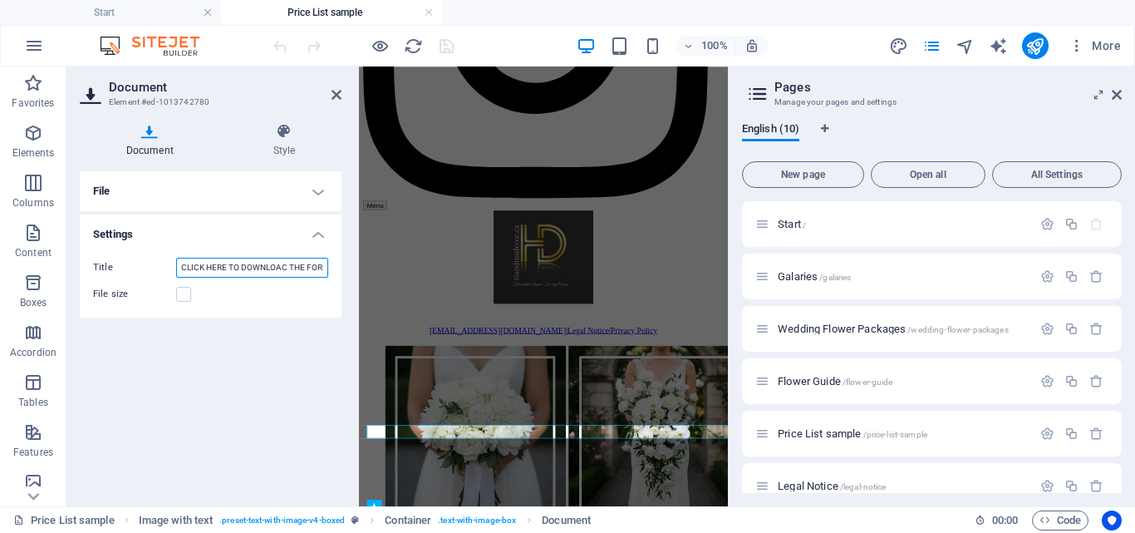
scroll to position [1542, 0]
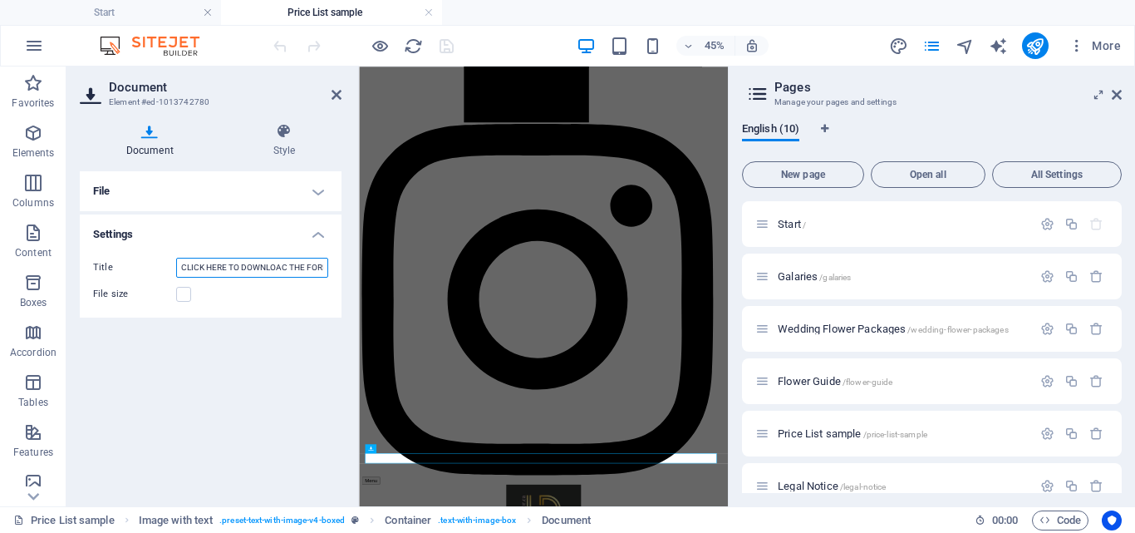
click at [285, 268] on input "CLICK HERE TO DOWNLOAC THE FORM" at bounding box center [252, 268] width 152 height 20
type input "CLICK HERE TO DOWNLOAD THE FORM"
click at [188, 296] on label at bounding box center [183, 294] width 15 height 15
click at [0, 0] on input "File size" at bounding box center [0, 0] width 0 height 0
click at [185, 297] on label at bounding box center [183, 294] width 15 height 15
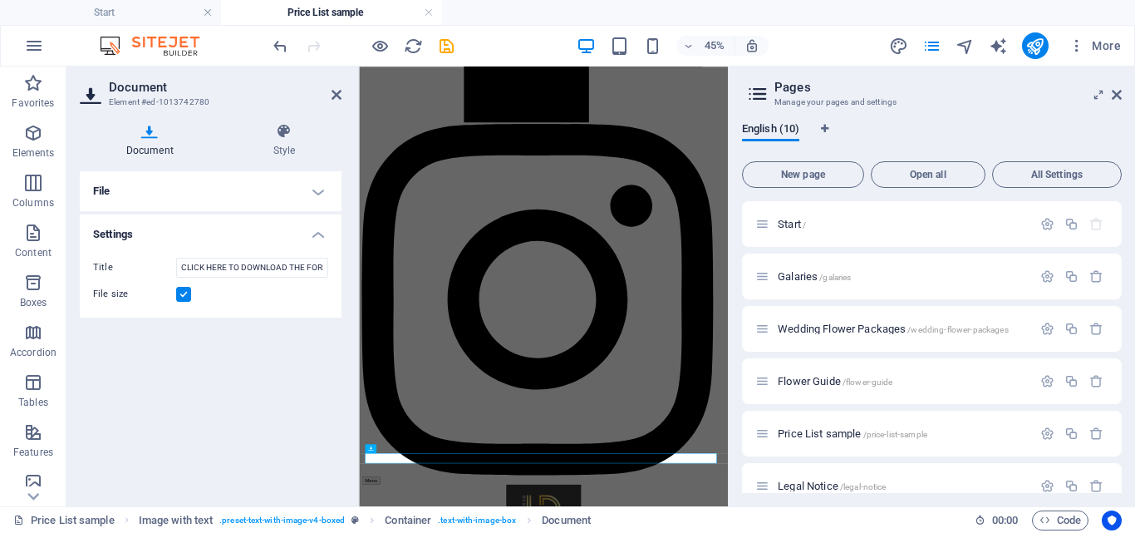
click at [0, 0] on input "File size" at bounding box center [0, 0] width 0 height 0
click at [336, 96] on icon at bounding box center [337, 94] width 10 height 13
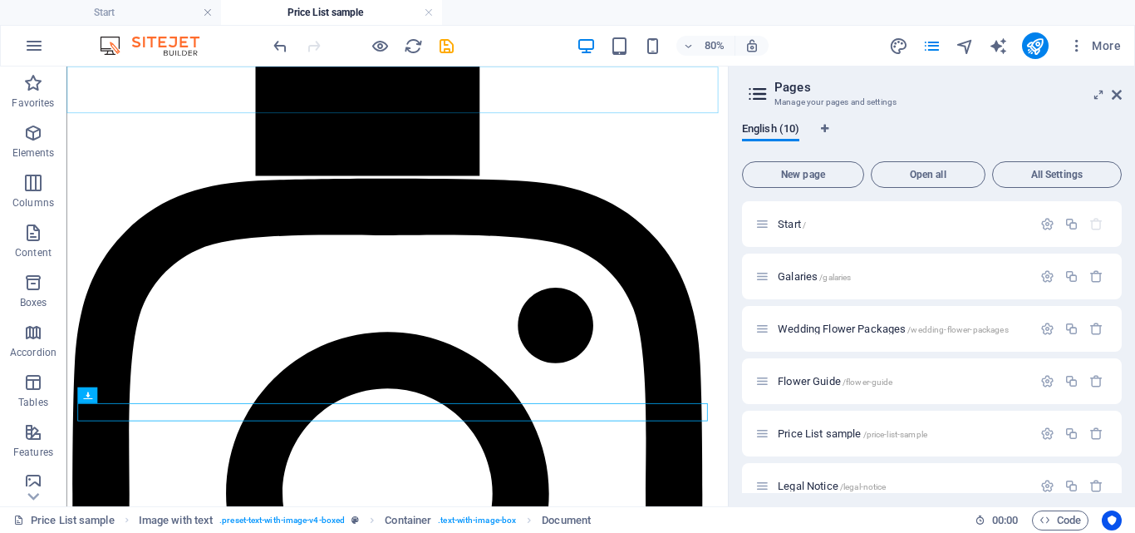
scroll to position [1930, 0]
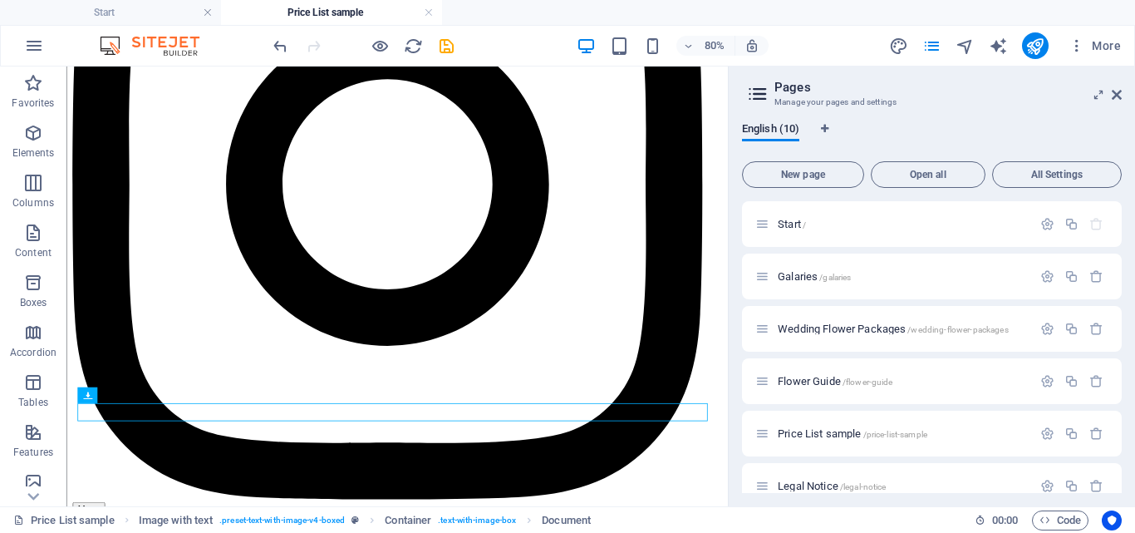
click at [1123, 96] on aside "Pages Manage your pages and settings English (10) New page Open all All Setting…" at bounding box center [931, 286] width 407 height 440
drag, startPoint x: 1119, startPoint y: 92, endPoint x: 849, endPoint y: 115, distance: 271.0
click at [1119, 92] on icon at bounding box center [1117, 94] width 10 height 13
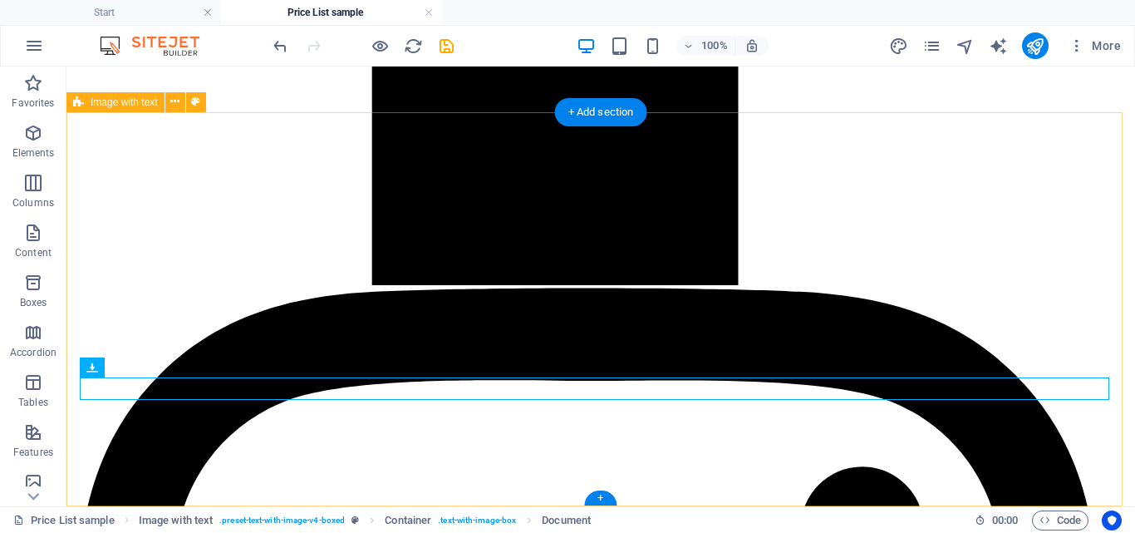
scroll to position [1900, 0]
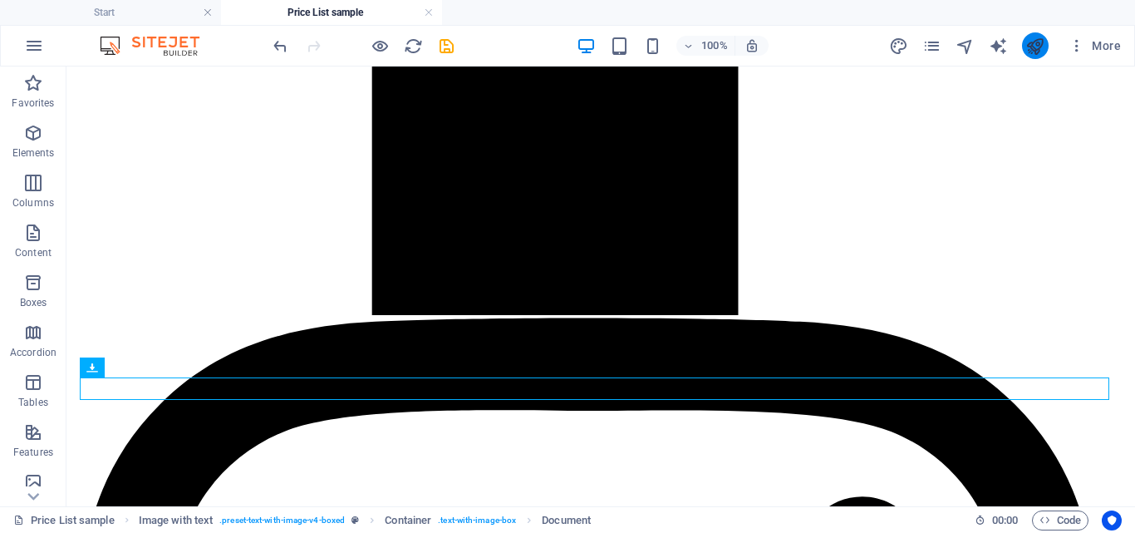
click at [1042, 53] on icon "publish" at bounding box center [1034, 46] width 19 height 19
